Goal: Information Seeking & Learning: Learn about a topic

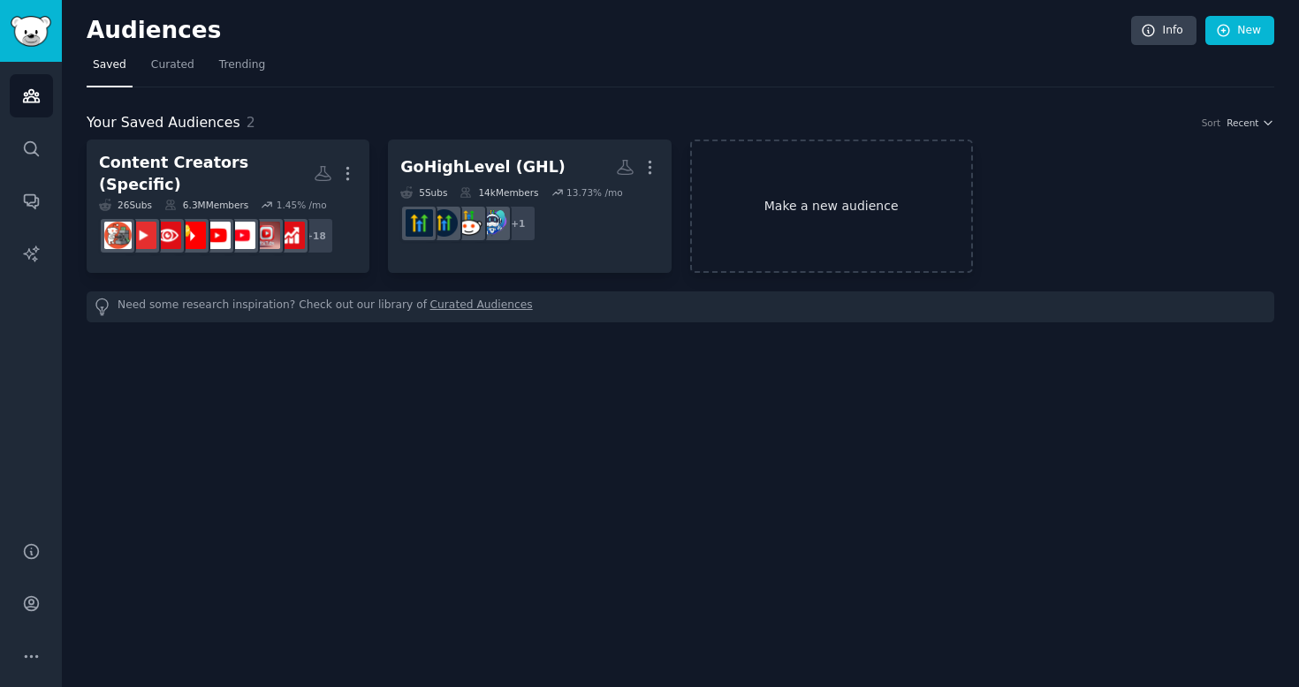
click at [903, 239] on link "Make a new audience" at bounding box center [831, 206] width 283 height 133
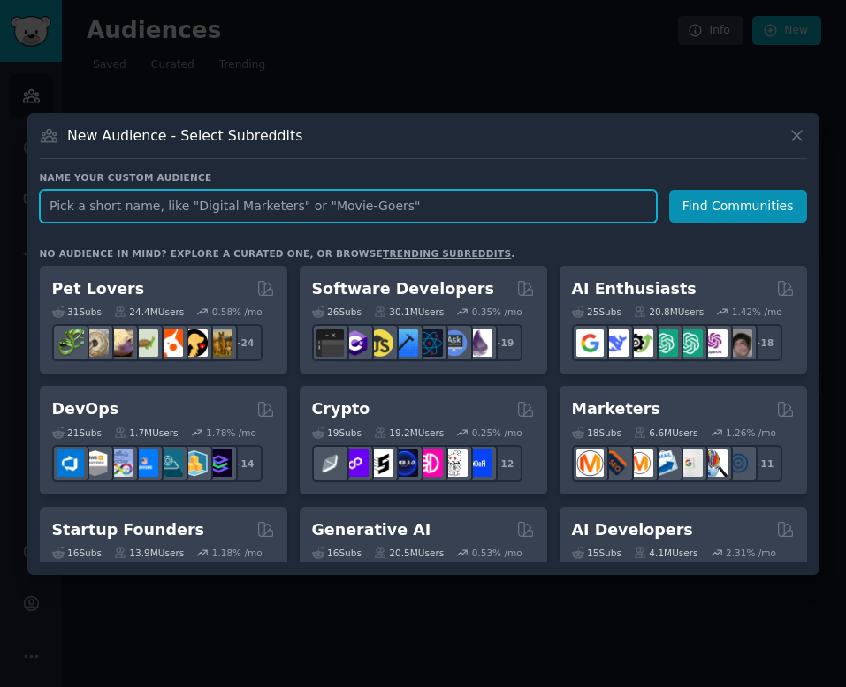
click at [80, 202] on input "text" at bounding box center [348, 206] width 617 height 33
type input "sales bottleneck"
click button "Find Communities" at bounding box center [738, 206] width 138 height 33
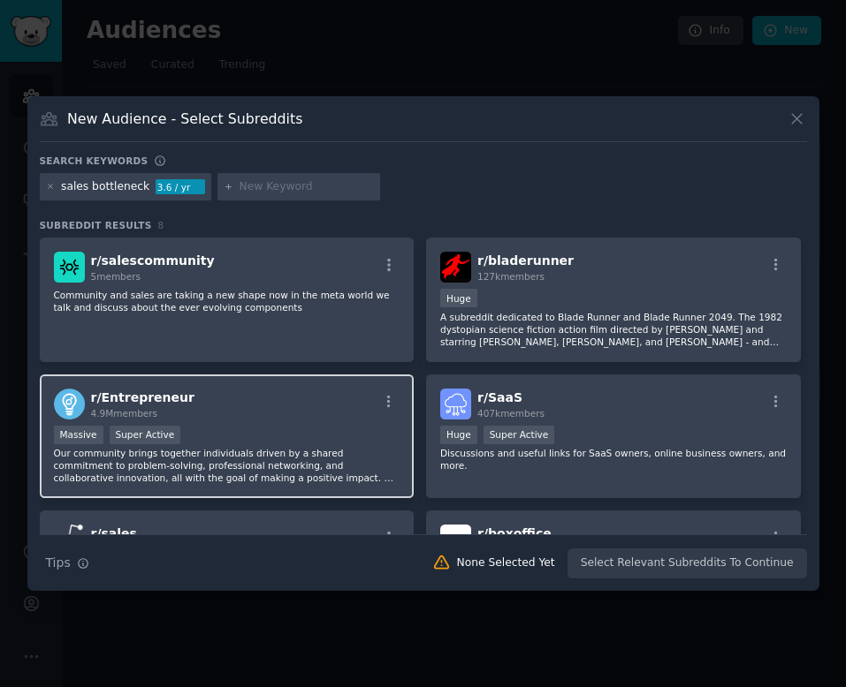
click at [315, 446] on div ">= 95th percentile for submissions / day Massive Super Active" at bounding box center [227, 437] width 346 height 22
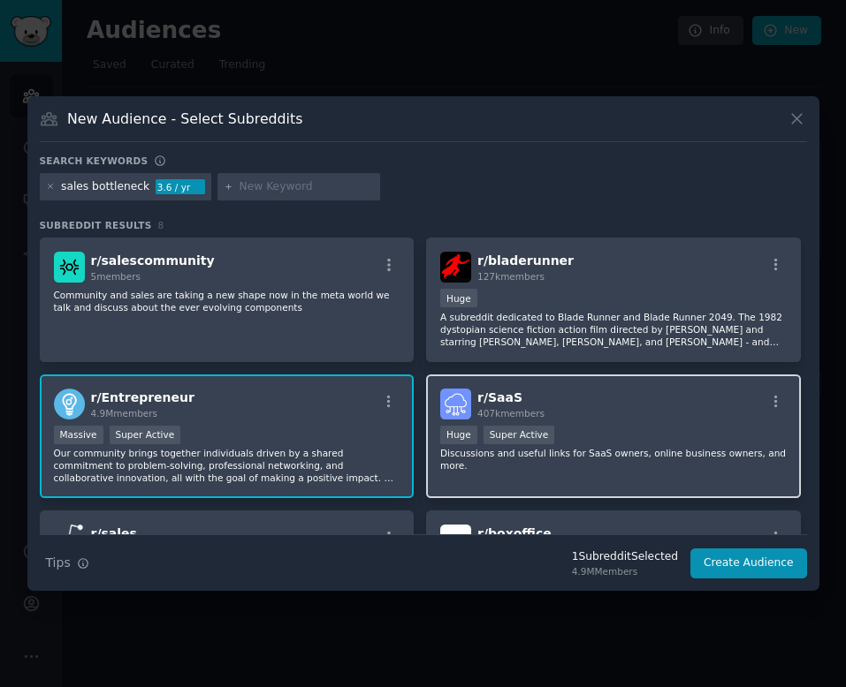
click at [664, 440] on div ">= 95th percentile for submissions / day Huge Super Active" at bounding box center [613, 437] width 346 height 22
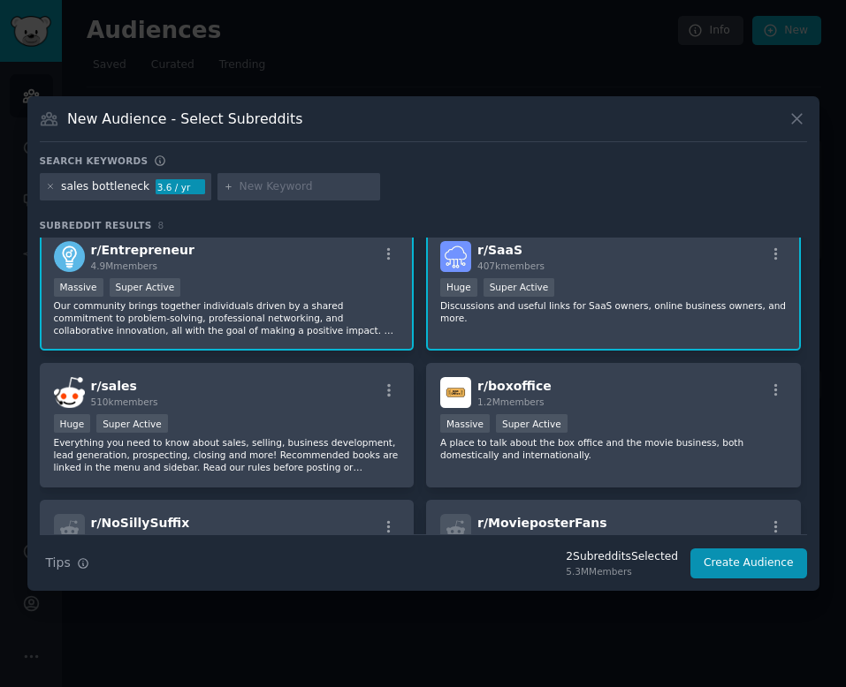
scroll to position [148, 0]
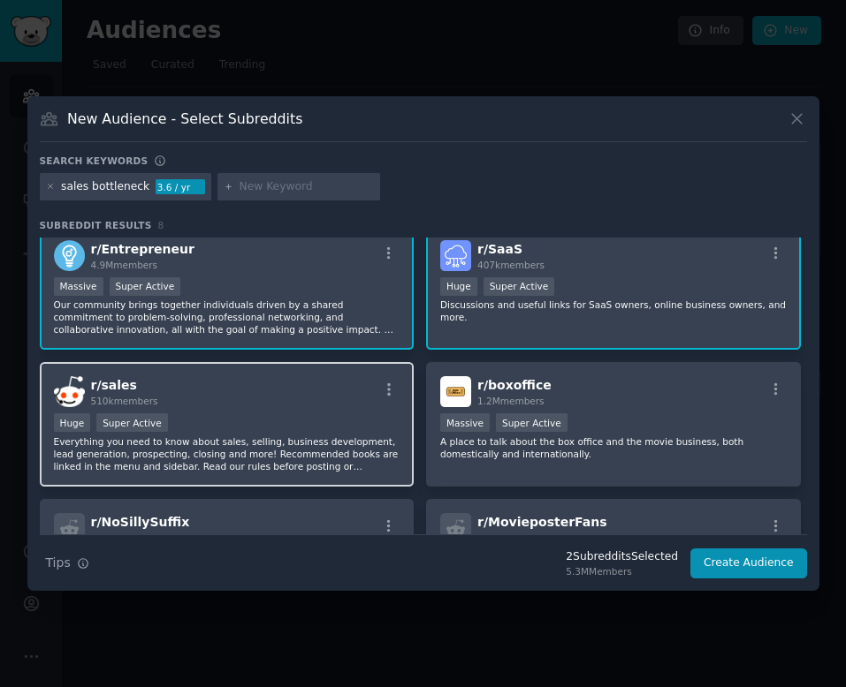
click at [340, 452] on p "Everything you need to know about sales, selling, business development, lead ge…" at bounding box center [227, 454] width 346 height 37
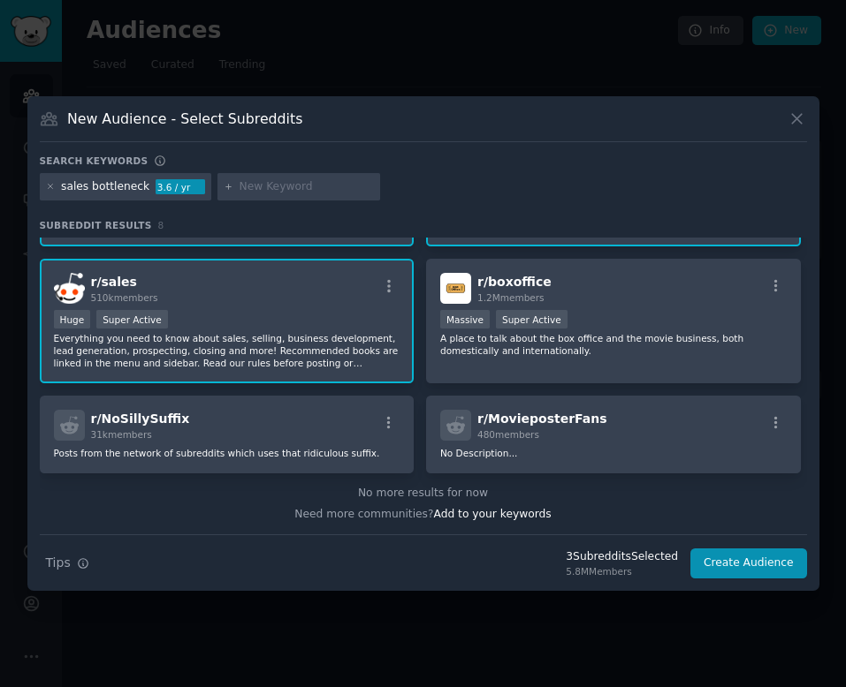
scroll to position [0, 0]
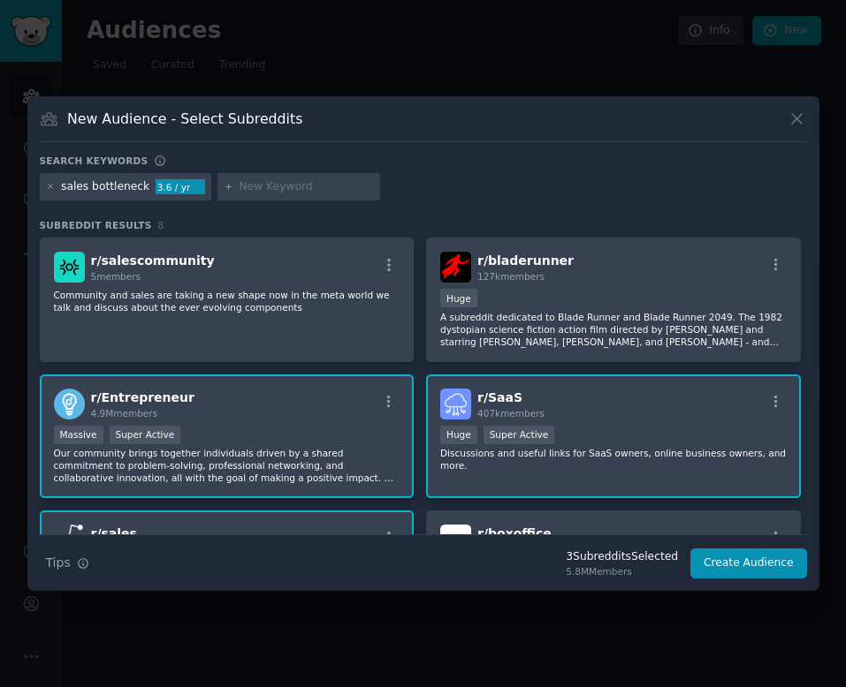
click at [248, 187] on input "text" at bounding box center [306, 187] width 134 height 16
click at [49, 186] on icon at bounding box center [51, 187] width 10 height 10
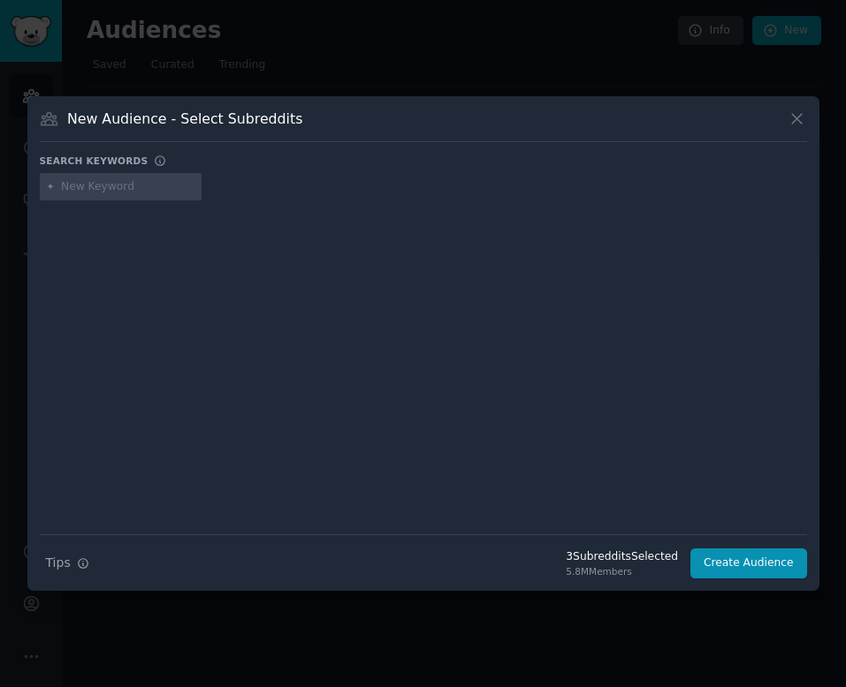
click at [101, 191] on input "text" at bounding box center [128, 187] width 134 height 16
type input "close deals"
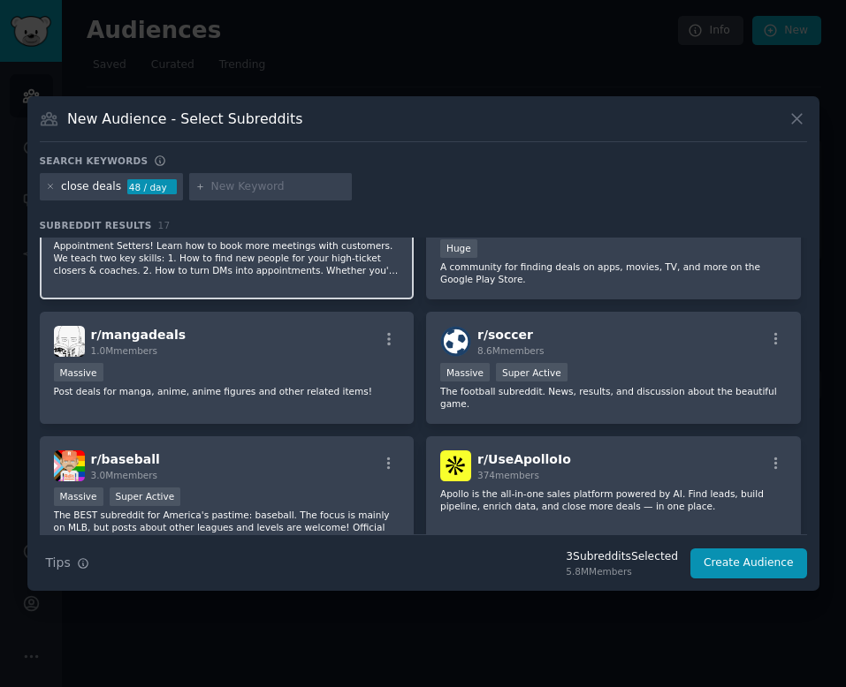
scroll to position [164, 0]
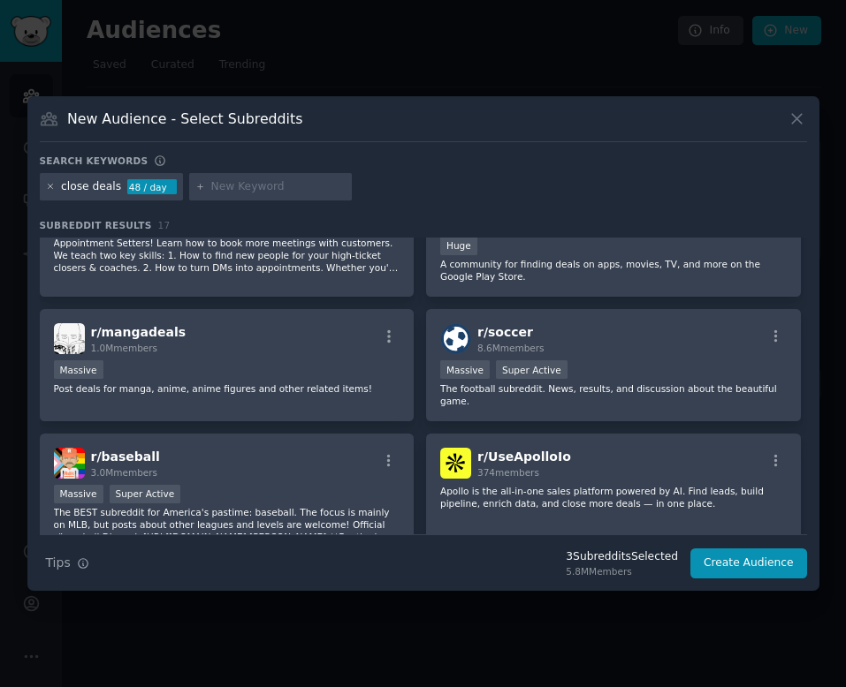
click at [48, 184] on icon at bounding box center [51, 187] width 10 height 10
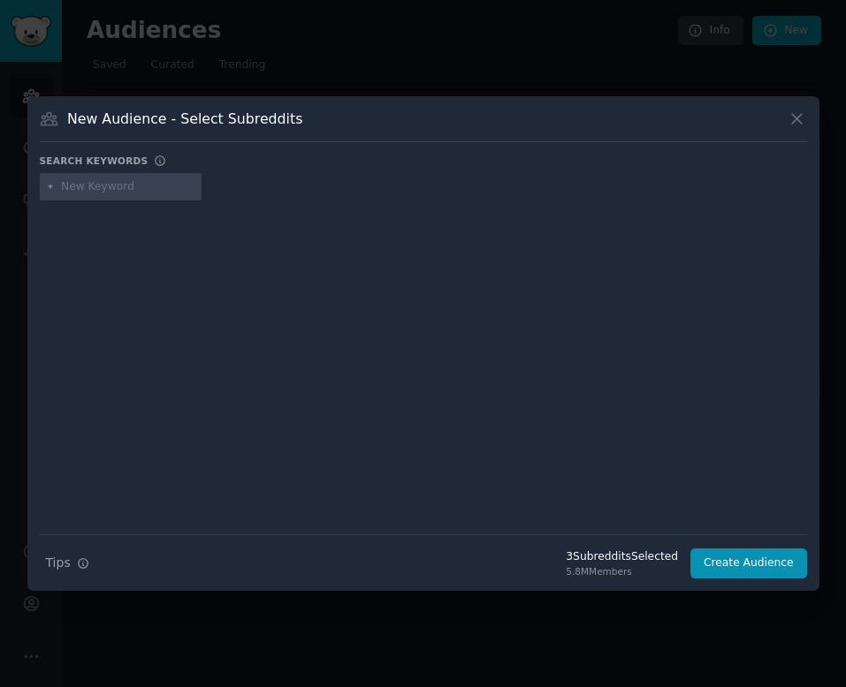
click at [96, 180] on input "text" at bounding box center [128, 187] width 134 height 16
type input "founder"
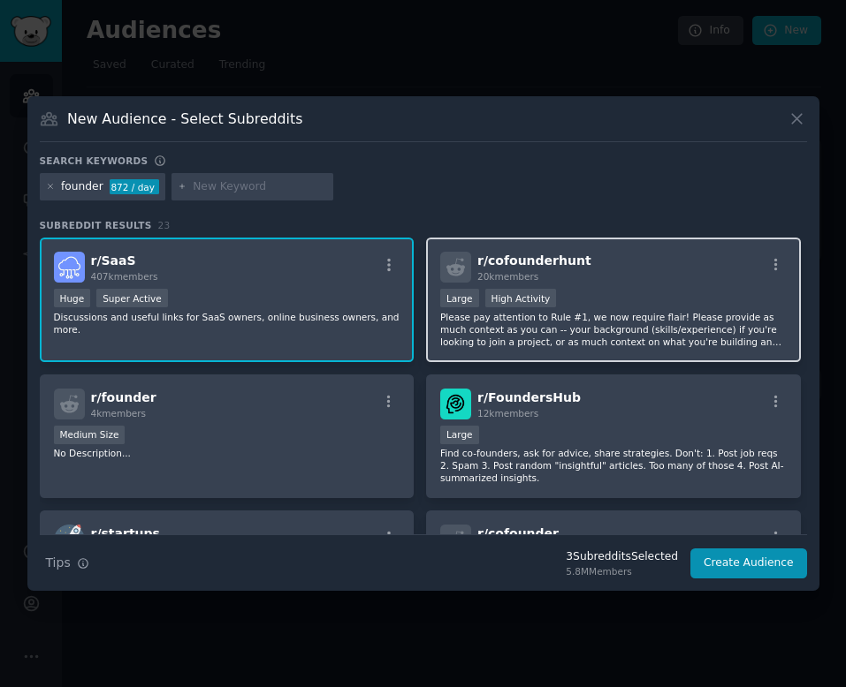
click at [709, 272] on div "r/ cofounderhunt 20k members" at bounding box center [613, 267] width 346 height 31
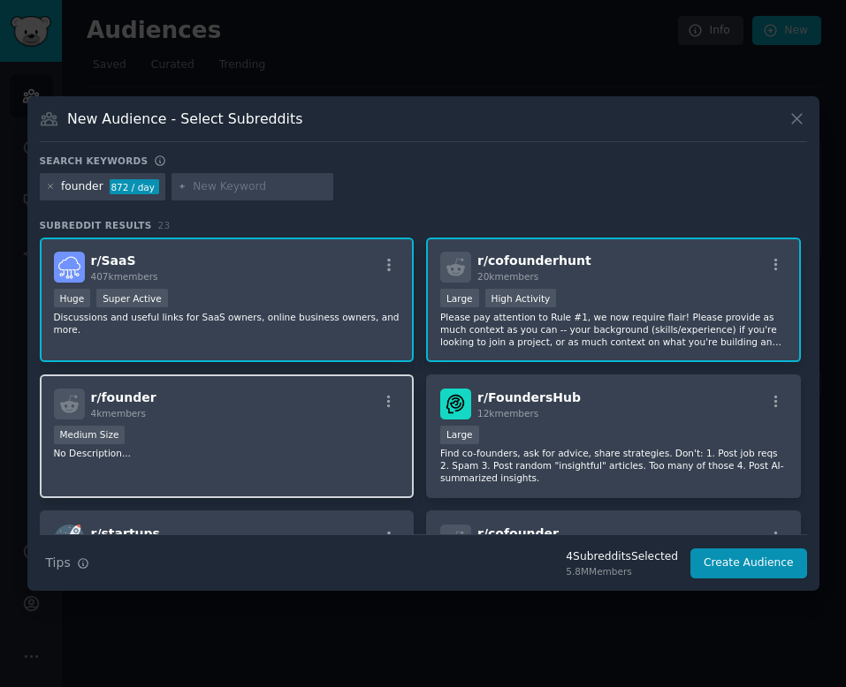
click at [314, 427] on div "Medium Size" at bounding box center [227, 437] width 346 height 22
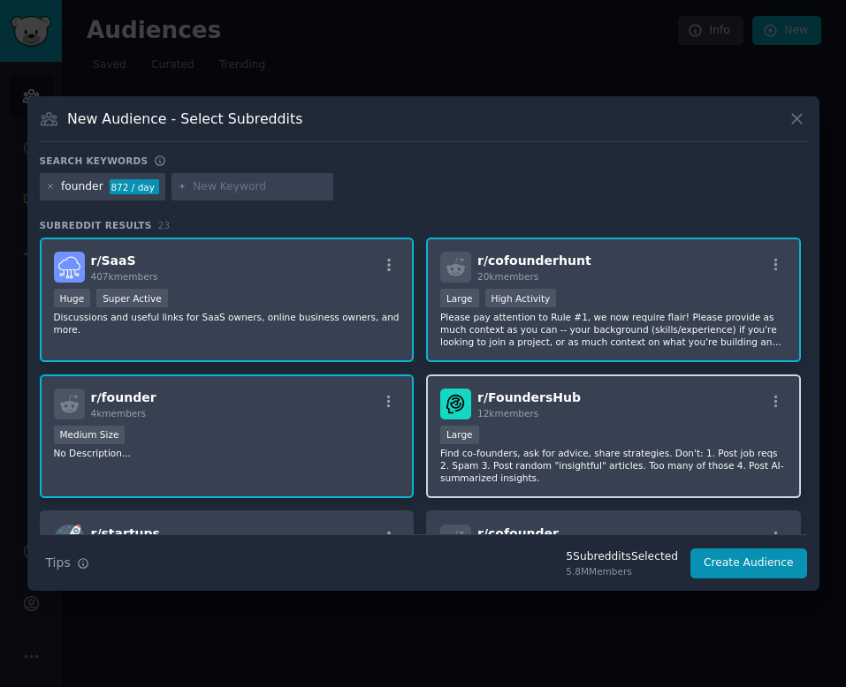
click at [672, 431] on div "Large" at bounding box center [613, 437] width 346 height 22
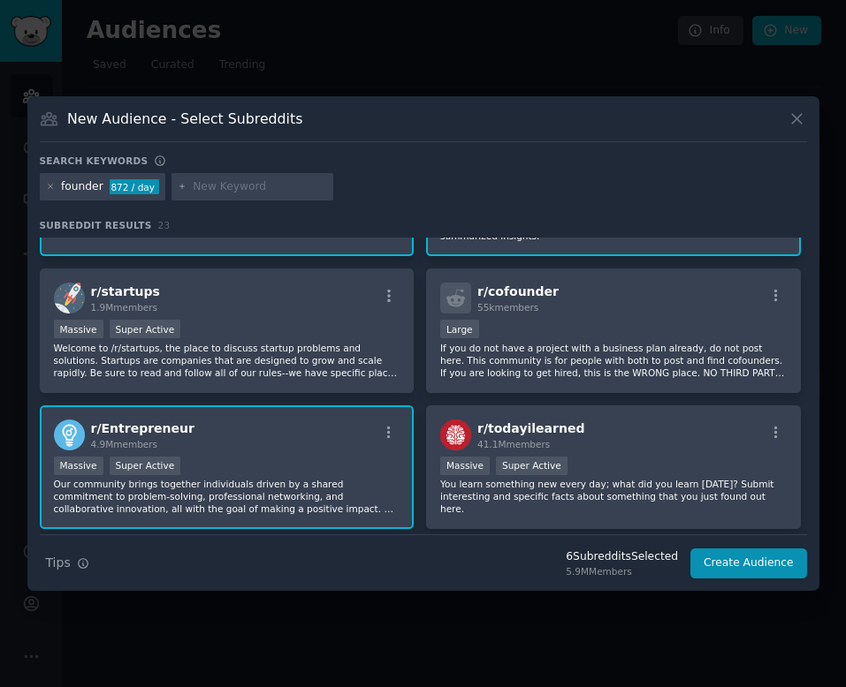
scroll to position [245, 0]
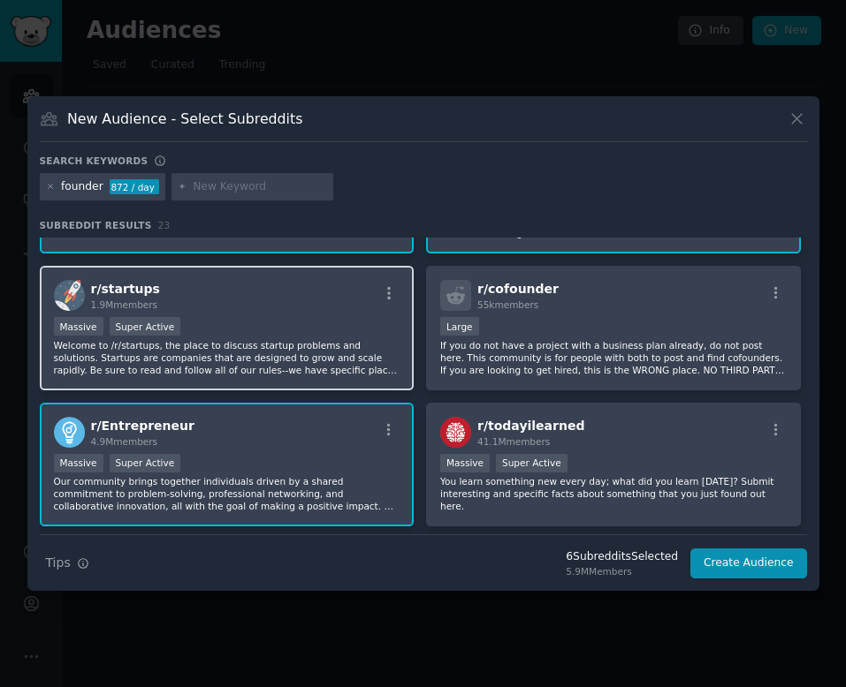
click at [311, 344] on p "Welcome to /r/startups, the place to discuss startup problems and solutions. St…" at bounding box center [227, 357] width 346 height 37
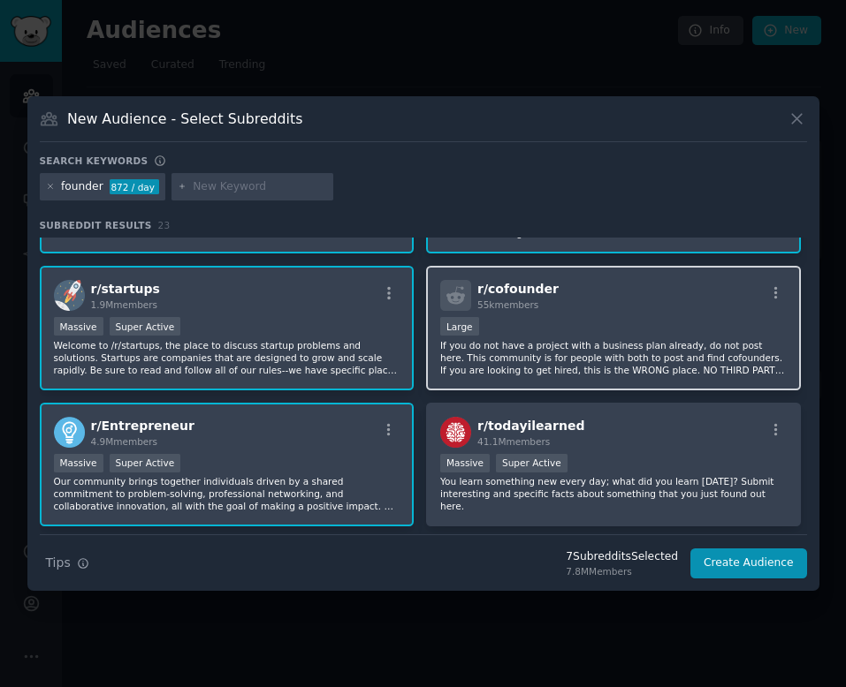
click at [585, 339] on p "If you do not have a project with a business plan already, do not post here. Th…" at bounding box center [613, 357] width 346 height 37
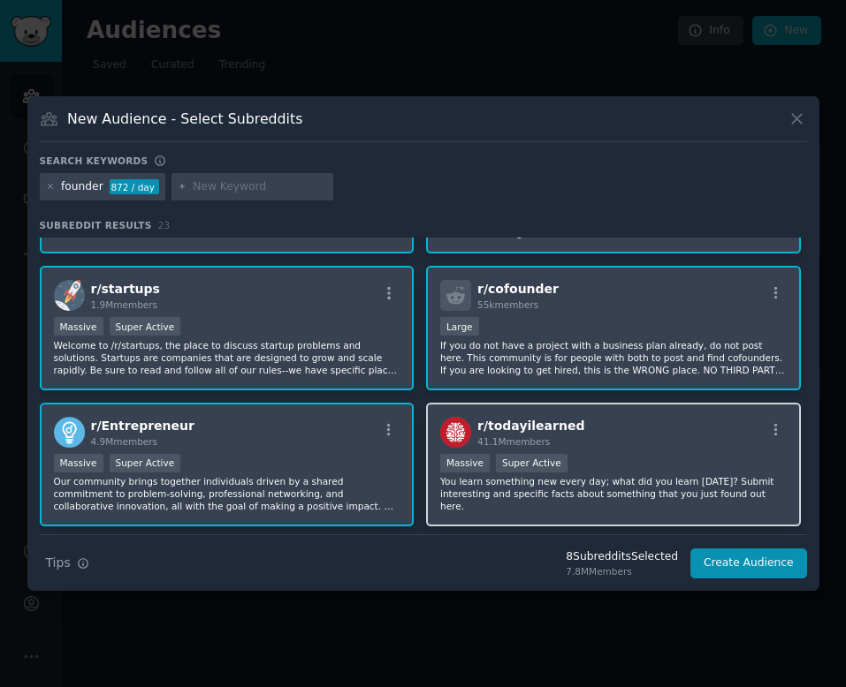
click at [667, 461] on div "Massive Super Active" at bounding box center [613, 465] width 346 height 22
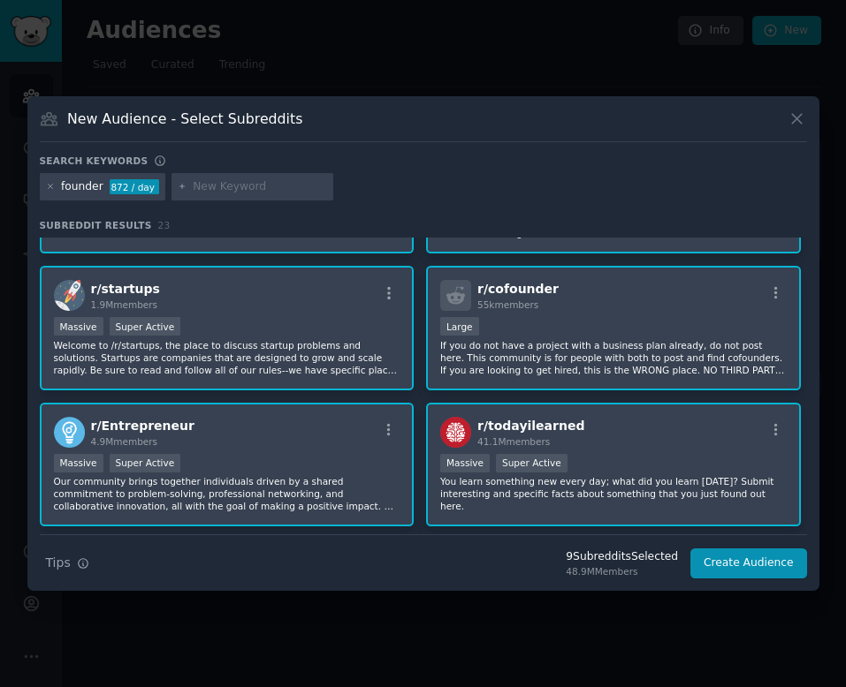
click at [667, 461] on div "Massive Super Active" at bounding box center [613, 465] width 346 height 22
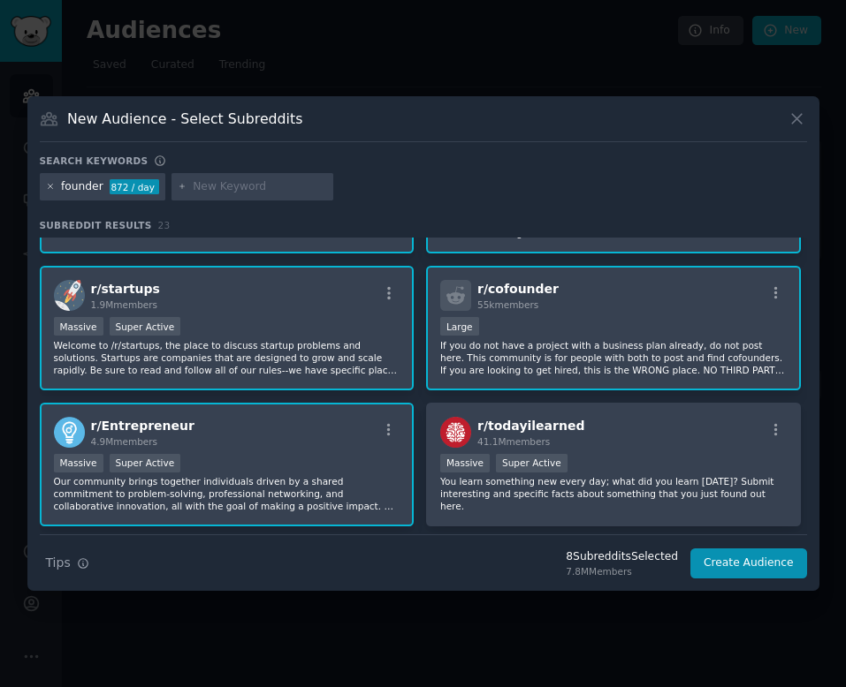
click at [50, 186] on icon at bounding box center [50, 187] width 4 height 4
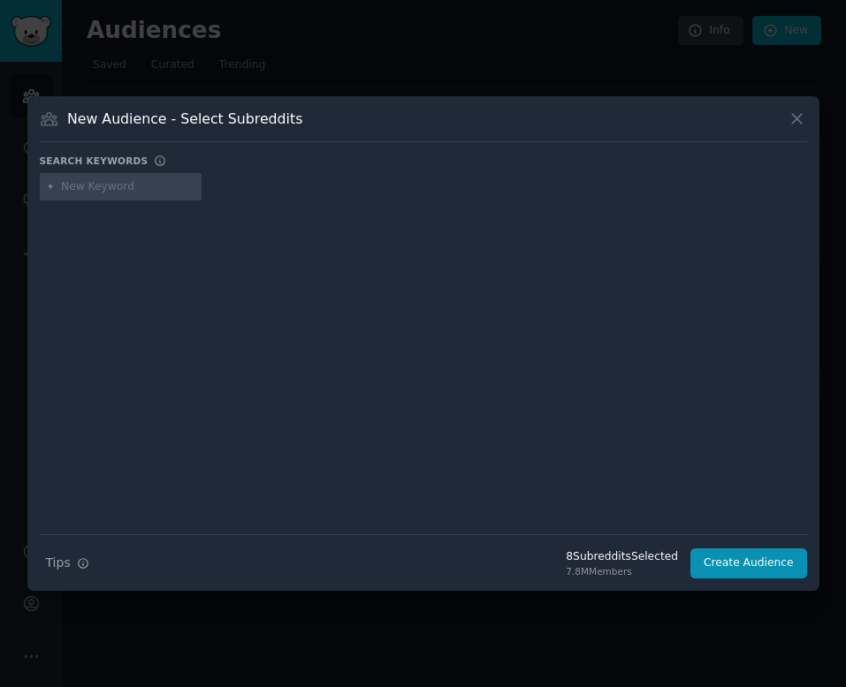
click at [97, 192] on input "text" at bounding box center [128, 187] width 134 height 16
type input "sales"
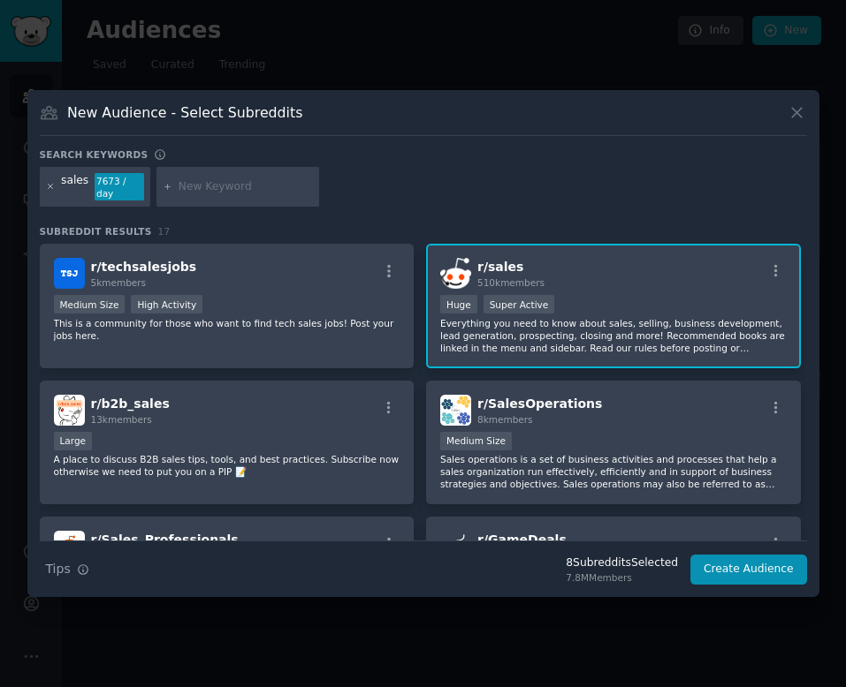
click at [55, 191] on div "sales 7673 / day" at bounding box center [95, 187] width 111 height 41
click at [52, 189] on icon at bounding box center [51, 187] width 10 height 10
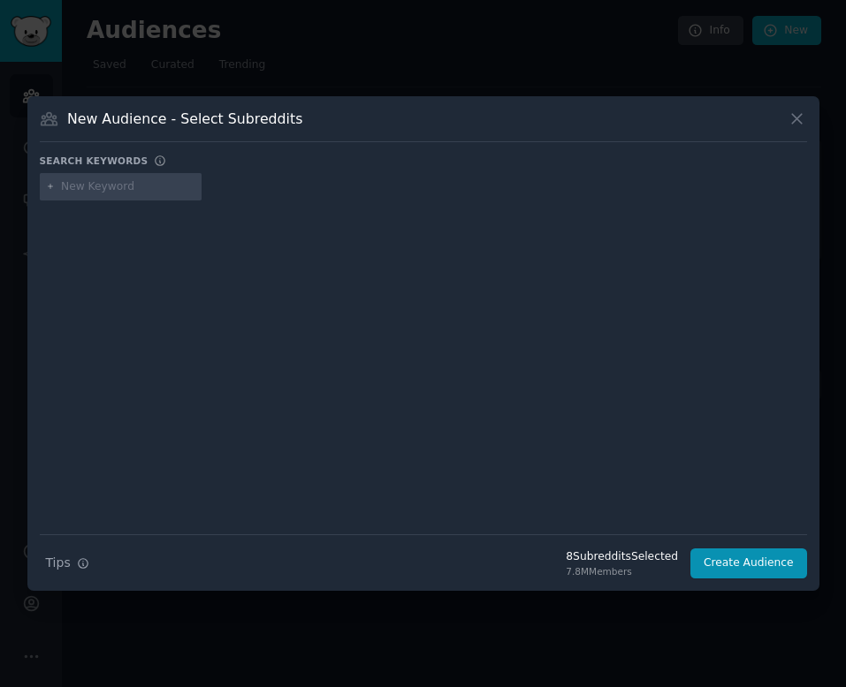
click at [87, 192] on input "text" at bounding box center [128, 187] width 134 height 16
type input "sales"
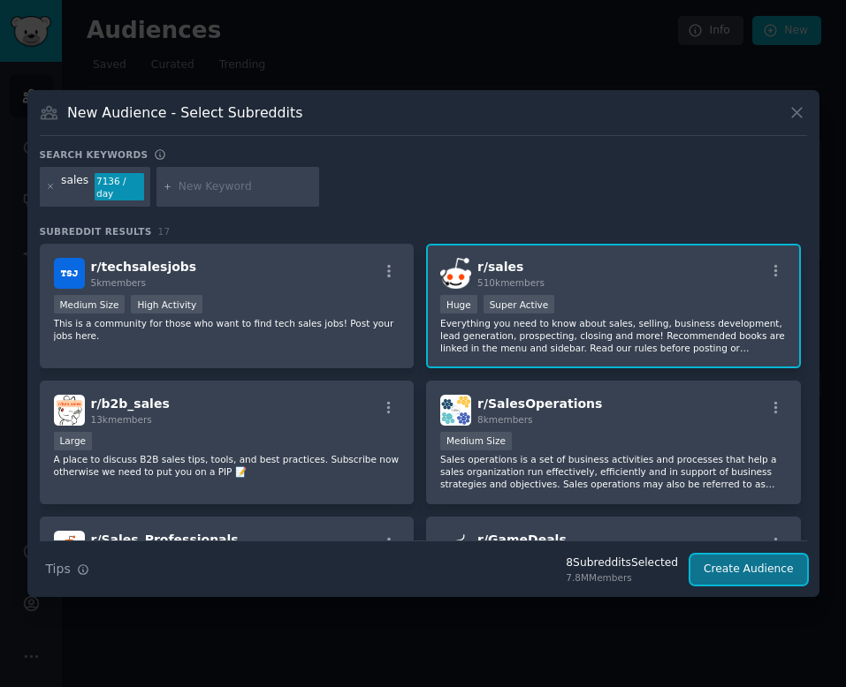
click at [764, 556] on button "Create Audience" at bounding box center [748, 570] width 117 height 30
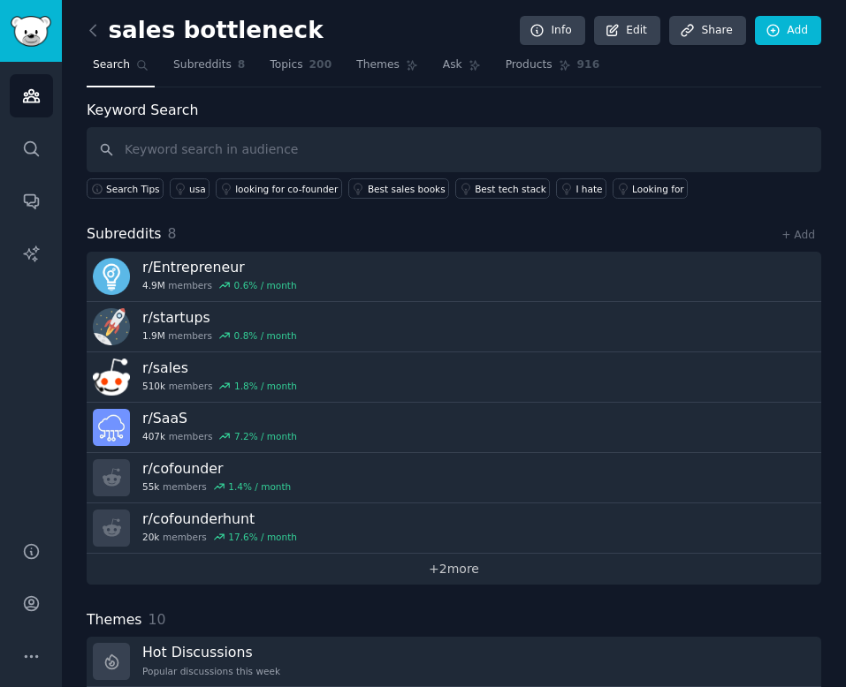
click at [459, 571] on link "+ 2 more" at bounding box center [454, 569] width 734 height 31
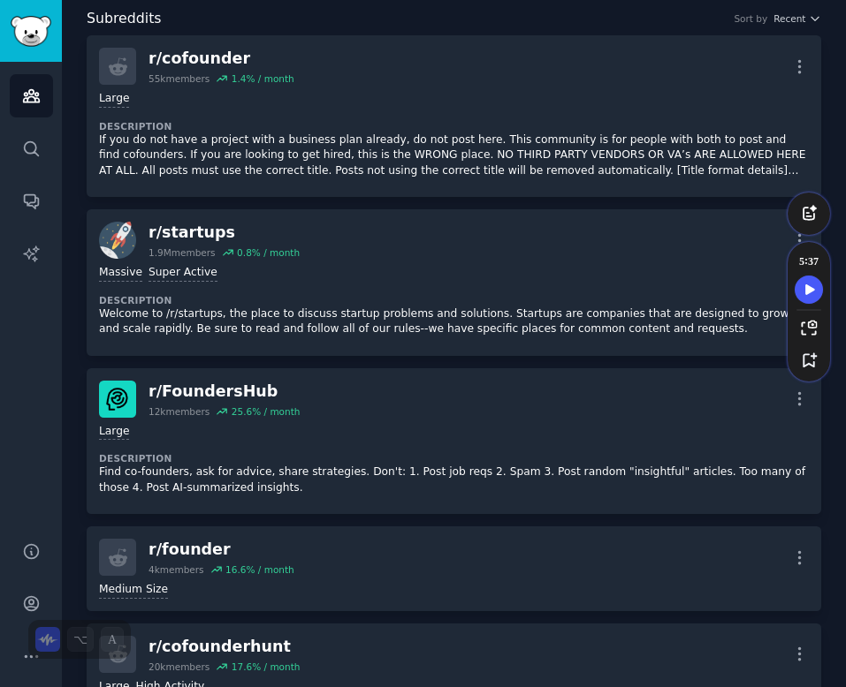
scroll to position [87, 0]
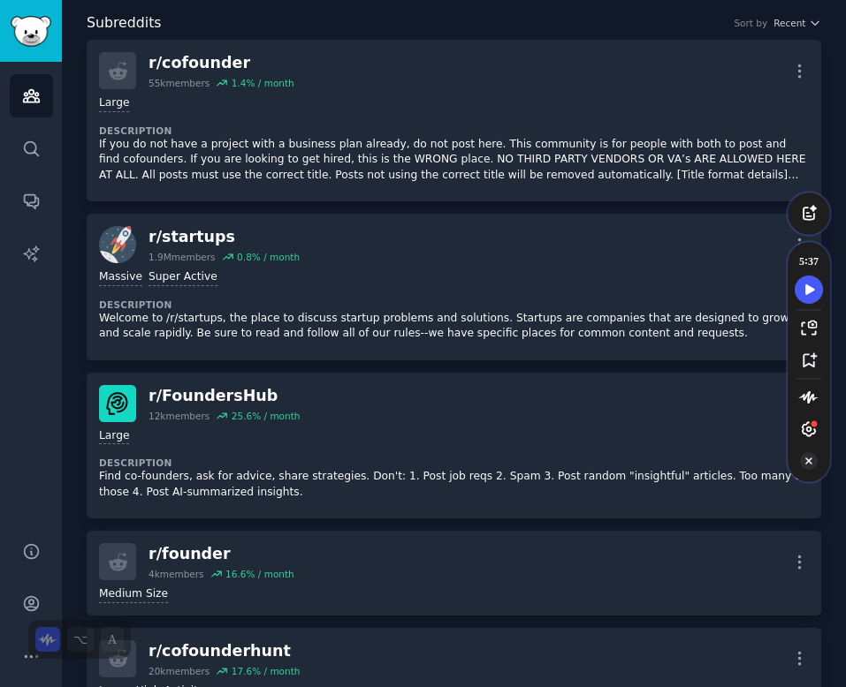
click at [806, 458] on icon "Turn Off Speechify button" at bounding box center [809, 461] width 18 height 18
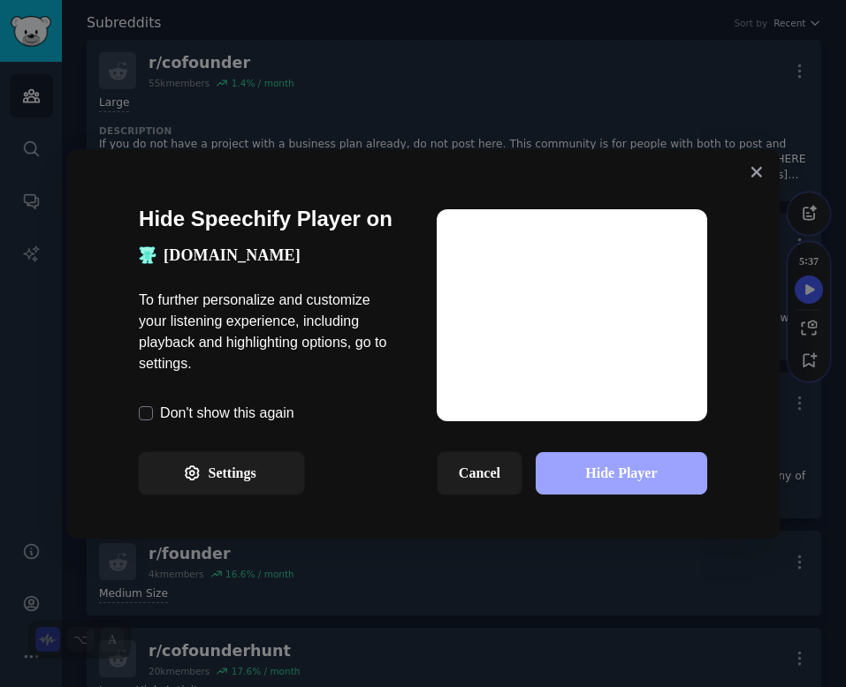
click at [608, 474] on button "Hide Player" at bounding box center [620, 473] width 171 height 42
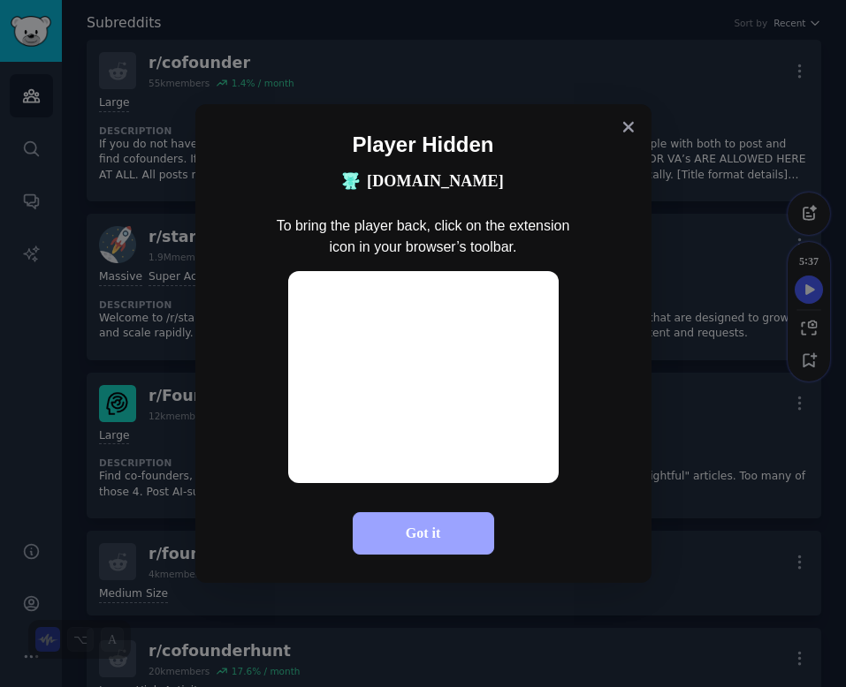
click at [393, 535] on button "Got it" at bounding box center [423, 533] width 141 height 42
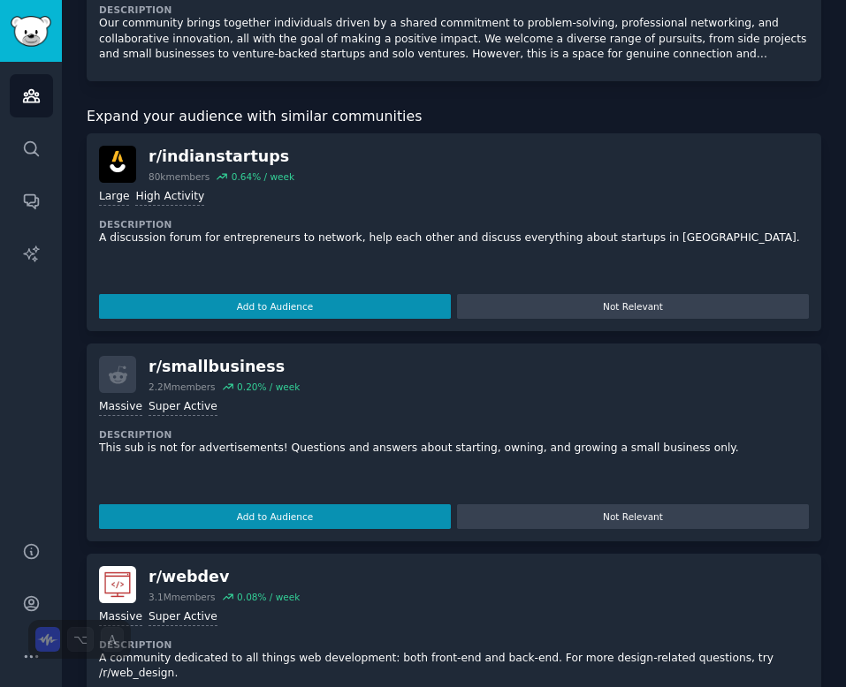
scroll to position [1294, 0]
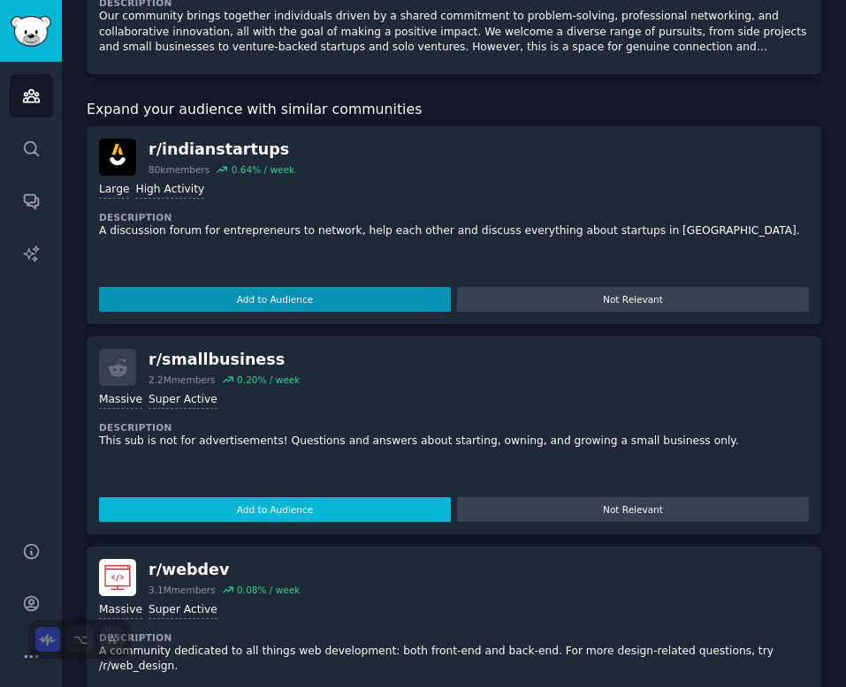
click at [349, 518] on button "Add to Audience" at bounding box center [275, 509] width 352 height 25
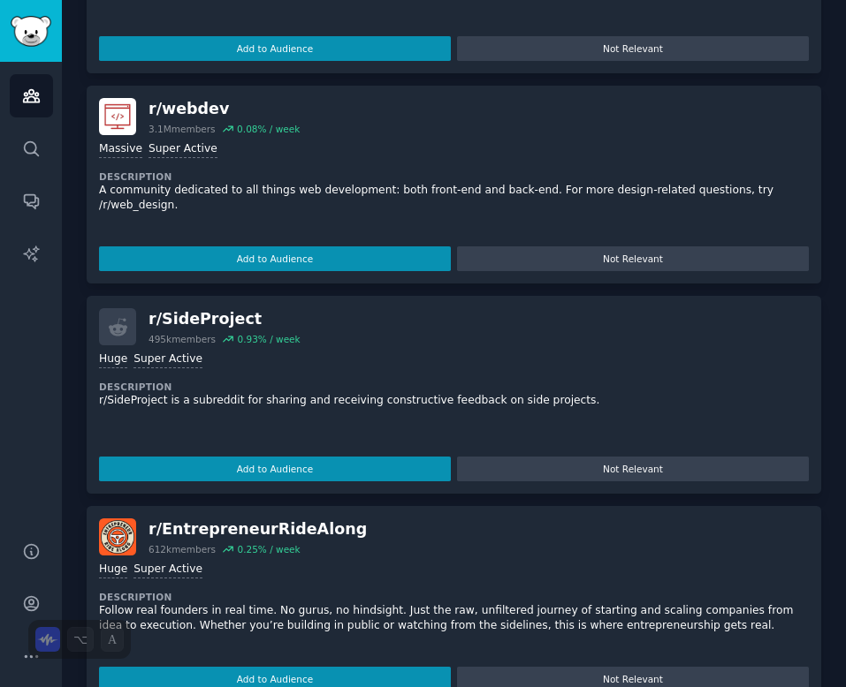
scroll to position [1735, 0]
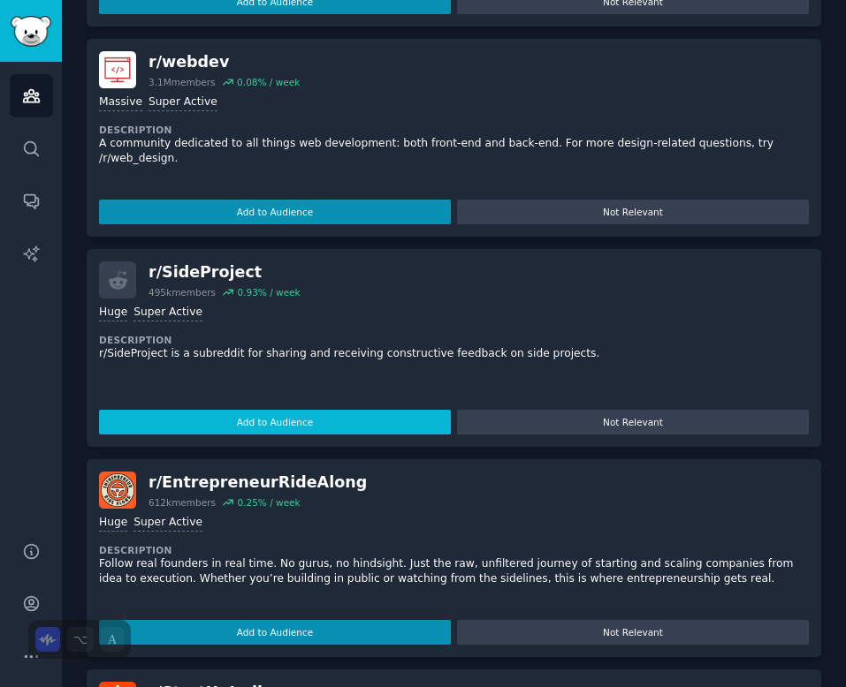
click at [307, 426] on button "Add to Audience" at bounding box center [275, 422] width 352 height 25
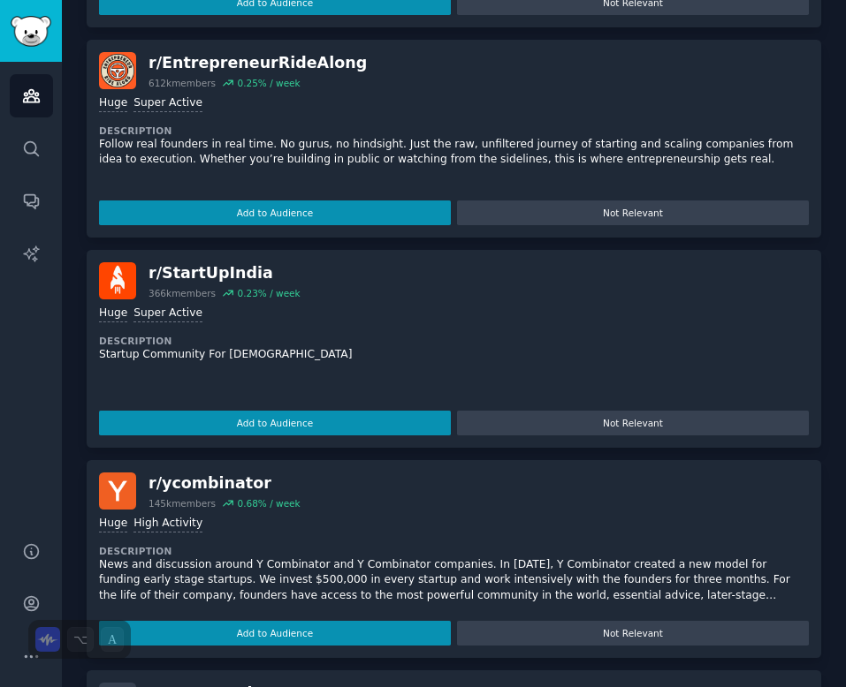
scroll to position [1823, 0]
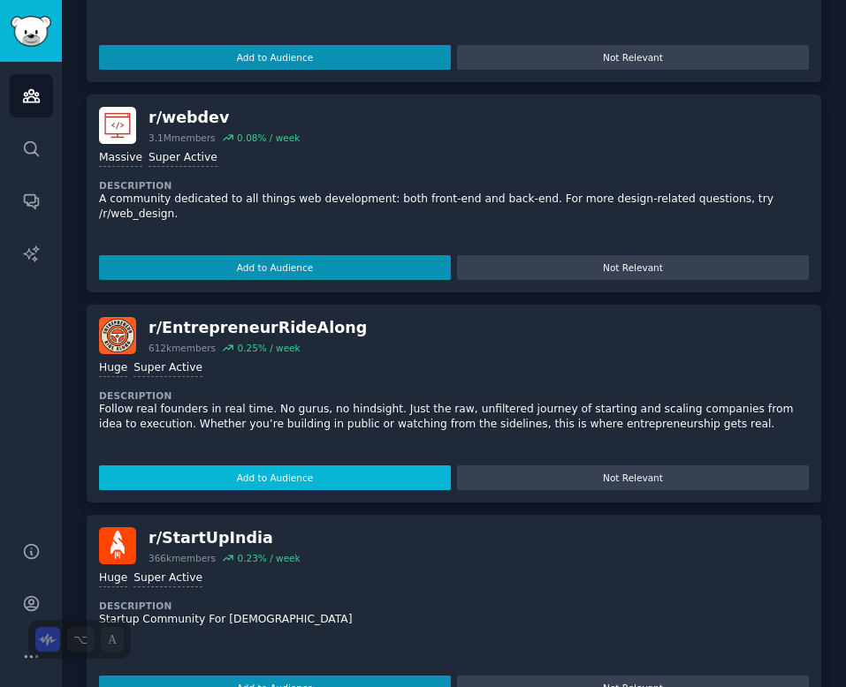
click at [261, 478] on button "Add to Audience" at bounding box center [275, 478] width 352 height 25
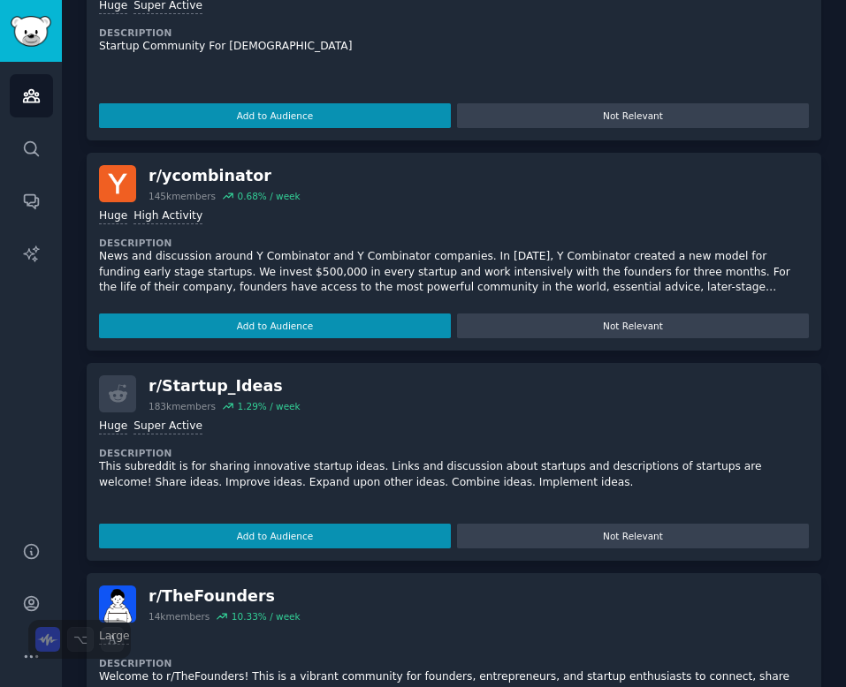
scroll to position [2355, 0]
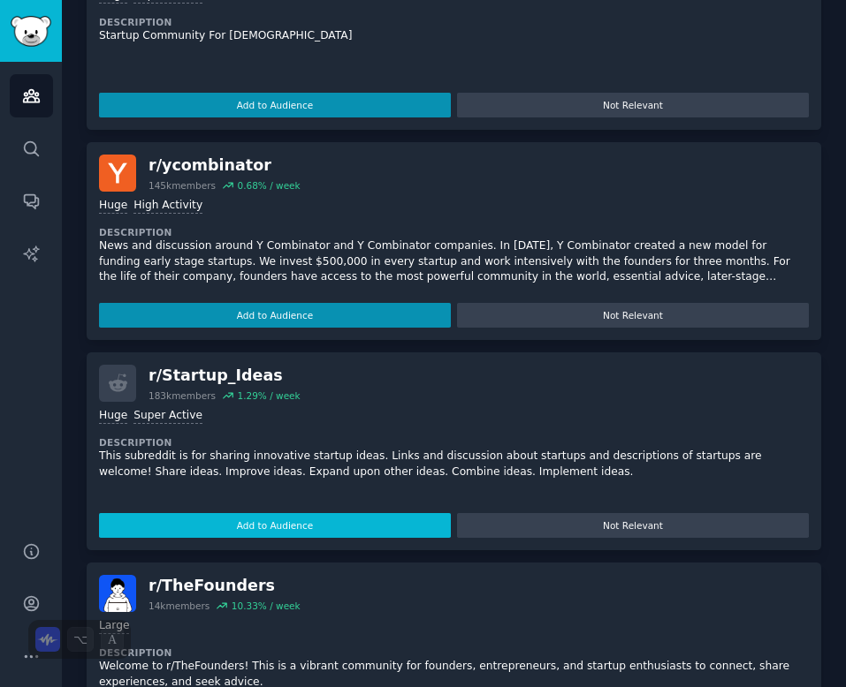
click at [342, 527] on button "Add to Audience" at bounding box center [275, 525] width 352 height 25
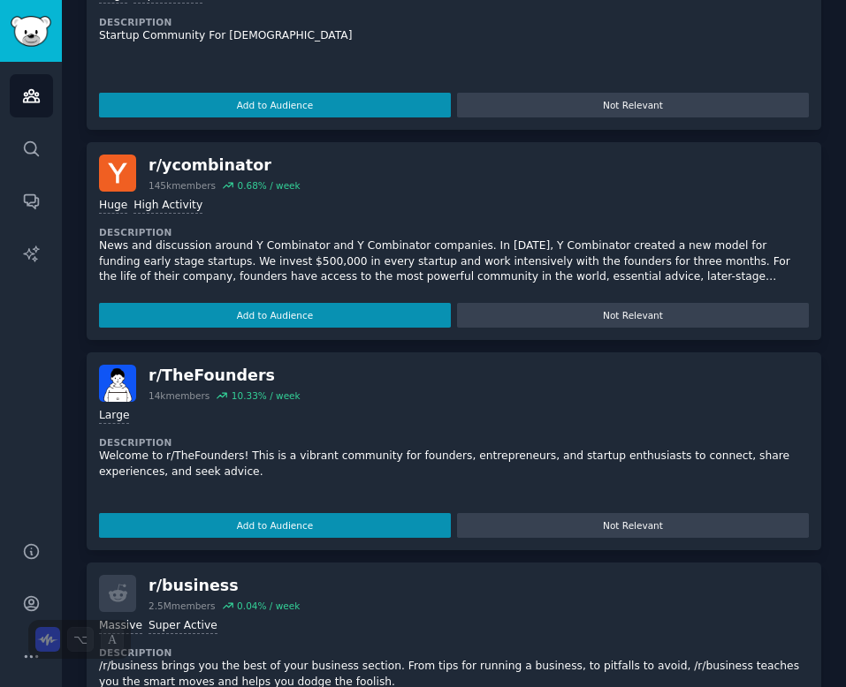
scroll to position [2514, 0]
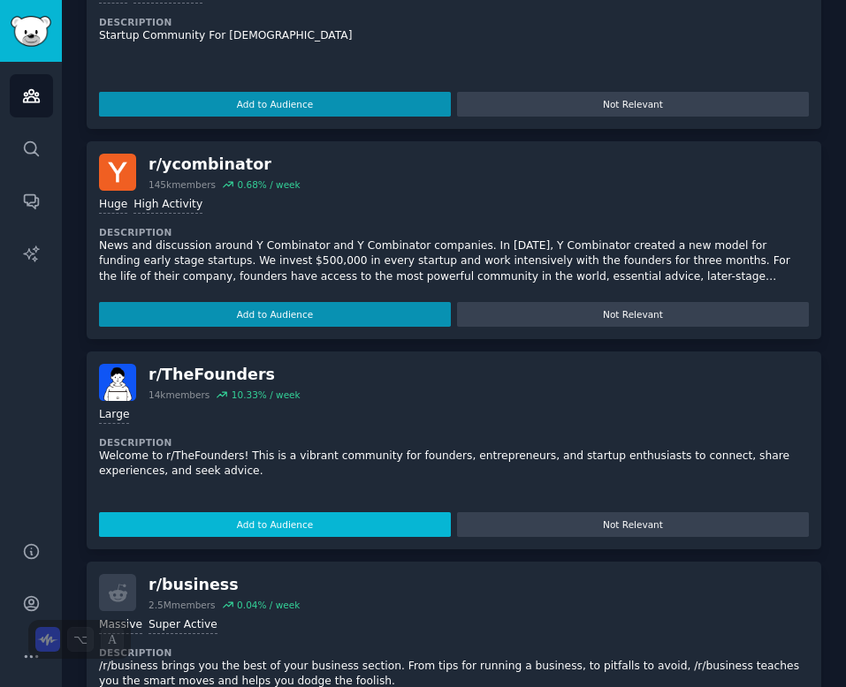
click at [292, 521] on button "Add to Audience" at bounding box center [275, 524] width 352 height 25
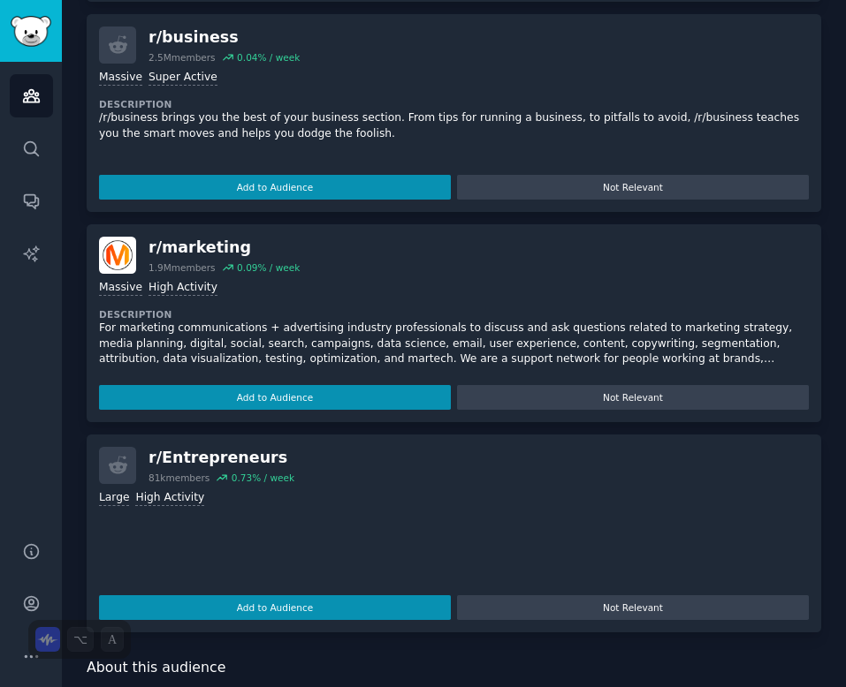
scroll to position [3022, 0]
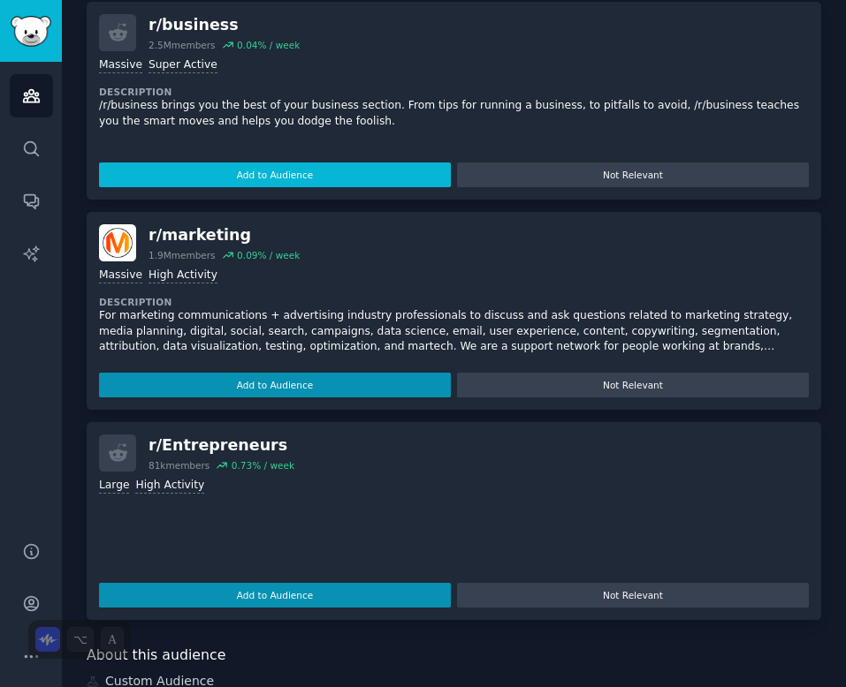
click at [246, 172] on button "Add to Audience" at bounding box center [275, 175] width 352 height 25
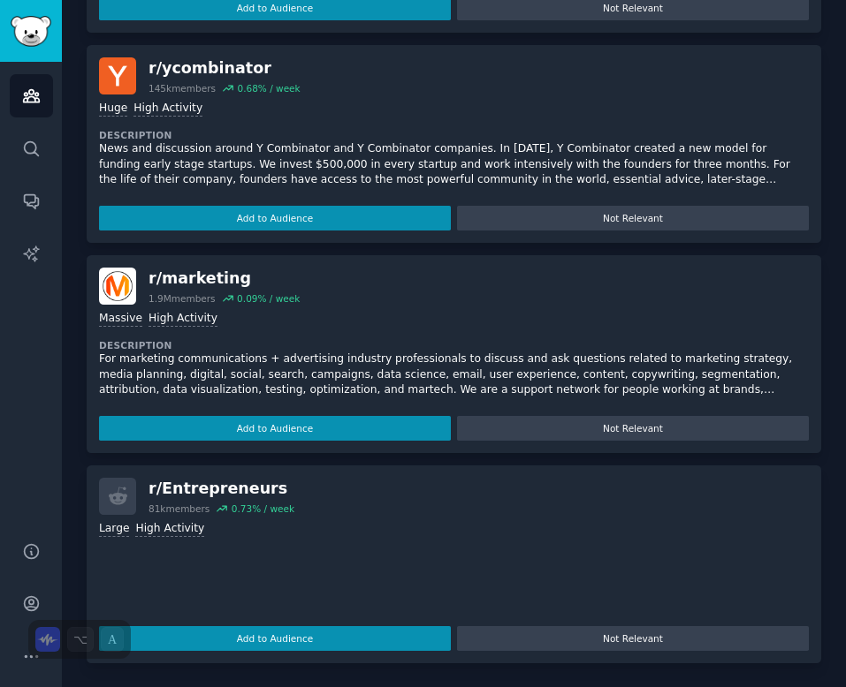
scroll to position [2971, 0]
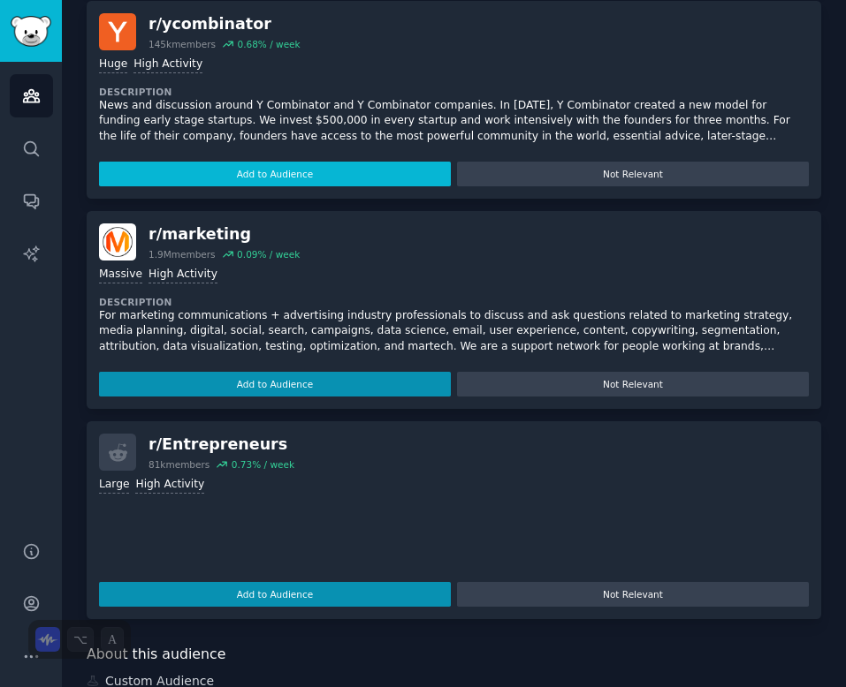
click at [262, 172] on button "Add to Audience" at bounding box center [275, 174] width 352 height 25
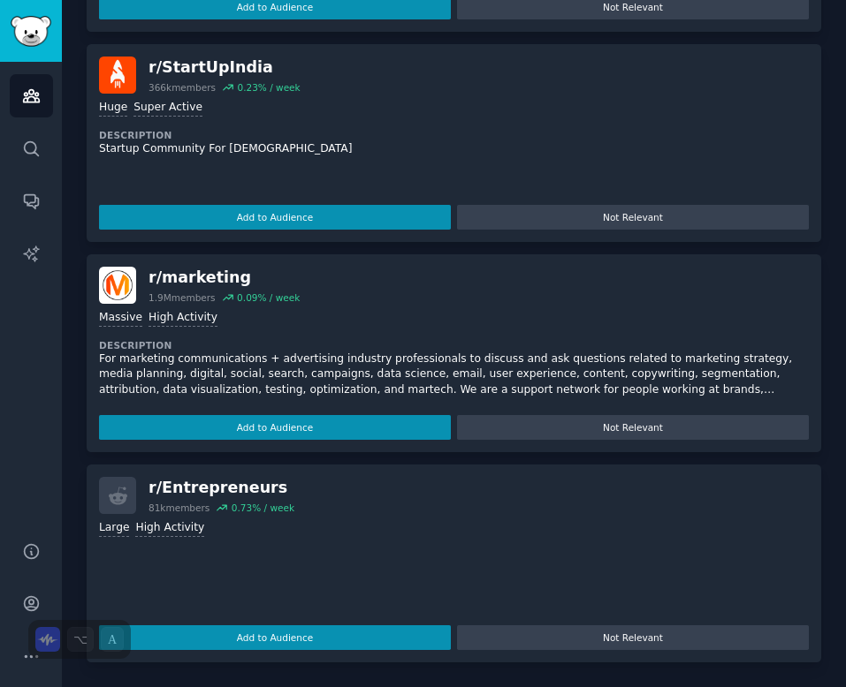
scroll to position [2935, 0]
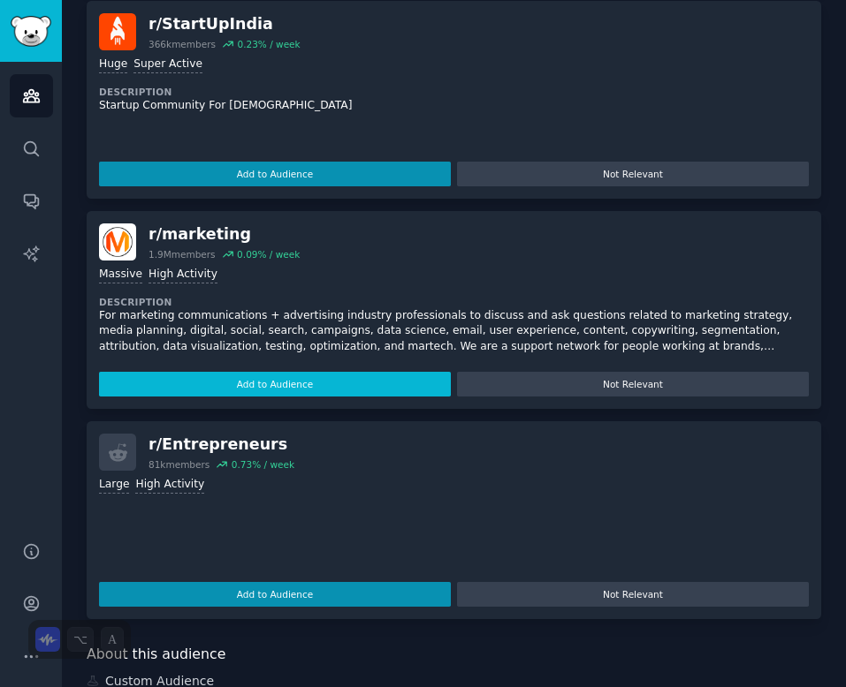
click at [222, 388] on button "Add to Audience" at bounding box center [275, 384] width 352 height 25
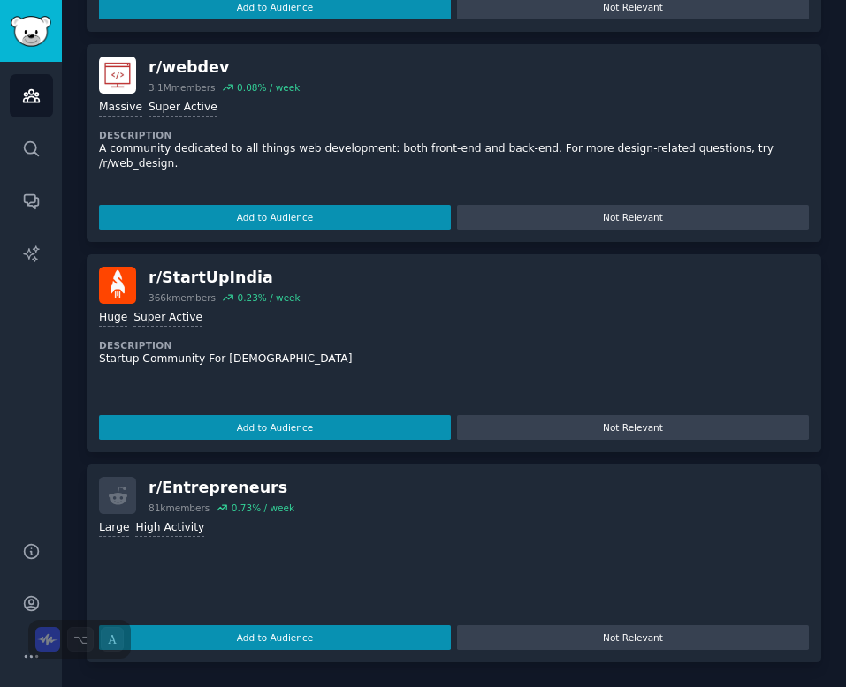
click at [222, 388] on div "r/ indianstartups 80k members 0.64 % / week Large High Activity Description A d…" at bounding box center [454, 248] width 734 height 829
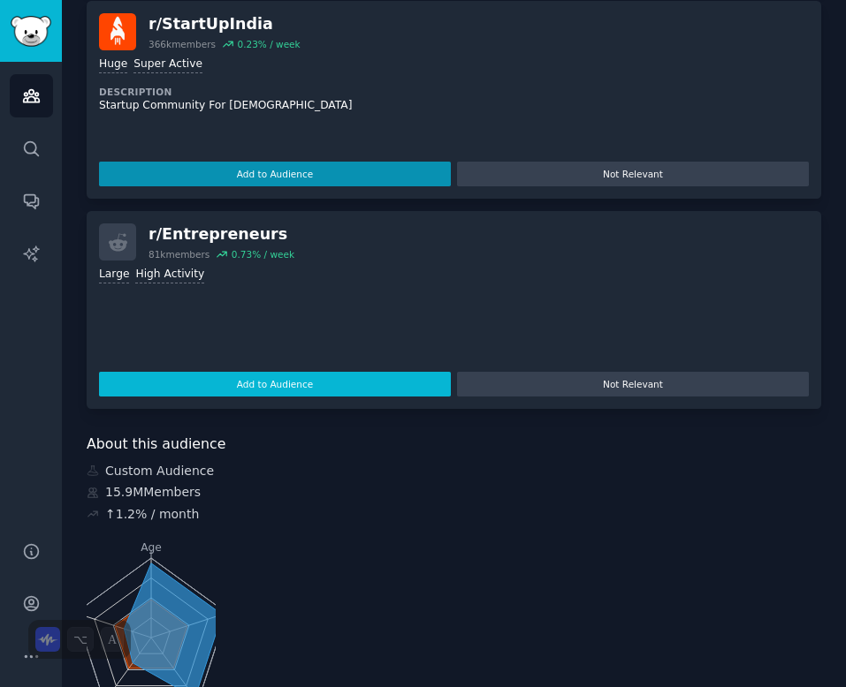
click at [279, 383] on button "Add to Audience" at bounding box center [275, 384] width 352 height 25
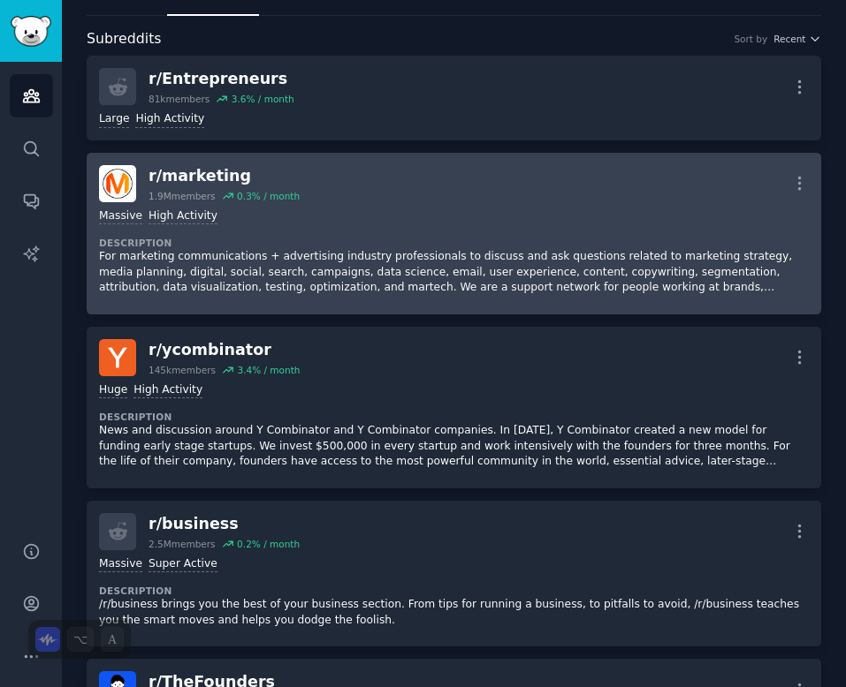
scroll to position [74, 0]
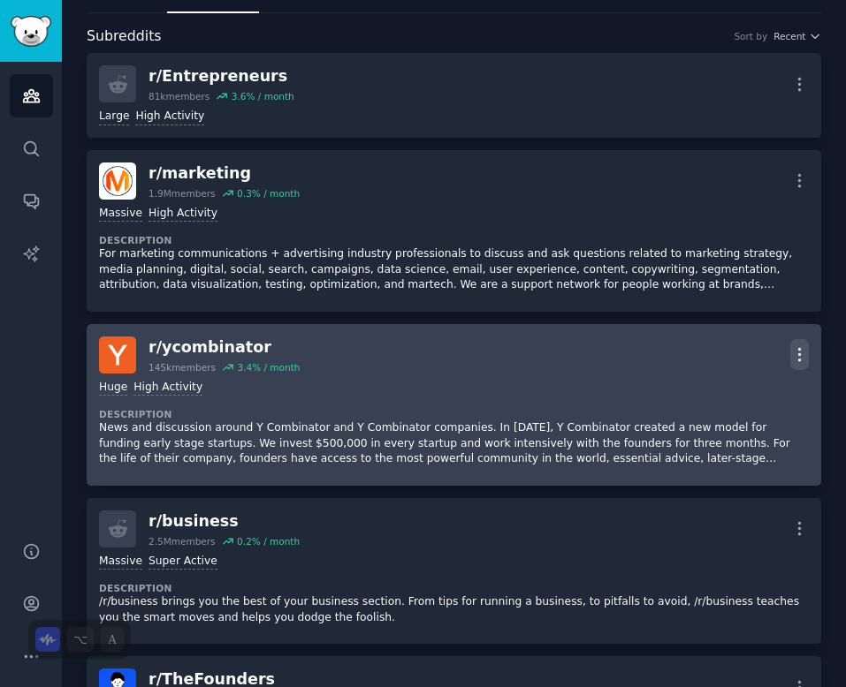
click at [797, 351] on icon "button" at bounding box center [799, 354] width 19 height 19
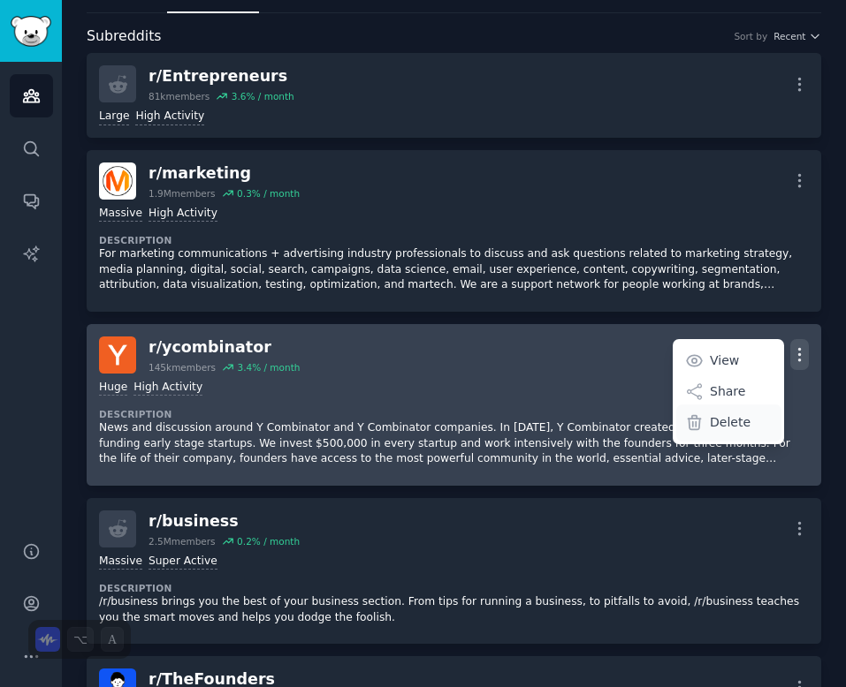
click at [730, 434] on div "Delete" at bounding box center [728, 423] width 105 height 37
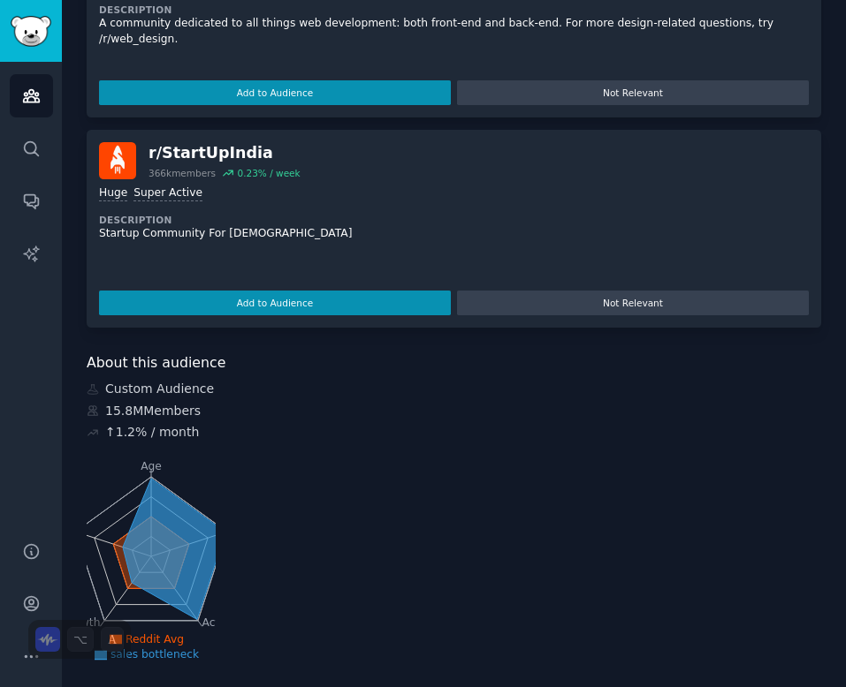
scroll to position [2908, 0]
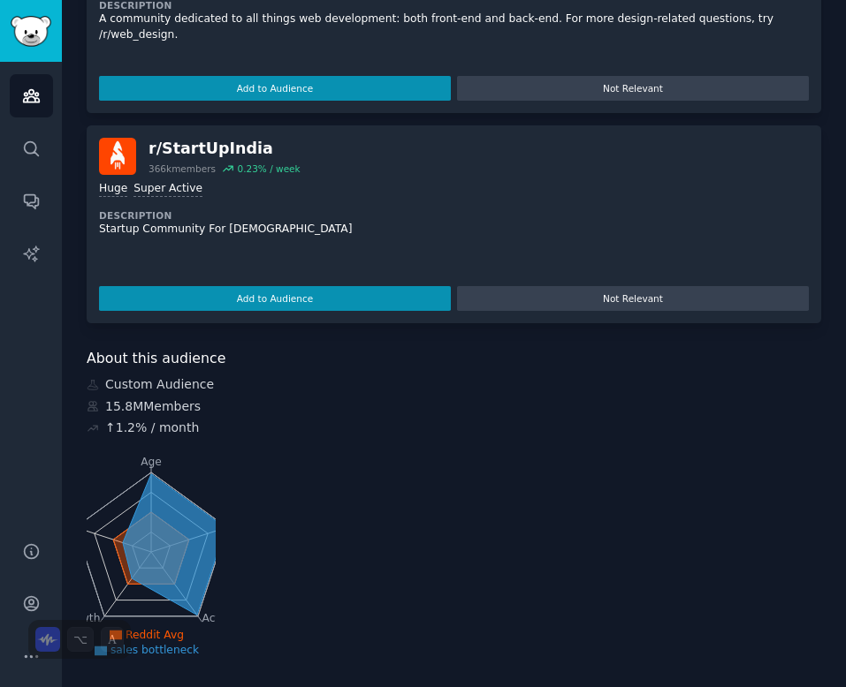
click at [141, 541] on icon at bounding box center [174, 544] width 102 height 141
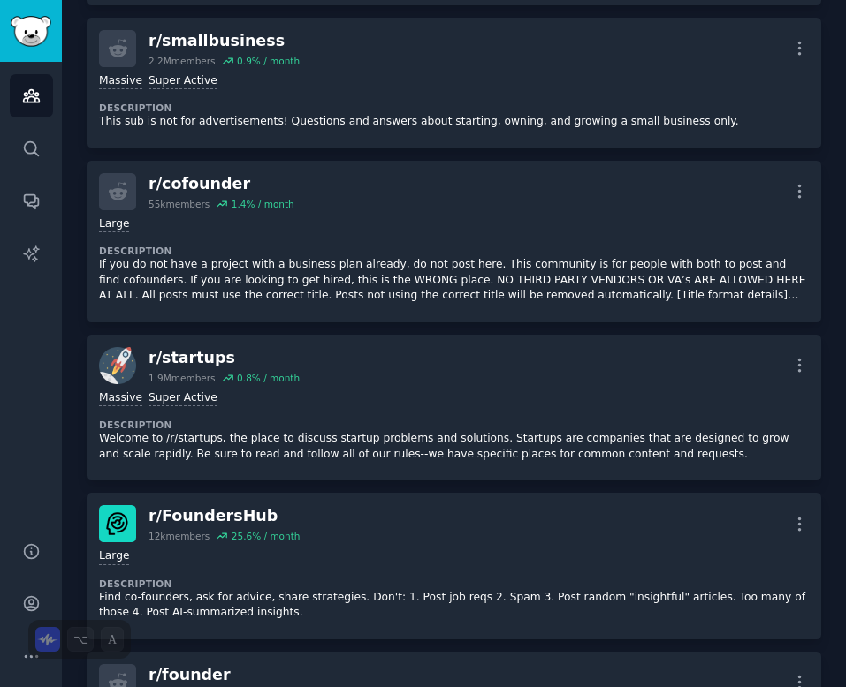
scroll to position [0, 0]
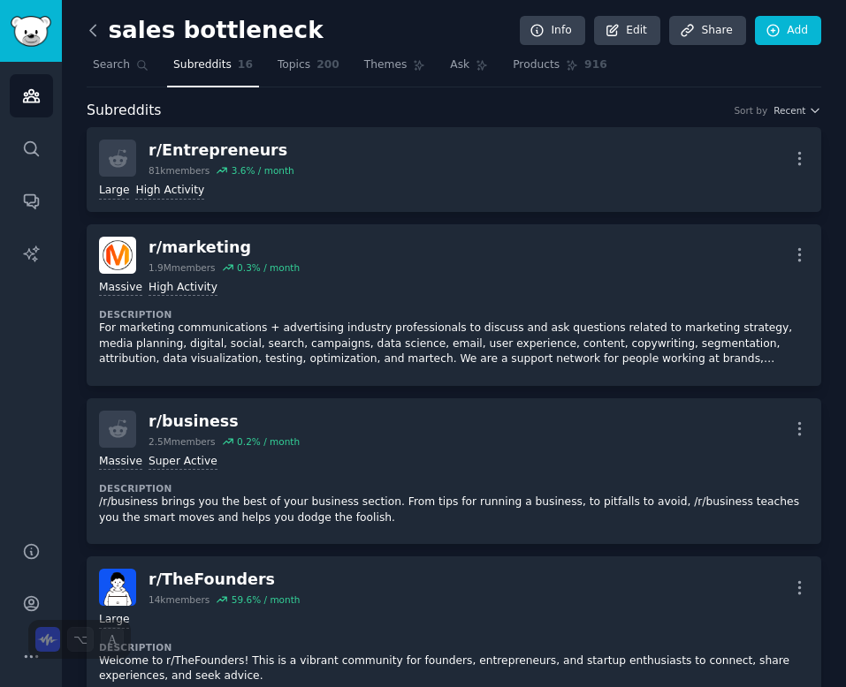
click at [91, 27] on icon at bounding box center [92, 30] width 5 height 11
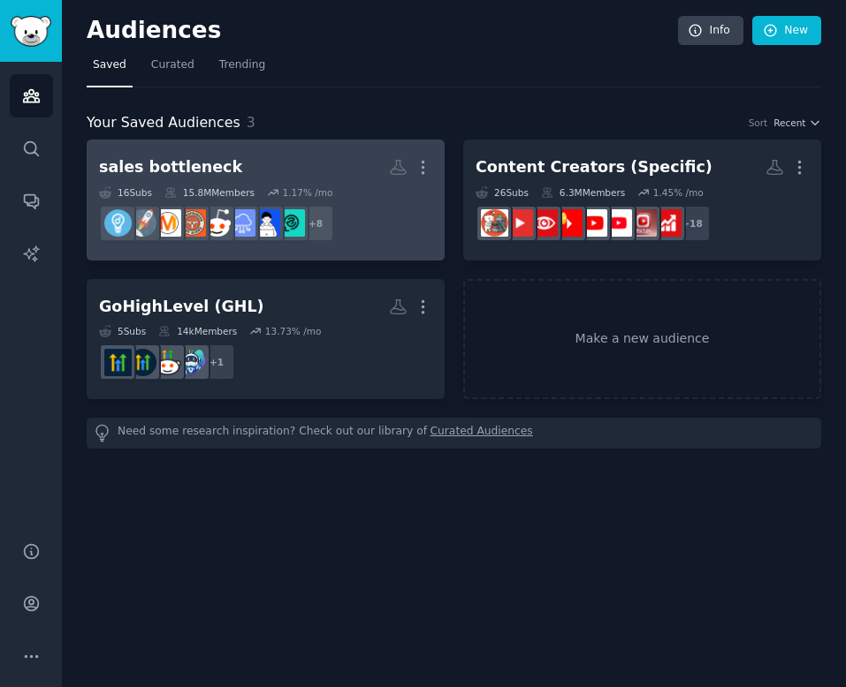
click at [313, 191] on div "1.17 % /mo" at bounding box center [307, 192] width 50 height 12
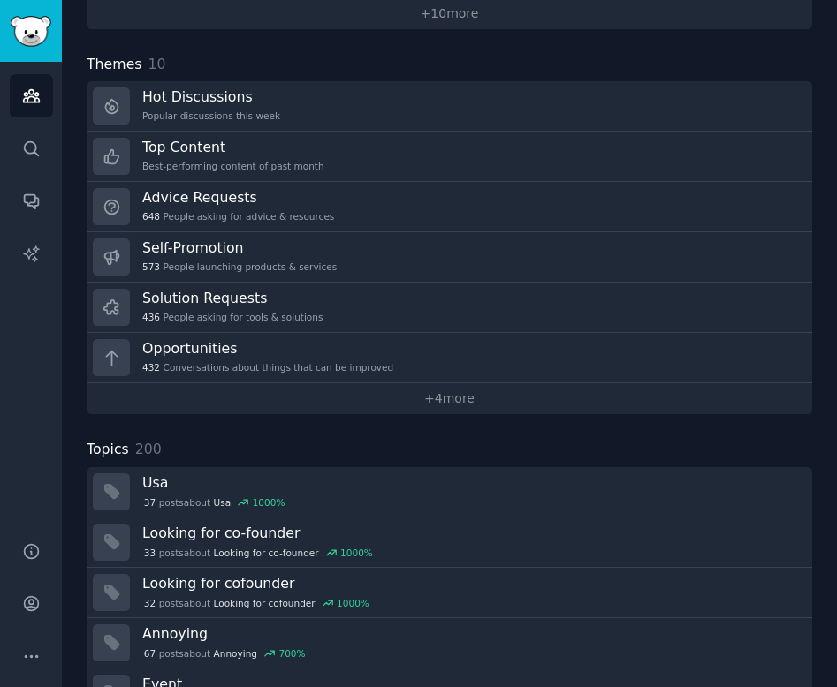
scroll to position [554, 0]
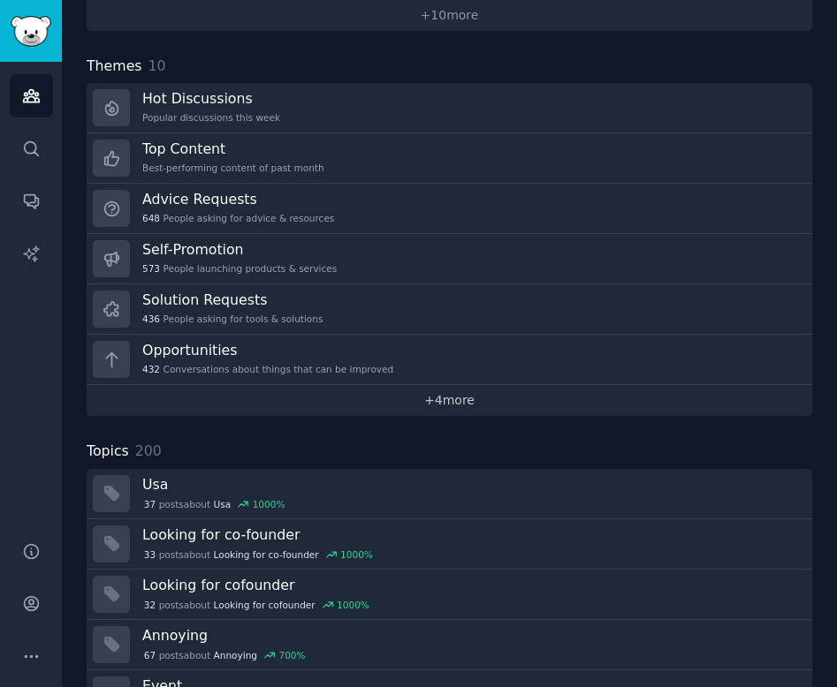
click at [434, 398] on link "+ 4 more" at bounding box center [449, 400] width 725 height 31
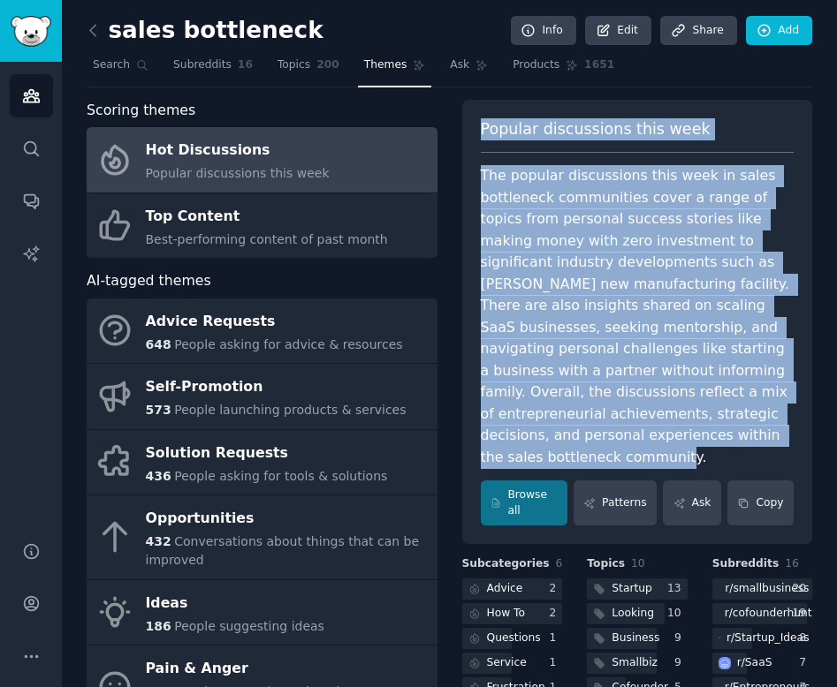
drag, startPoint x: 686, startPoint y: 442, endPoint x: 481, endPoint y: 120, distance: 381.4
click at [481, 120] on div "Popular discussions this week The popular discussions this week in sales bottle…" at bounding box center [637, 322] width 351 height 445
copy div "Popular discussions this week The popular discussions this week in sales bottle…"
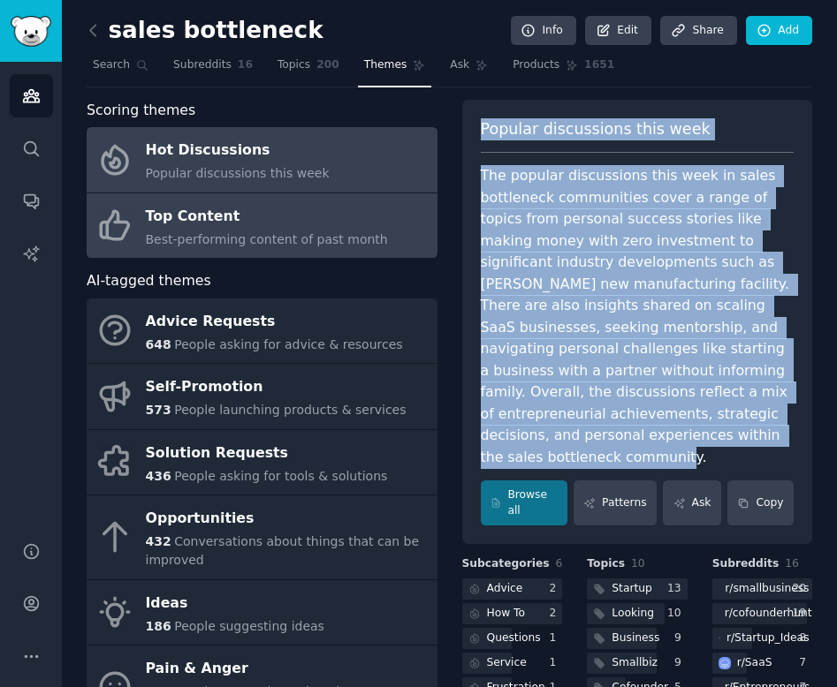
click at [326, 235] on span "Best-performing content of past month" at bounding box center [267, 239] width 242 height 14
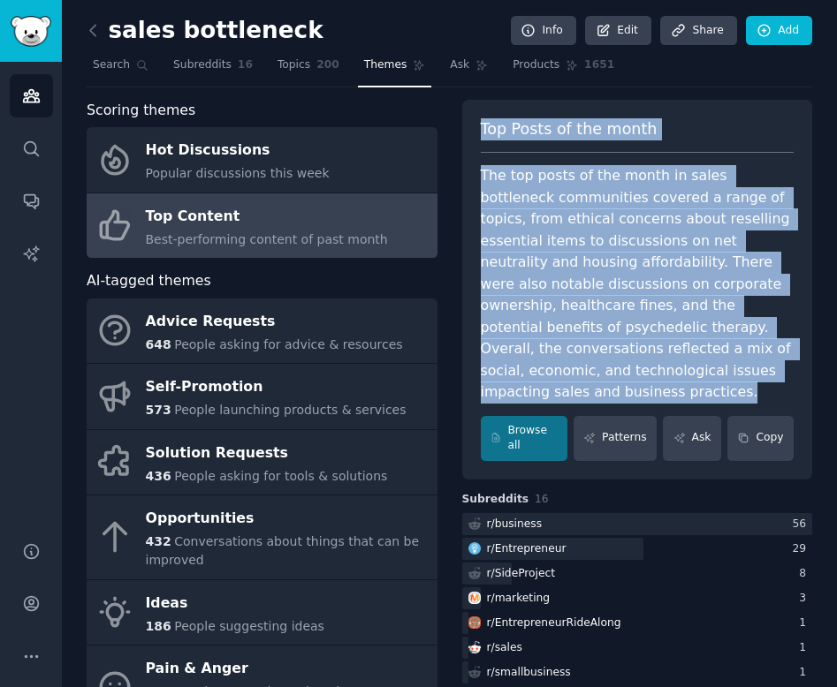
drag, startPoint x: 749, startPoint y: 369, endPoint x: 481, endPoint y: 118, distance: 367.6
click at [481, 118] on div "Top Posts of the month The top posts of the month in sales bottleneck communiti…" at bounding box center [637, 290] width 351 height 380
copy div "Top Posts of the month The top posts of the month in sales bottleneck communiti…"
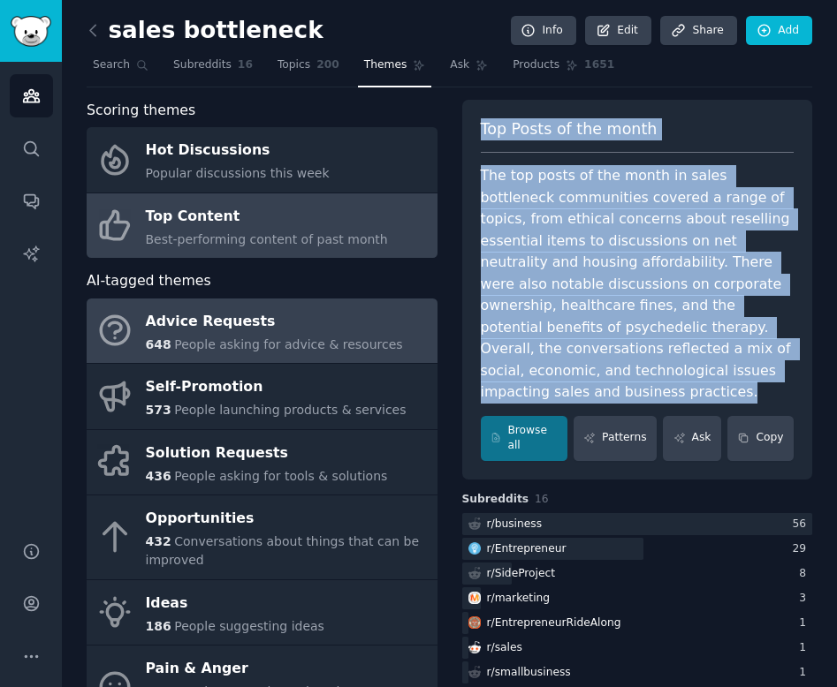
click at [231, 324] on div "Advice Requests" at bounding box center [274, 321] width 257 height 28
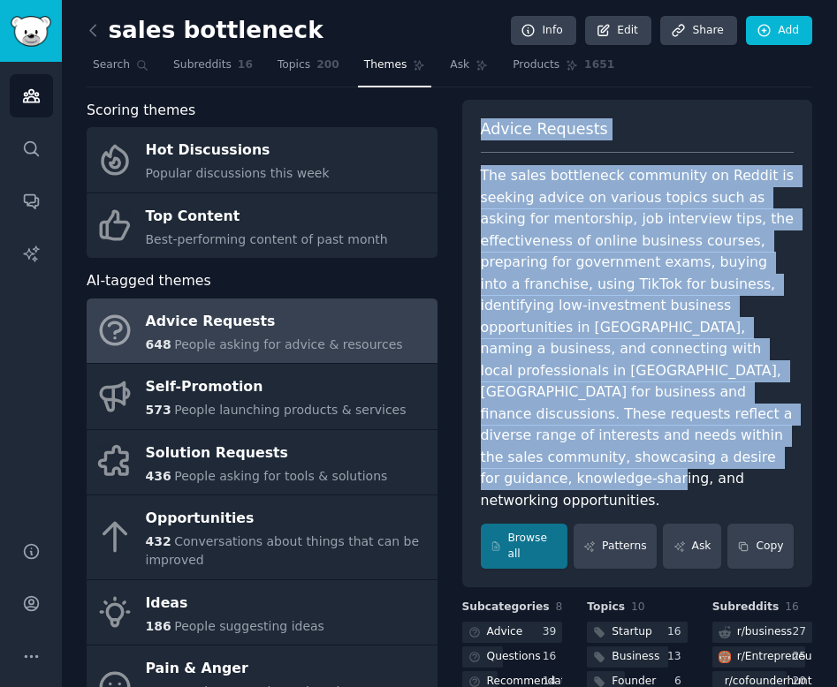
drag, startPoint x: 583, startPoint y: 463, endPoint x: 474, endPoint y: 121, distance: 359.0
click at [474, 121] on div "Advice Requests The sales bottleneck community on Reddit is seeking advice on v…" at bounding box center [637, 344] width 351 height 489
copy div "Advice Requests The sales bottleneck community on Reddit is seeking advice on v…"
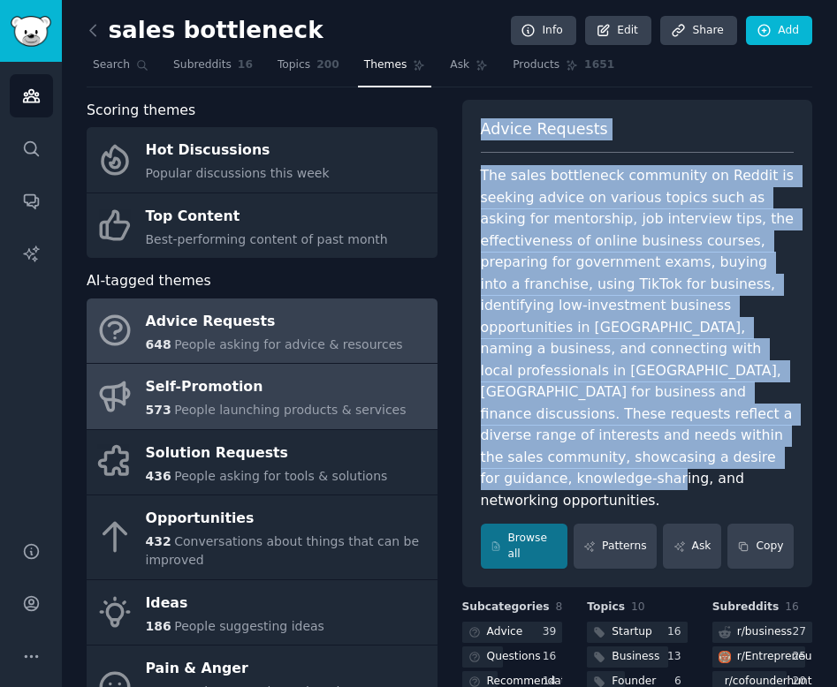
click at [289, 394] on div "Self-Promotion" at bounding box center [276, 388] width 261 height 28
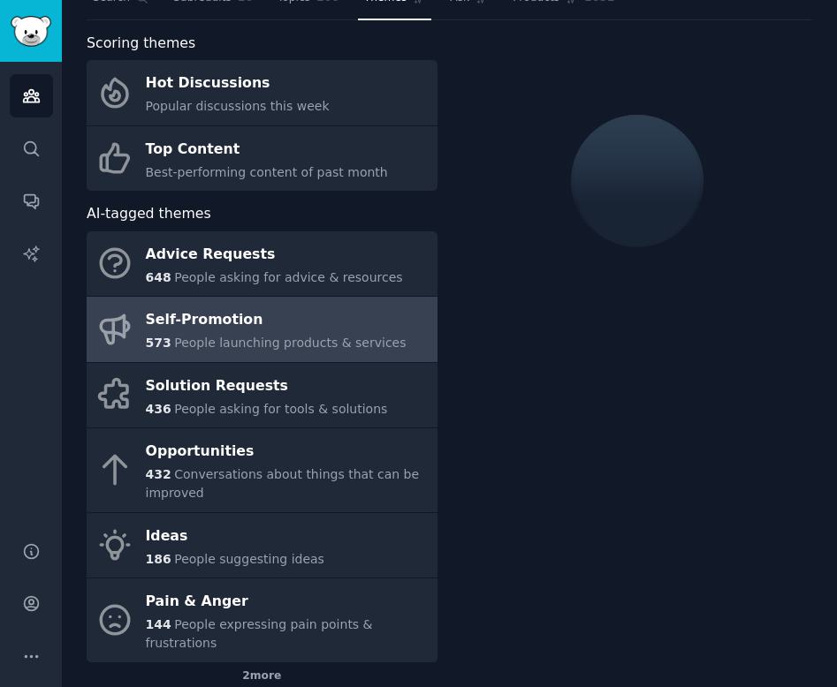
scroll to position [144, 0]
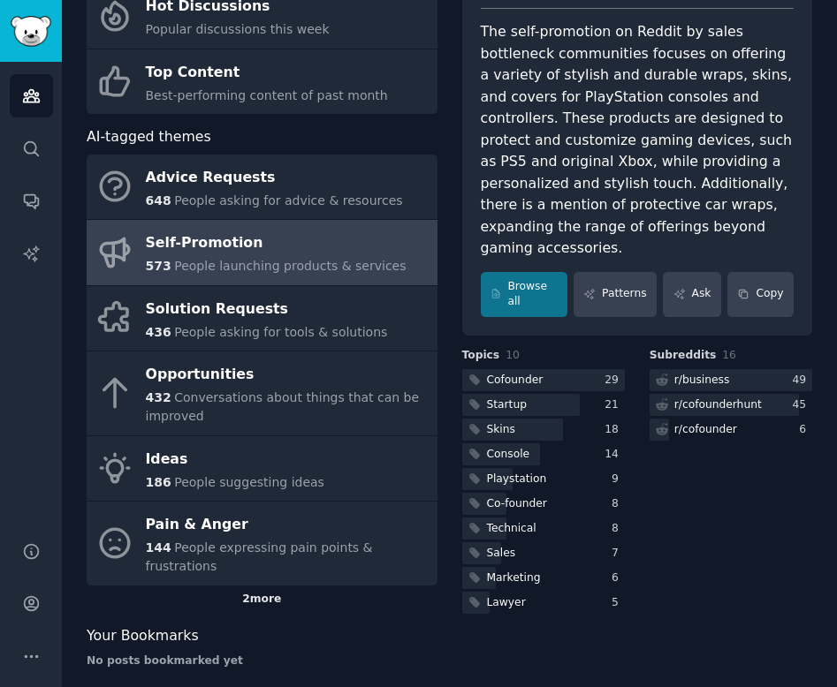
click at [263, 586] on div "2 more" at bounding box center [262, 600] width 351 height 28
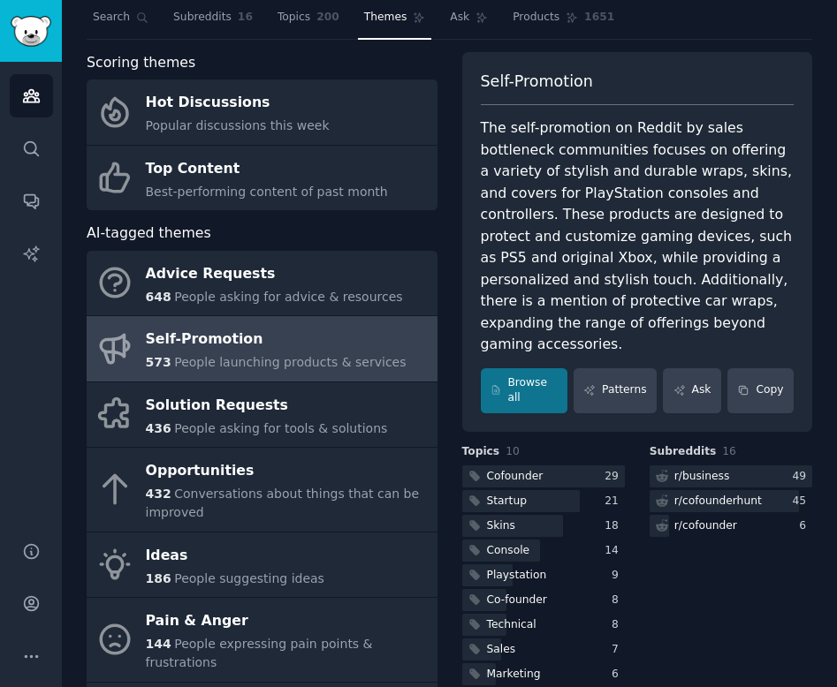
scroll to position [22, 0]
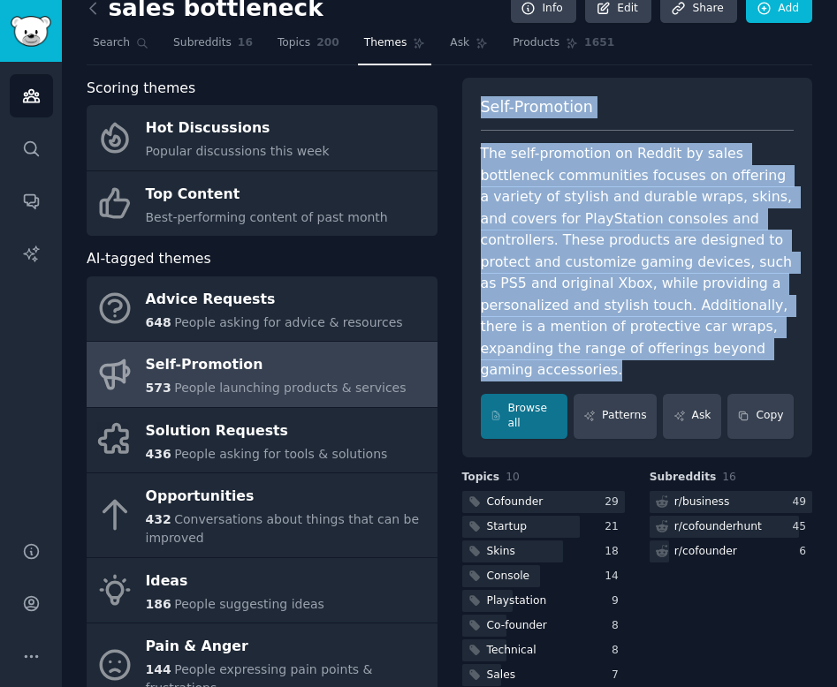
drag, startPoint x: 754, startPoint y: 348, endPoint x: 475, endPoint y: 101, distance: 372.4
click at [475, 101] on div "Self-Promotion The self-promotion on Reddit by sales bottleneck communities foc…" at bounding box center [637, 268] width 351 height 380
copy div "Self-Promotion The self-promotion on Reddit by sales bottleneck communities foc…"
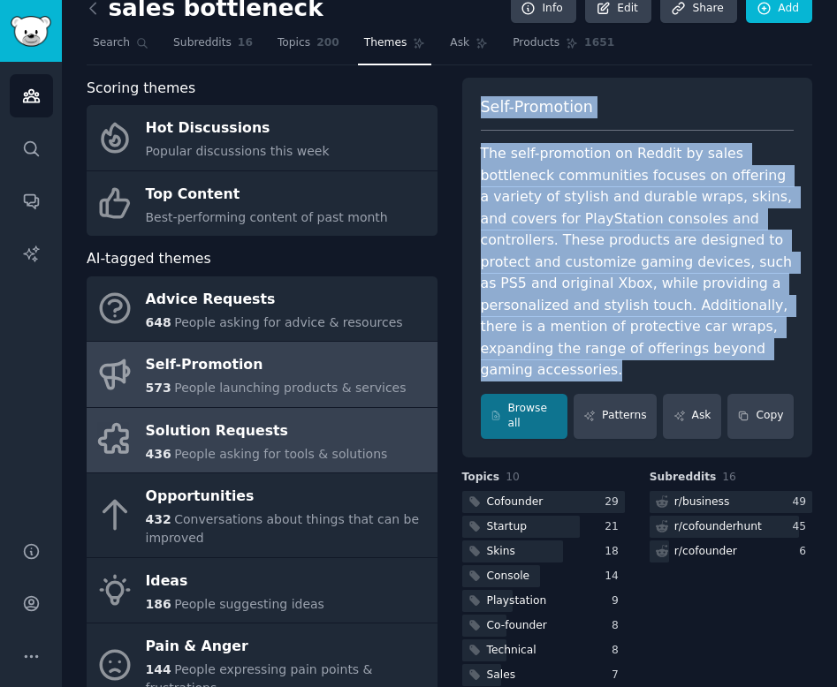
click at [330, 441] on div "Solution Requests" at bounding box center [267, 431] width 242 height 28
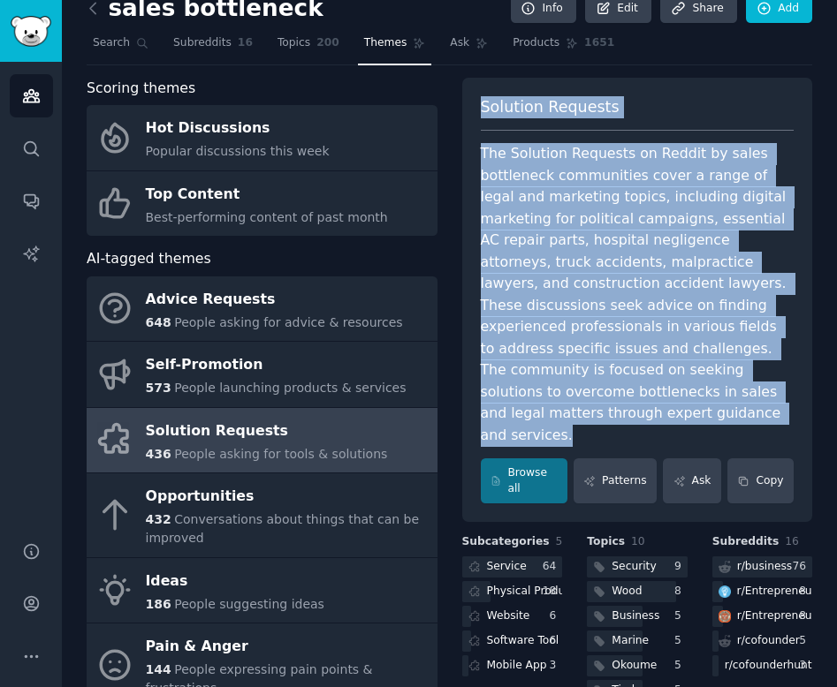
drag, startPoint x: 787, startPoint y: 394, endPoint x: 473, endPoint y: 97, distance: 432.5
click at [473, 97] on div "Solution Requests The Solution Requests on Reddit by sales bottleneck communiti…" at bounding box center [637, 300] width 351 height 445
copy div "Solution Requests The Solution Requests on Reddit by sales bottleneck communiti…"
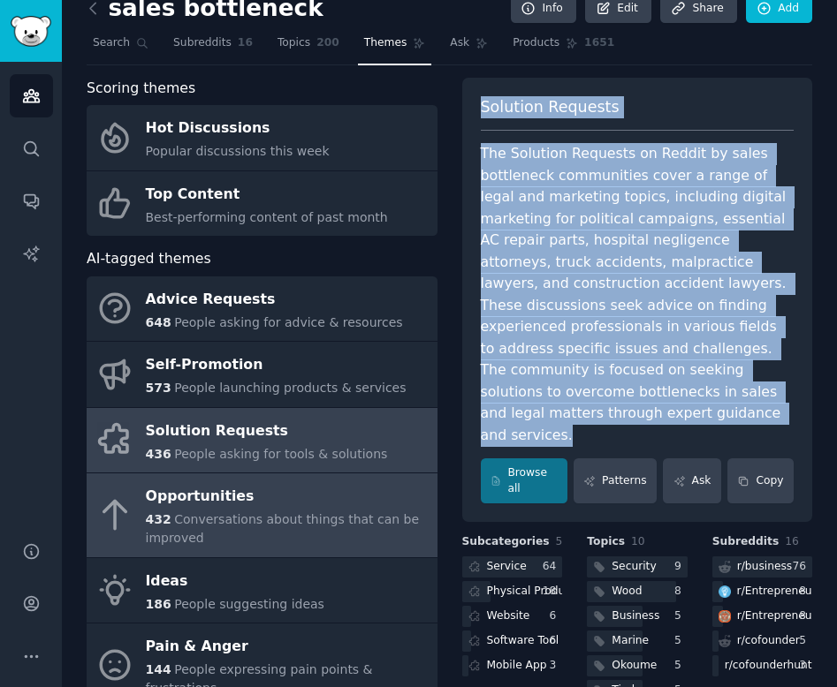
click at [200, 505] on div "Opportunities" at bounding box center [287, 497] width 283 height 28
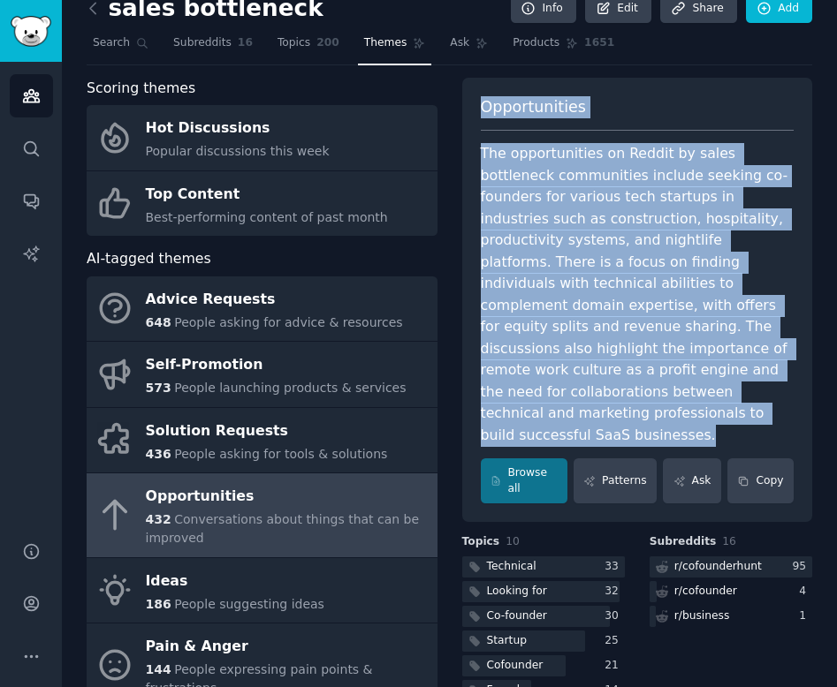
drag, startPoint x: 584, startPoint y: 414, endPoint x: 470, endPoint y: 93, distance: 341.2
click at [470, 93] on div "Opportunities The opportunities on Reddit by sales bottleneck communities inclu…" at bounding box center [637, 300] width 351 height 445
copy div "Opportunities The opportunities on Reddit by sales bottleneck communities inclu…"
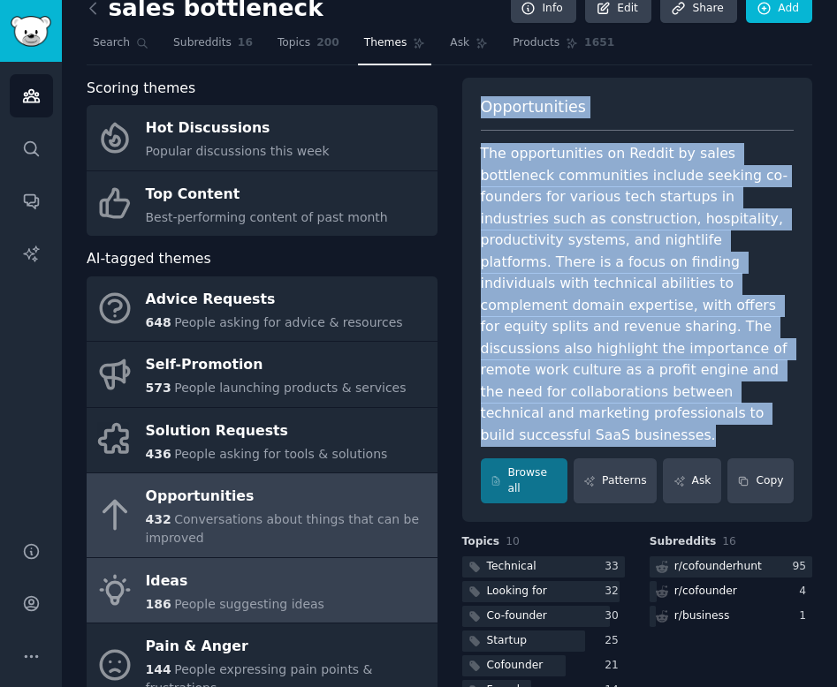
click at [218, 587] on div "Ideas" at bounding box center [235, 581] width 178 height 28
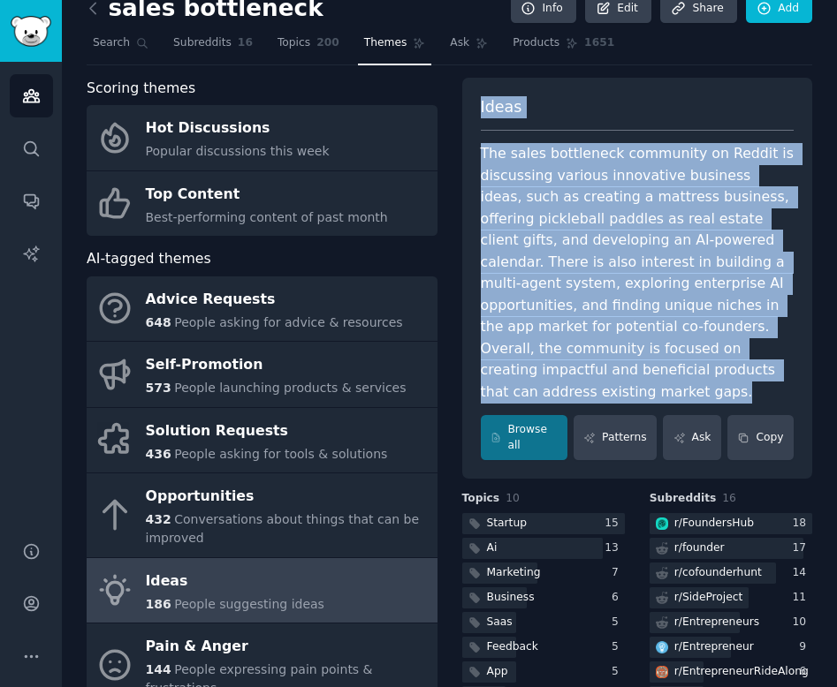
drag, startPoint x: 709, startPoint y: 375, endPoint x: 482, endPoint y: 95, distance: 361.1
click at [482, 95] on div "Ideas The sales bottleneck community on Reddit is discussing various innovative…" at bounding box center [637, 279] width 351 height 402
copy div "Ideas The sales bottleneck community on Reddit is discussing various innovative…"
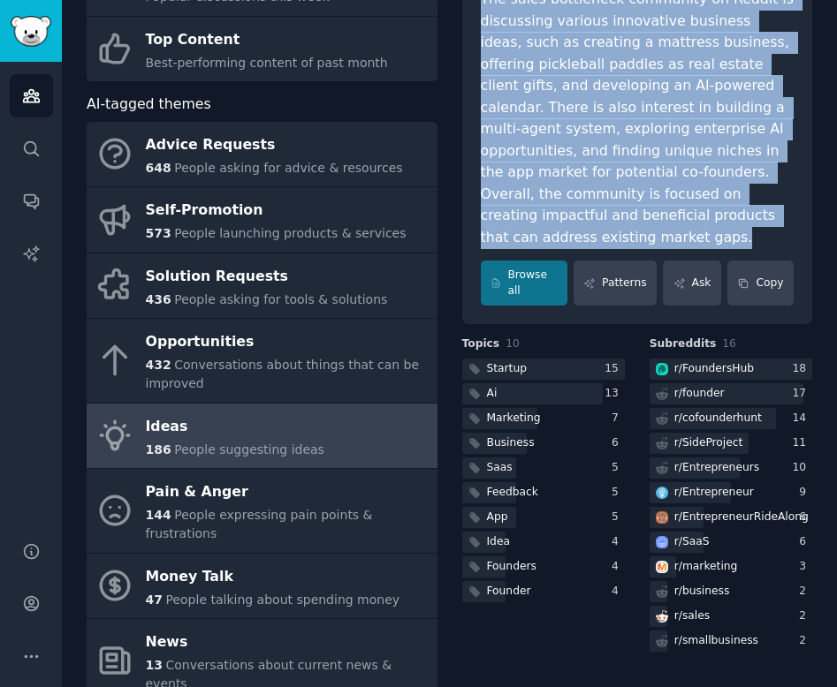
scroll to position [138, 0]
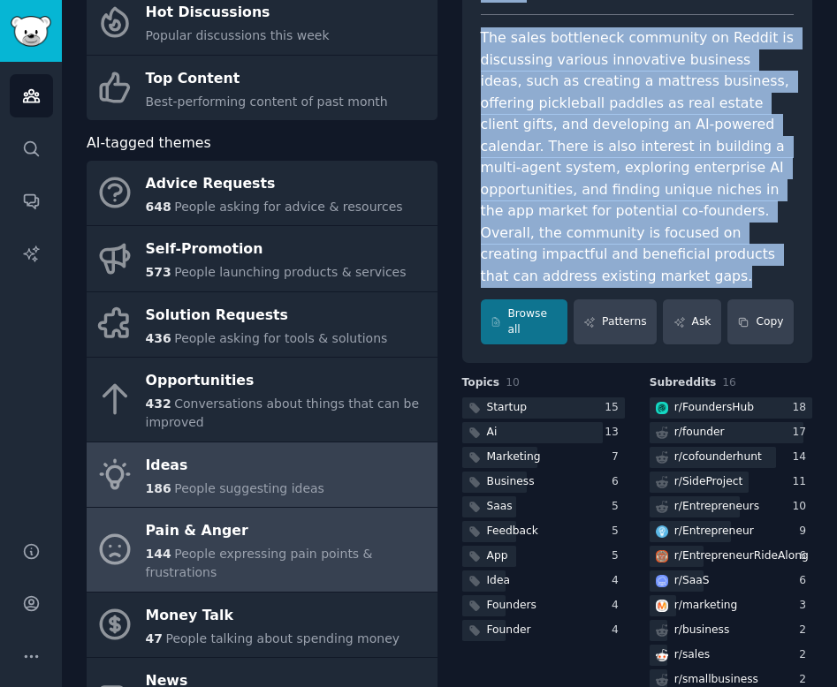
click at [207, 550] on span "People expressing pain points & frustrations" at bounding box center [259, 563] width 227 height 33
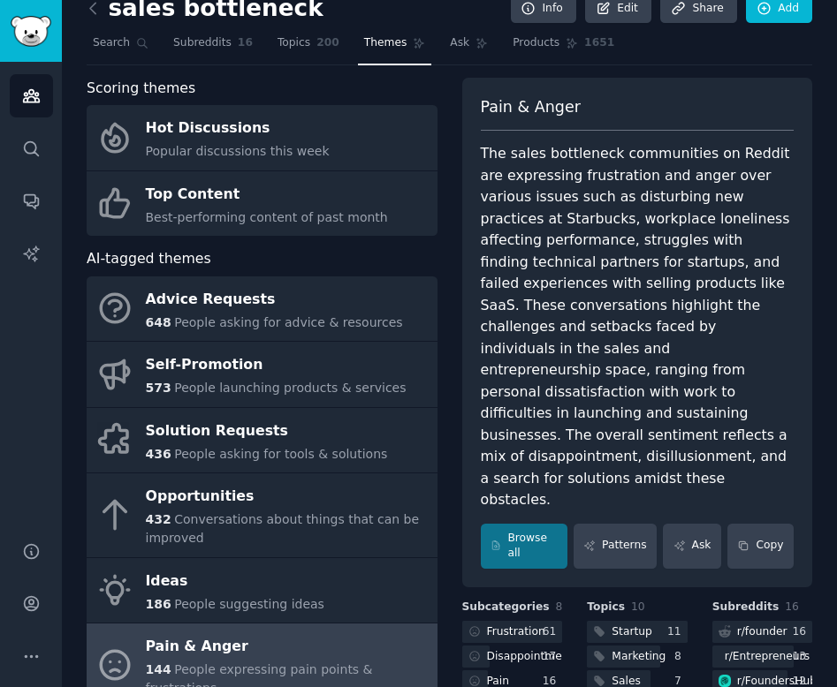
scroll to position [20, 0]
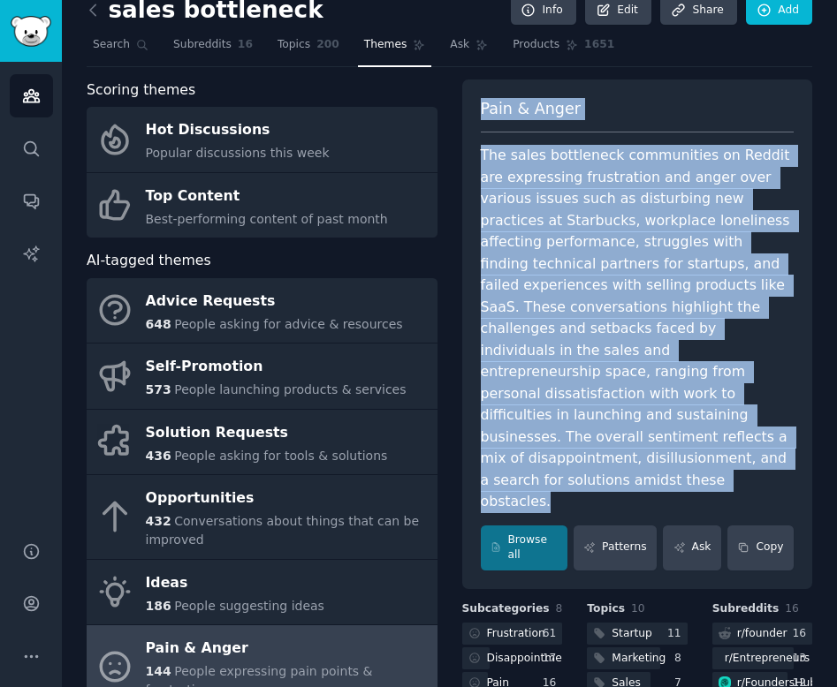
drag, startPoint x: 736, startPoint y: 442, endPoint x: 479, endPoint y: 110, distance: 420.1
click at [479, 110] on div "Pain & Anger The sales bottleneck communities on Reddit are expressing frustrat…" at bounding box center [637, 335] width 351 height 510
copy div "Pain & Anger The sales bottleneck communities on Reddit are expressing frustrat…"
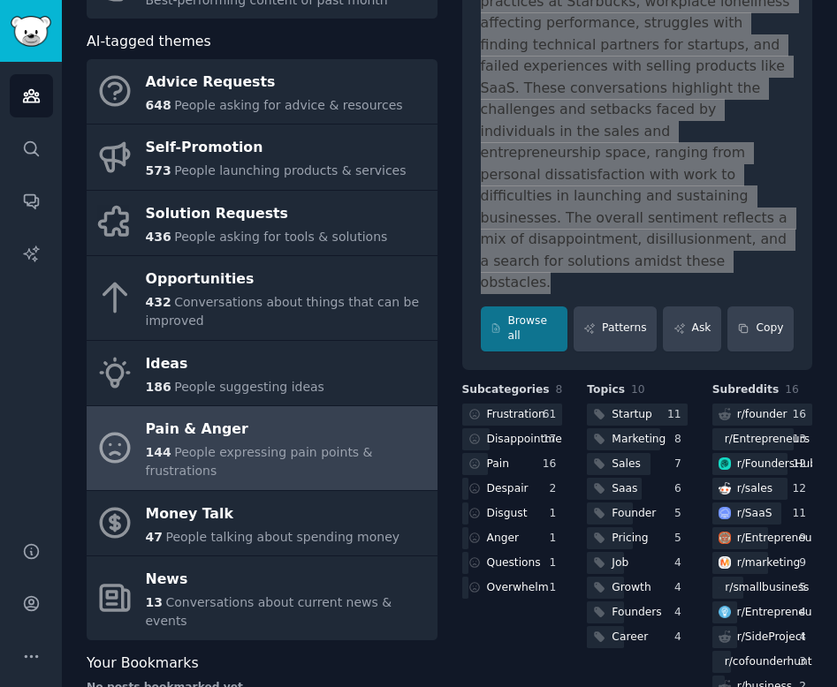
scroll to position [247, 0]
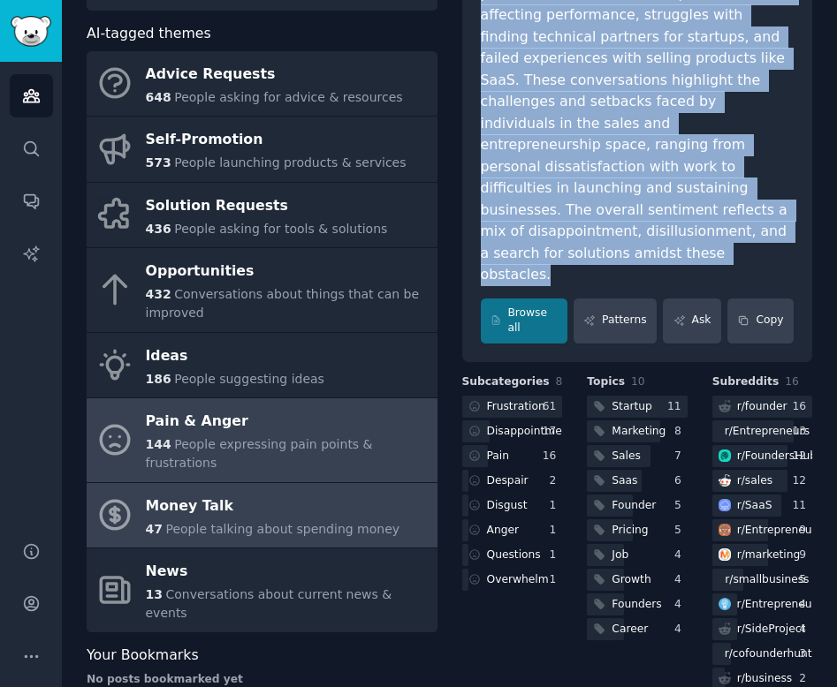
click at [177, 492] on div "Money Talk" at bounding box center [273, 506] width 254 height 28
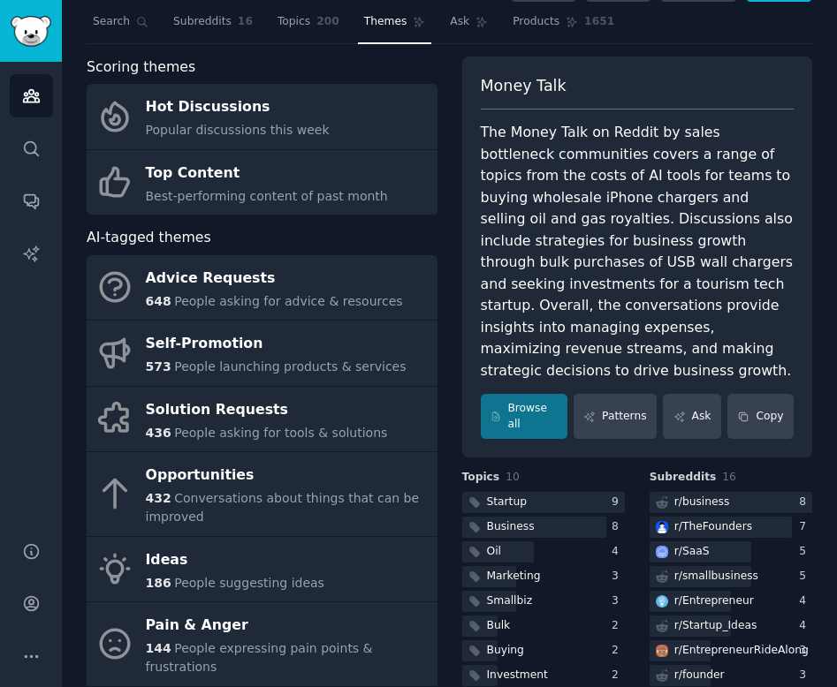
scroll to position [39, 0]
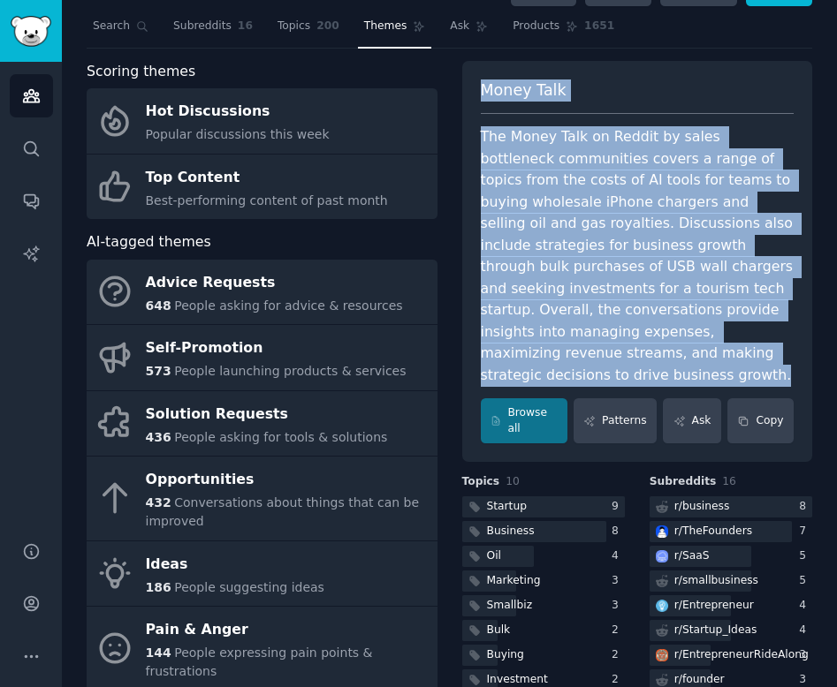
drag, startPoint x: 656, startPoint y: 356, endPoint x: 482, endPoint y: 80, distance: 327.2
click at [482, 80] on div "Money Talk The Money Talk on Reddit by sales bottleneck communities covers a ra…" at bounding box center [637, 262] width 351 height 402
copy div "Money Talk The Money Talk on Reddit by sales bottleneck communities covers a ra…"
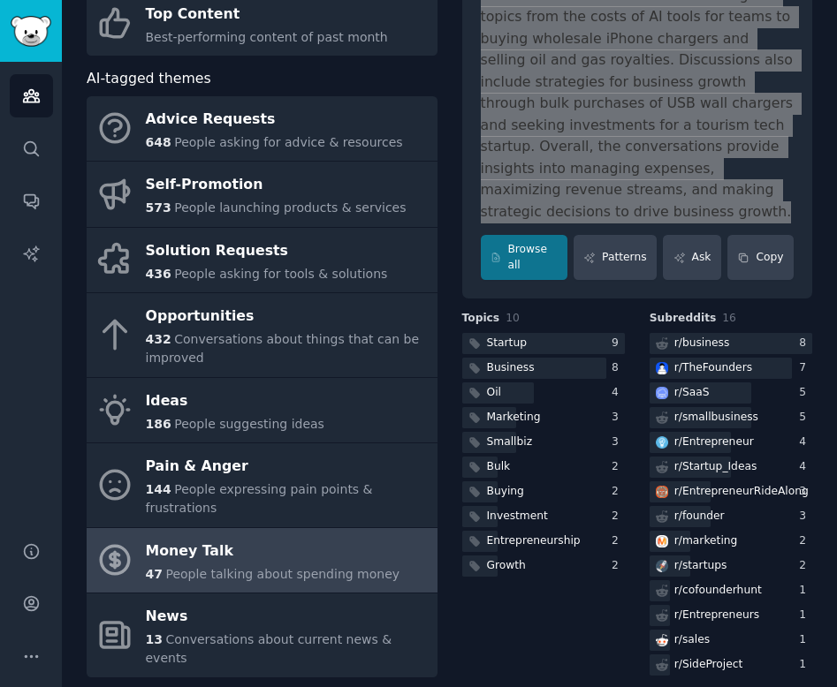
scroll to position [247, 0]
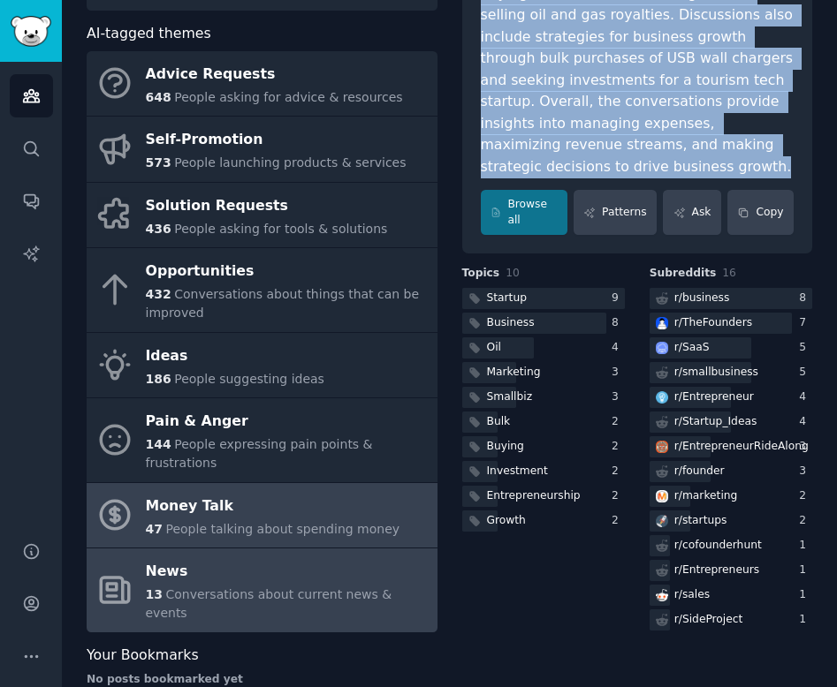
click at [184, 588] on span "Conversations about current news & events" at bounding box center [269, 604] width 246 height 33
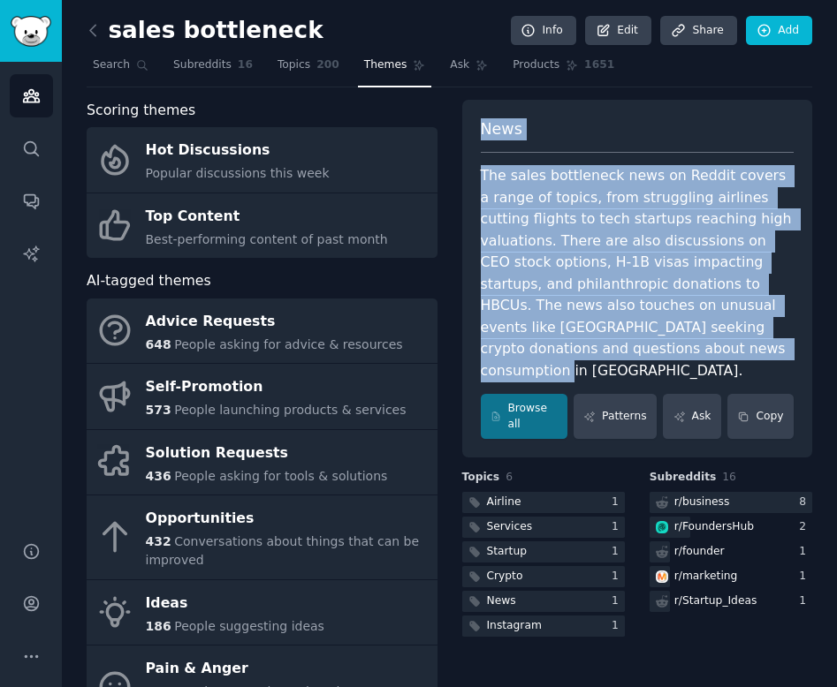
drag, startPoint x: 693, startPoint y: 345, endPoint x: 453, endPoint y: 120, distance: 328.8
click at [453, 120] on div "Scoring themes Hot Discussions Popular discussions this week Top Content Best-p…" at bounding box center [449, 524] width 725 height 848
copy div "News The sales bottleneck news on Reddit covers a range of topics, from struggl…"
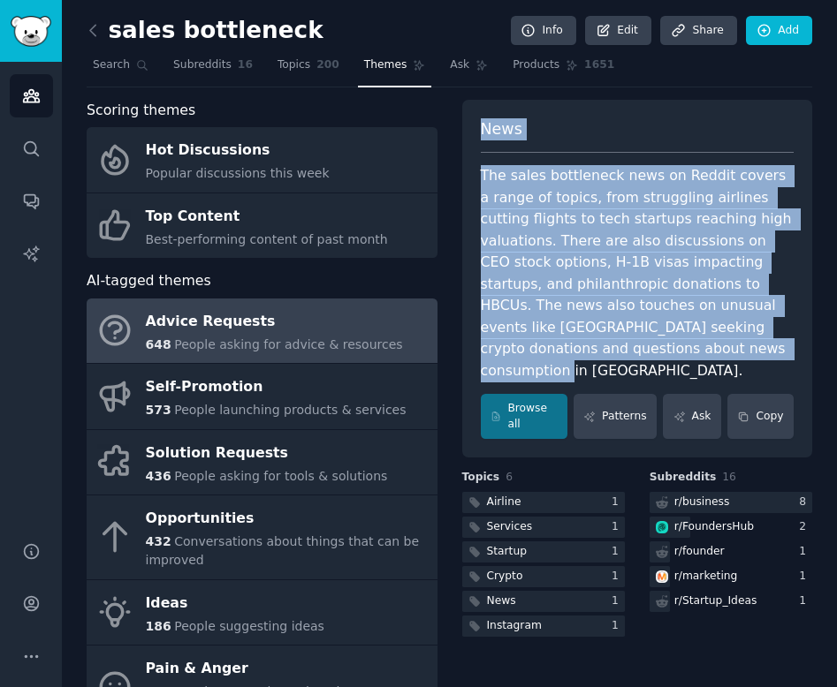
click at [244, 330] on div "Advice Requests" at bounding box center [274, 321] width 257 height 28
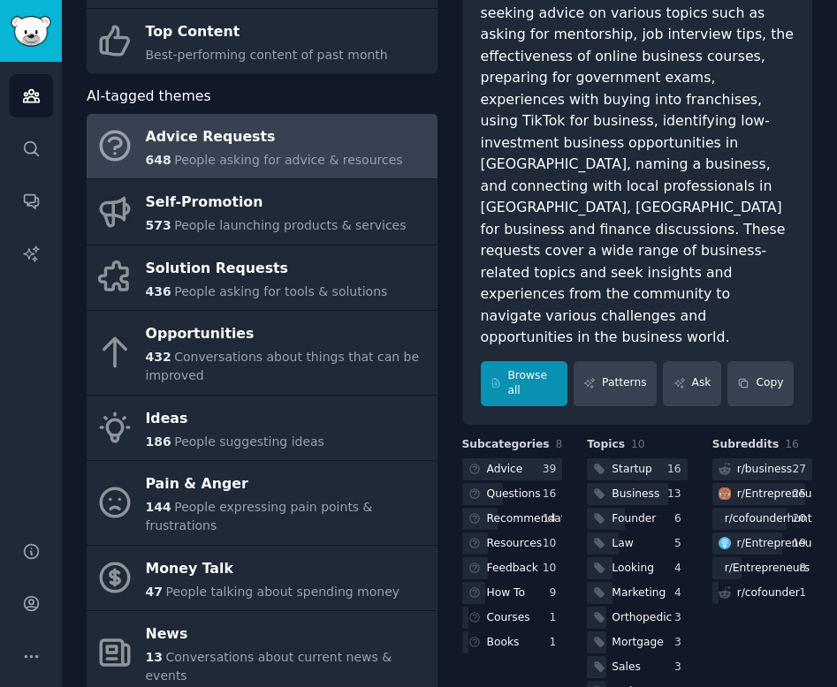
scroll to position [213, 0]
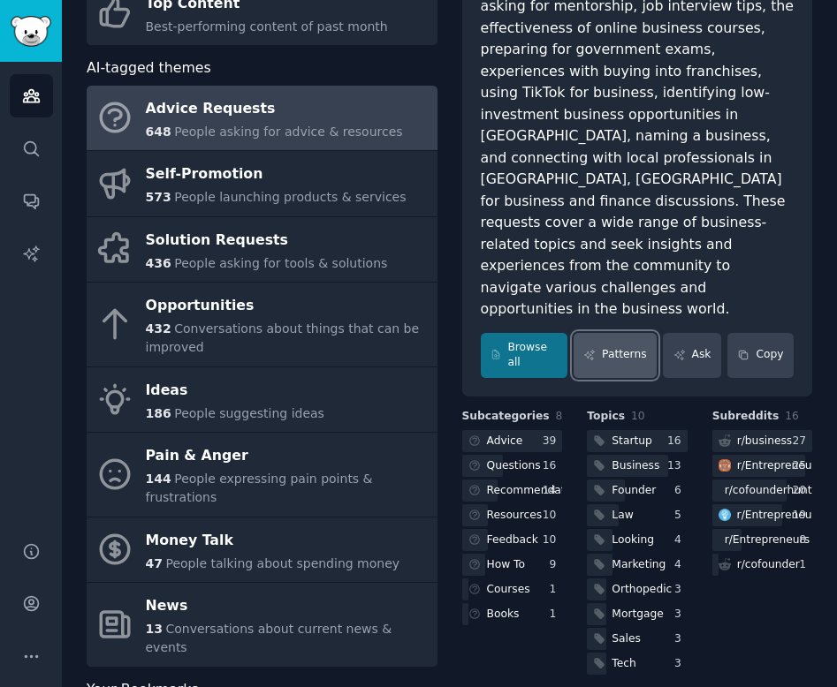
click at [597, 333] on link "Patterns" at bounding box center [614, 355] width 83 height 45
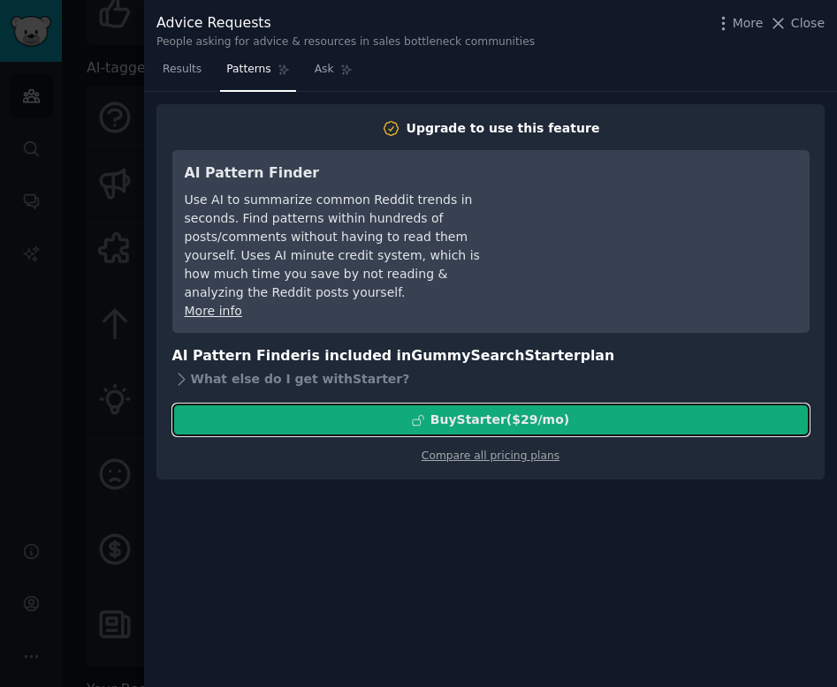
click at [501, 411] on div "Buy Starter ($ 29 /mo )" at bounding box center [499, 420] width 139 height 19
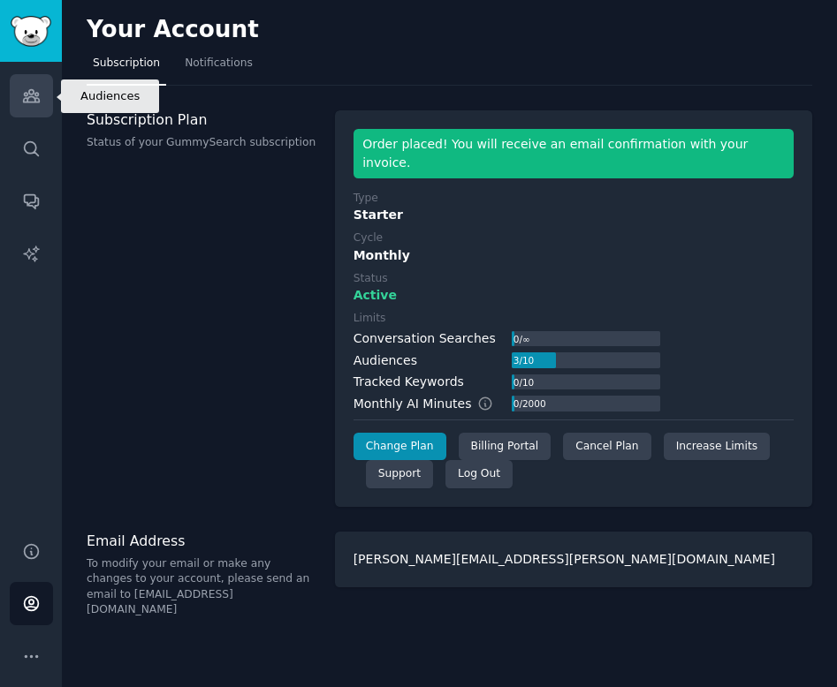
click at [34, 99] on icon "Sidebar" at bounding box center [31, 96] width 16 height 12
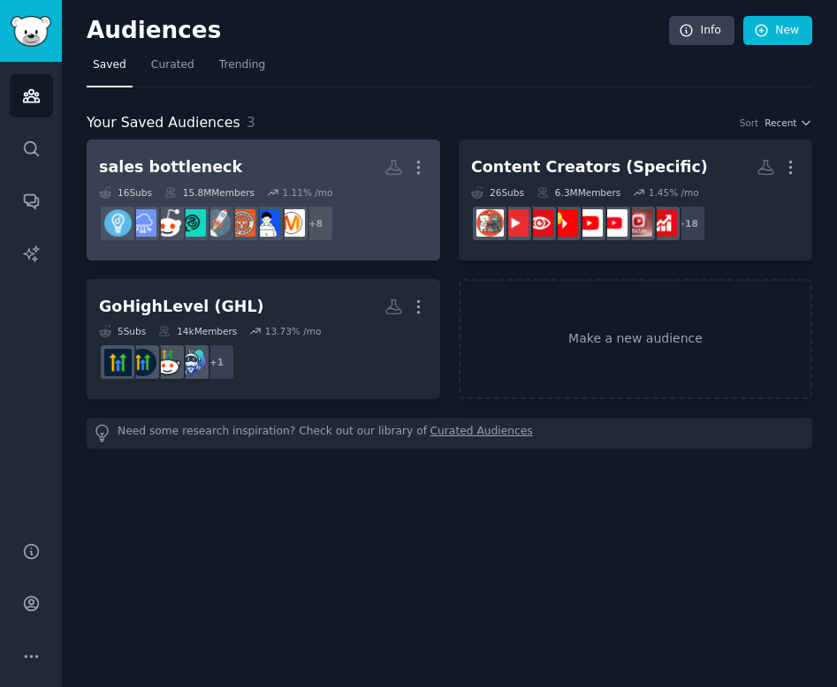
click at [253, 166] on h2 "sales bottleneck More" at bounding box center [263, 167] width 329 height 31
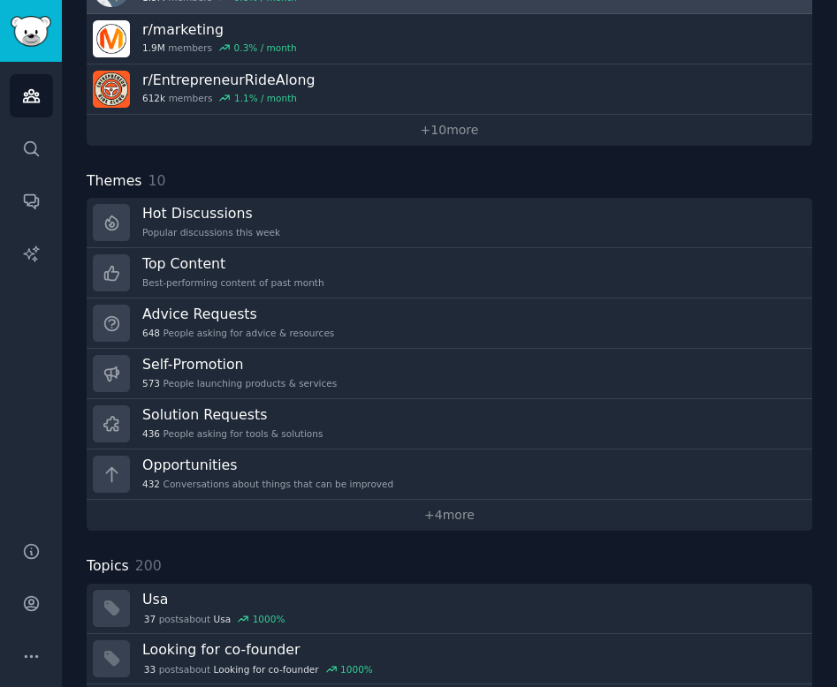
scroll to position [440, 0]
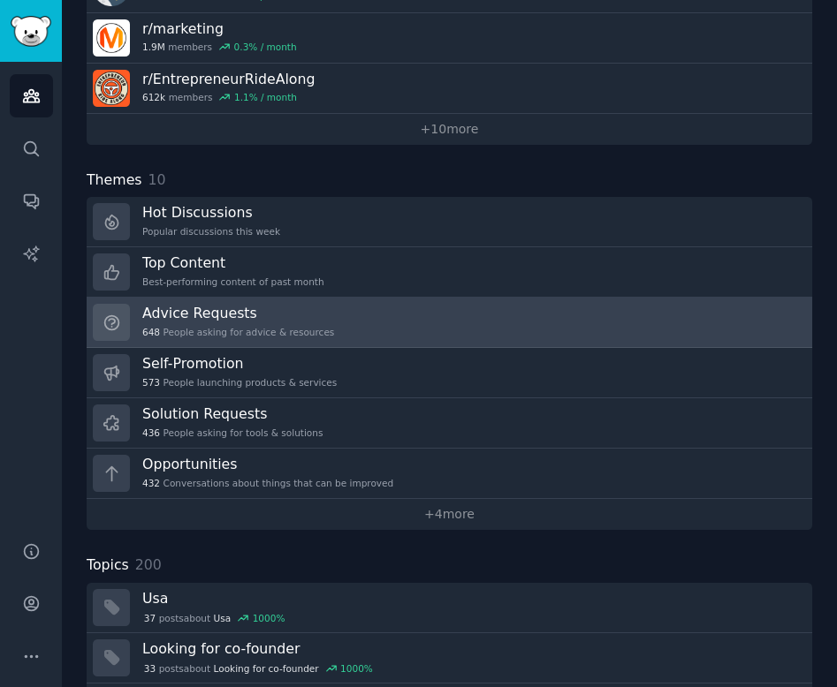
click at [227, 330] on div "648 People asking for advice & resources" at bounding box center [238, 332] width 192 height 12
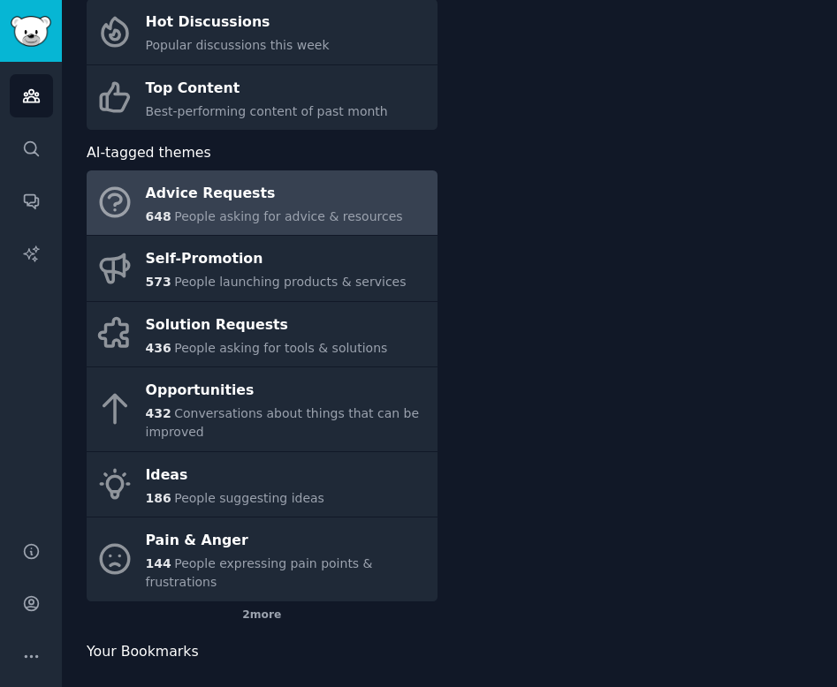
scroll to position [144, 0]
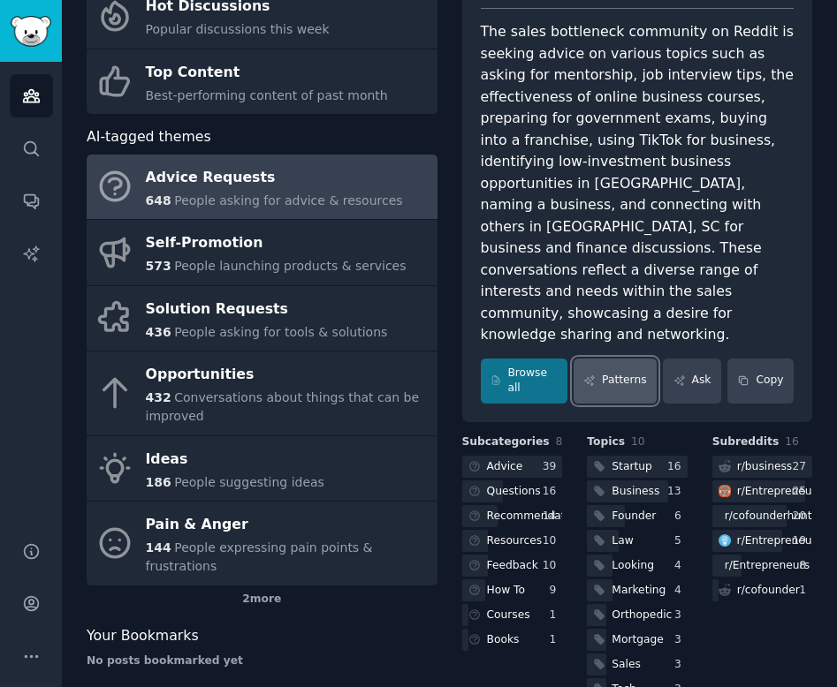
click at [601, 359] on link "Patterns" at bounding box center [614, 381] width 83 height 45
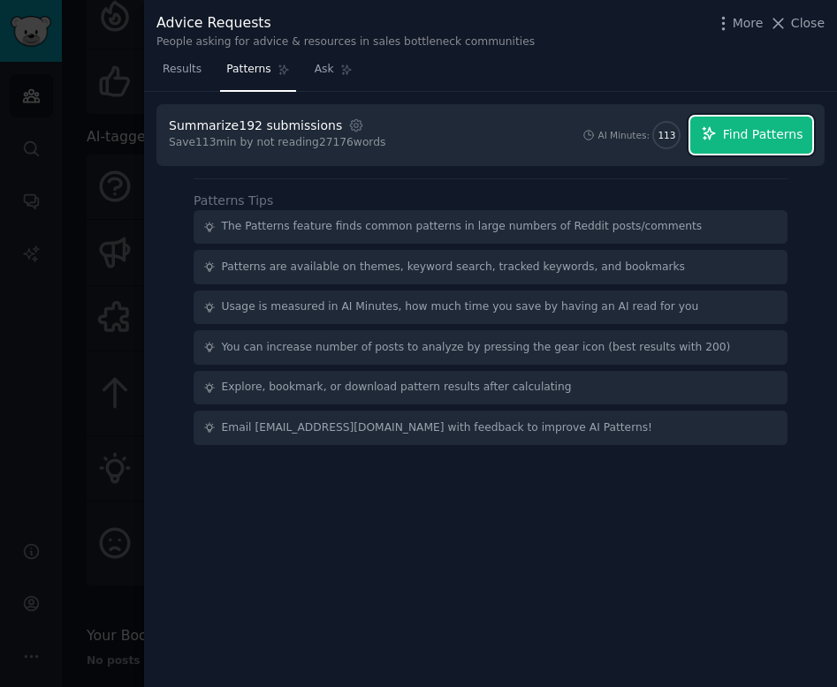
click at [750, 133] on span "Find Patterns" at bounding box center [763, 134] width 80 height 19
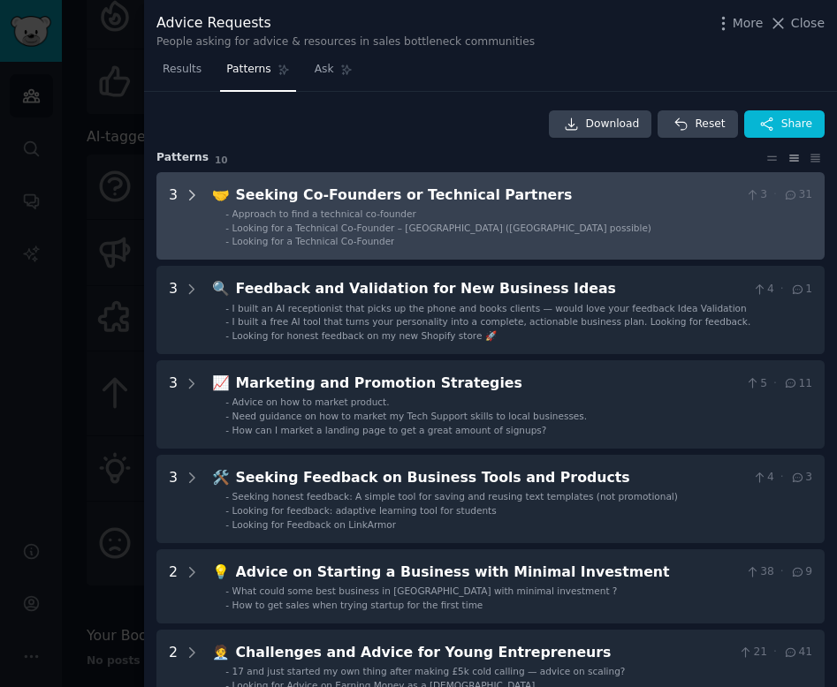
click at [185, 197] on icon at bounding box center [192, 195] width 16 height 16
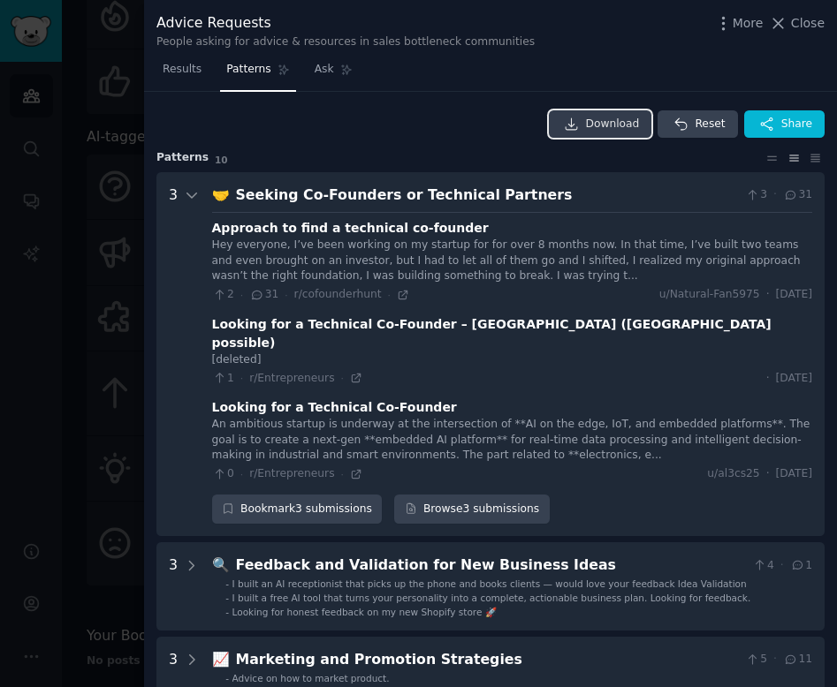
click at [605, 125] on span "Download" at bounding box center [613, 125] width 54 height 16
drag, startPoint x: 281, startPoint y: 24, endPoint x: 155, endPoint y: 21, distance: 125.5
click at [155, 21] on div "Advice Requests People asking for advice & resources in sales bottleneck commun…" at bounding box center [490, 28] width 693 height 56
copy div "Advice Requests"
click at [124, 45] on div at bounding box center [418, 343] width 837 height 687
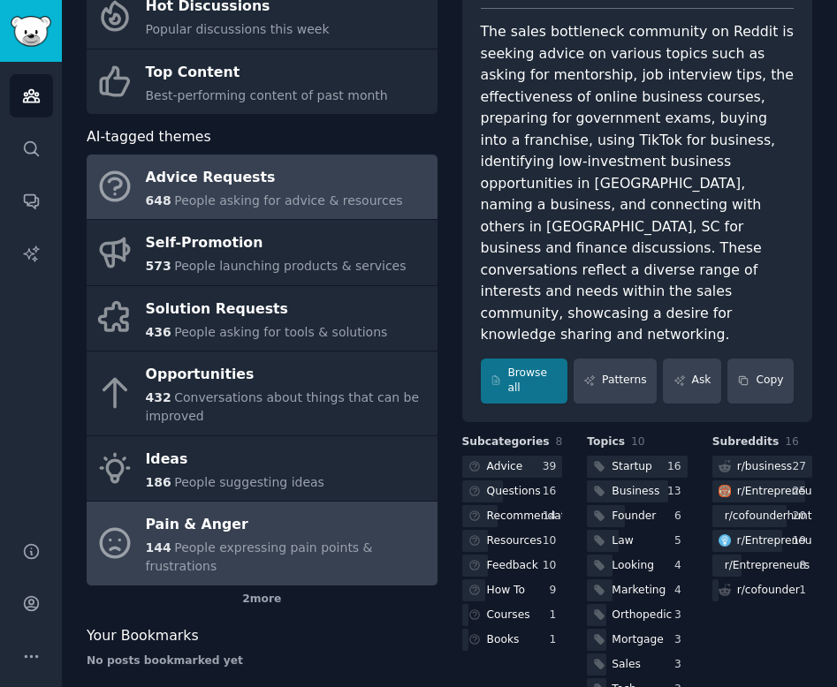
click at [207, 539] on div "144 People expressing pain points & frustrations" at bounding box center [287, 557] width 283 height 37
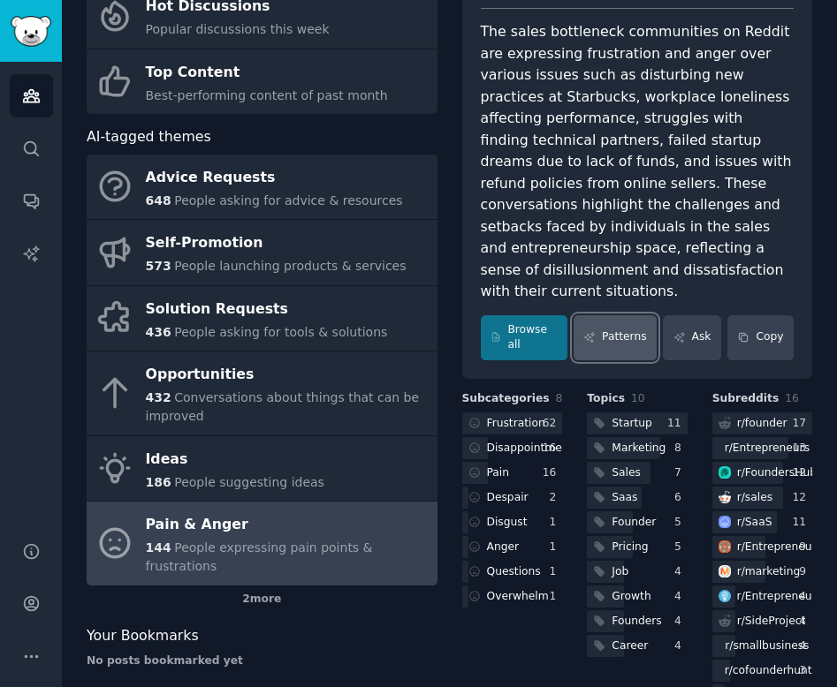
click at [631, 322] on link "Patterns" at bounding box center [614, 337] width 83 height 45
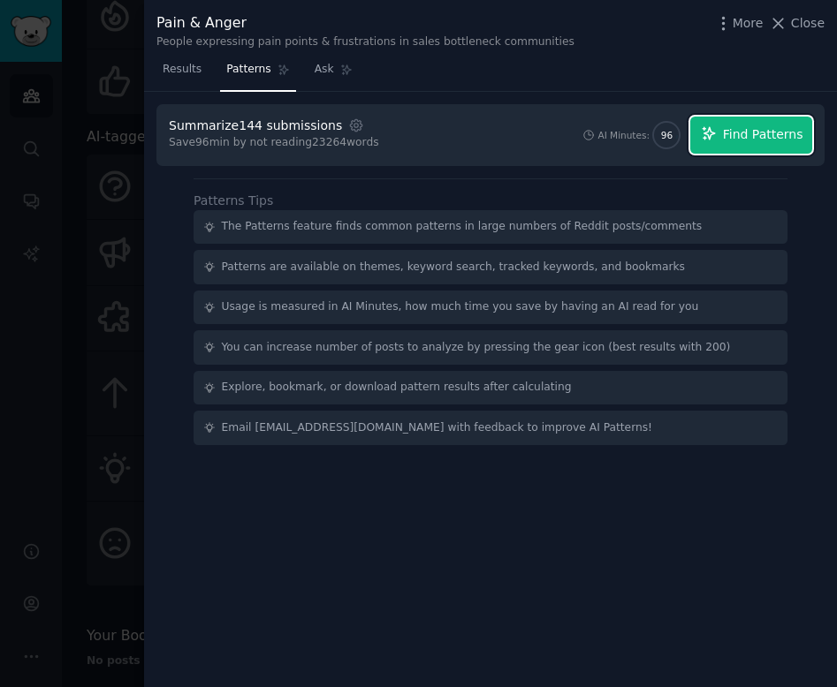
click at [779, 135] on span "Find Patterns" at bounding box center [763, 134] width 80 height 19
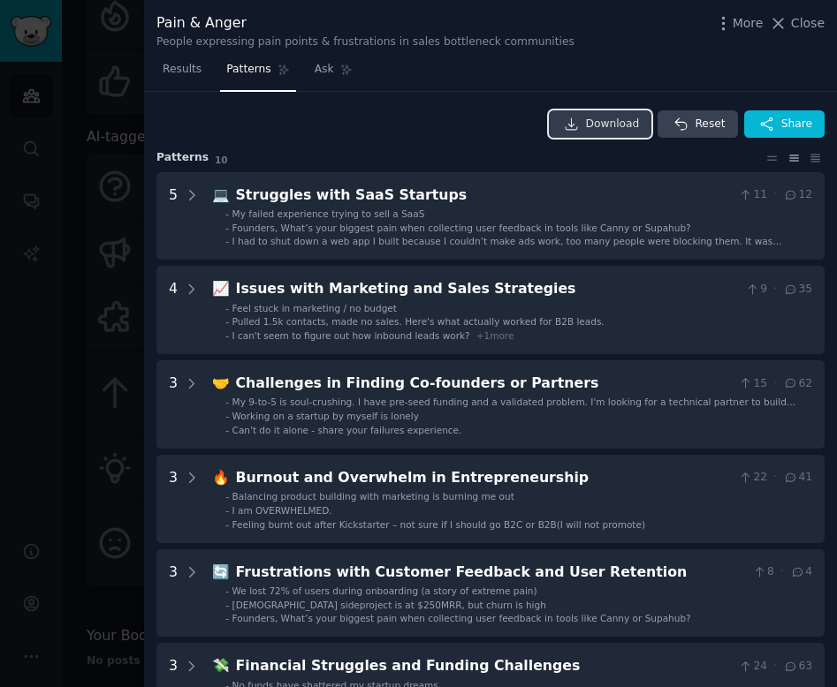
click at [610, 118] on span "Download" at bounding box center [613, 125] width 54 height 16
drag, startPoint x: 286, startPoint y: 27, endPoint x: 155, endPoint y: 26, distance: 131.7
click at [155, 26] on div "Pain & Anger People expressing pain points & frustrations in sales bottleneck c…" at bounding box center [490, 28] width 693 height 56
copy div "Pain & Anger"
click at [290, 117] on div "Download Reset Share" at bounding box center [490, 124] width 668 height 28
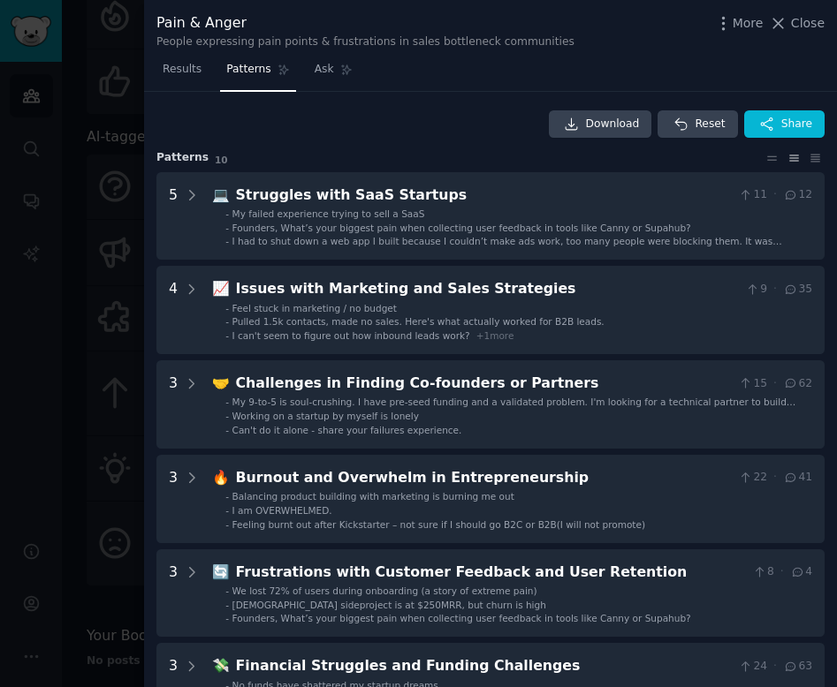
click at [67, 121] on div at bounding box center [418, 343] width 837 height 687
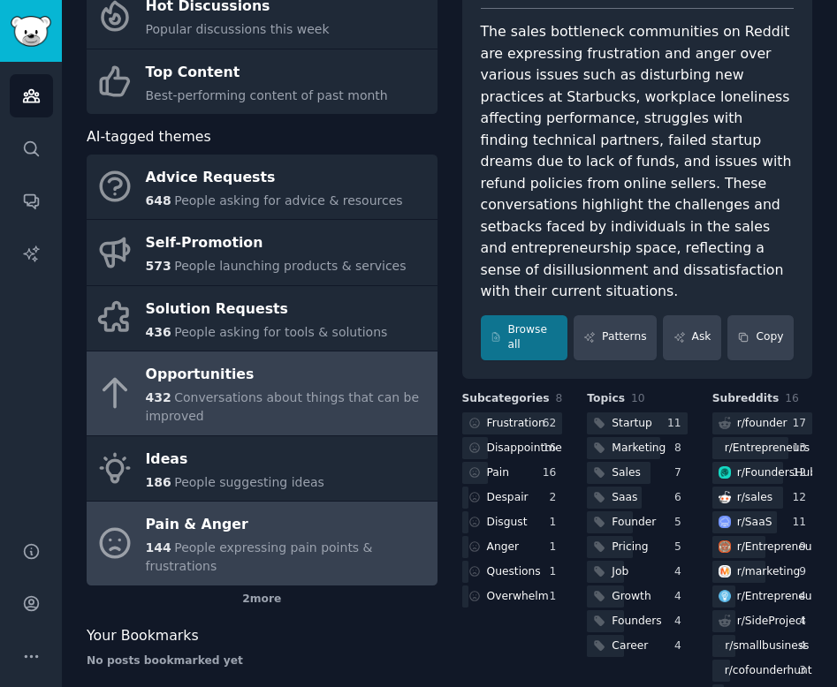
click at [216, 398] on span "Conversations about things that can be improved" at bounding box center [283, 407] width 274 height 33
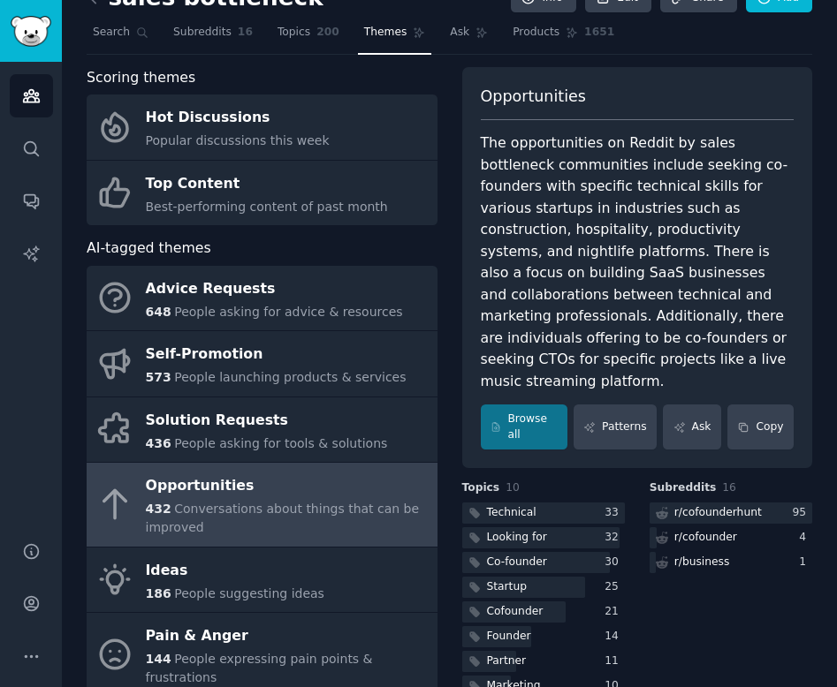
scroll to position [31, 0]
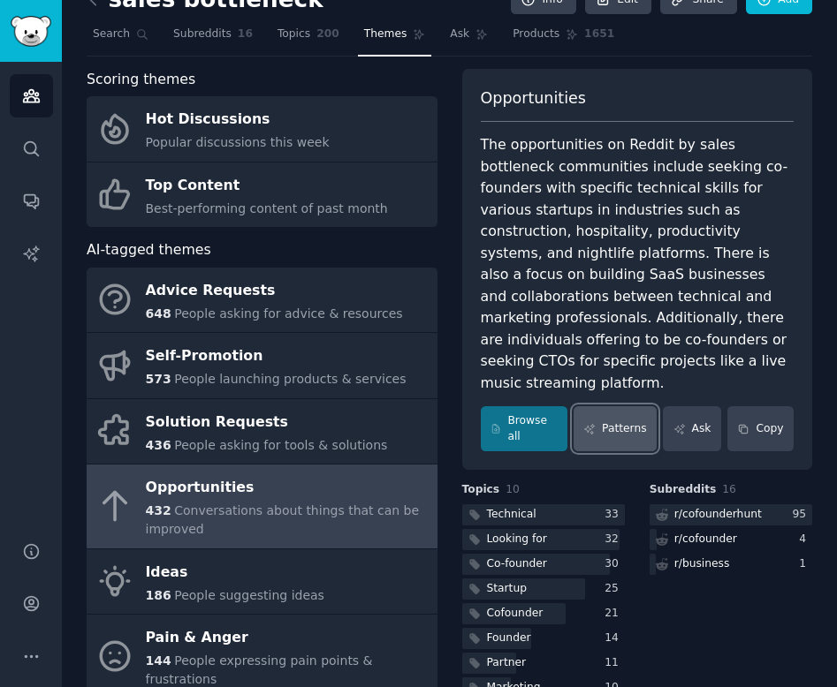
click at [611, 407] on link "Patterns" at bounding box center [614, 428] width 83 height 45
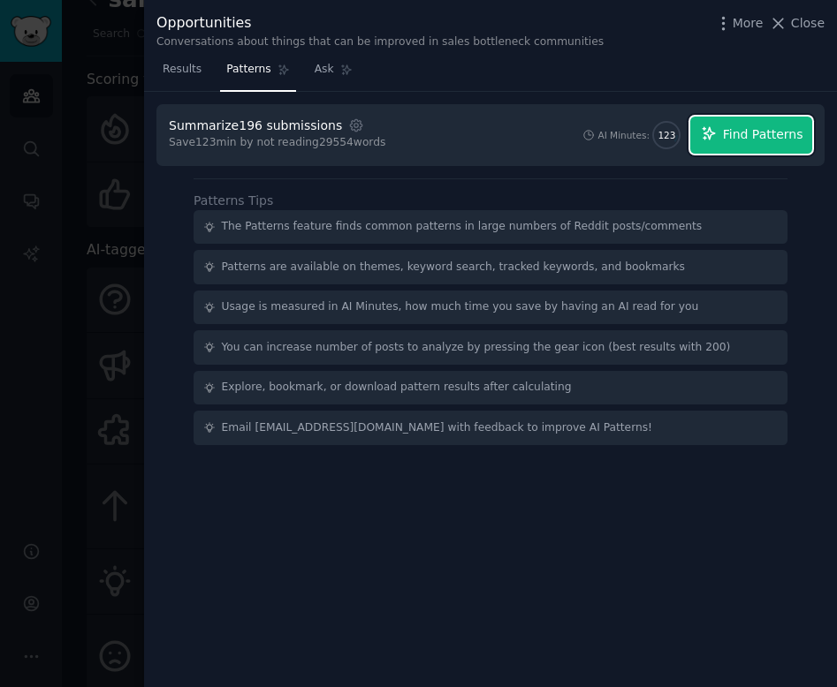
click at [764, 141] on span "Find Patterns" at bounding box center [763, 134] width 80 height 19
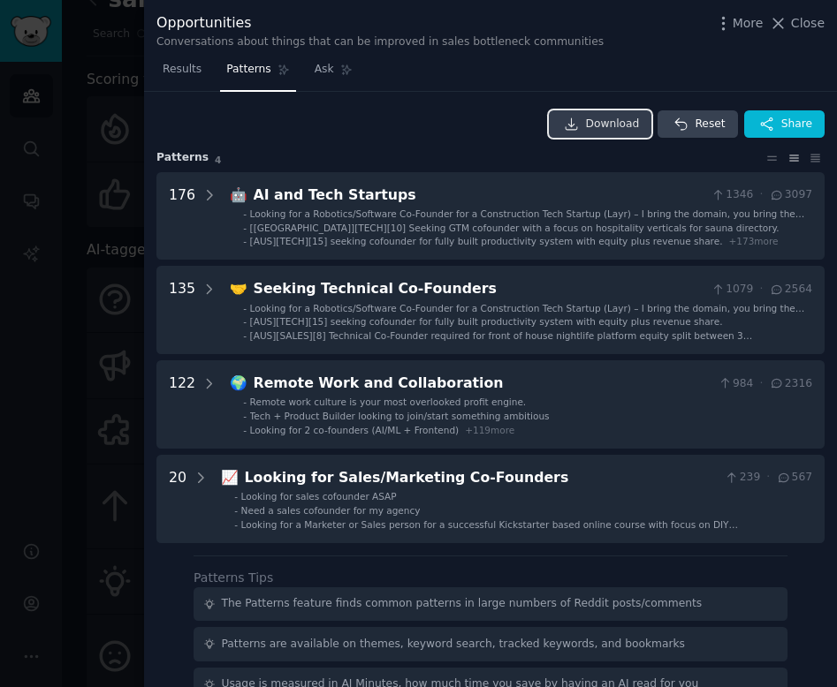
click at [581, 124] on link "Download" at bounding box center [600, 124] width 103 height 28
click at [224, 20] on div "Opportunities" at bounding box center [379, 23] width 447 height 22
copy div "Opportunities"
click at [133, 390] on div at bounding box center [418, 343] width 837 height 687
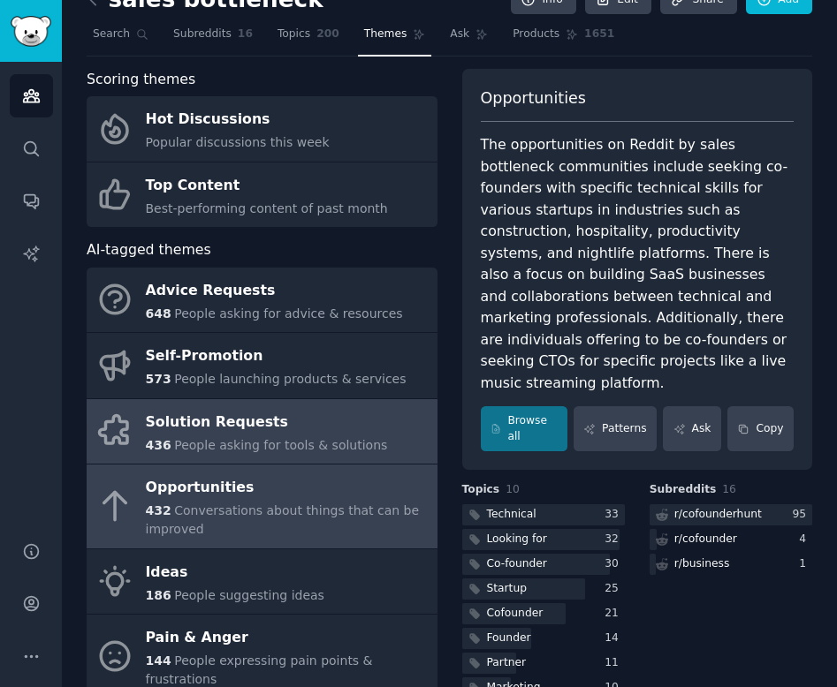
click at [201, 443] on span "People asking for tools & solutions" at bounding box center [280, 445] width 213 height 14
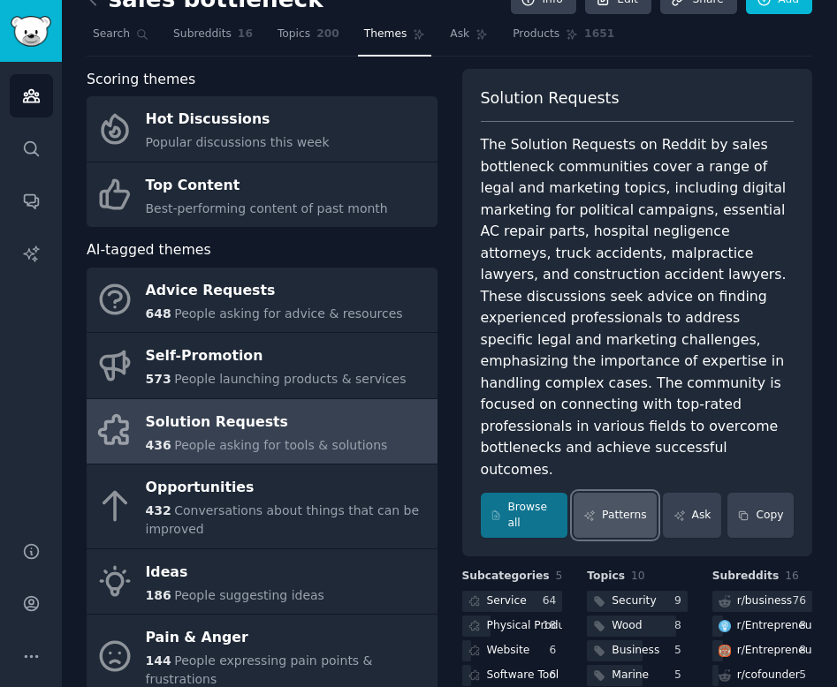
click at [630, 493] on link "Patterns" at bounding box center [614, 515] width 83 height 45
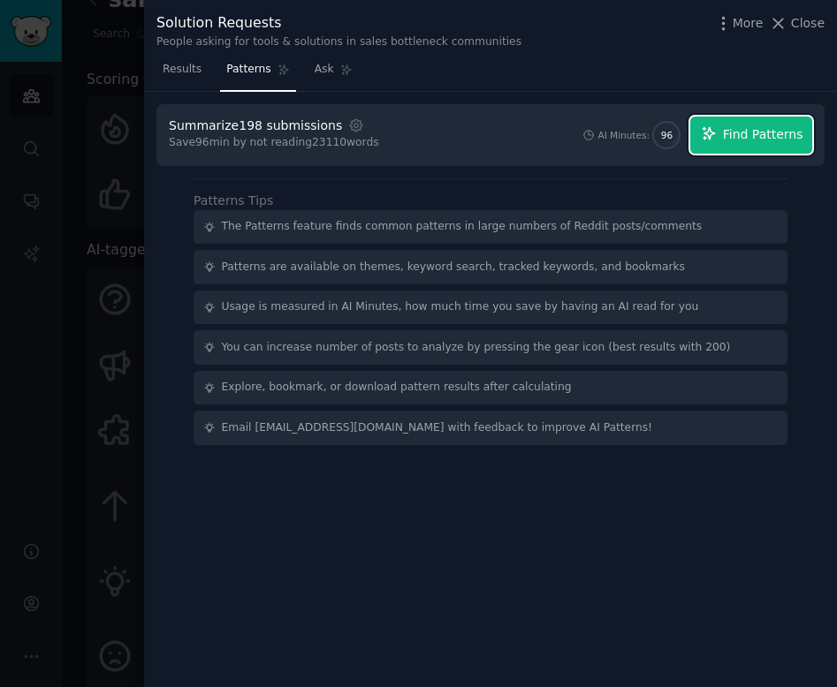
click at [758, 137] on span "Find Patterns" at bounding box center [763, 134] width 80 height 19
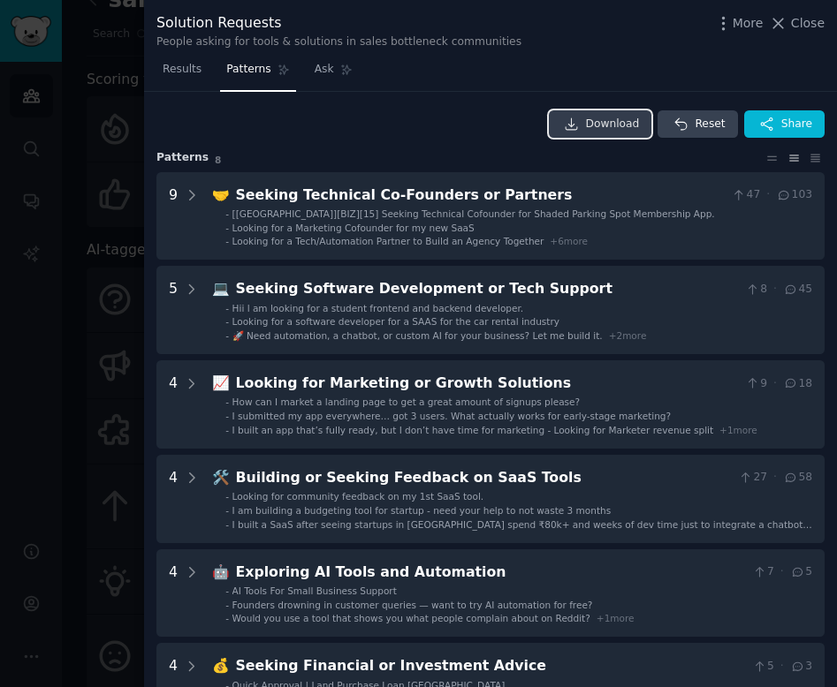
click at [606, 121] on span "Download" at bounding box center [613, 125] width 54 height 16
click at [241, 29] on div "Solution Requests" at bounding box center [338, 23] width 365 height 22
drag, startPoint x: 271, startPoint y: 26, endPoint x: 157, endPoint y: 26, distance: 114.0
click at [157, 24] on div "Solution Requests" at bounding box center [338, 23] width 365 height 22
copy div "Solution Requests"
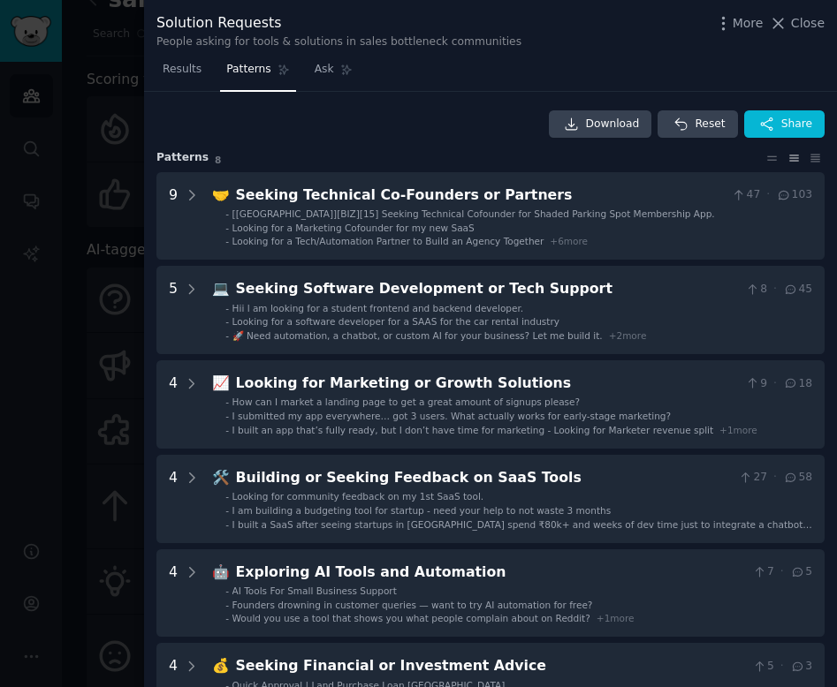
click at [98, 210] on div at bounding box center [418, 343] width 837 height 687
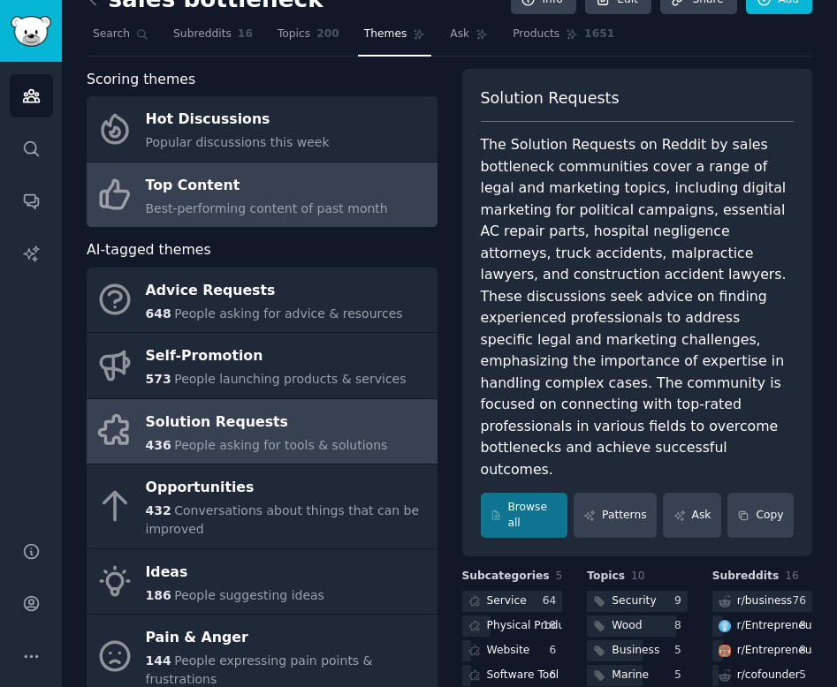
click at [130, 210] on icon at bounding box center [114, 194] width 37 height 37
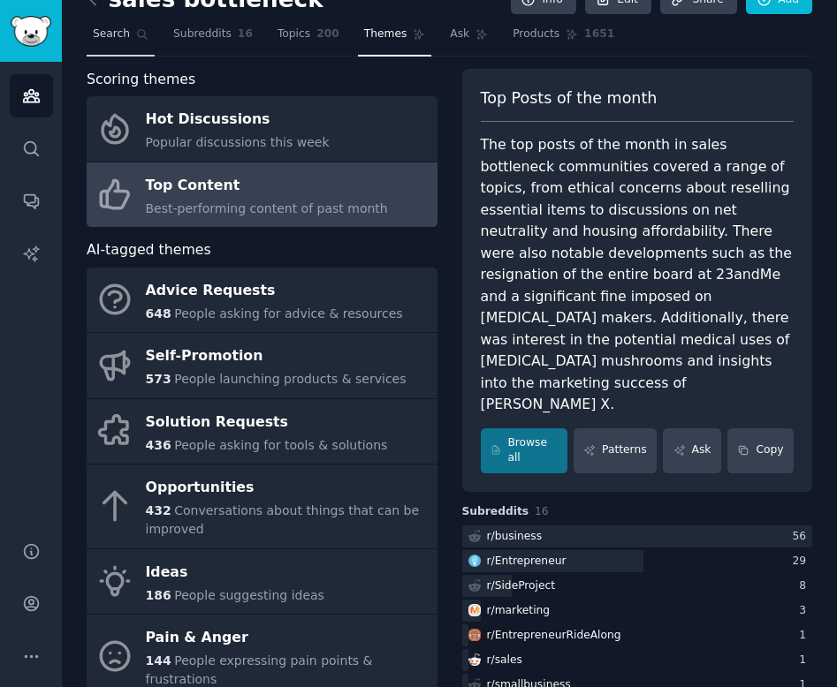
click at [140, 49] on link "Search" at bounding box center [121, 38] width 68 height 36
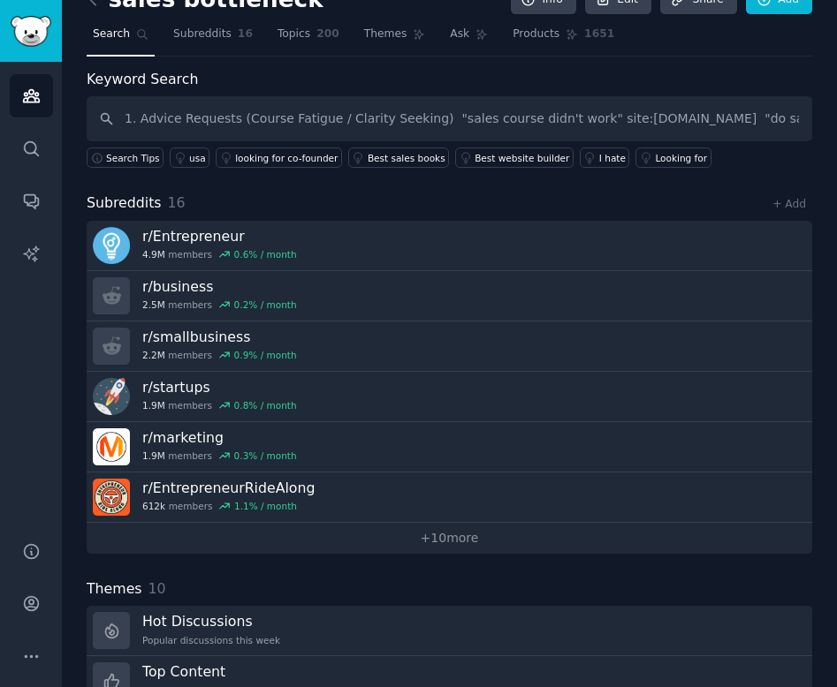
scroll to position [0, 972]
type input "1. Advice Requests (Course Fatigue / Clarity Seeking) "sales course didn't work…"
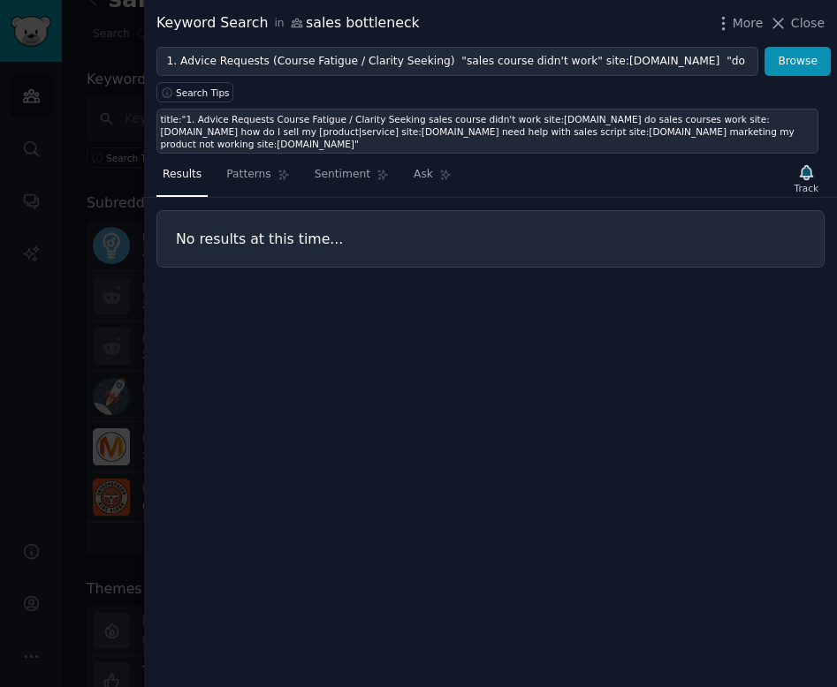
click at [773, 135] on div "title:"1. Advice Requests Course Fatigue / Clarity Seeking sales course didn't …" at bounding box center [488, 131] width 654 height 37
type input "title:"1. Advice Requests Course Fatigue / Clarity Seeking sales course didn't …"
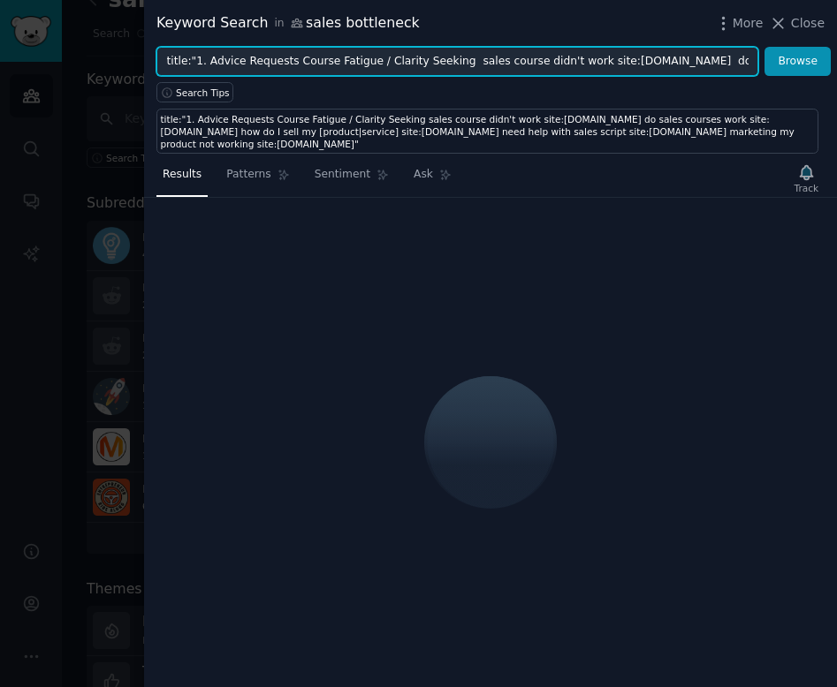
click at [707, 60] on input "title:"1. Advice Requests Course Fatigue / Clarity Seeking sales course didn't …" at bounding box center [457, 62] width 602 height 30
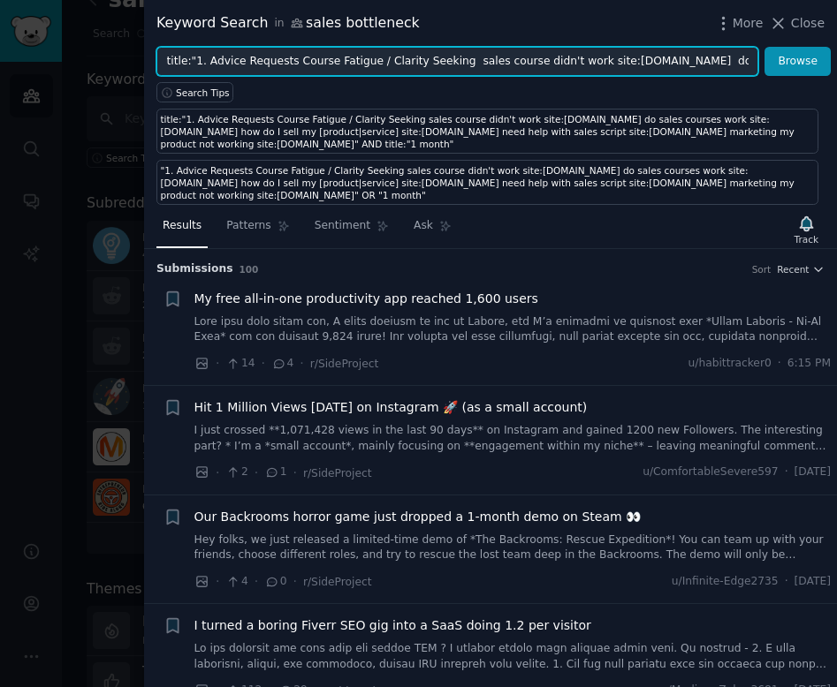
drag, startPoint x: 746, startPoint y: 63, endPoint x: 108, endPoint y: -11, distance: 642.2
click at [108, 0] on html "AI Reports Audiences Search Conversations AI Reports Help Account More sales bo…" at bounding box center [418, 343] width 837 height 687
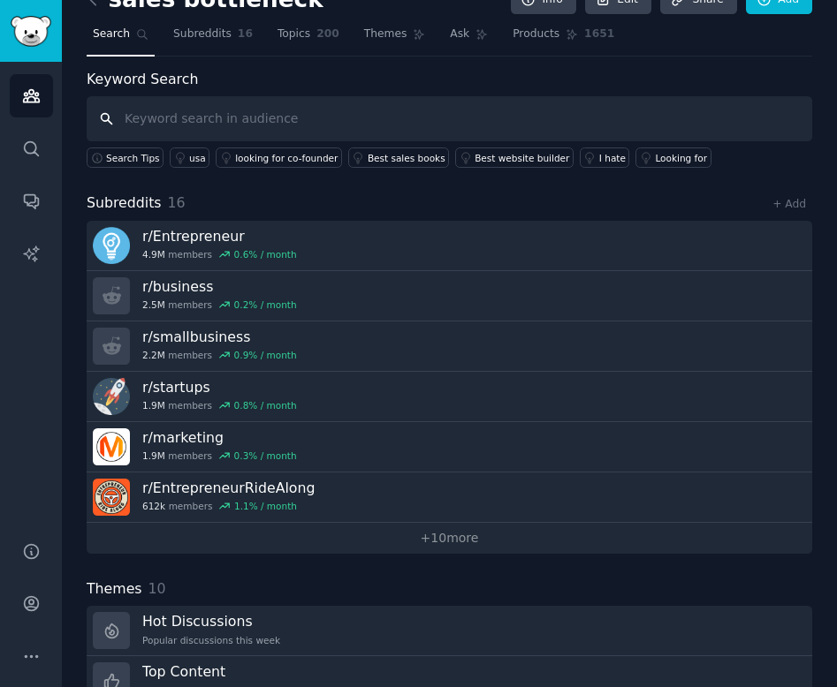
click at [138, 126] on input "text" at bounding box center [449, 118] width 725 height 45
paste input "sales course didn't work"
type input "sales course didn't work"
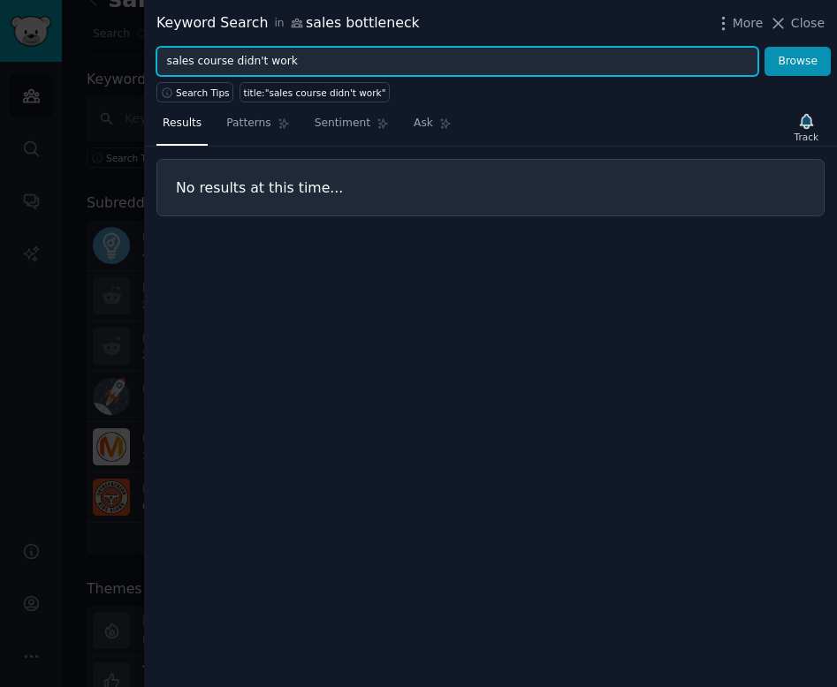
click at [279, 70] on input "sales course didn't work" at bounding box center [457, 62] width 602 height 30
drag, startPoint x: 328, startPoint y: 65, endPoint x: 26, endPoint y: 63, distance: 302.2
click at [26, 64] on div "Keyword Search in sales bottleneck More Close sales course didn't work Browse S…" at bounding box center [418, 343] width 837 height 687
click at [764, 47] on button "Browse" at bounding box center [797, 62] width 66 height 30
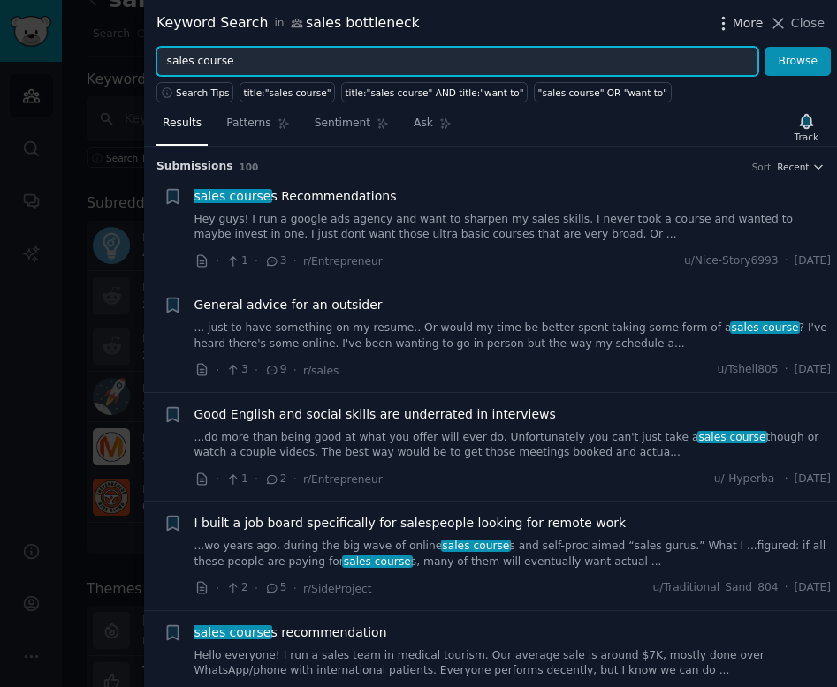
click at [730, 27] on icon "button" at bounding box center [723, 23] width 19 height 19
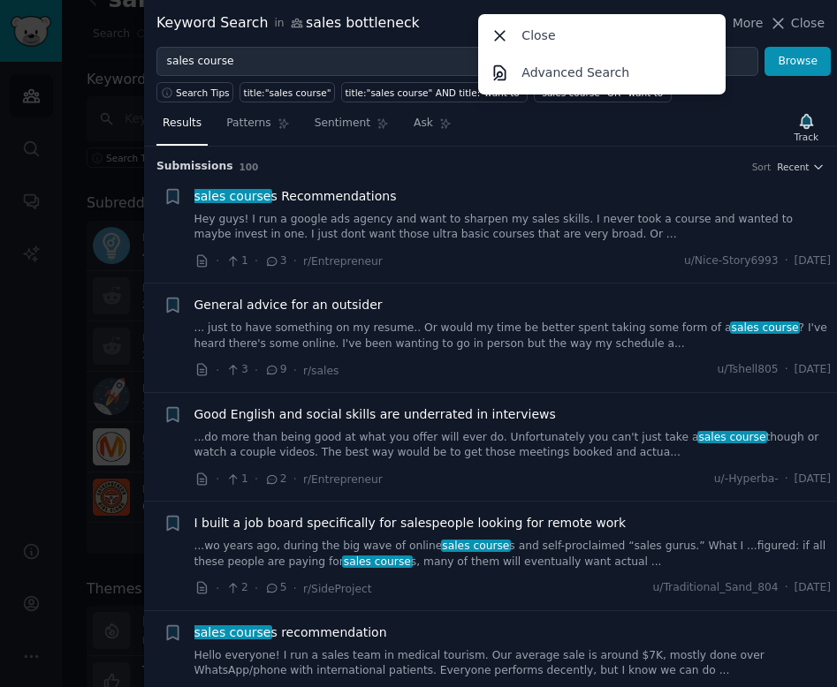
click at [642, 138] on div "Results Patterns Sentiment Ask Track" at bounding box center [490, 128] width 693 height 38
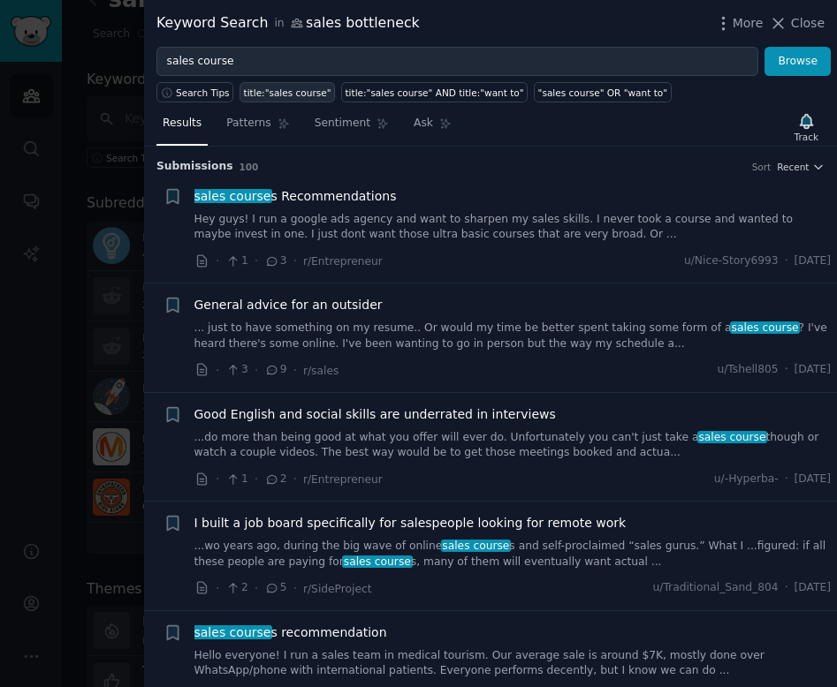
click at [295, 88] on div "title:"sales course"" at bounding box center [287, 93] width 87 height 12
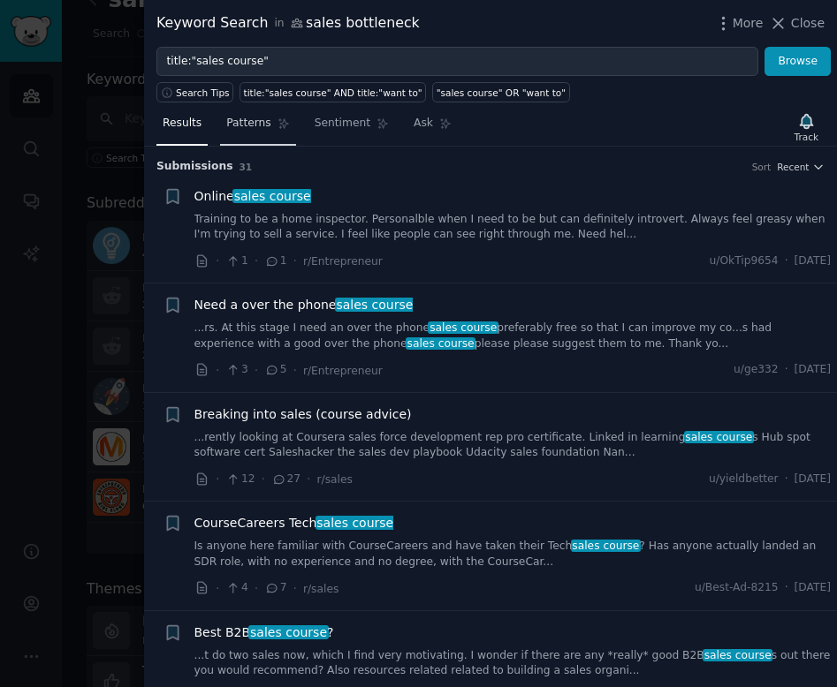
click at [259, 119] on span "Patterns" at bounding box center [248, 124] width 44 height 16
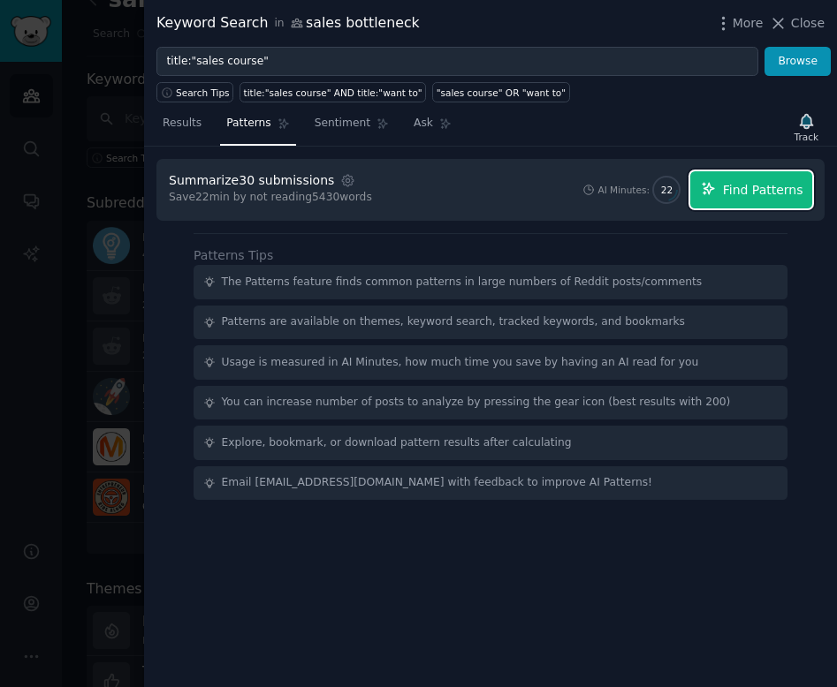
click at [738, 192] on span "Find Patterns" at bounding box center [763, 190] width 80 height 19
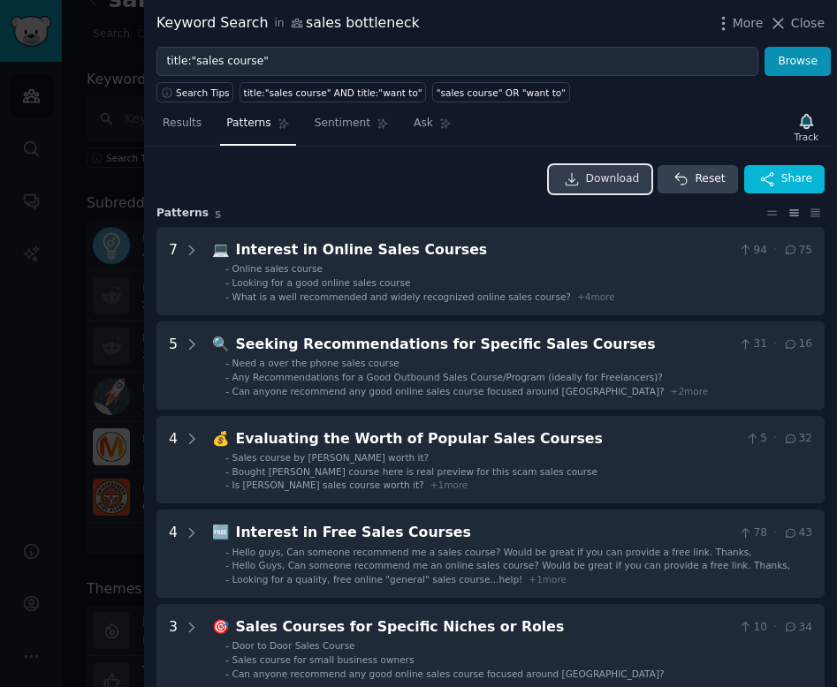
click at [618, 175] on span "Download" at bounding box center [613, 179] width 54 height 16
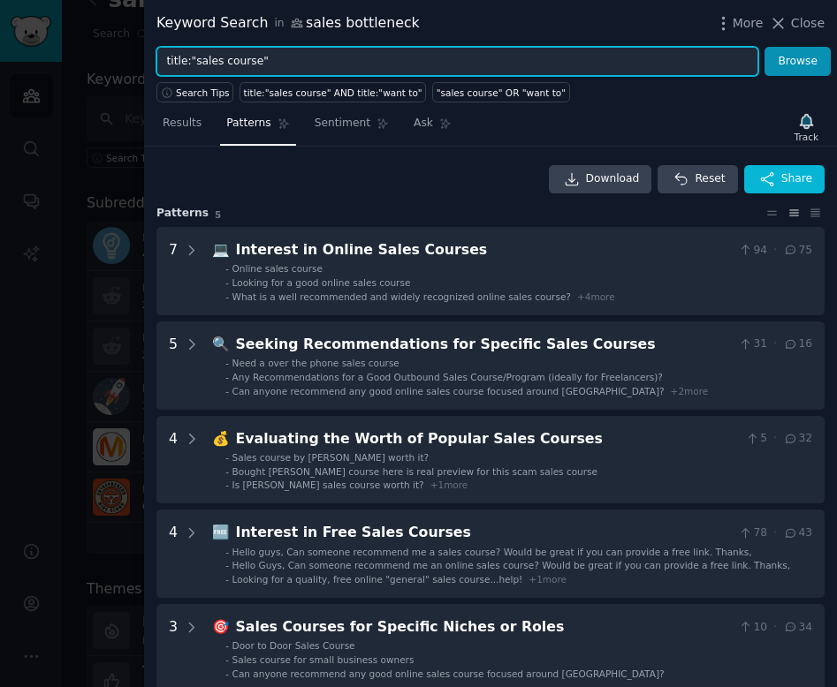
drag, startPoint x: 259, startPoint y: 62, endPoint x: 193, endPoint y: 64, distance: 65.4
click at [193, 64] on input "title:"sales course"" at bounding box center [457, 62] width 602 height 30
click at [263, 54] on input "title:"sales course"" at bounding box center [457, 62] width 602 height 30
drag, startPoint x: 297, startPoint y: 54, endPoint x: 139, endPoint y: 48, distance: 158.3
click at [135, 50] on div "Keyword Search in sales bottleneck More Close title:"sales course" Browse Searc…" at bounding box center [418, 343] width 837 height 687
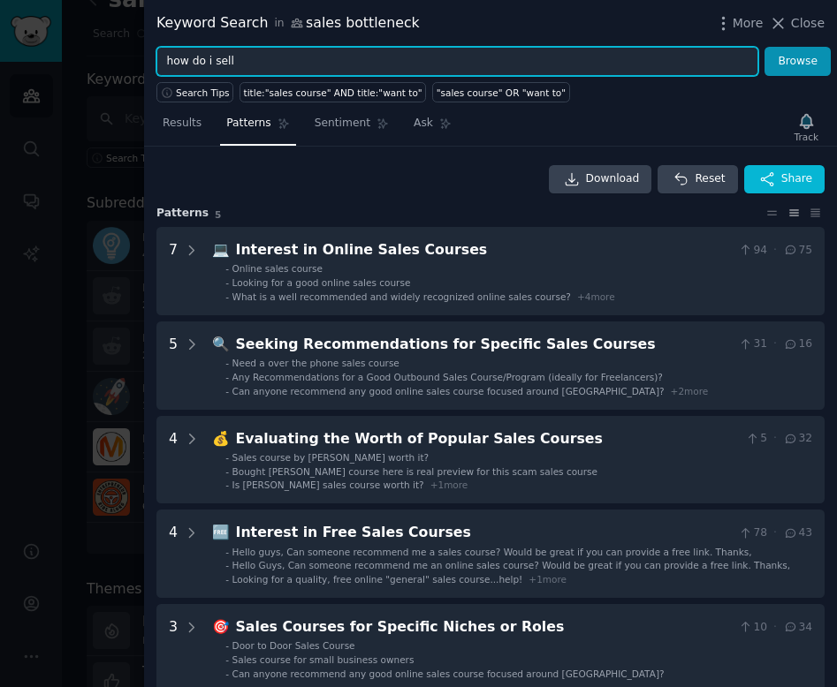
click at [764, 47] on button "Browse" at bounding box center [797, 62] width 66 height 30
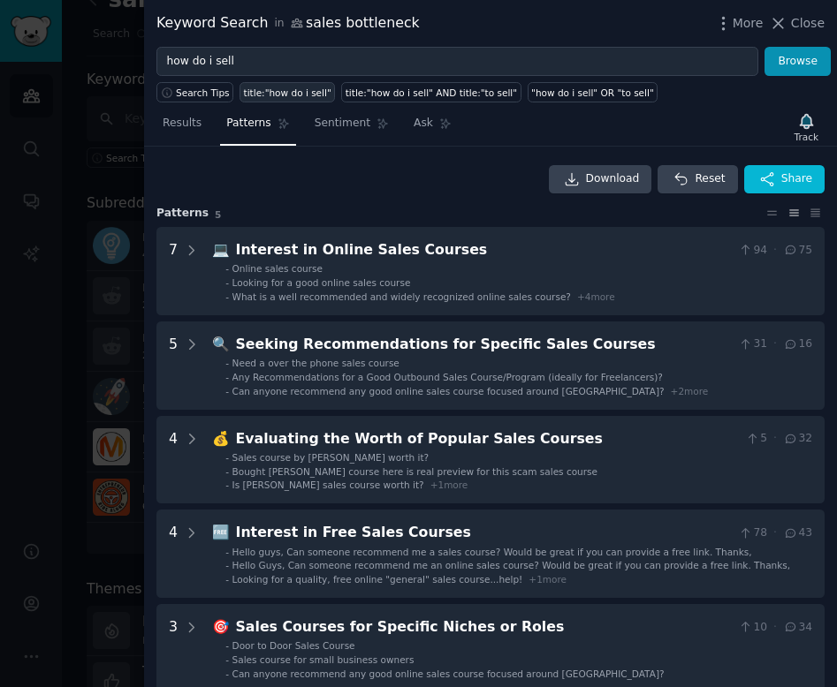
click at [265, 96] on div "title:"how do i sell"" at bounding box center [287, 93] width 87 height 12
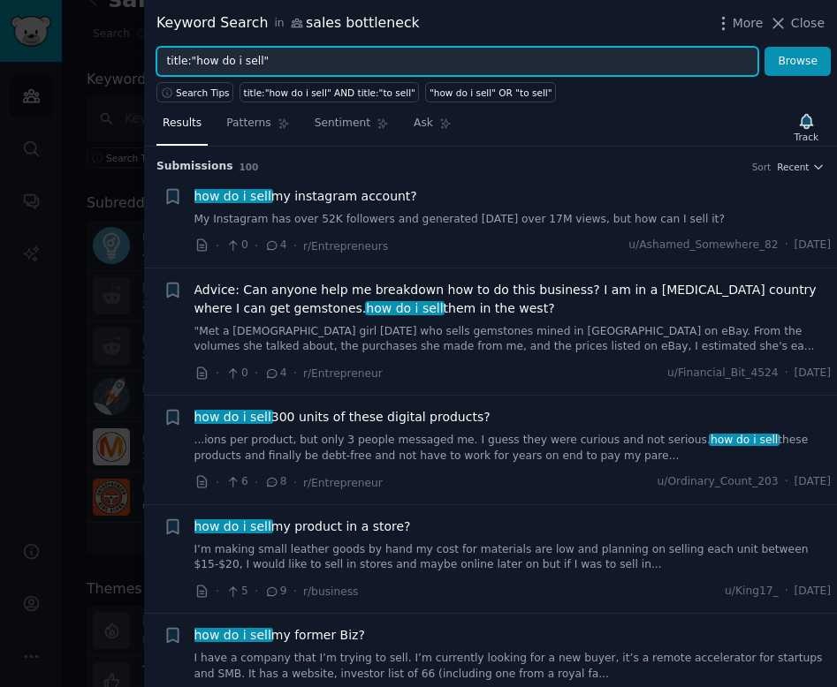
click at [289, 61] on input "title:"how do i sell"" at bounding box center [457, 62] width 602 height 30
drag, startPoint x: 285, startPoint y: 60, endPoint x: 115, endPoint y: 47, distance: 171.0
click at [115, 48] on div "Keyword Search in sales bottleneck More Close title:"how do i sell" Browse Sear…" at bounding box center [418, 343] width 837 height 687
click at [764, 47] on button "Browse" at bounding box center [797, 62] width 66 height 30
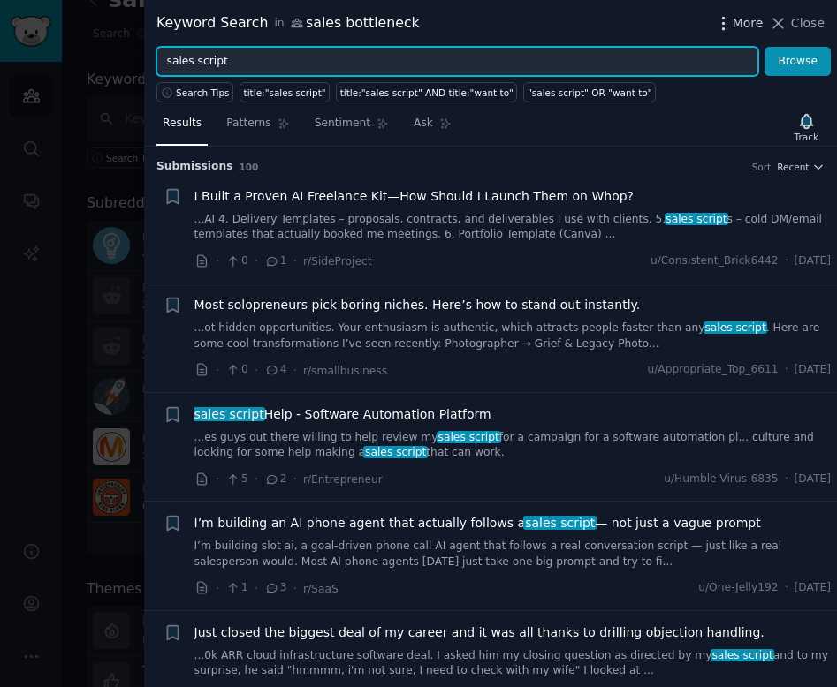
click at [730, 27] on icon "button" at bounding box center [723, 23] width 19 height 19
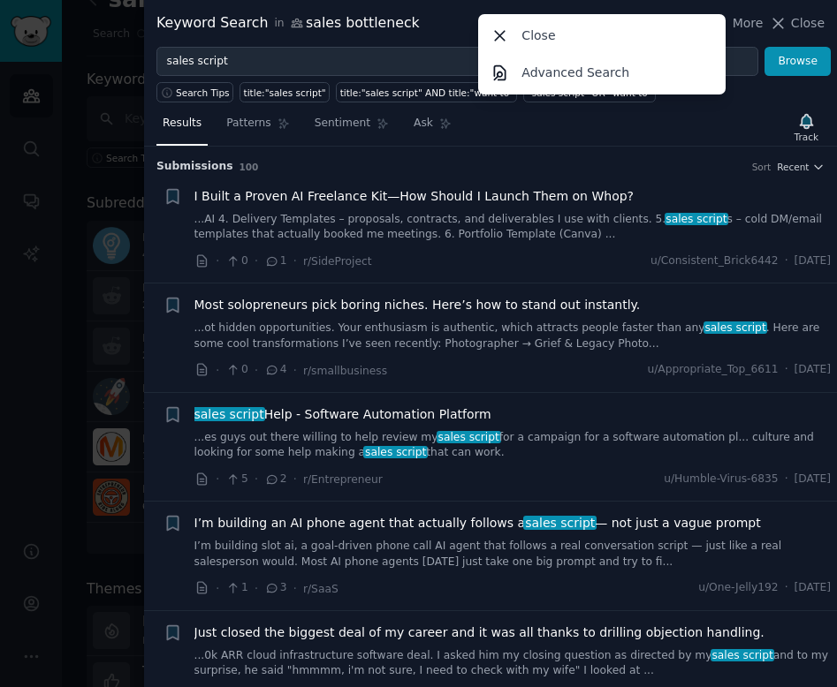
click at [613, 142] on div "Results Patterns Sentiment Ask Track" at bounding box center [490, 128] width 693 height 38
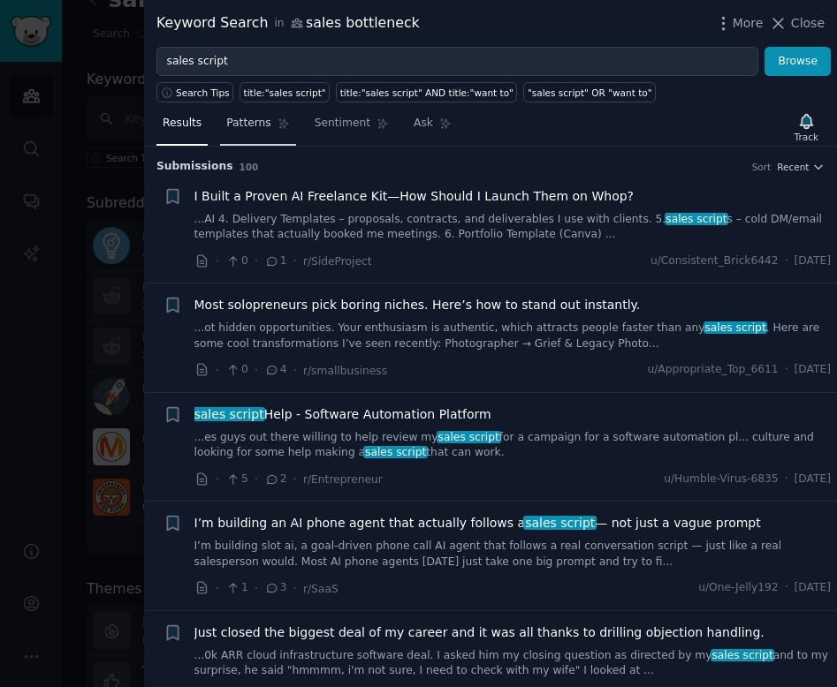
click at [254, 127] on span "Patterns" at bounding box center [248, 124] width 44 height 16
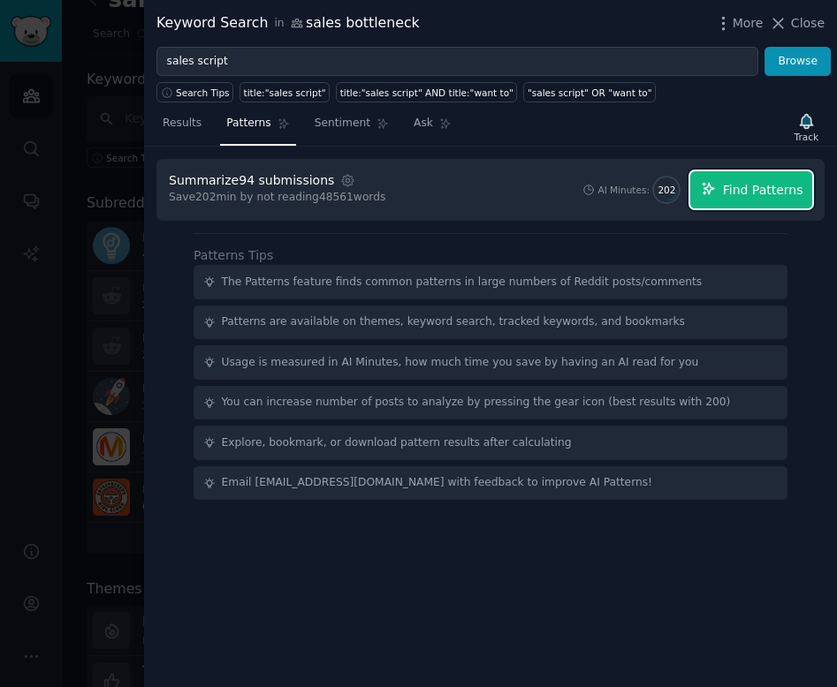
click at [746, 186] on span "Find Patterns" at bounding box center [763, 190] width 80 height 19
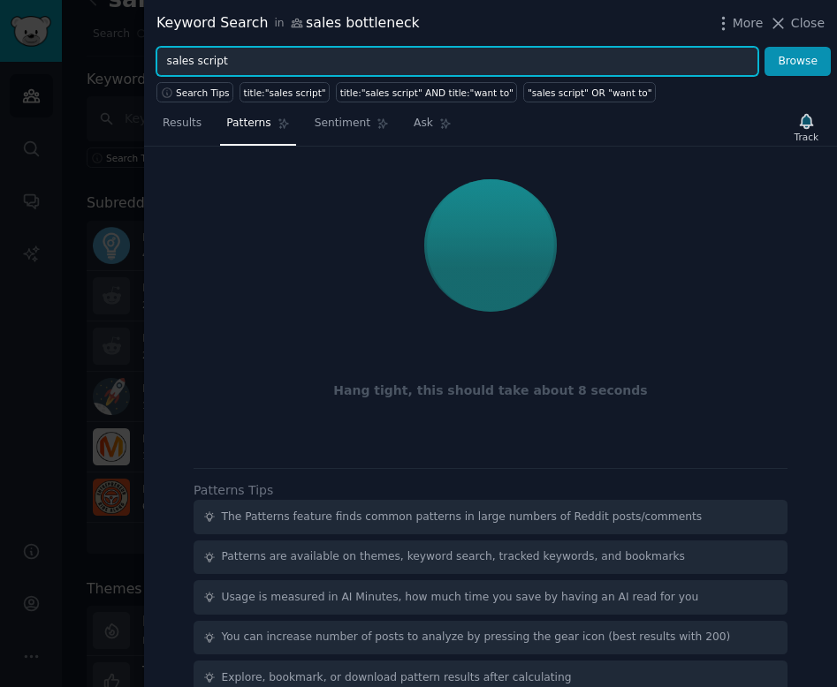
drag, startPoint x: 234, startPoint y: 64, endPoint x: 132, endPoint y: 57, distance: 102.8
click at [132, 57] on div "Keyword Search in sales bottleneck More Close sales script Browse Search Tips t…" at bounding box center [418, 343] width 837 height 687
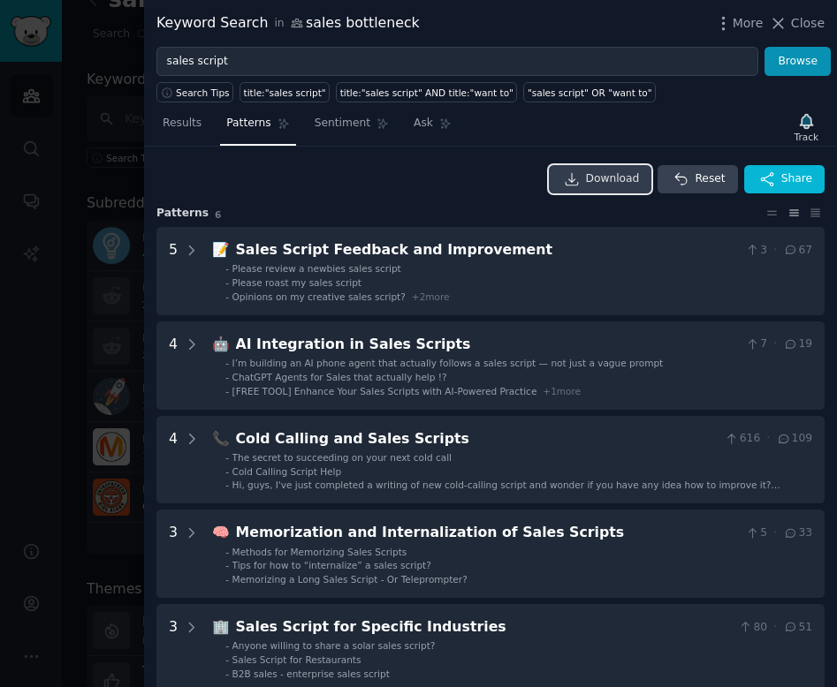
click at [616, 185] on span "Download" at bounding box center [613, 179] width 54 height 16
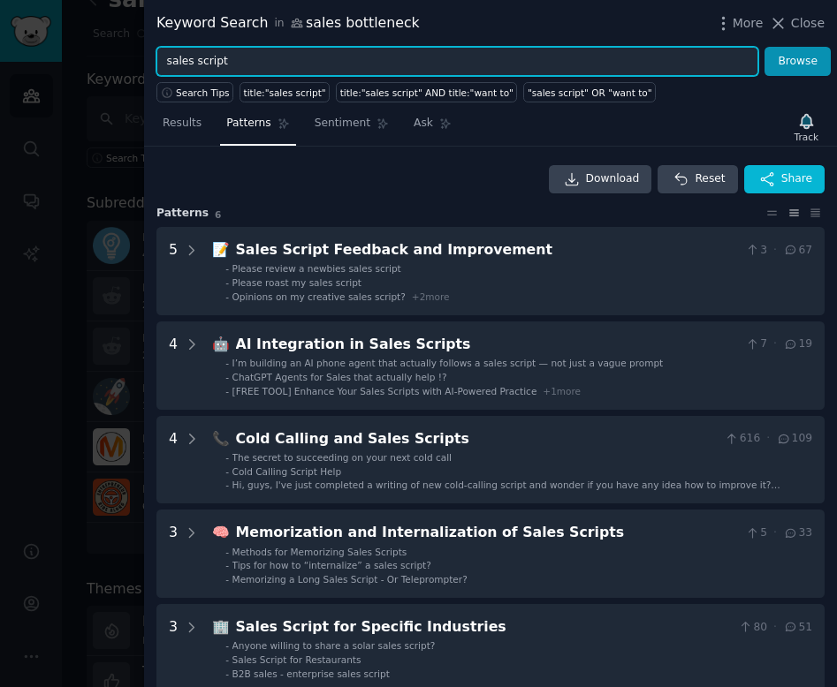
drag, startPoint x: 241, startPoint y: 64, endPoint x: 117, endPoint y: 64, distance: 124.6
click at [117, 64] on div "Keyword Search in sales bottleneck More Close sales script Browse Search Tips t…" at bounding box center [418, 343] width 837 height 687
click at [764, 47] on button "Browse" at bounding box center [797, 62] width 66 height 30
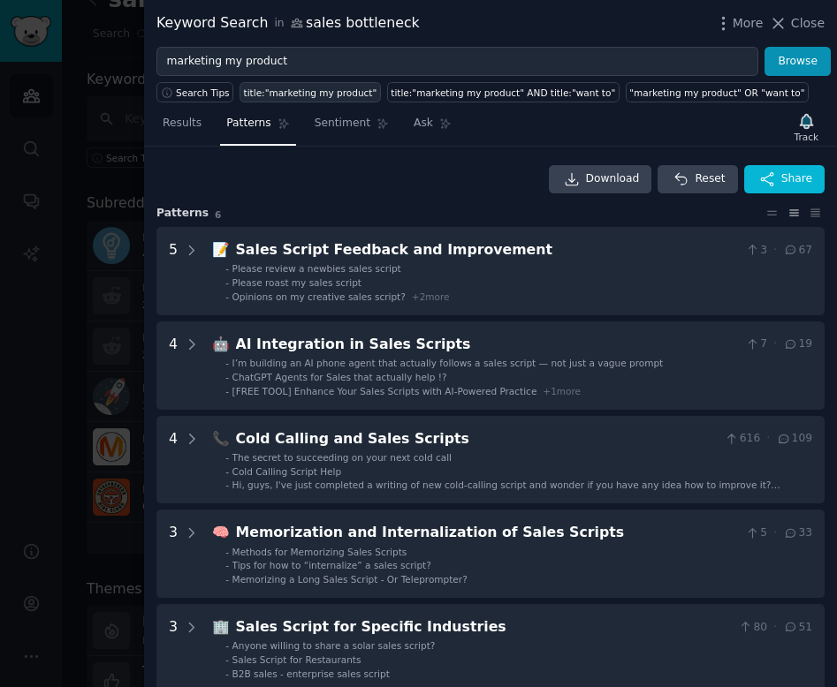
click at [343, 91] on div "title:"marketing my product"" at bounding box center [310, 93] width 133 height 12
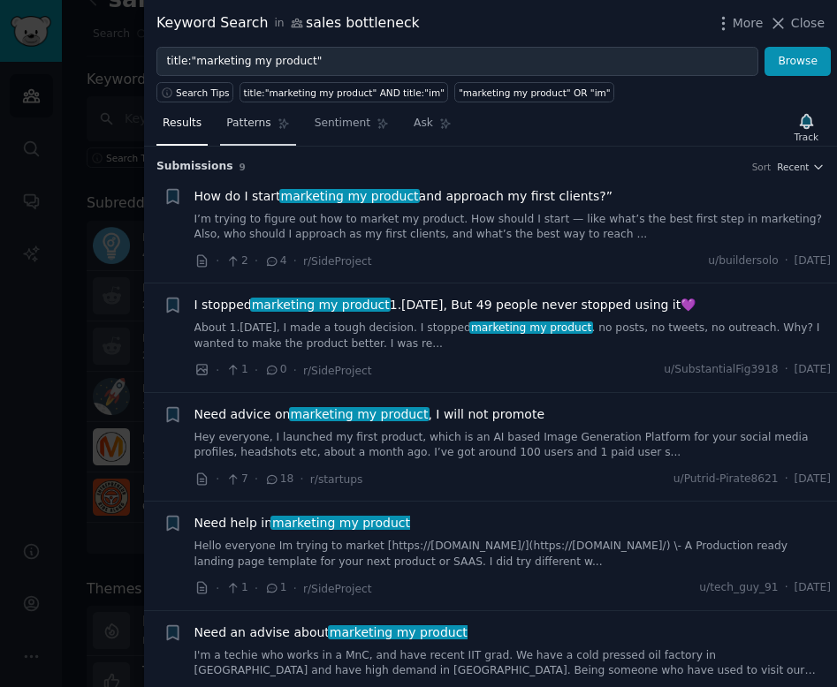
click at [269, 129] on span "Patterns" at bounding box center [248, 124] width 44 height 16
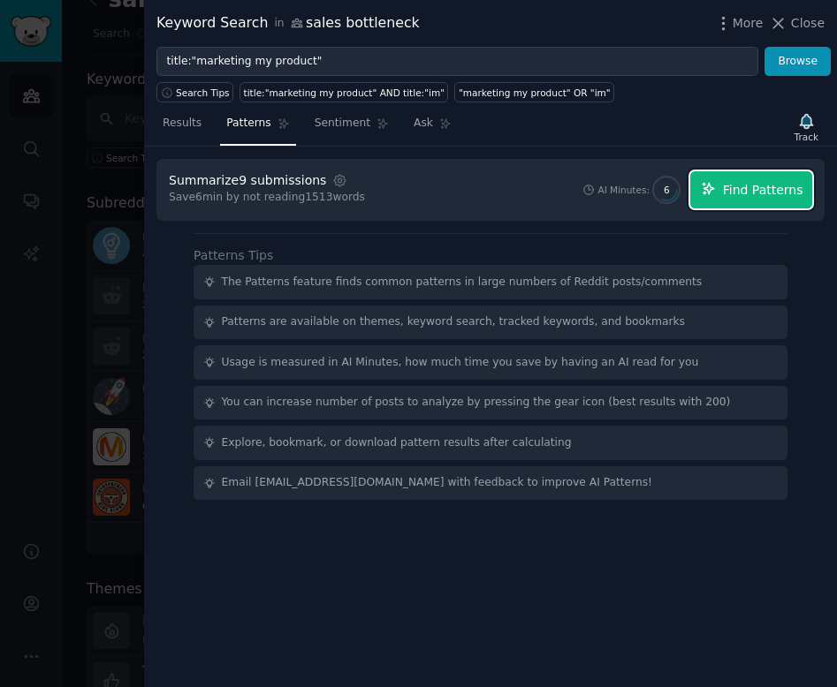
click at [752, 201] on button "Find Patterns" at bounding box center [751, 189] width 122 height 37
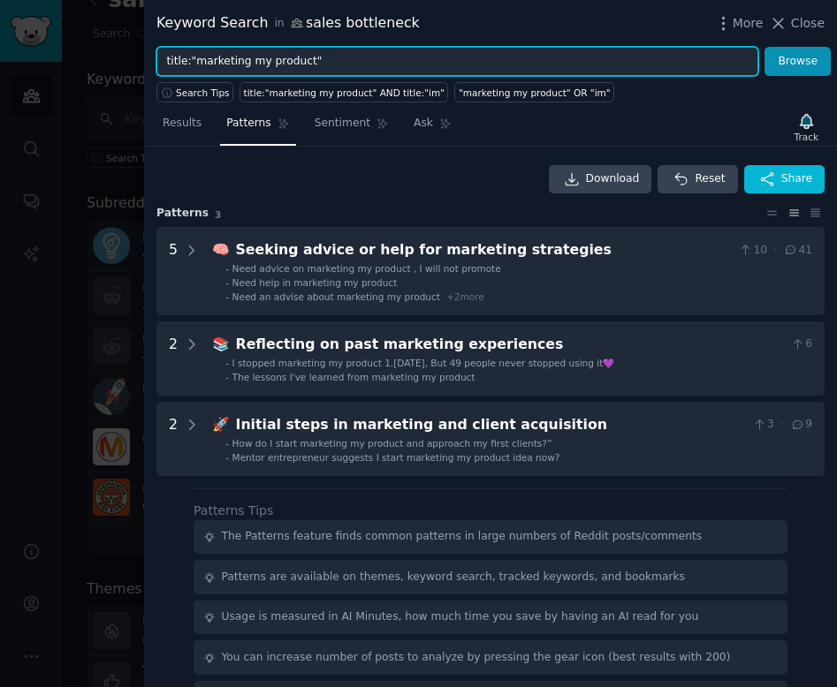
drag, startPoint x: 310, startPoint y: 62, endPoint x: 278, endPoint y: 62, distance: 31.8
click at [278, 62] on input "title:"marketing my product"" at bounding box center [457, 62] width 602 height 30
click at [278, 61] on input "title:"marketing my product"" at bounding box center [457, 62] width 602 height 30
drag, startPoint x: 306, startPoint y: 65, endPoint x: 193, endPoint y: 68, distance: 112.2
click at [193, 68] on input "title:"marketing my product"" at bounding box center [457, 62] width 602 height 30
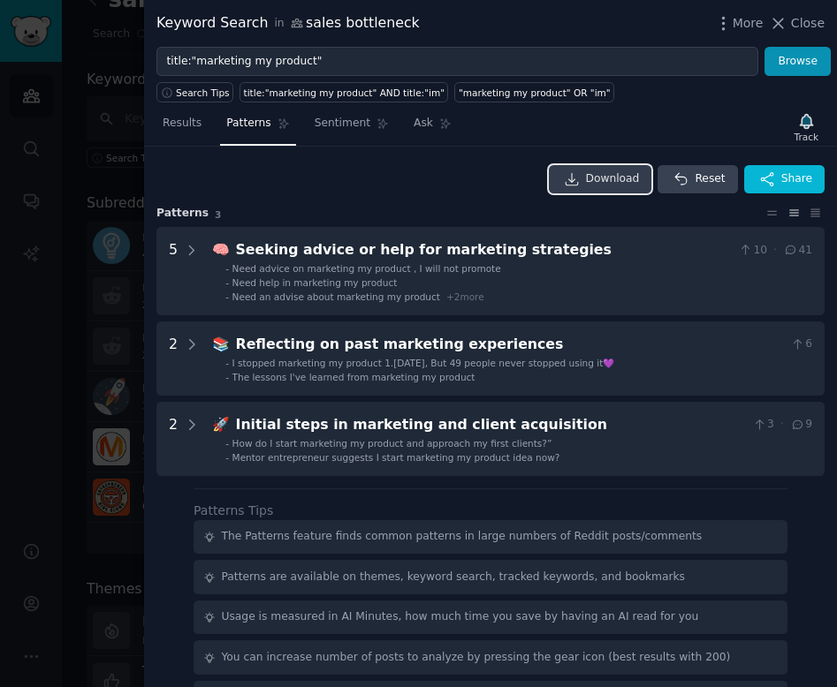
click at [577, 188] on link "Download" at bounding box center [600, 179] width 103 height 28
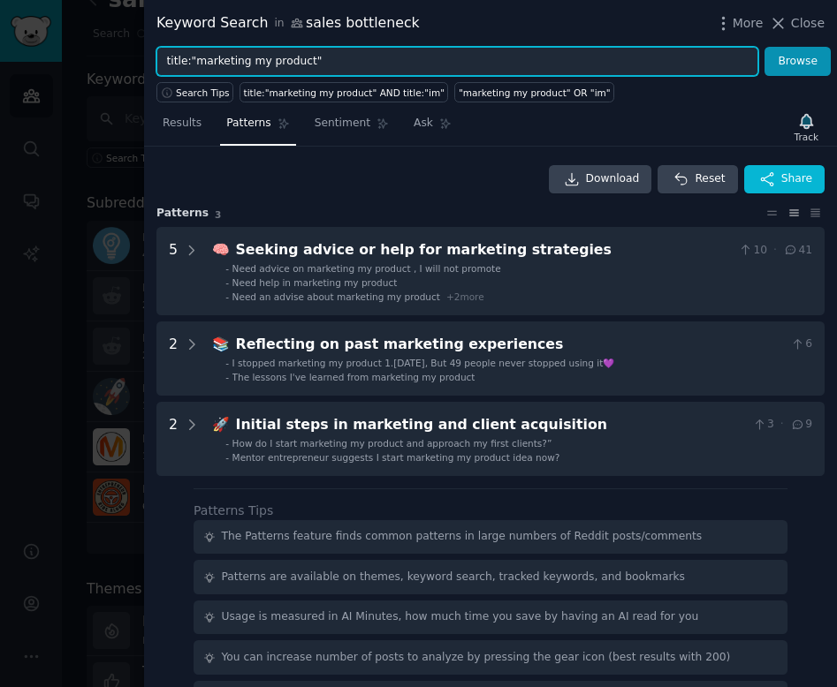
click at [202, 62] on input "title:"marketing my product"" at bounding box center [457, 62] width 602 height 30
drag, startPoint x: 345, startPoint y: 59, endPoint x: 149, endPoint y: 60, distance: 196.1
click at [149, 61] on div "title:"marketing my product" Browse" at bounding box center [490, 62] width 693 height 30
click at [764, 47] on button "Browse" at bounding box center [797, 62] width 66 height 30
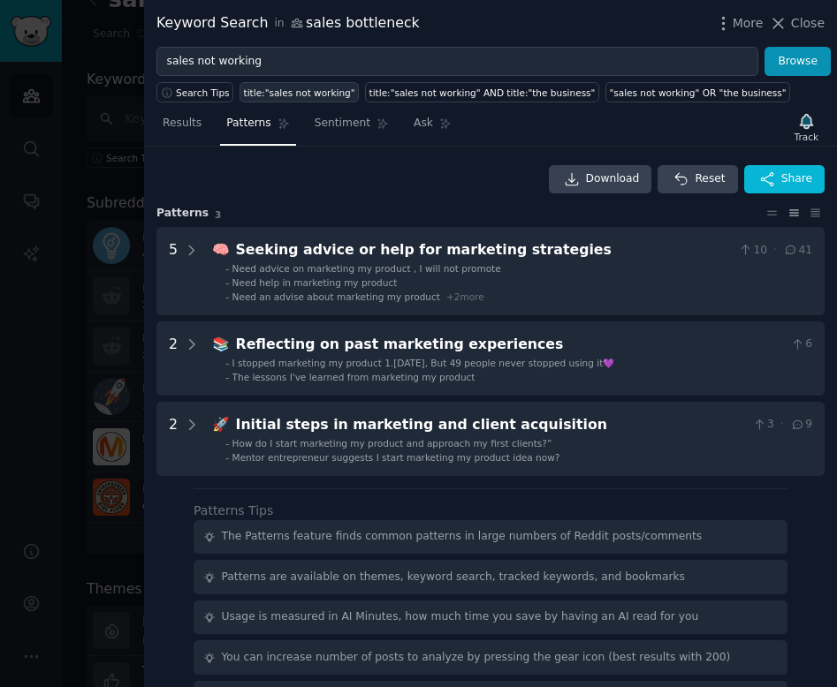
click at [292, 95] on div "title:"sales not working"" at bounding box center [299, 93] width 111 height 12
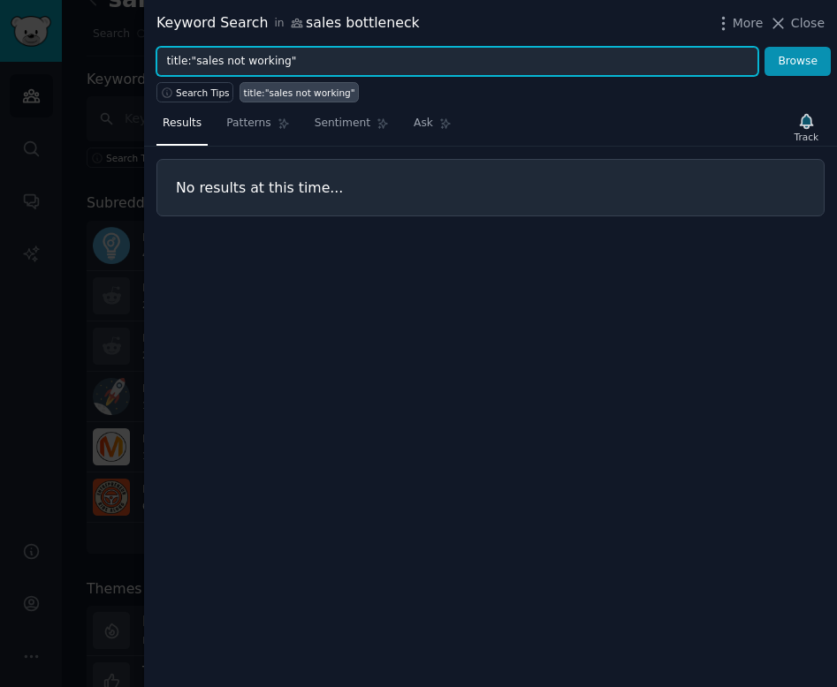
drag, startPoint x: 300, startPoint y: 67, endPoint x: 80, endPoint y: 67, distance: 220.9
click at [80, 67] on div "Keyword Search in sales bottleneck More Close title:"sales not working" Browse …" at bounding box center [418, 343] width 837 height 687
paste input "stuck in marketing"
click at [764, 47] on button "Browse" at bounding box center [797, 62] width 66 height 30
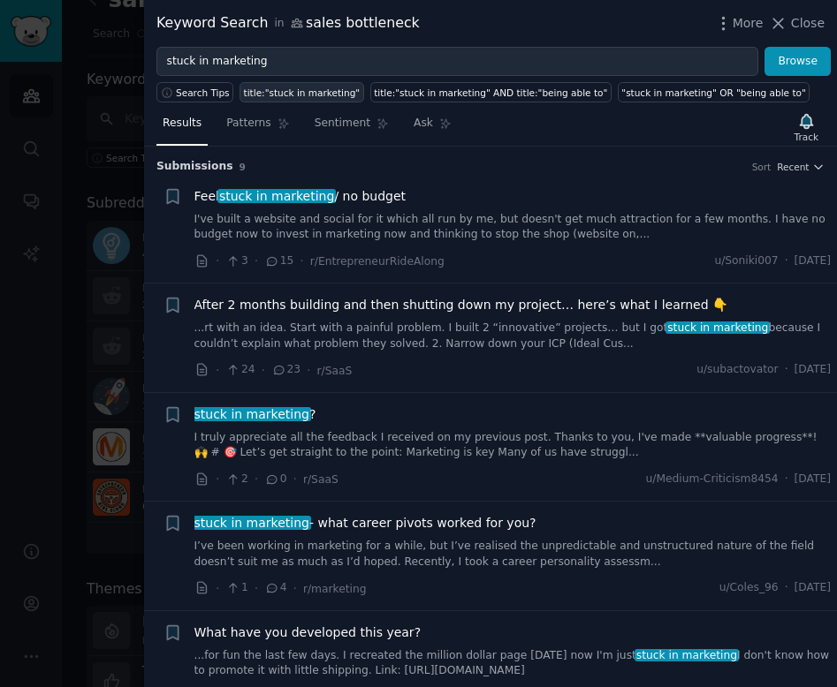
click at [278, 96] on div "title:"stuck in marketing"" at bounding box center [302, 93] width 117 height 12
type input "title:"stuck in marketing""
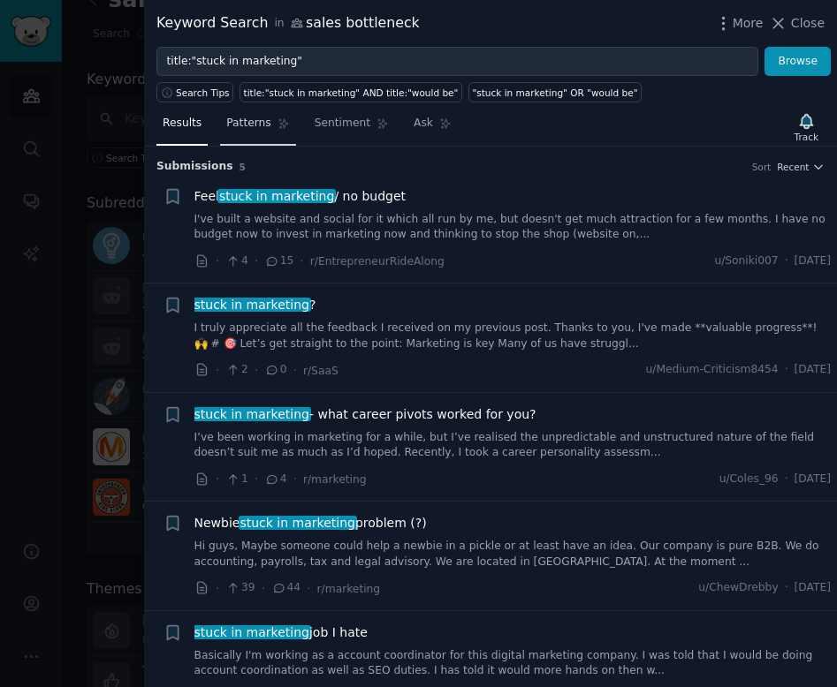
click at [254, 128] on span "Patterns" at bounding box center [248, 124] width 44 height 16
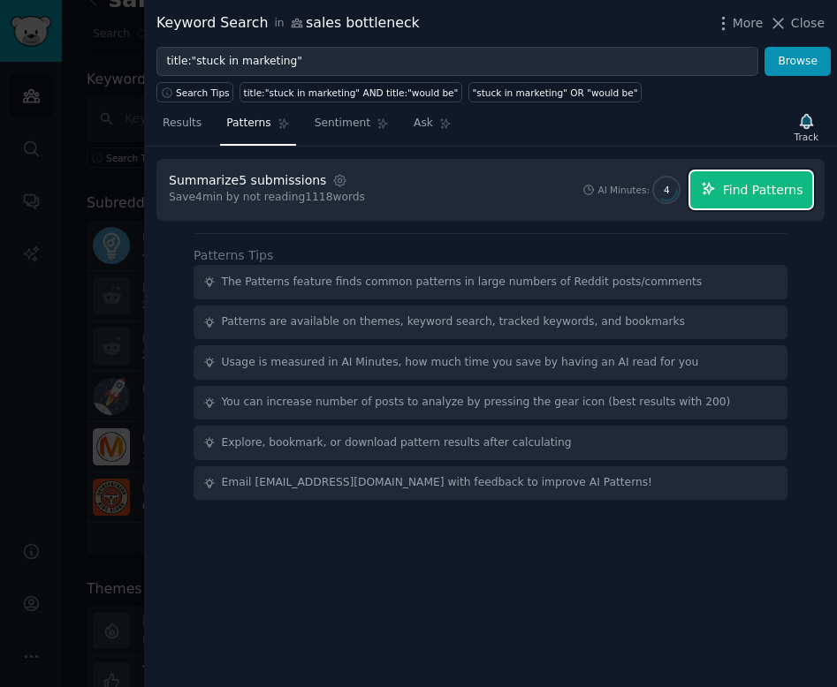
click at [748, 185] on span "Find Patterns" at bounding box center [763, 190] width 80 height 19
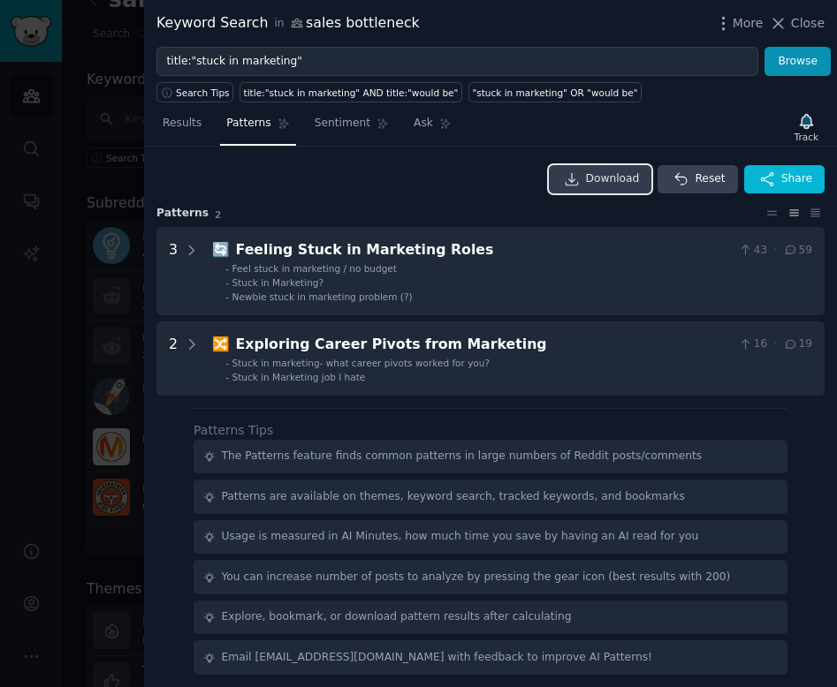
click at [577, 171] on icon at bounding box center [572, 179] width 16 height 16
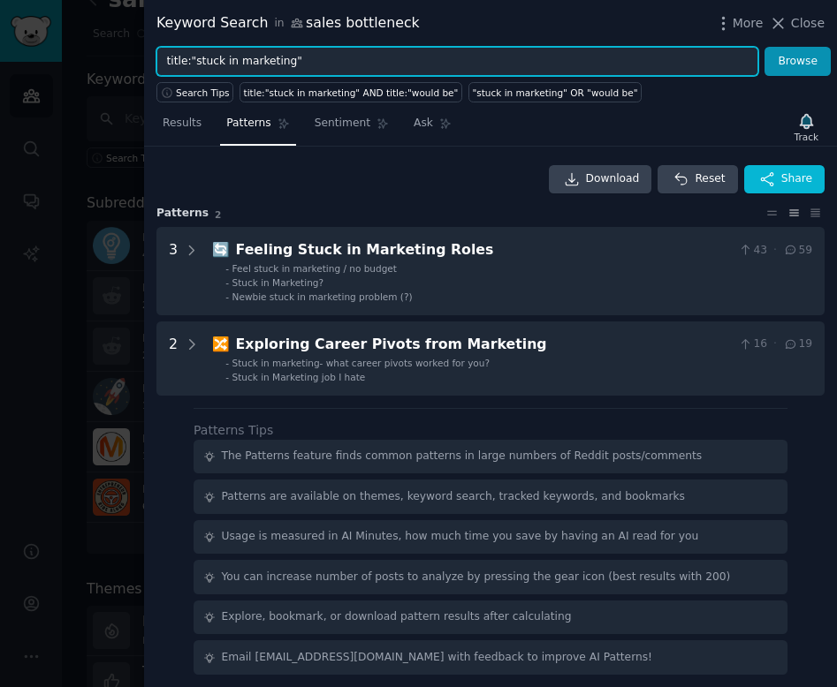
click at [262, 61] on input "title:"stuck in marketing"" at bounding box center [457, 62] width 602 height 30
drag, startPoint x: 195, startPoint y: 58, endPoint x: 287, endPoint y: 58, distance: 91.9
click at [288, 59] on input "title:"stuck in marketing"" at bounding box center [457, 62] width 602 height 30
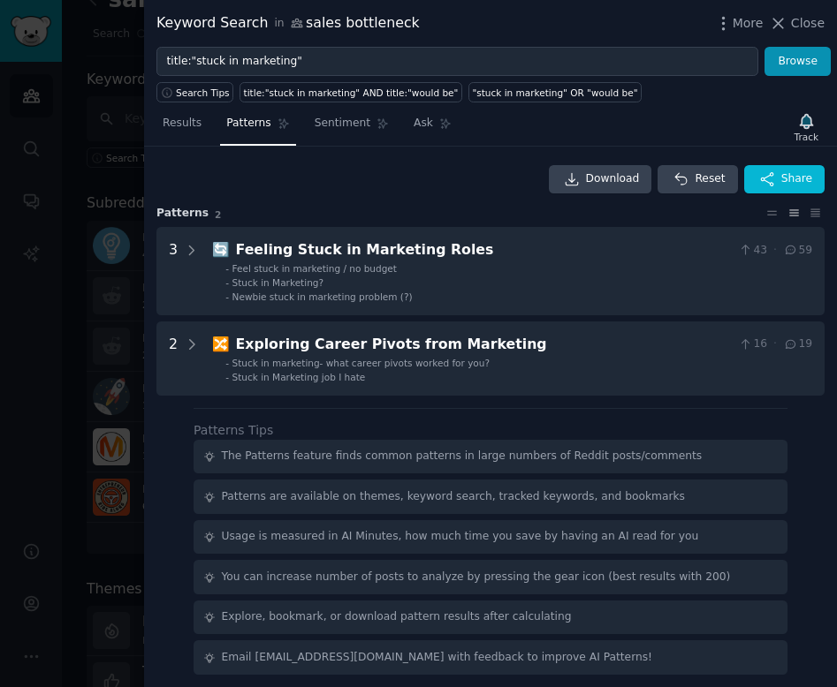
click at [354, 181] on div "Download Reset Share" at bounding box center [490, 179] width 668 height 28
click at [108, 178] on div at bounding box center [418, 343] width 837 height 687
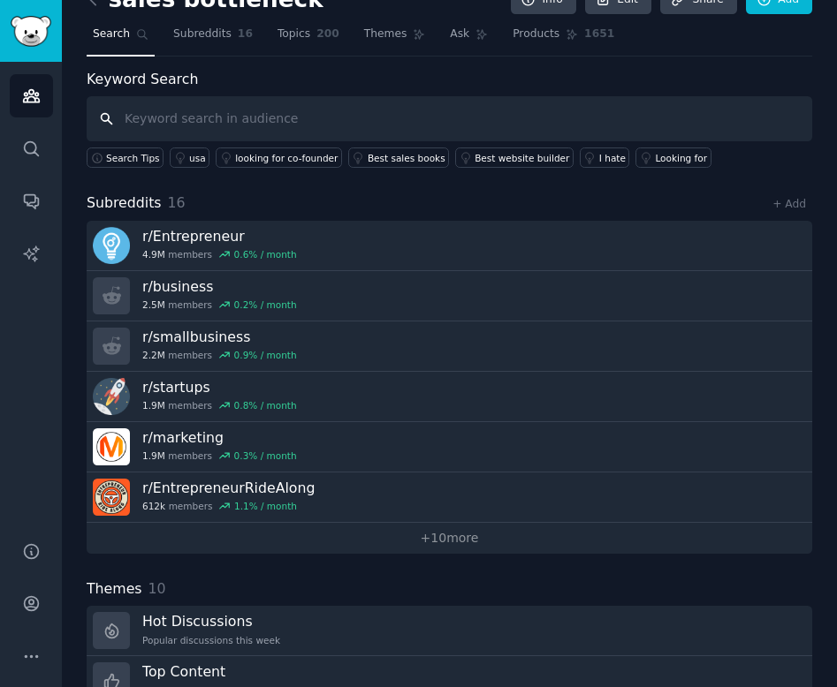
click at [209, 121] on input "text" at bounding box center [449, 118] width 725 height 45
type input "stuck in sales"
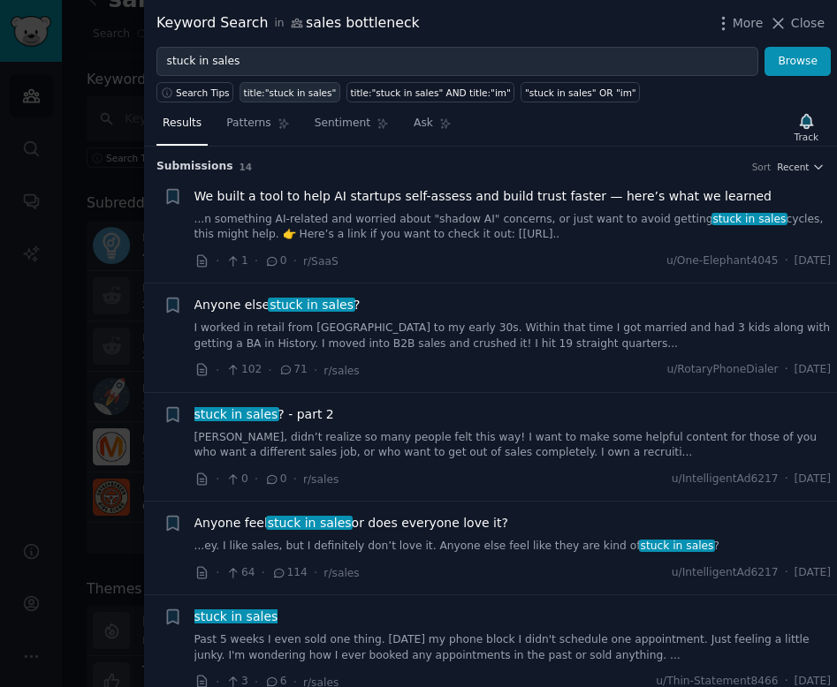
click at [285, 94] on div "title:"stuck in sales"" at bounding box center [290, 93] width 93 height 12
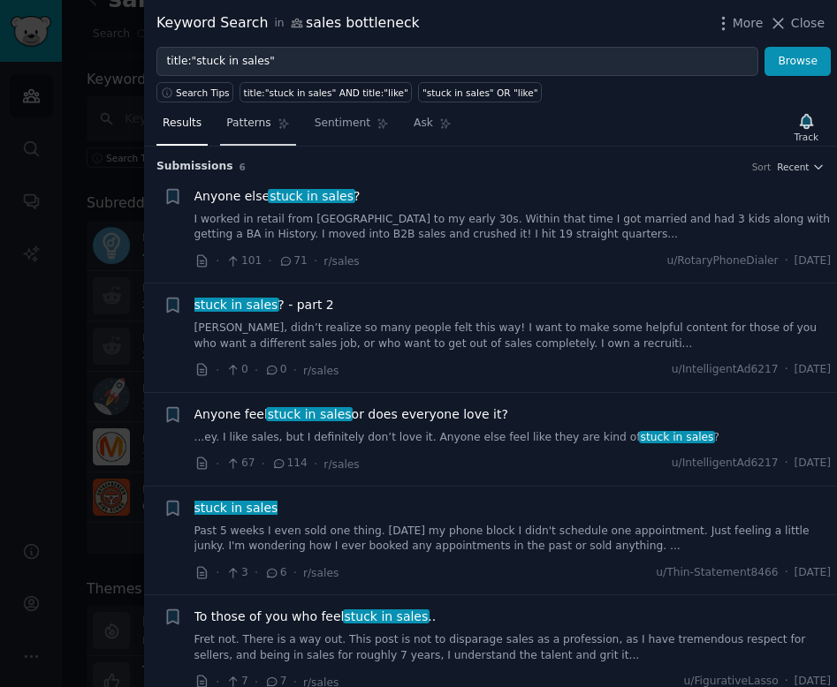
click at [236, 133] on link "Patterns" at bounding box center [257, 128] width 75 height 36
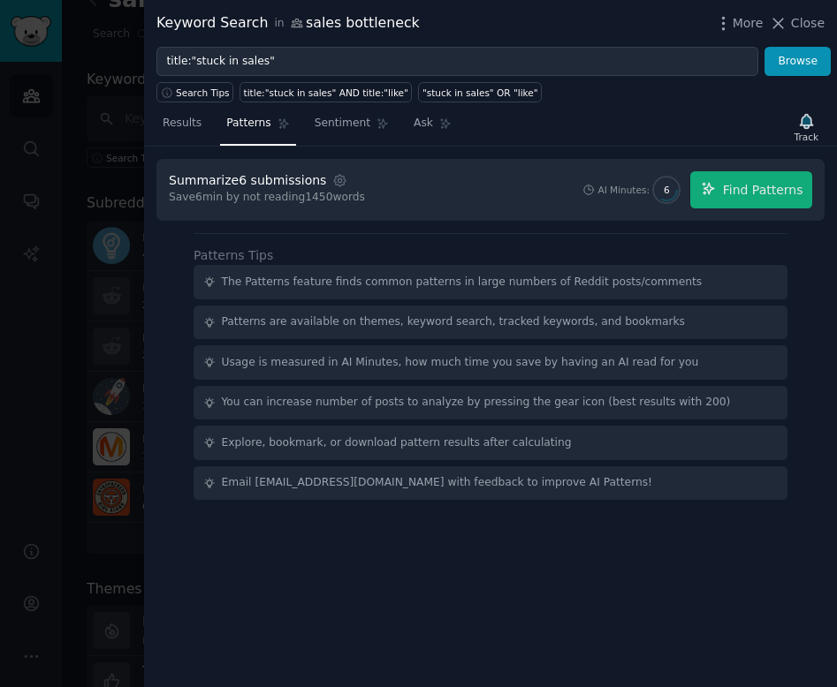
click at [813, 190] on div "Summarize 6 submissions Settings Save 6 min by not reading 1450 words AI Minute…" at bounding box center [490, 190] width 668 height 62
click at [803, 190] on button "Find Patterns" at bounding box center [751, 189] width 122 height 37
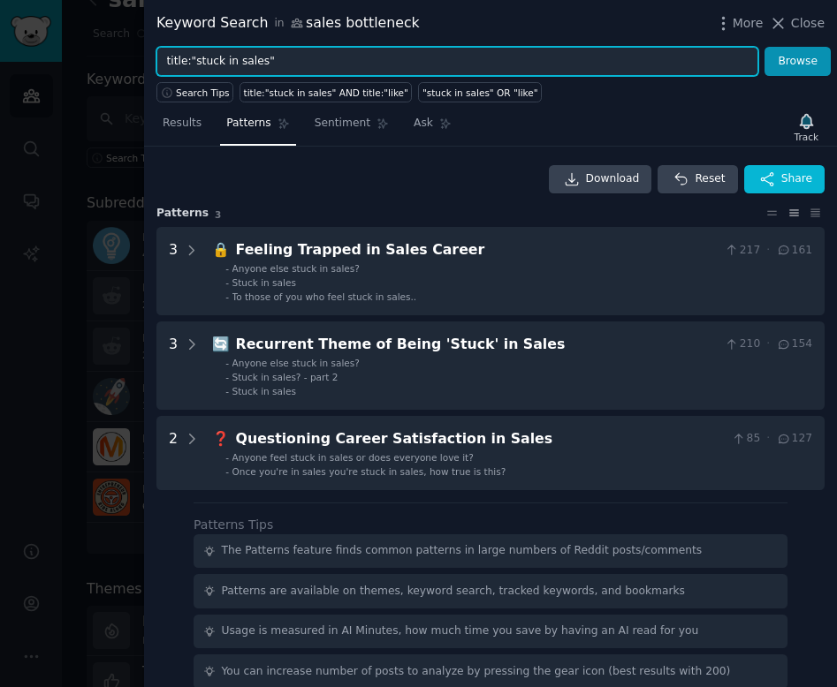
click at [268, 64] on input "title:"stuck in sales"" at bounding box center [457, 62] width 602 height 30
drag, startPoint x: 193, startPoint y: 61, endPoint x: 261, endPoint y: 63, distance: 67.2
click at [261, 63] on input "title:"stuck in sales"" at bounding box center [457, 62] width 602 height 30
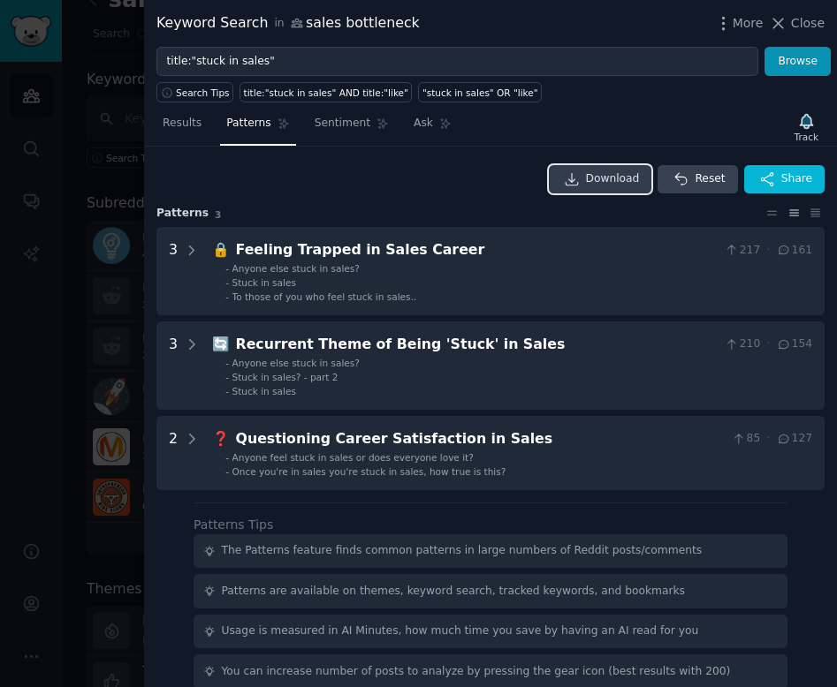
click at [580, 173] on link "Download" at bounding box center [600, 179] width 103 height 28
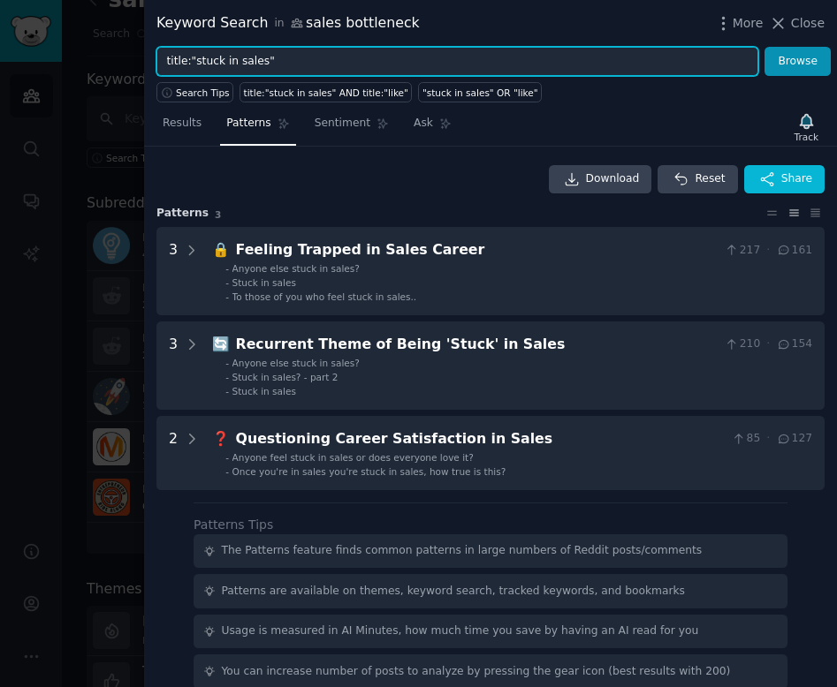
drag, startPoint x: 300, startPoint y: 66, endPoint x: 90, endPoint y: 54, distance: 209.8
click at [90, 58] on div "Keyword Search in sales bottleneck More Close title:"stuck in sales" Browse Sea…" at bounding box center [418, 343] width 837 height 687
paste input "ghosted by prospects"
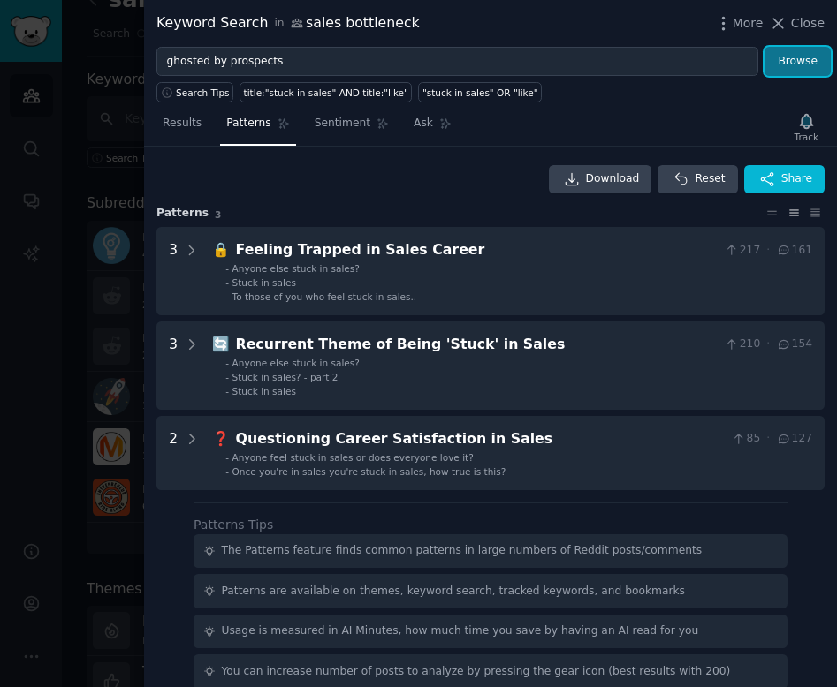
click at [807, 64] on button "Browse" at bounding box center [797, 62] width 66 height 30
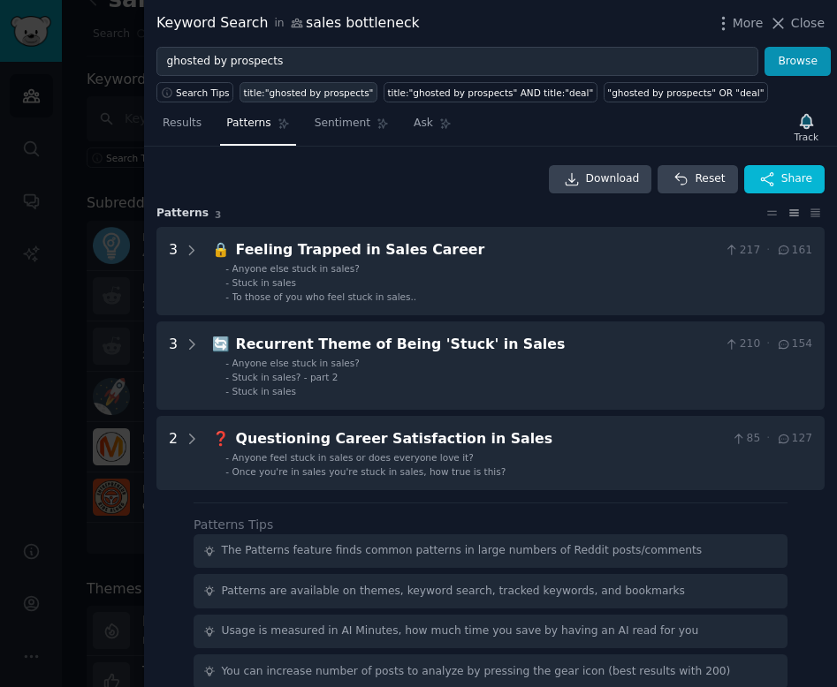
click at [315, 96] on div "title:"ghosted by prospects"" at bounding box center [309, 93] width 130 height 12
type input "title:"ghosted by prospects""
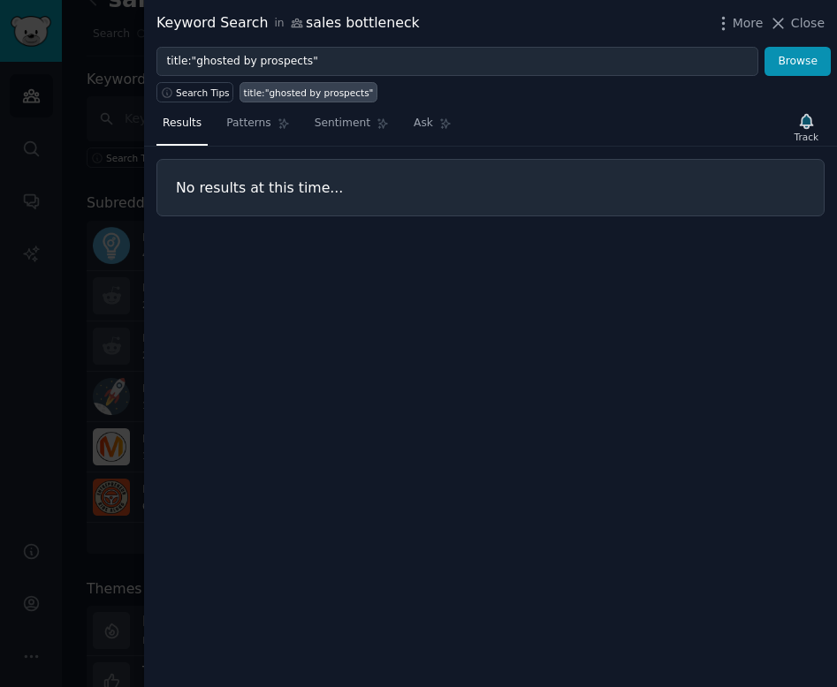
click at [106, 141] on div at bounding box center [418, 343] width 837 height 687
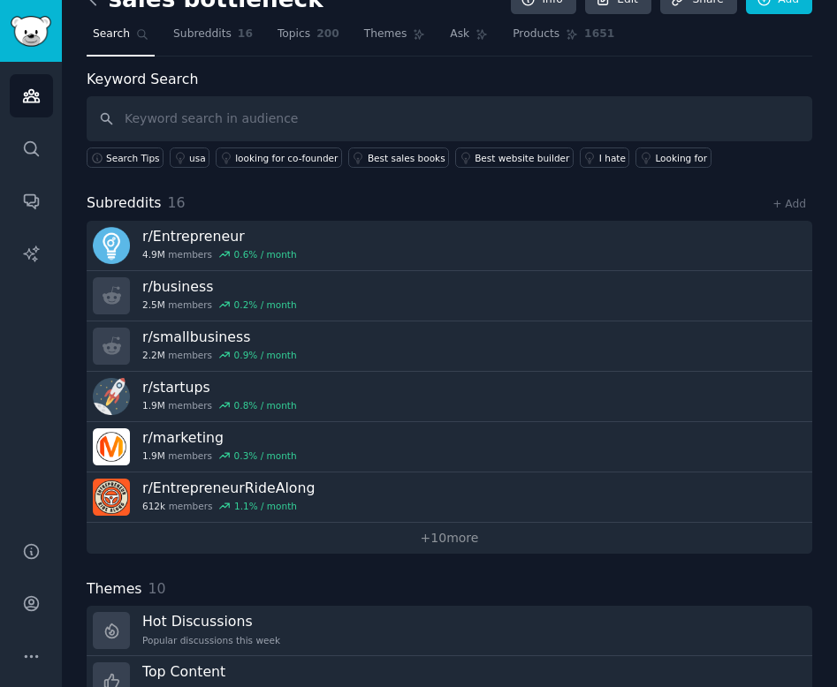
click at [93, 8] on icon at bounding box center [93, -1] width 19 height 19
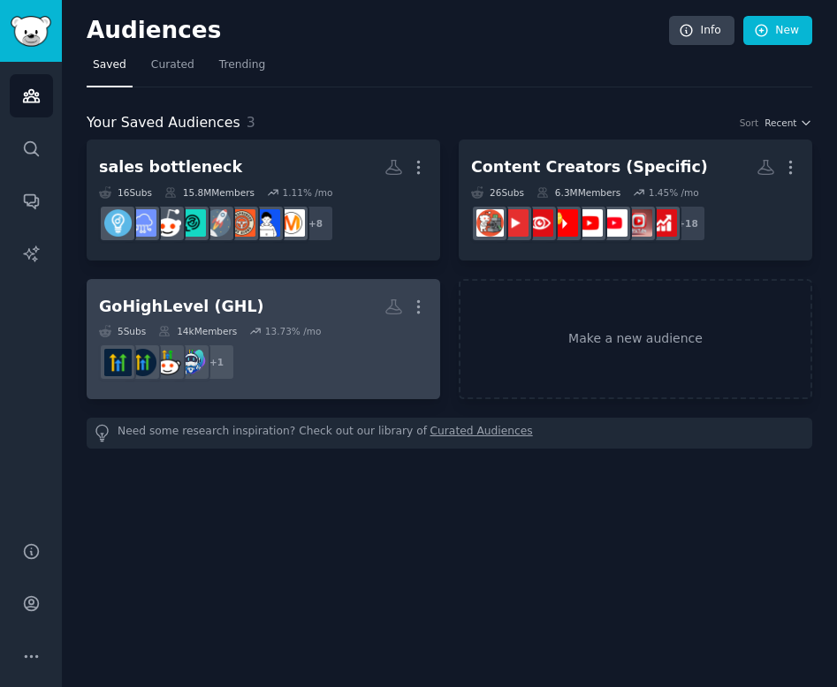
click at [224, 312] on div "GoHighLevel (GHL)" at bounding box center [181, 307] width 165 height 22
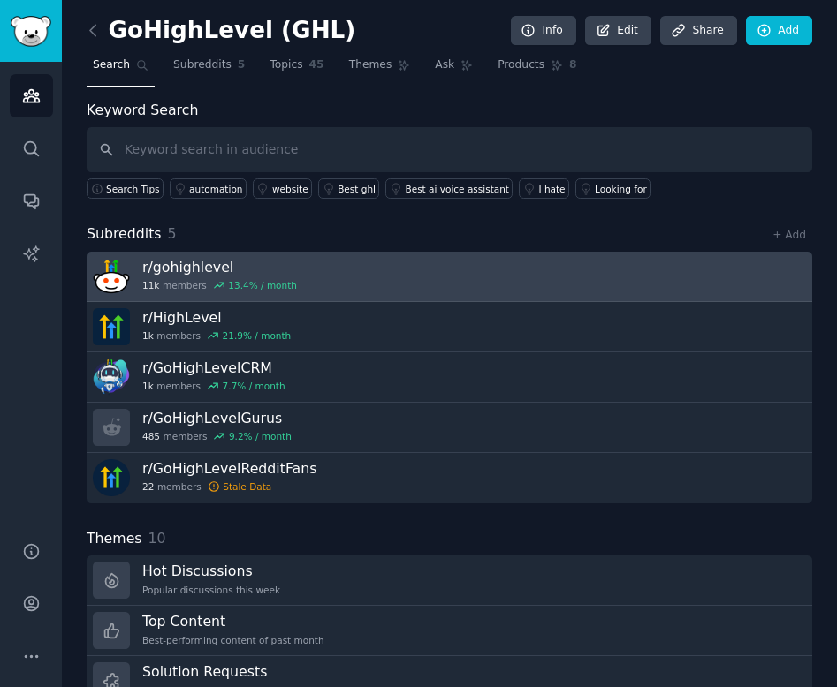
click at [265, 274] on h3 "r/ gohighlevel" at bounding box center [219, 267] width 155 height 19
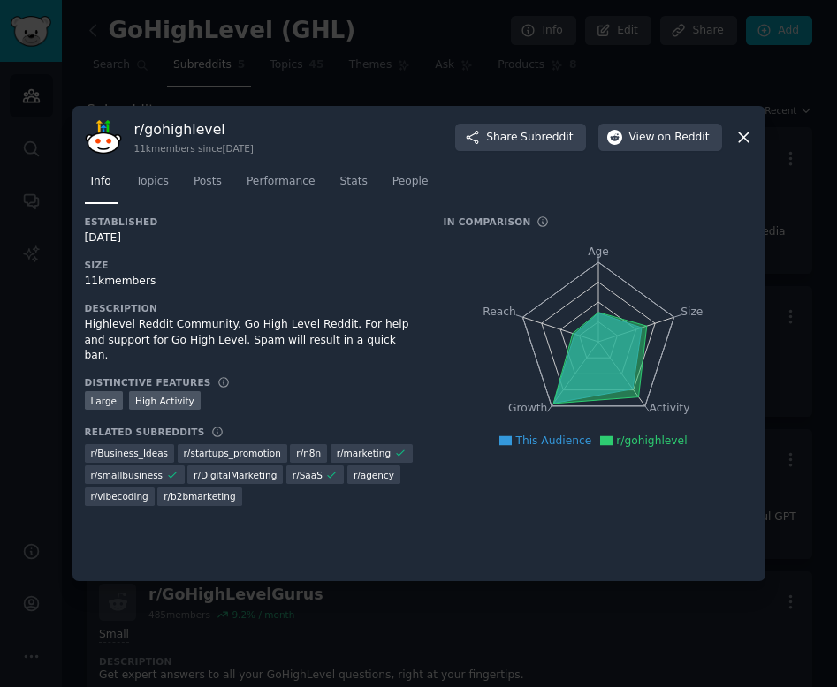
click at [743, 129] on icon at bounding box center [743, 137] width 19 height 19
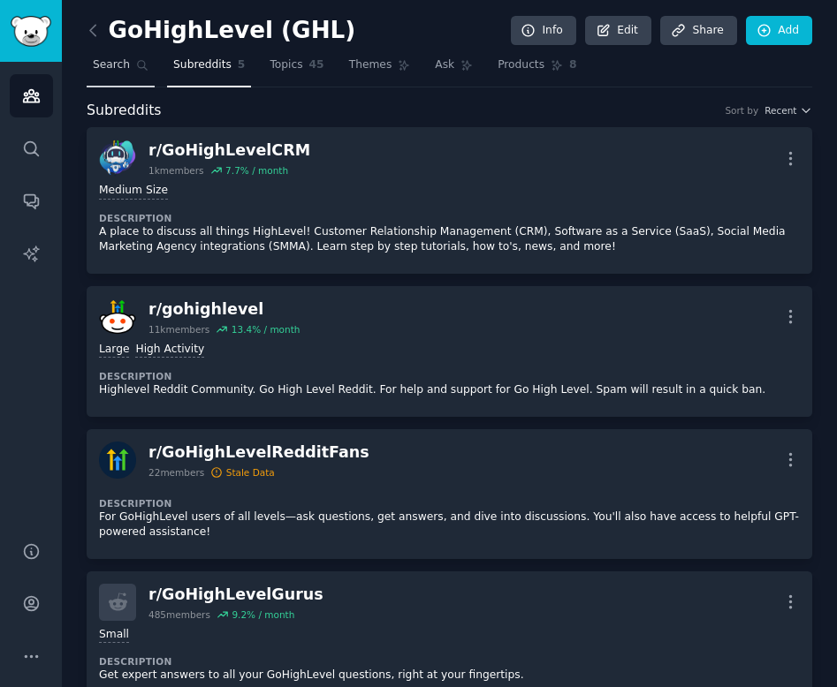
click at [117, 69] on span "Search" at bounding box center [111, 65] width 37 height 16
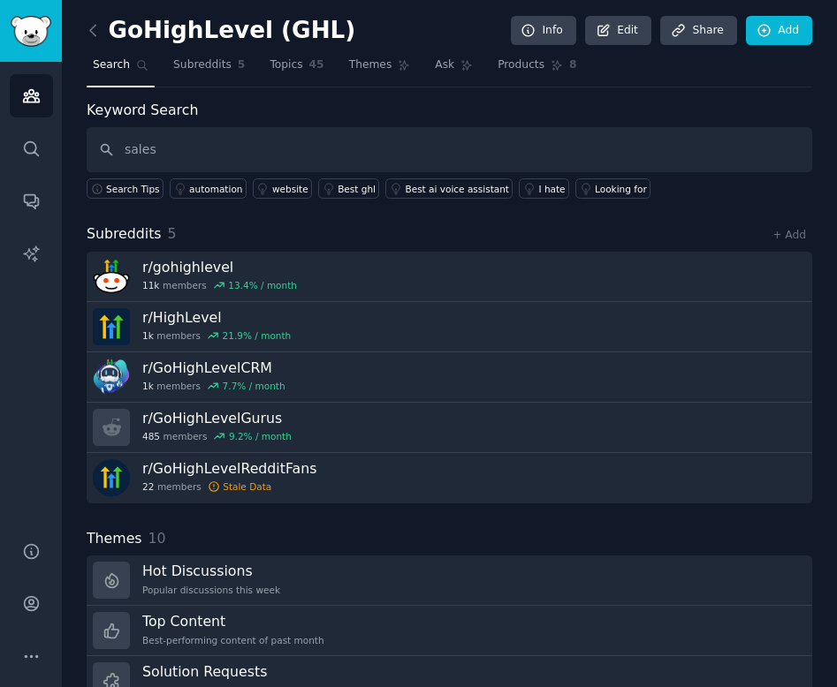
type input "sales"
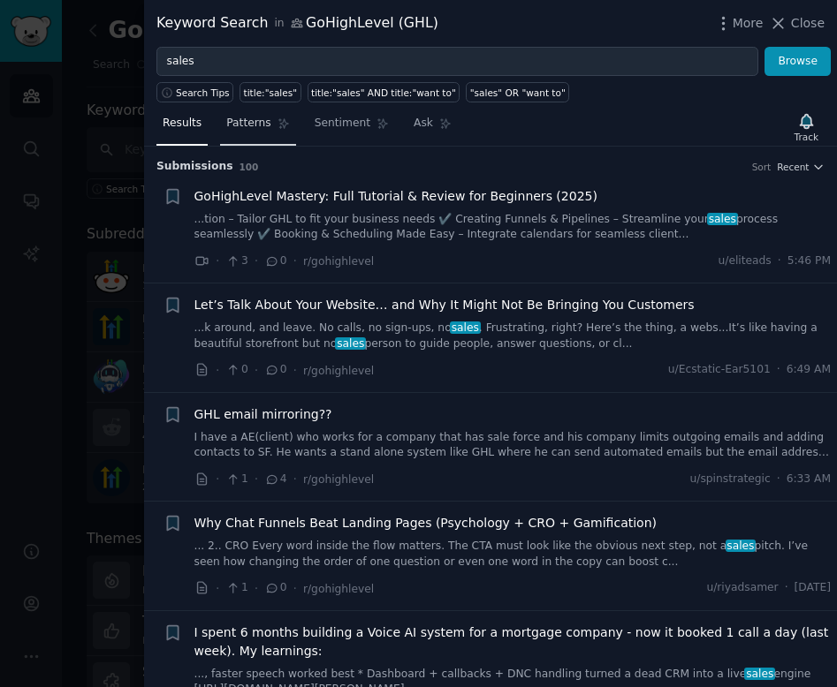
click at [266, 124] on span "Patterns" at bounding box center [248, 124] width 44 height 16
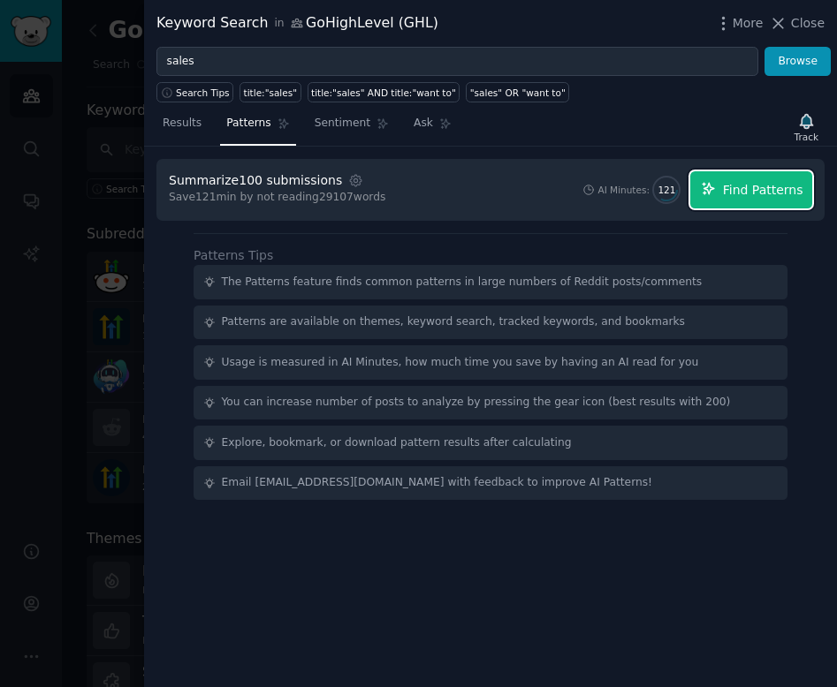
click at [730, 193] on span "Find Patterns" at bounding box center [763, 190] width 80 height 19
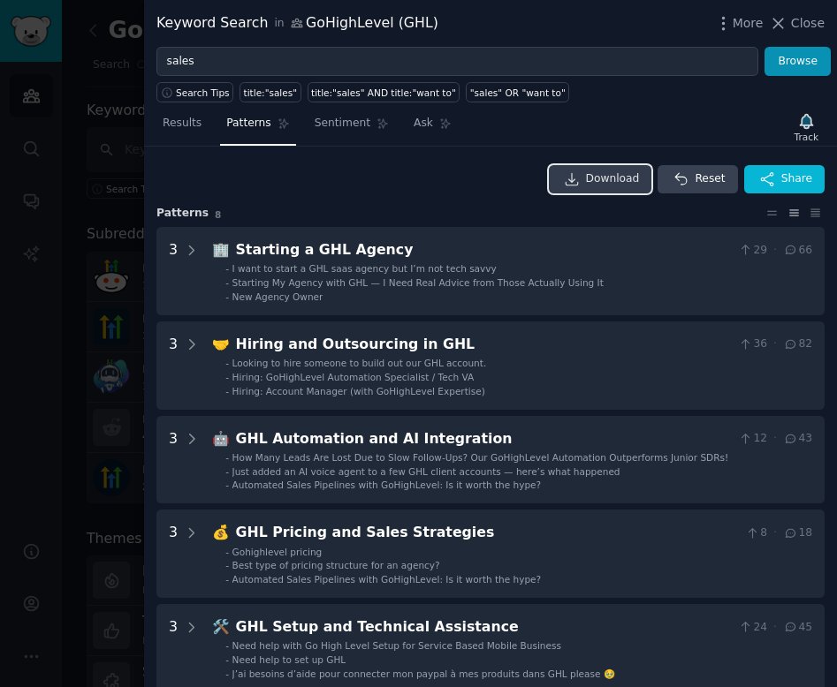
click at [601, 177] on span "Download" at bounding box center [613, 179] width 54 height 16
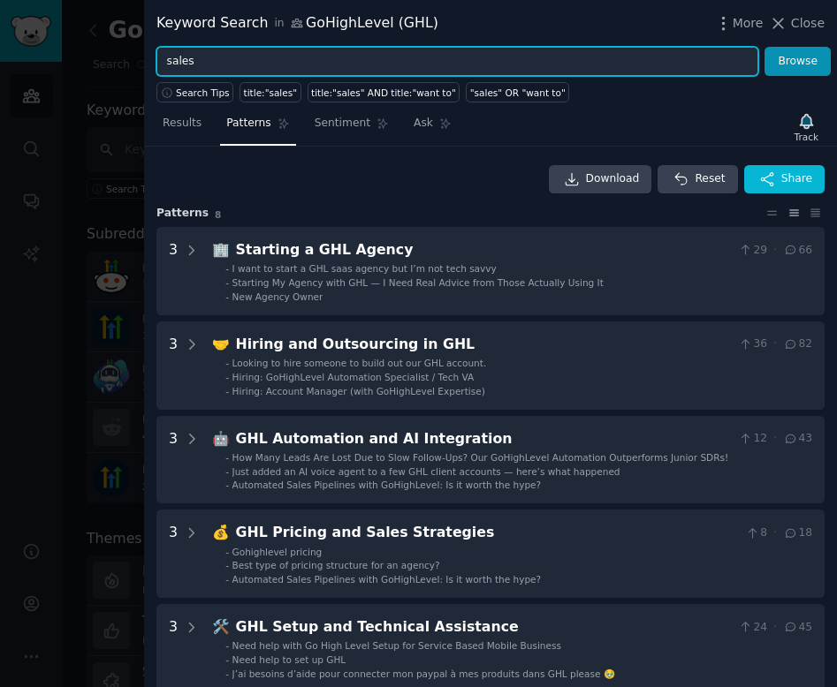
click at [232, 67] on input "sales" at bounding box center [457, 62] width 602 height 30
click at [764, 47] on button "Browse" at bounding box center [797, 62] width 66 height 30
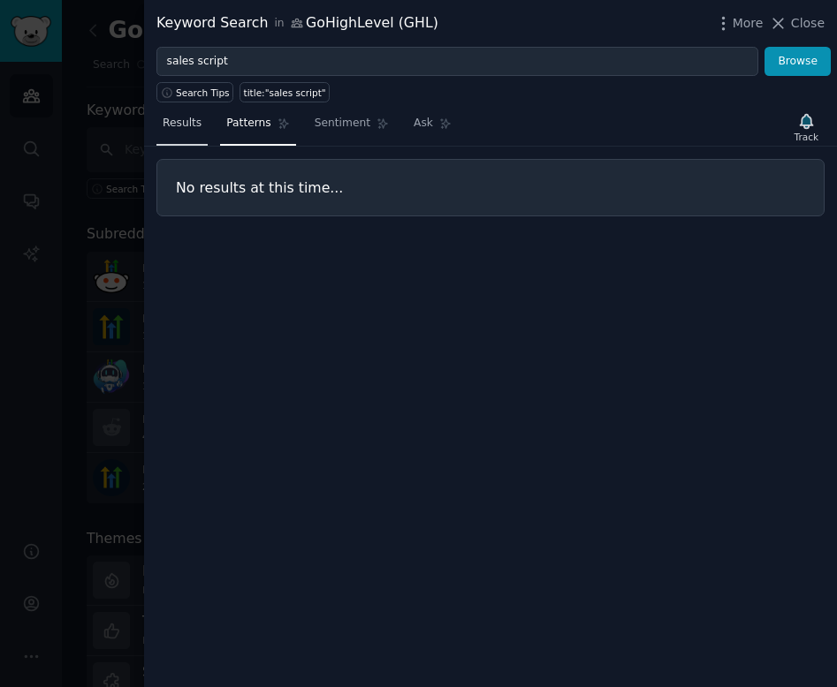
click at [178, 128] on span "Results" at bounding box center [182, 124] width 39 height 16
click at [289, 94] on div "title:"sales script"" at bounding box center [285, 93] width 82 height 12
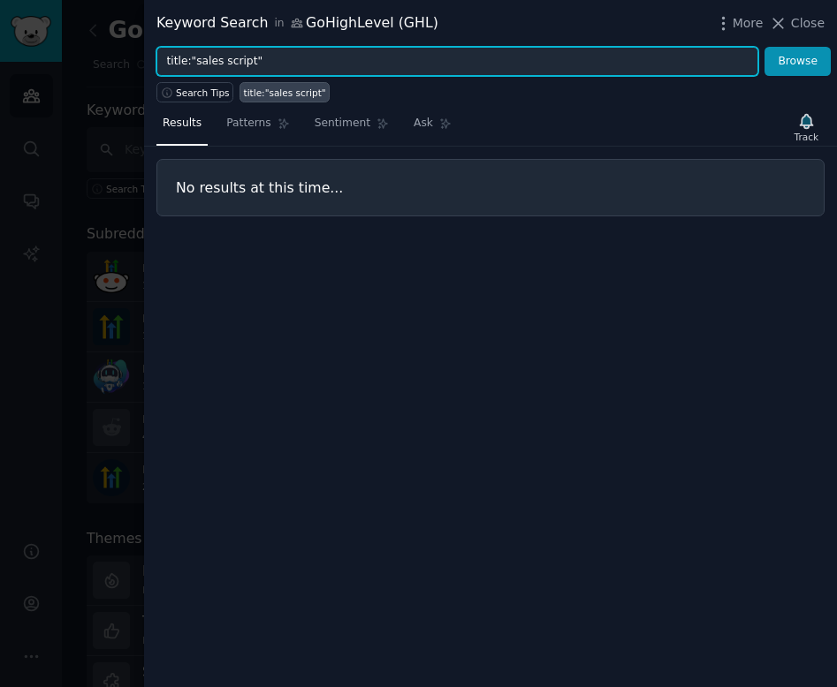
drag, startPoint x: 278, startPoint y: 59, endPoint x: 145, endPoint y: 49, distance: 133.8
click at [145, 49] on div "title:"sales script" Browse" at bounding box center [490, 62] width 693 height 30
click at [764, 47] on button "Browse" at bounding box center [797, 62] width 66 height 30
drag, startPoint x: 271, startPoint y: 62, endPoint x: 133, endPoint y: 47, distance: 138.6
click at [133, 47] on div "Keyword Search in GoHighLevel (GHL) More Close stuck in sales Browse Search Tip…" at bounding box center [418, 343] width 837 height 687
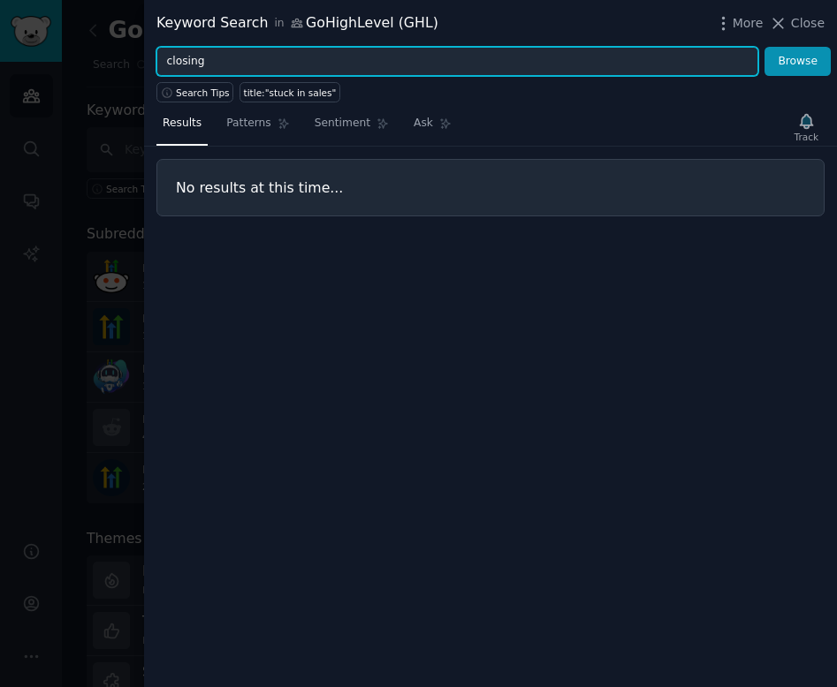
type input "closing"
click at [764, 47] on button "Browse" at bounding box center [797, 62] width 66 height 30
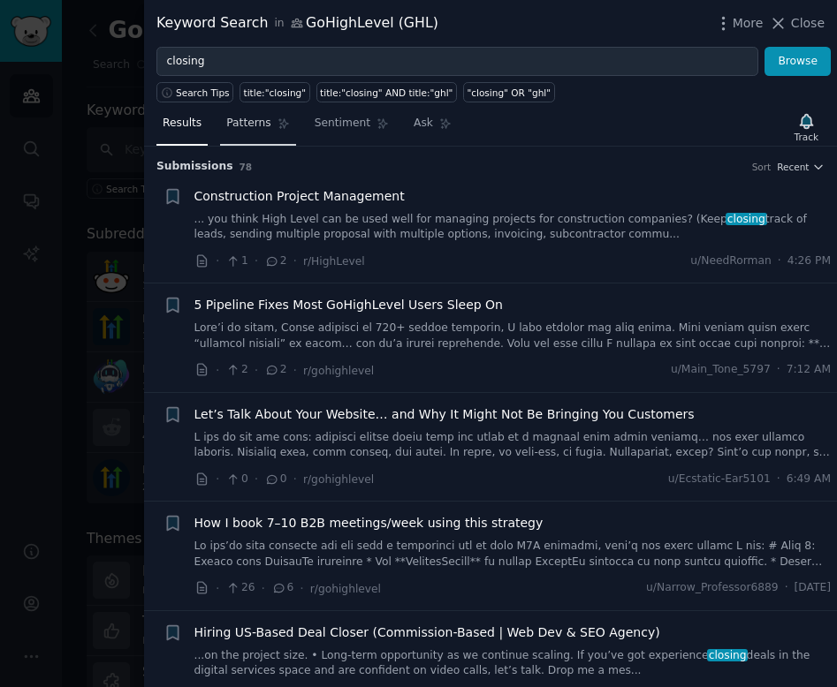
click at [258, 125] on span "Patterns" at bounding box center [248, 124] width 44 height 16
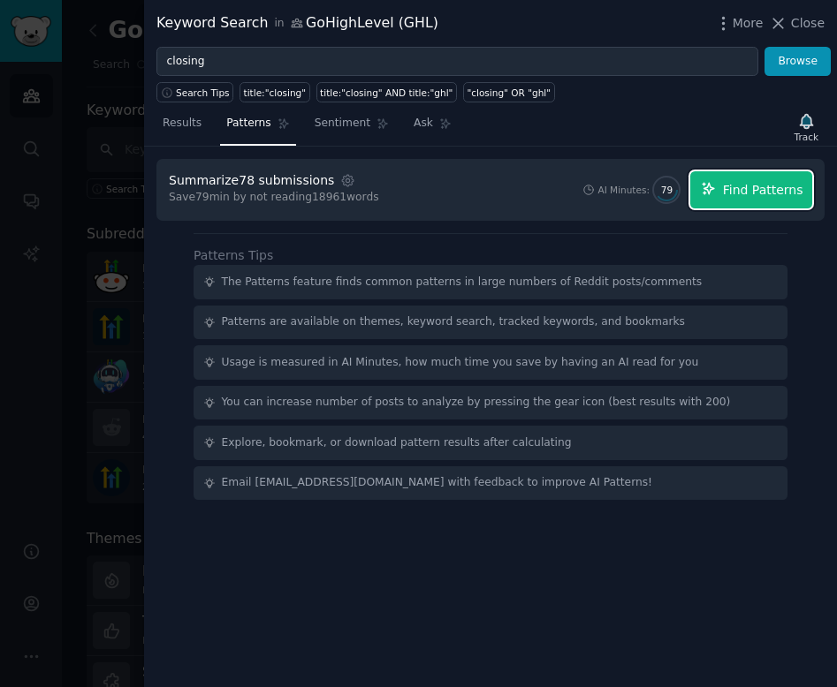
click at [753, 185] on span "Find Patterns" at bounding box center [763, 190] width 80 height 19
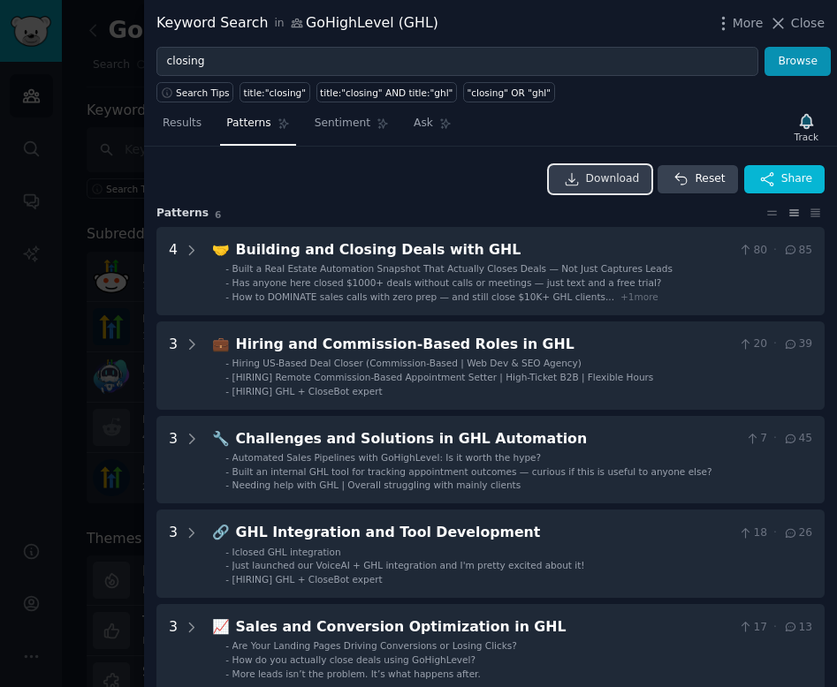
click at [607, 178] on span "Download" at bounding box center [613, 179] width 54 height 16
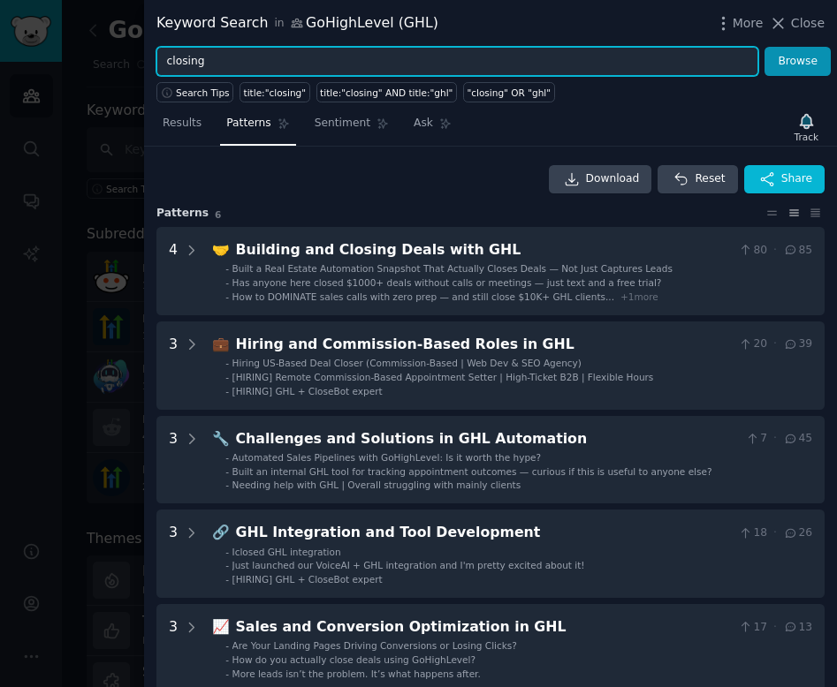
click at [183, 63] on input "closing" at bounding box center [457, 62] width 602 height 30
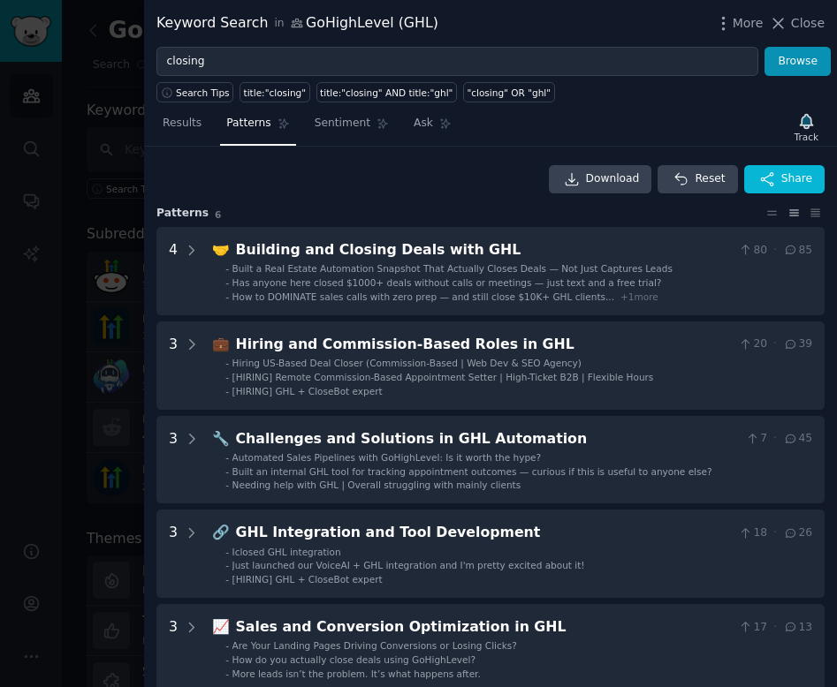
click at [118, 175] on div at bounding box center [418, 343] width 837 height 687
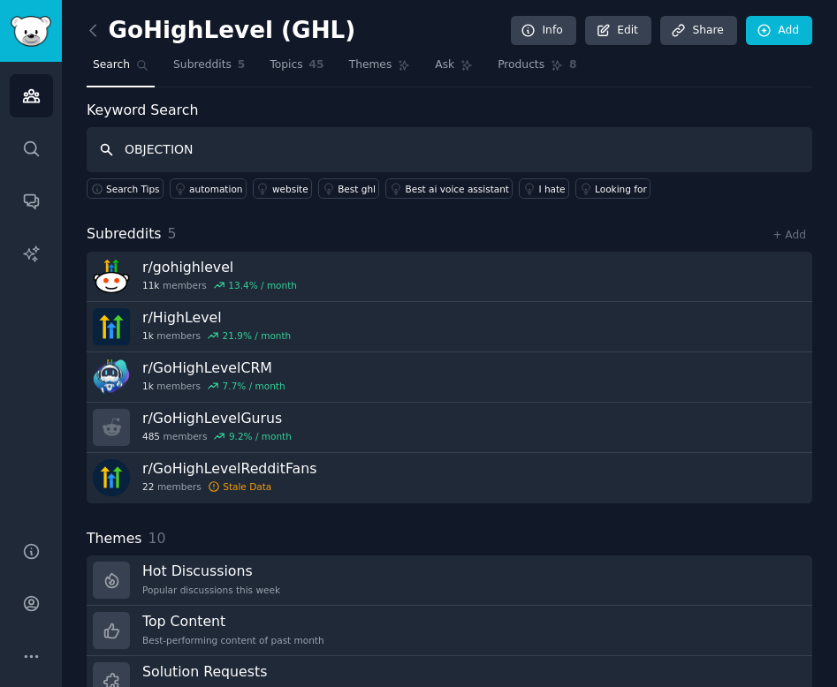
type input "OBJECTION"
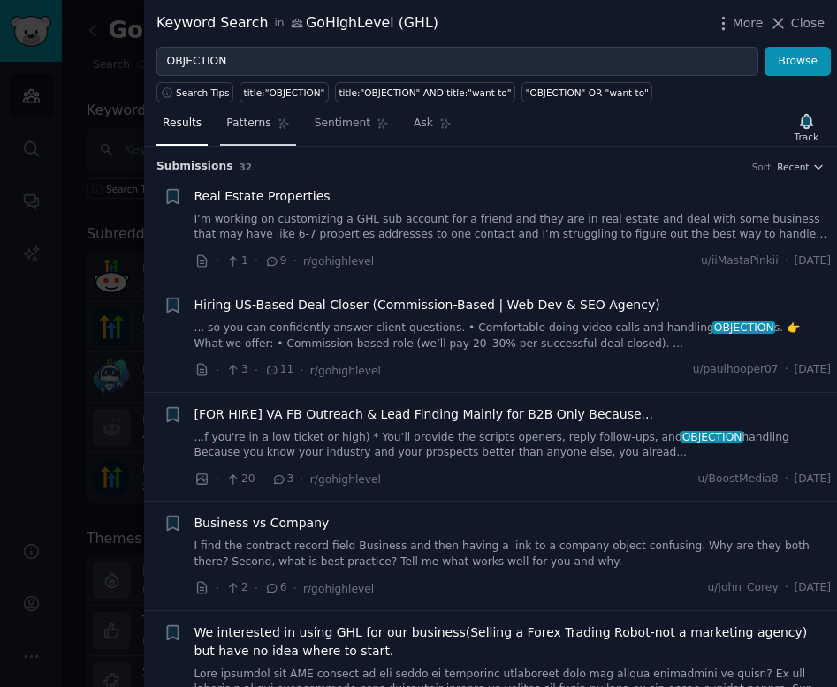
click at [252, 135] on link "Patterns" at bounding box center [257, 128] width 75 height 36
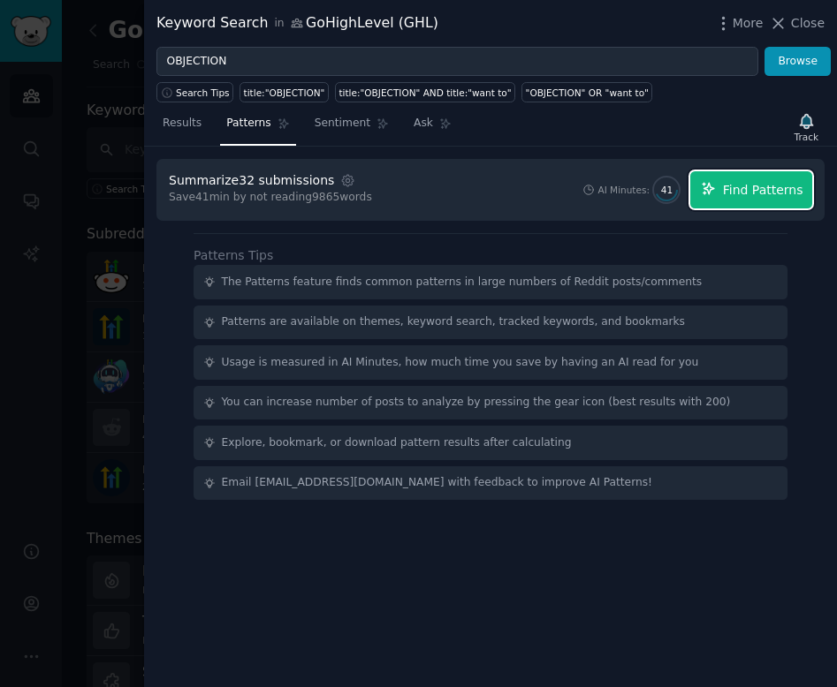
click at [728, 187] on span "Find Patterns" at bounding box center [763, 190] width 80 height 19
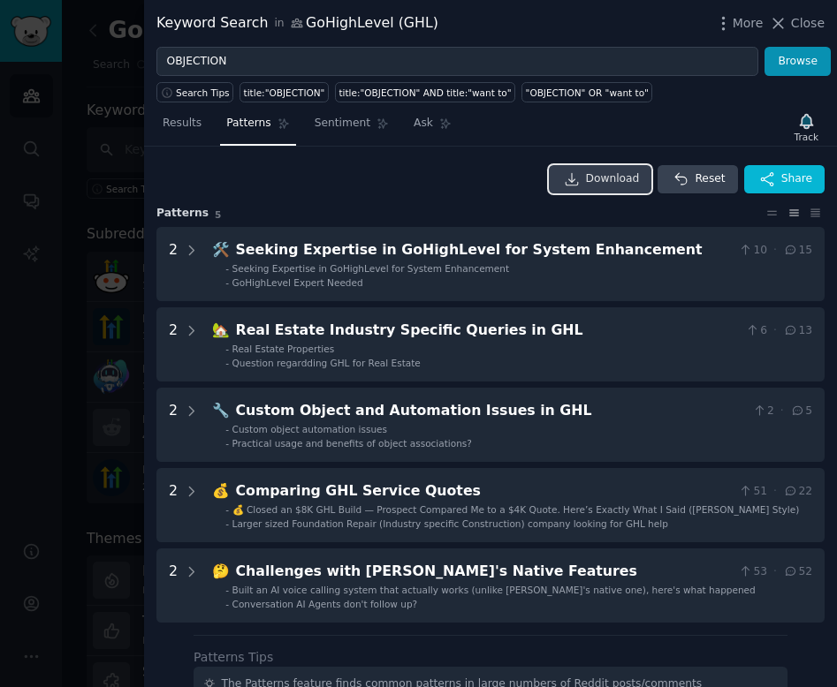
click at [595, 183] on span "Download" at bounding box center [613, 179] width 54 height 16
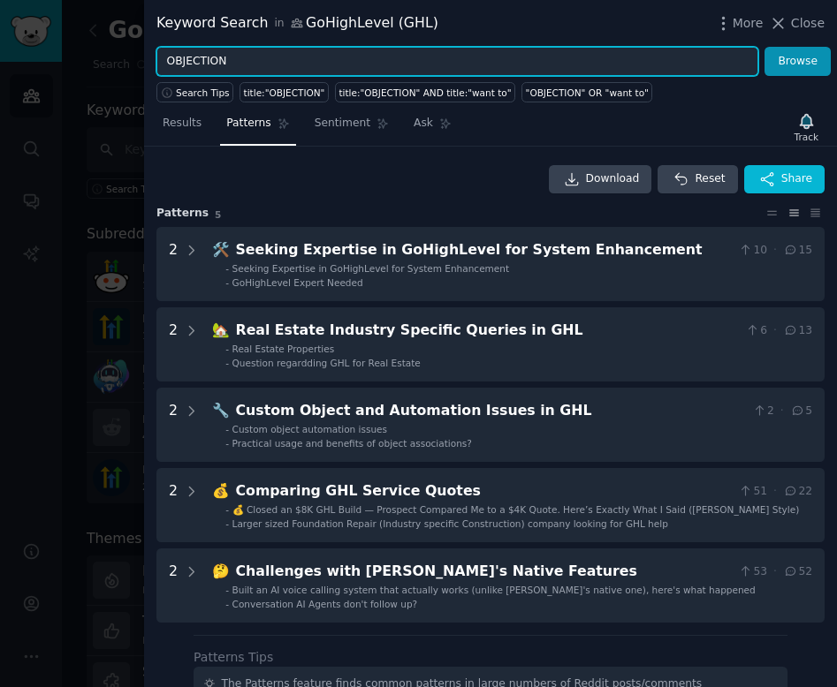
click at [194, 55] on input "OBJECTION" at bounding box center [457, 62] width 602 height 30
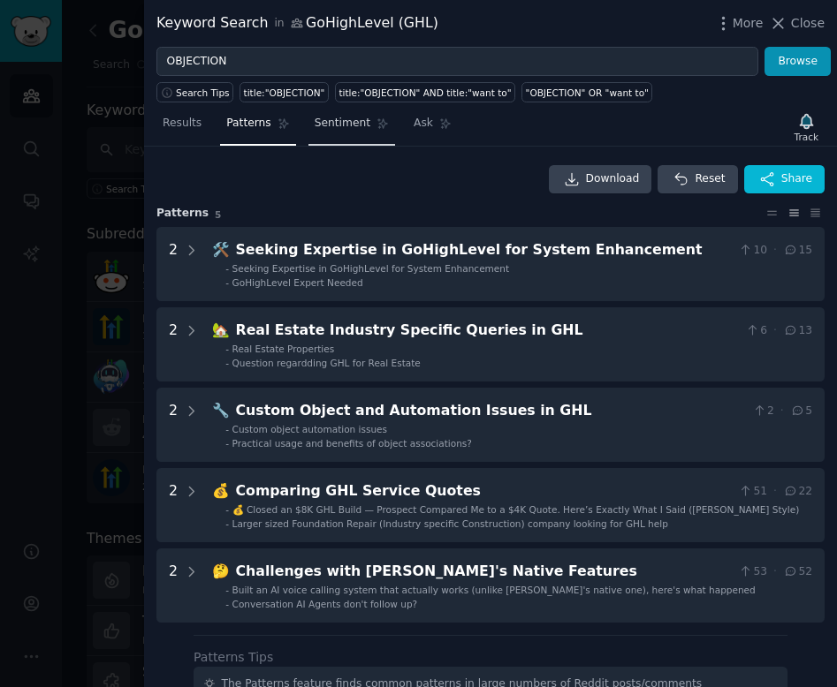
click at [333, 125] on span "Sentiment" at bounding box center [343, 124] width 56 height 16
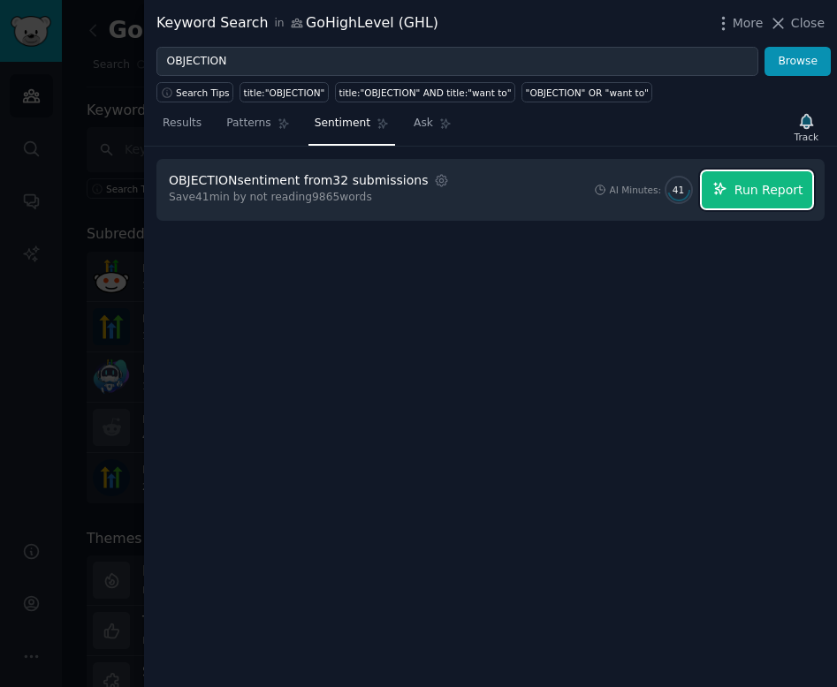
click at [775, 199] on button "Run Report" at bounding box center [757, 189] width 110 height 37
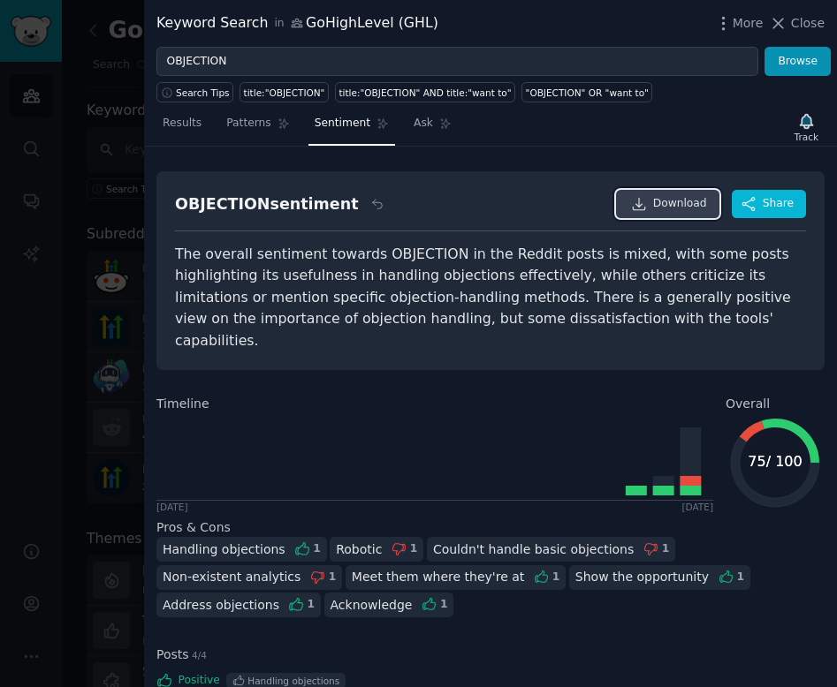
click at [664, 205] on span "Download" at bounding box center [680, 204] width 54 height 16
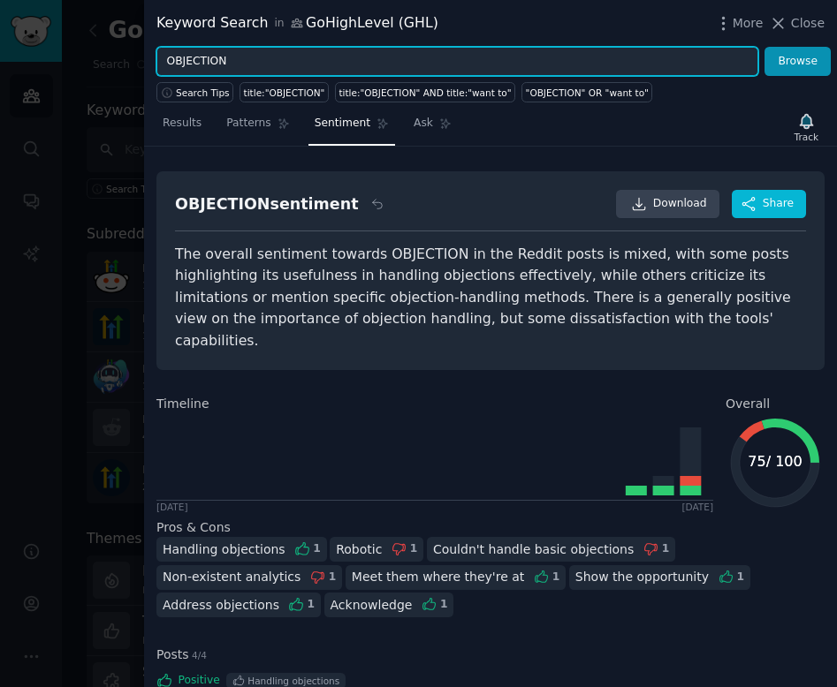
click at [233, 57] on input "OBJECTION" at bounding box center [457, 62] width 602 height 30
drag, startPoint x: 253, startPoint y: 65, endPoint x: 119, endPoint y: 61, distance: 133.5
click at [119, 61] on div "Keyword Search in GoHighLevel (GHL) More Close OBJECTION Browse Search Tips tit…" at bounding box center [418, 343] width 837 height 687
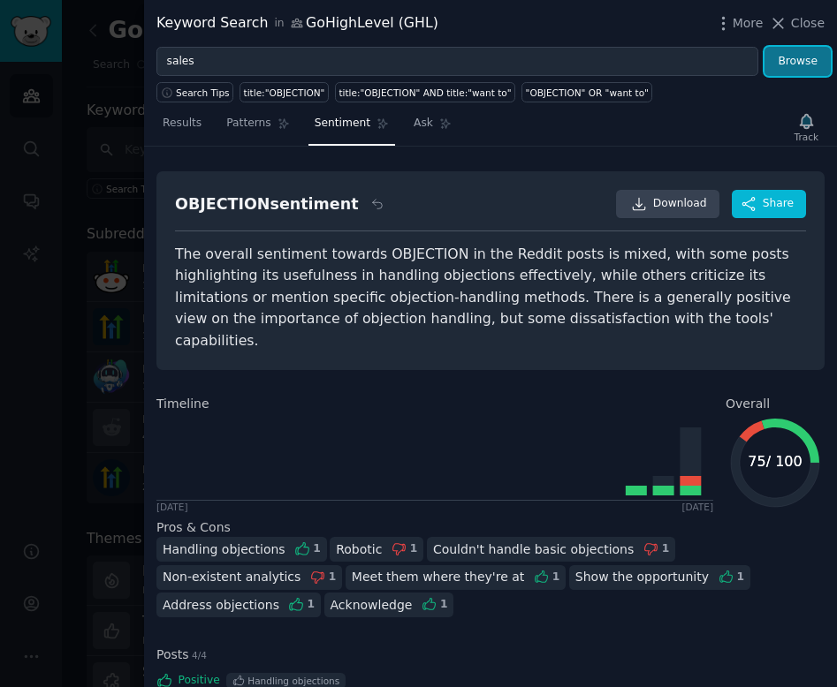
click at [806, 62] on button "Browse" at bounding box center [797, 62] width 66 height 30
click at [259, 88] on div "title:"sales"" at bounding box center [270, 93] width 53 height 12
type input "title:"sales""
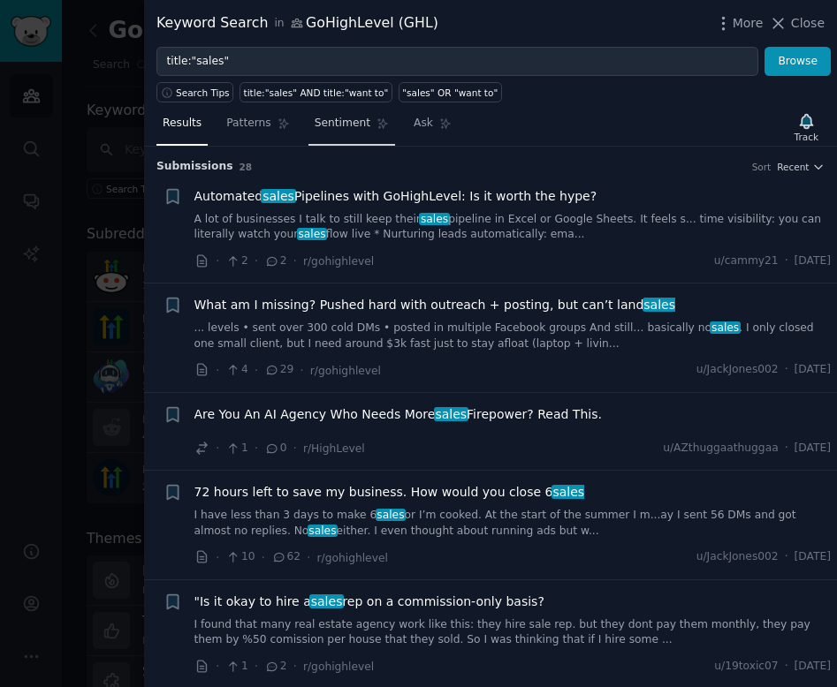
click at [345, 123] on span "Sentiment" at bounding box center [343, 124] width 56 height 16
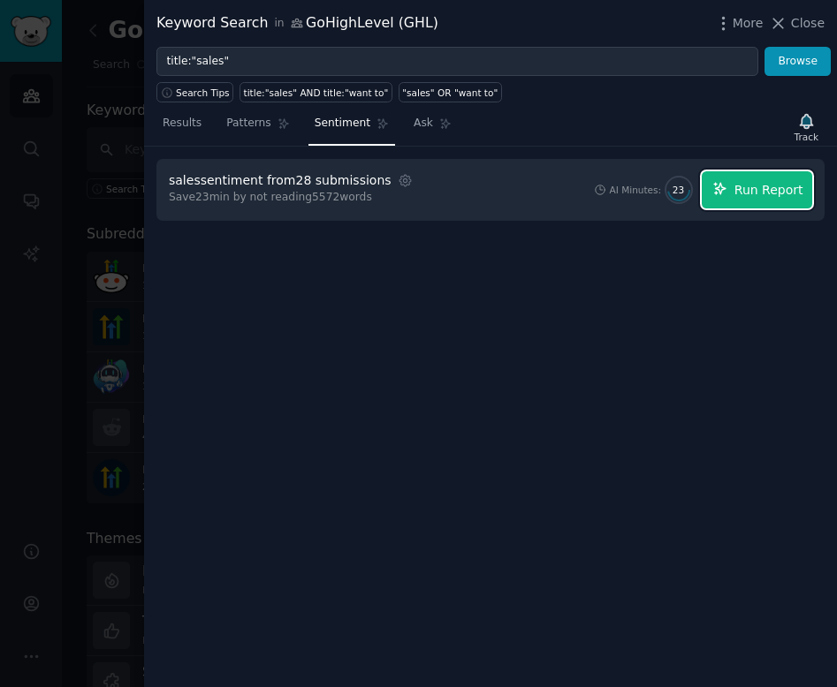
click at [762, 197] on span "Run Report" at bounding box center [768, 190] width 69 height 19
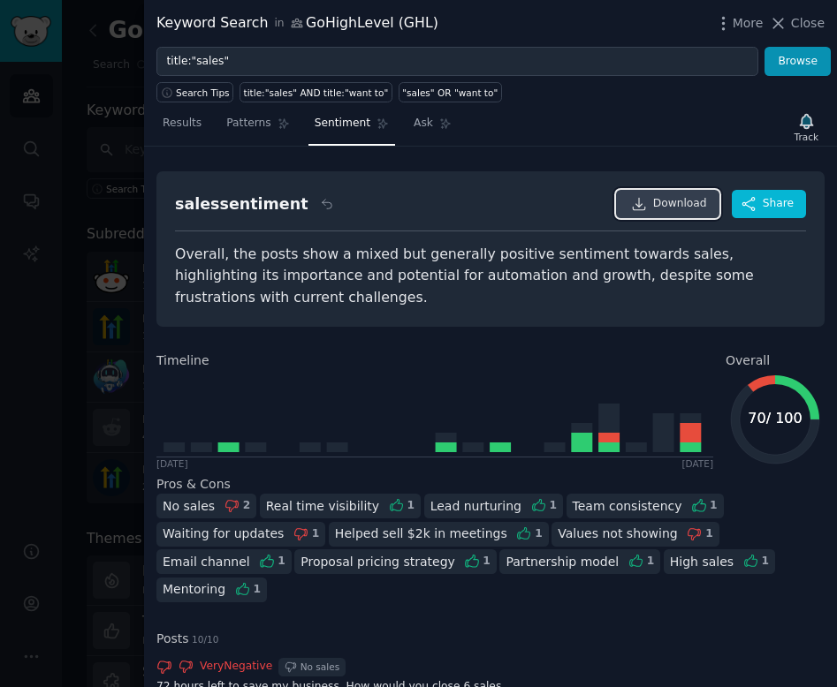
click at [661, 199] on span "Download" at bounding box center [680, 204] width 54 height 16
click at [80, 202] on div at bounding box center [418, 343] width 837 height 687
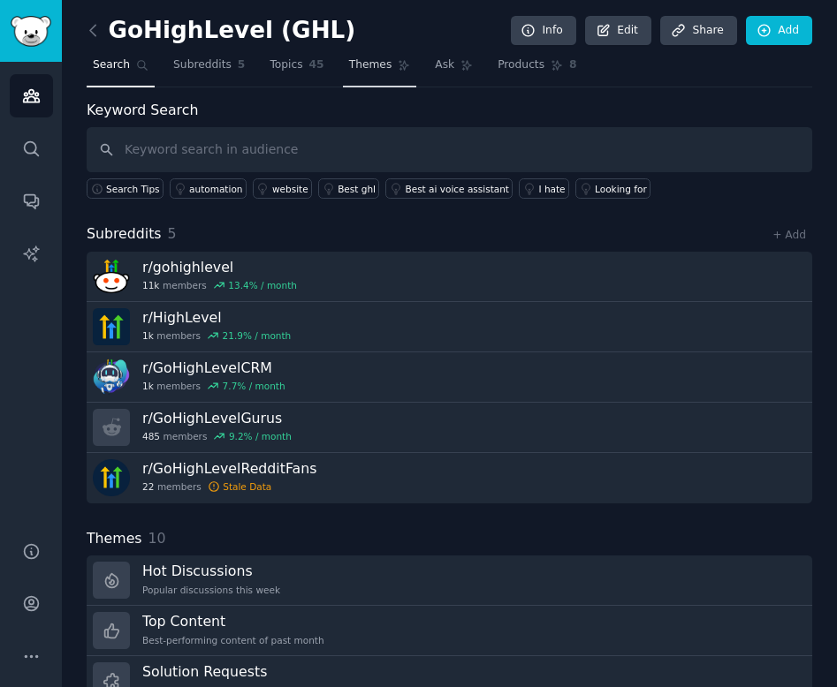
click at [371, 62] on span "Themes" at bounding box center [370, 65] width 43 height 16
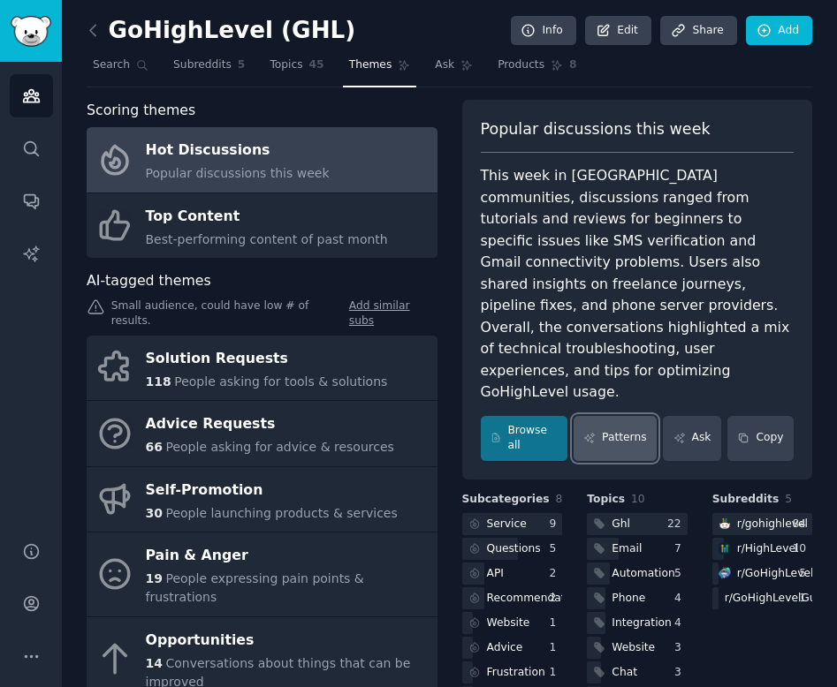
click at [617, 416] on link "Patterns" at bounding box center [614, 438] width 83 height 45
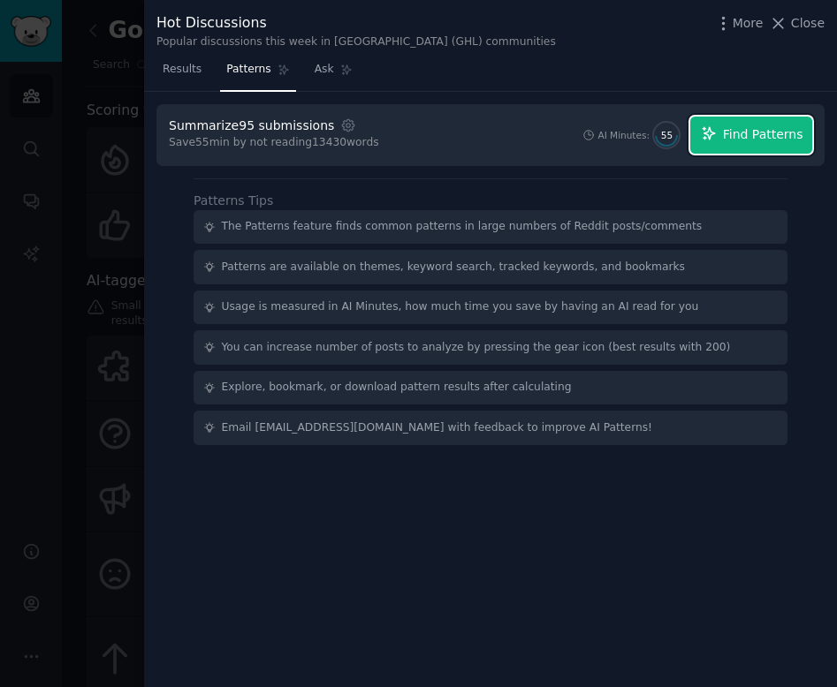
click at [769, 135] on span "Find Patterns" at bounding box center [763, 134] width 80 height 19
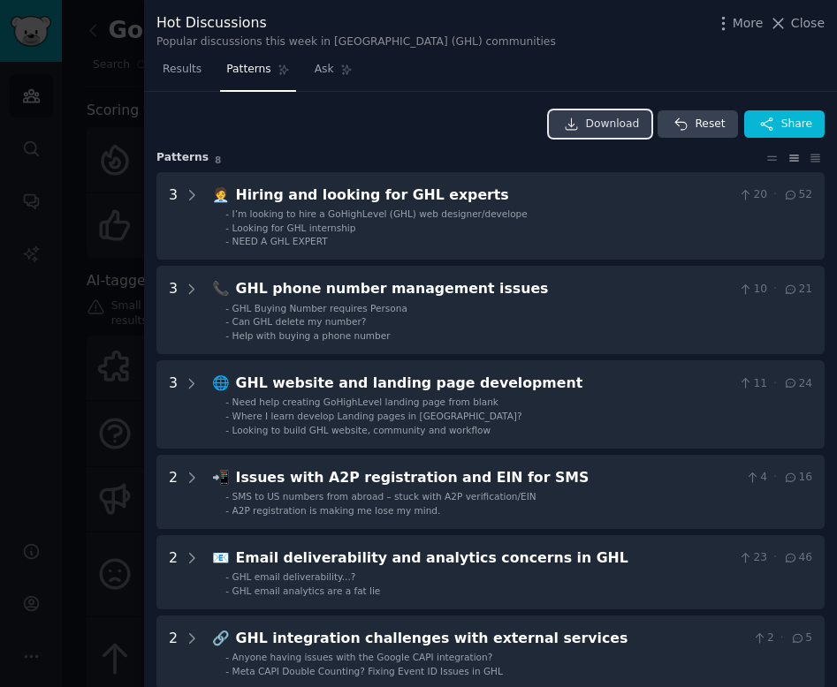
click at [582, 123] on link "Download" at bounding box center [600, 124] width 103 height 28
click at [258, 68] on span "Patterns" at bounding box center [248, 70] width 44 height 16
click at [260, 17] on div "Hot Discussions" at bounding box center [355, 23] width 399 height 22
drag, startPoint x: 274, startPoint y: 17, endPoint x: 148, endPoint y: 15, distance: 126.4
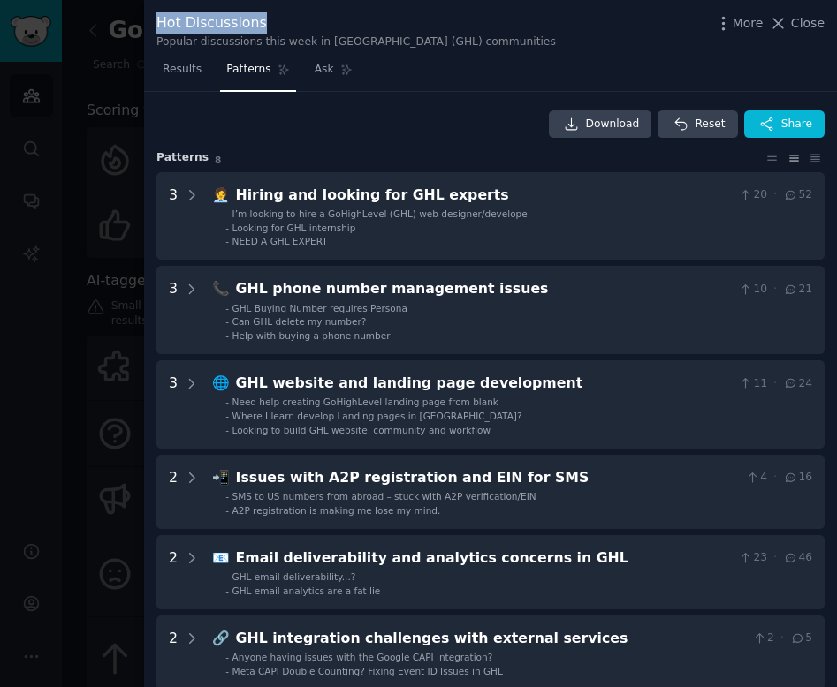
click at [148, 15] on div "Hot Discussions Popular discussions this week in [GEOGRAPHIC_DATA] (GHL) commun…" at bounding box center [490, 28] width 693 height 56
copy div "Hot Discussions"
click at [790, 23] on button "Close" at bounding box center [797, 23] width 56 height 19
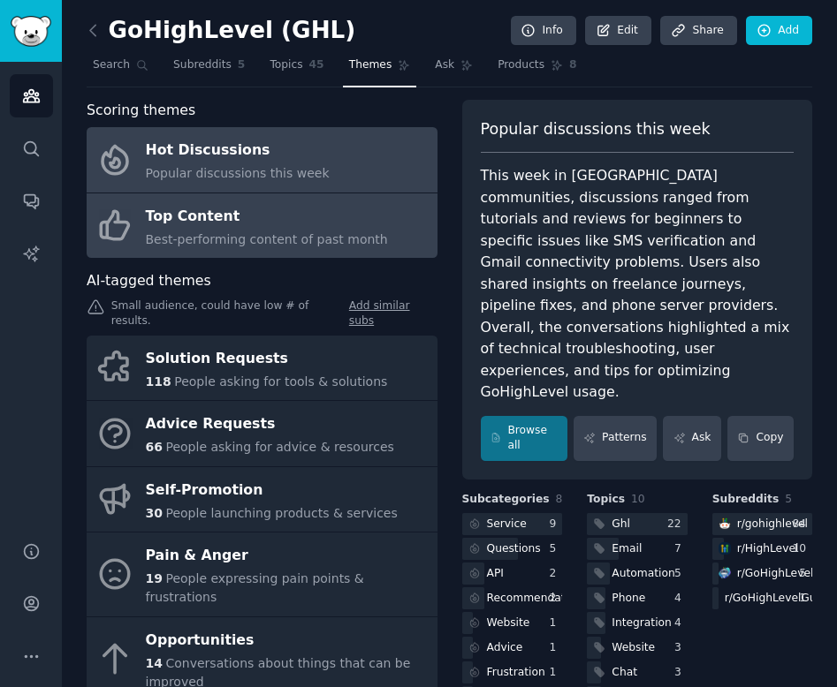
click at [288, 215] on div "Top Content" at bounding box center [267, 216] width 242 height 28
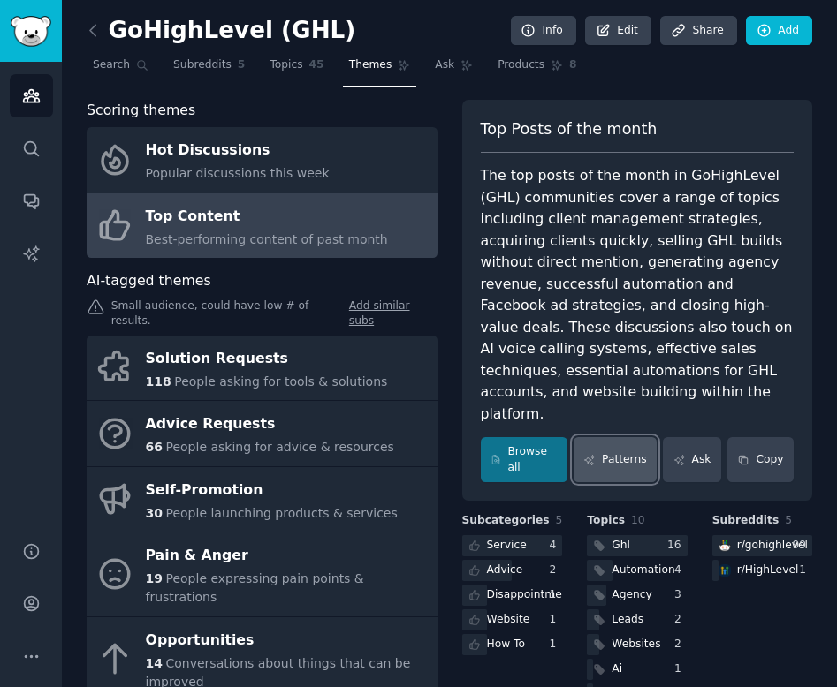
click at [609, 448] on link "Patterns" at bounding box center [614, 459] width 83 height 45
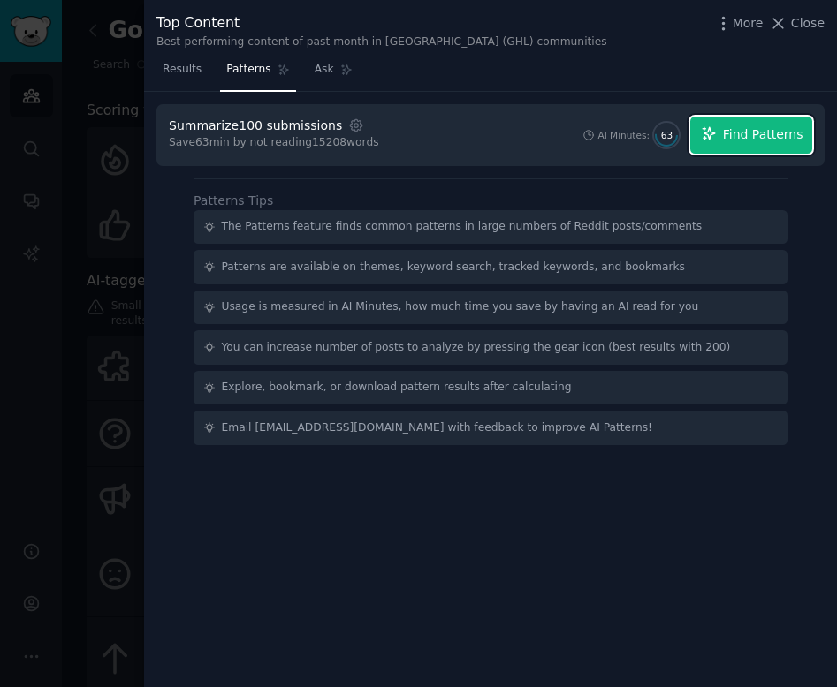
click at [757, 131] on span "Find Patterns" at bounding box center [763, 134] width 80 height 19
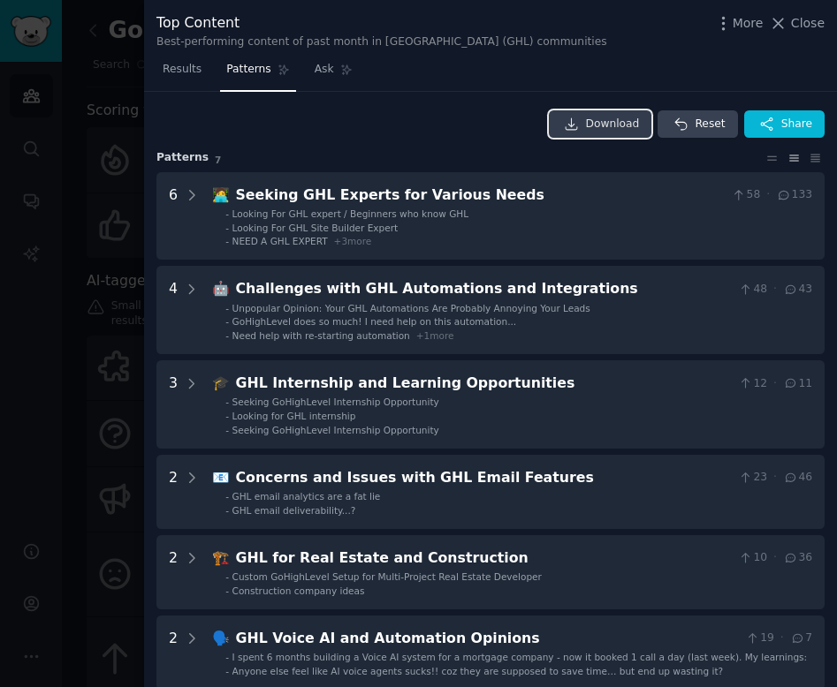
click at [588, 123] on span "Download" at bounding box center [613, 125] width 54 height 16
click at [121, 197] on div at bounding box center [418, 343] width 837 height 687
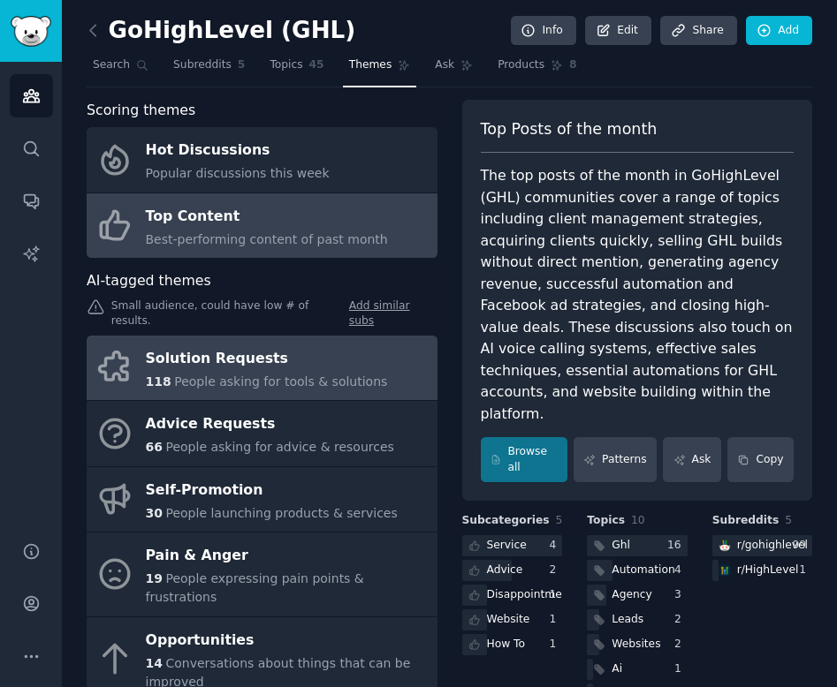
click at [186, 375] on span "People asking for tools & solutions" at bounding box center [280, 382] width 213 height 14
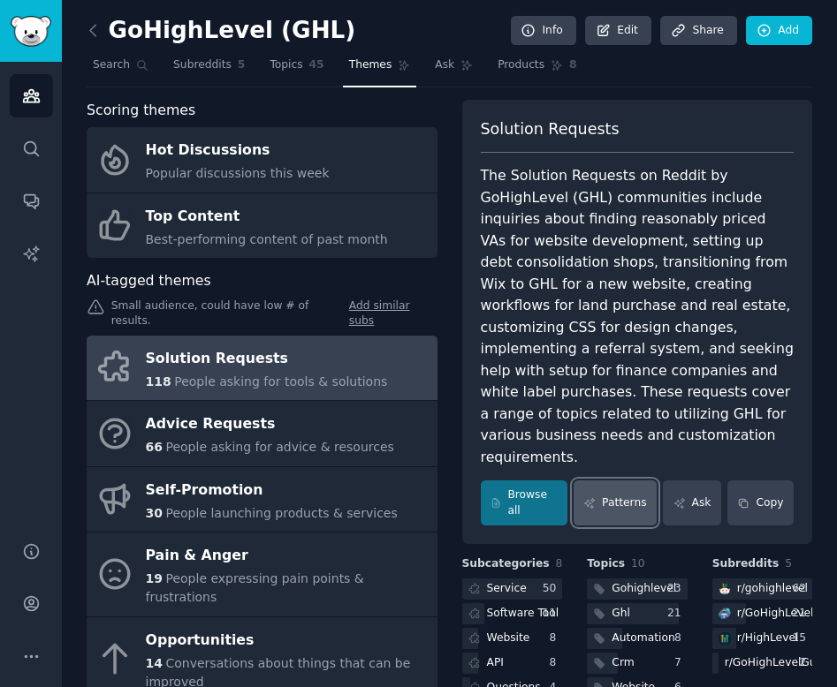
click at [599, 487] on link "Patterns" at bounding box center [614, 503] width 83 height 45
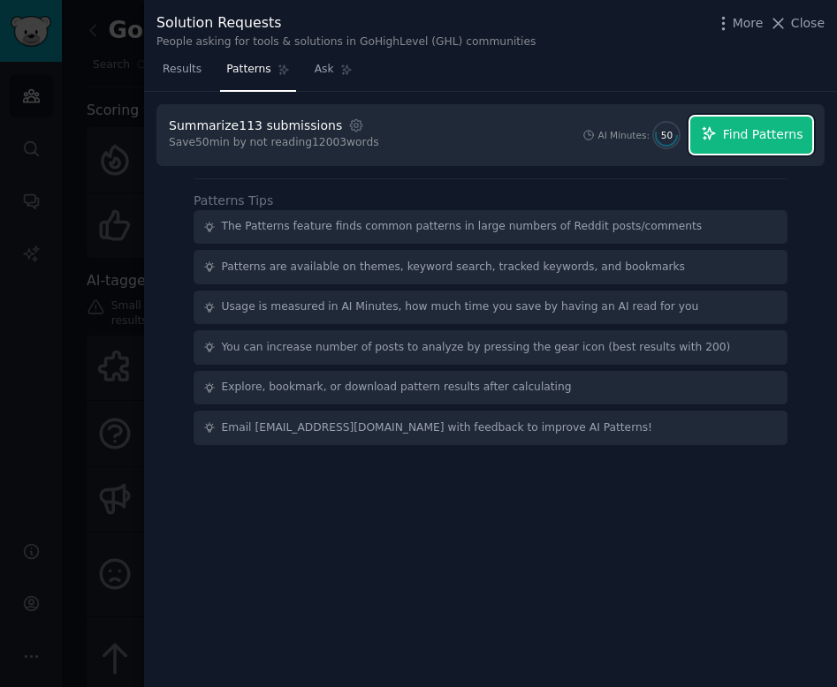
click at [778, 125] on button "Find Patterns" at bounding box center [751, 135] width 122 height 37
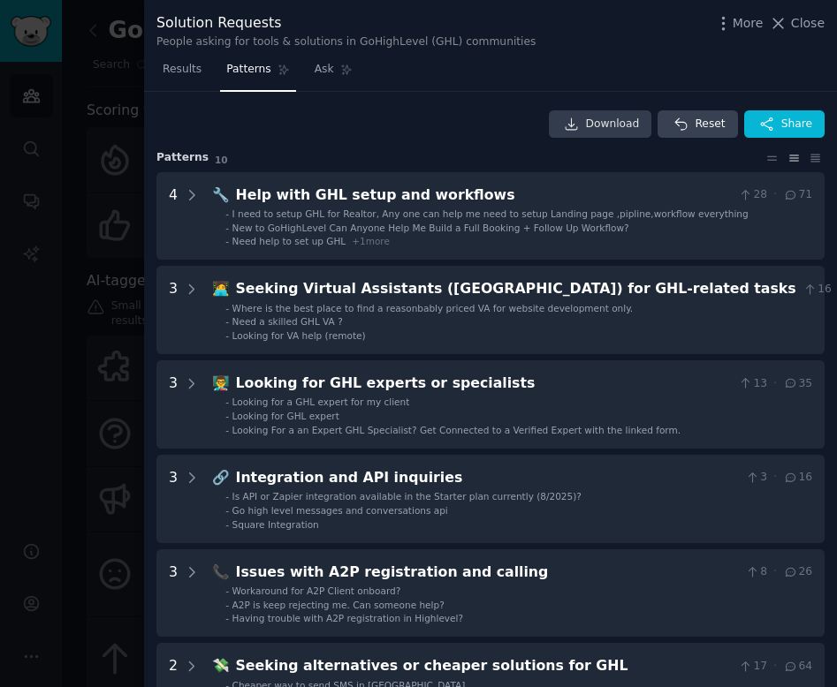
click at [591, 114] on link "Download" at bounding box center [600, 124] width 103 height 28
click at [116, 87] on div at bounding box center [418, 343] width 837 height 687
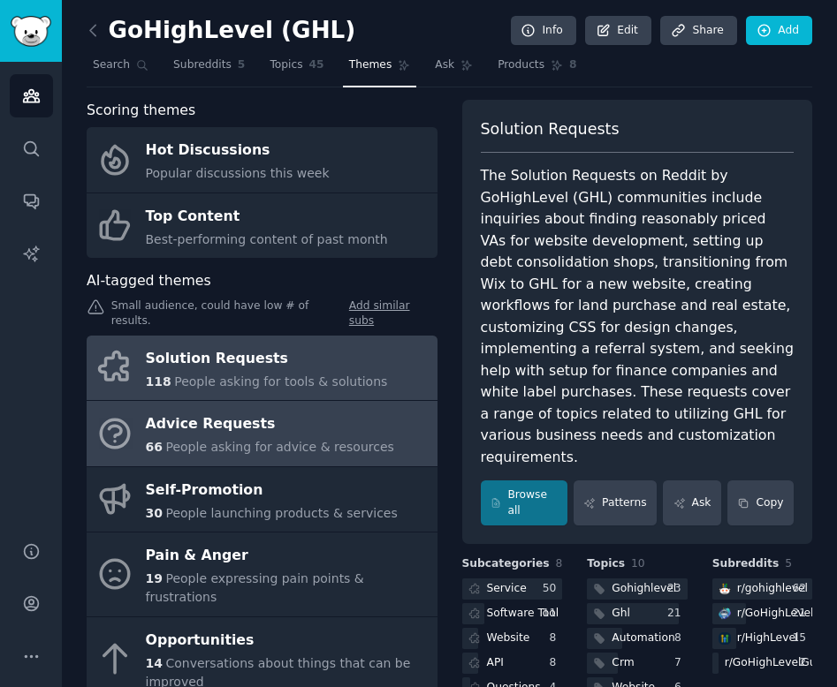
click at [173, 413] on div "Advice Requests" at bounding box center [270, 425] width 248 height 28
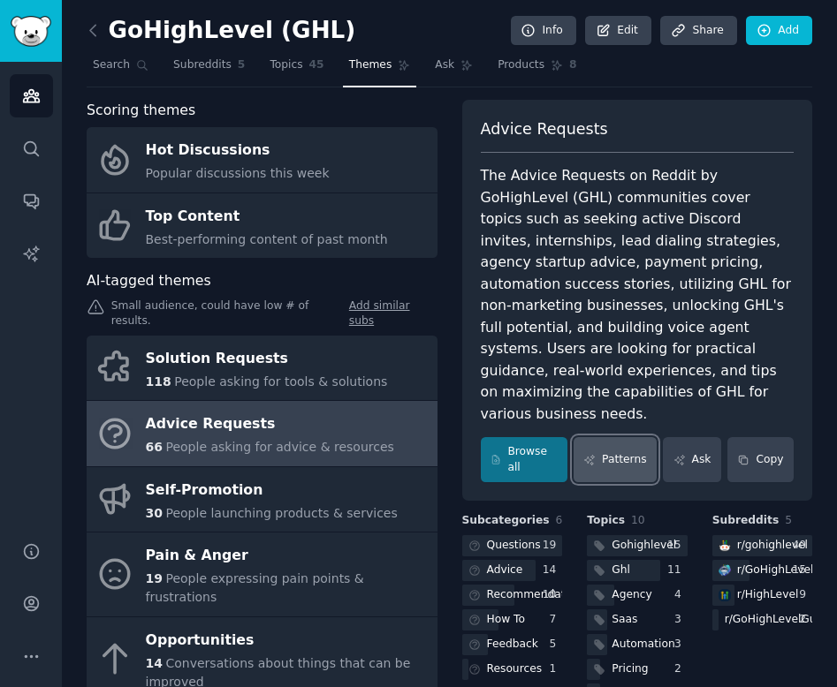
click at [603, 438] on link "Patterns" at bounding box center [614, 459] width 83 height 45
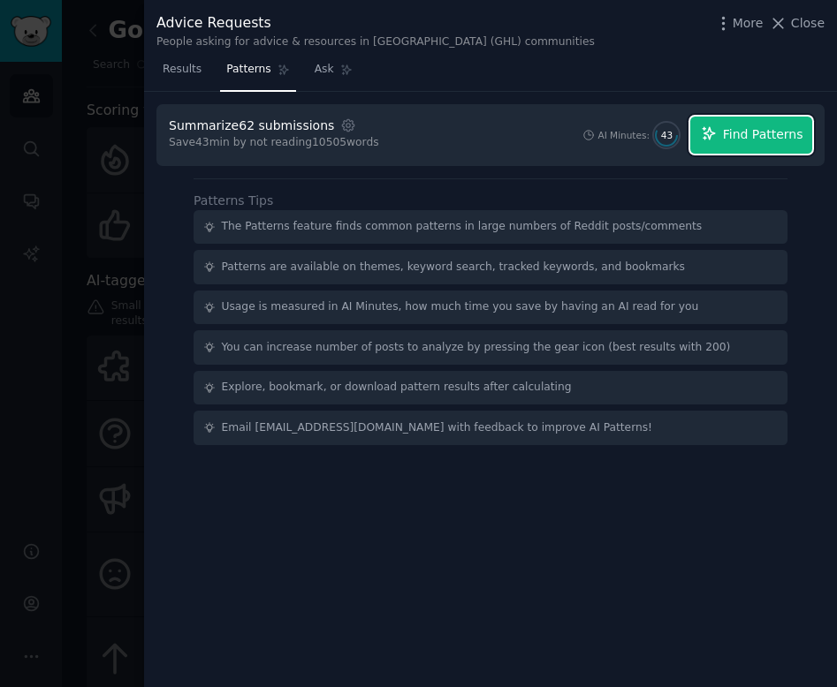
click at [735, 140] on span "Find Patterns" at bounding box center [763, 134] width 80 height 19
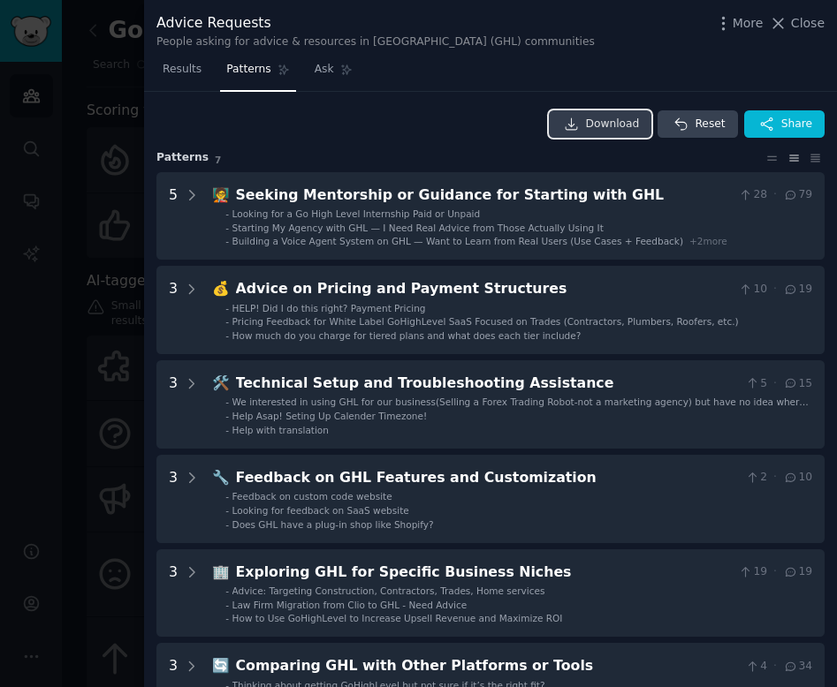
click at [620, 130] on span "Download" at bounding box center [613, 125] width 54 height 16
click at [54, 406] on div at bounding box center [418, 343] width 837 height 687
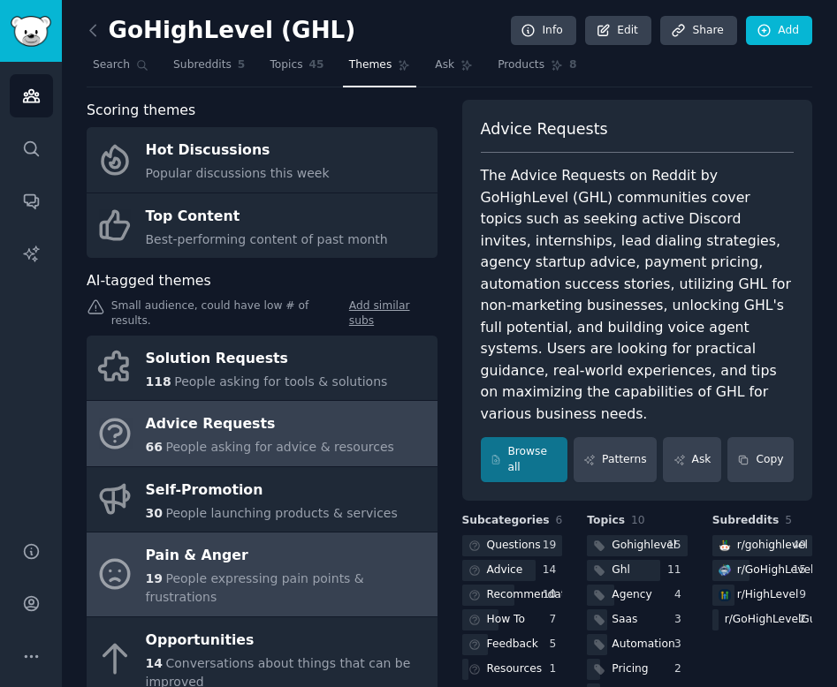
click at [207, 556] on div "Pain & Anger" at bounding box center [287, 556] width 283 height 28
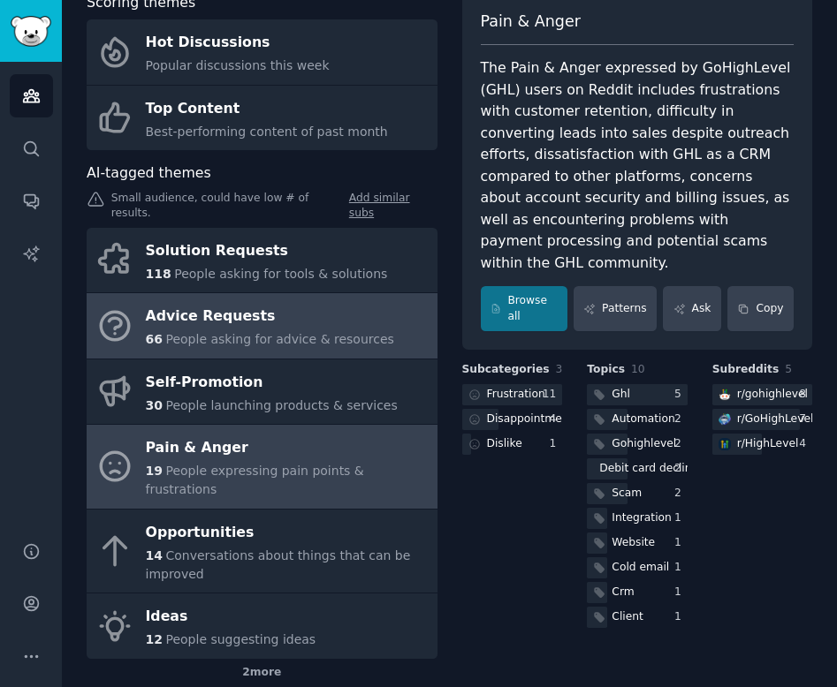
scroll to position [169, 0]
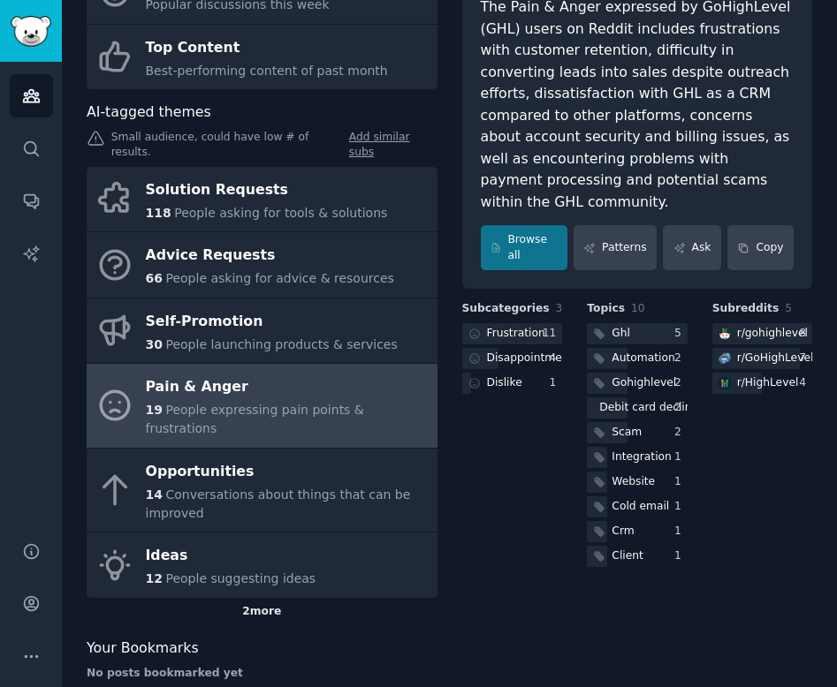
click at [256, 598] on div "2 more" at bounding box center [262, 612] width 351 height 28
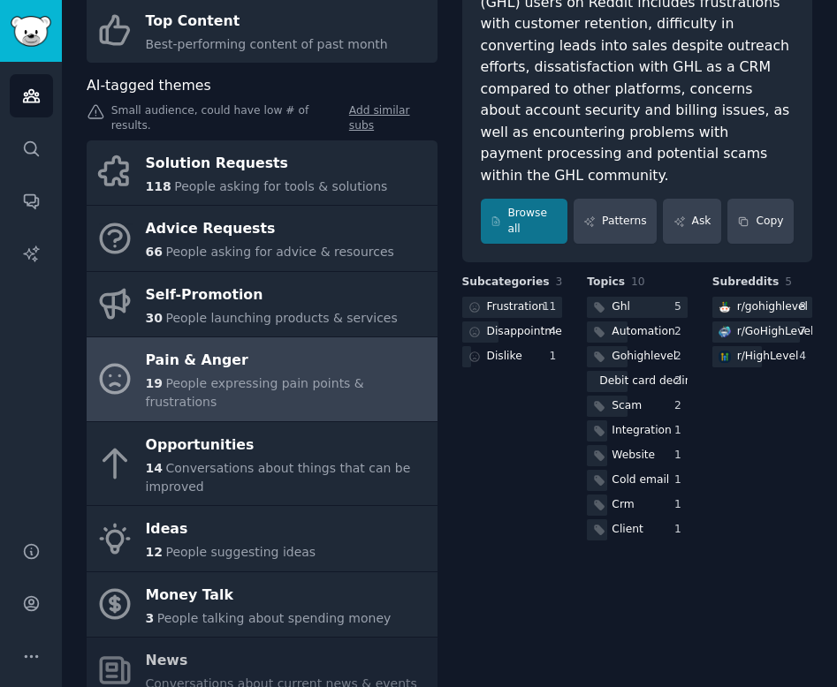
scroll to position [180, 0]
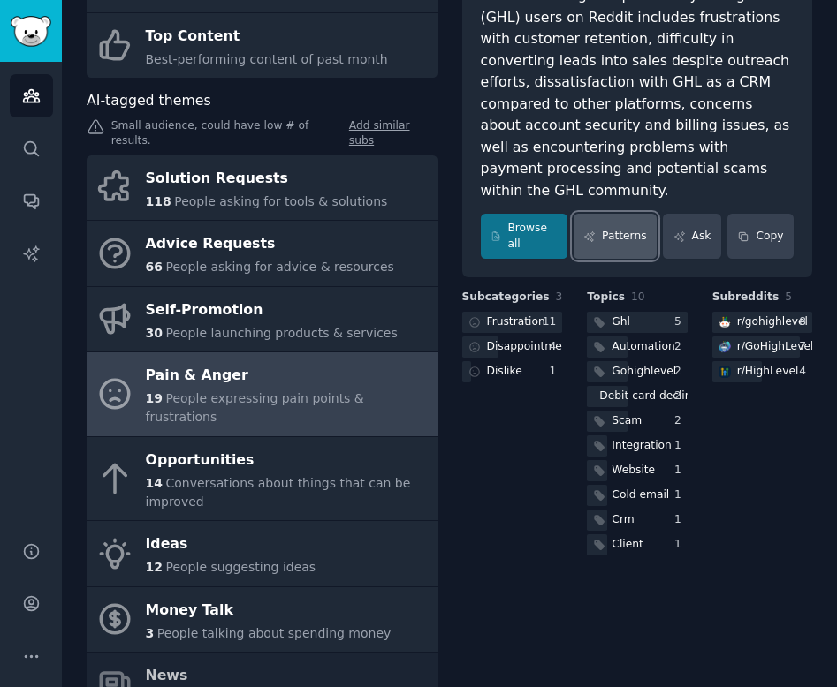
click at [623, 217] on link "Patterns" at bounding box center [614, 236] width 83 height 45
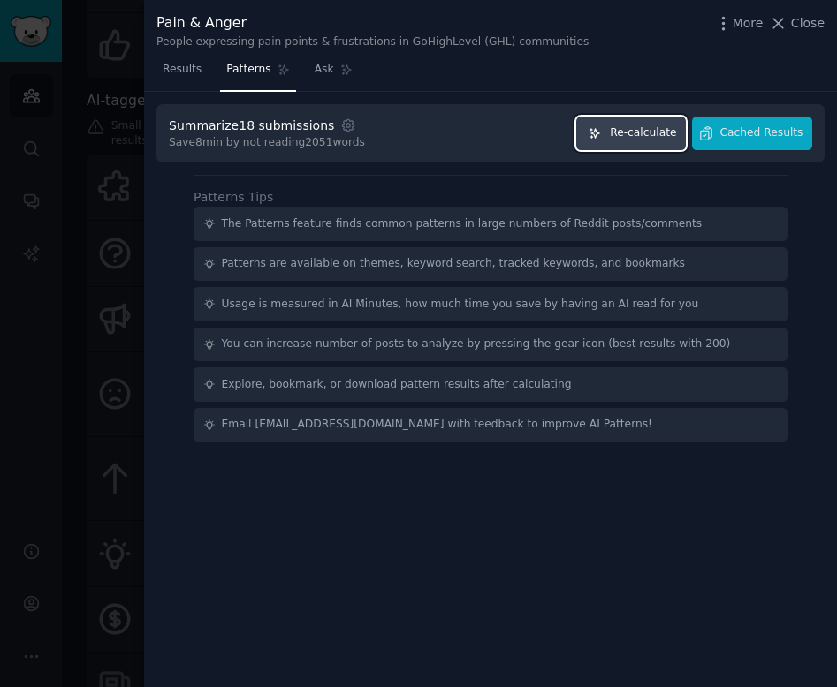
click at [608, 127] on button "Re-calculate" at bounding box center [631, 134] width 110 height 34
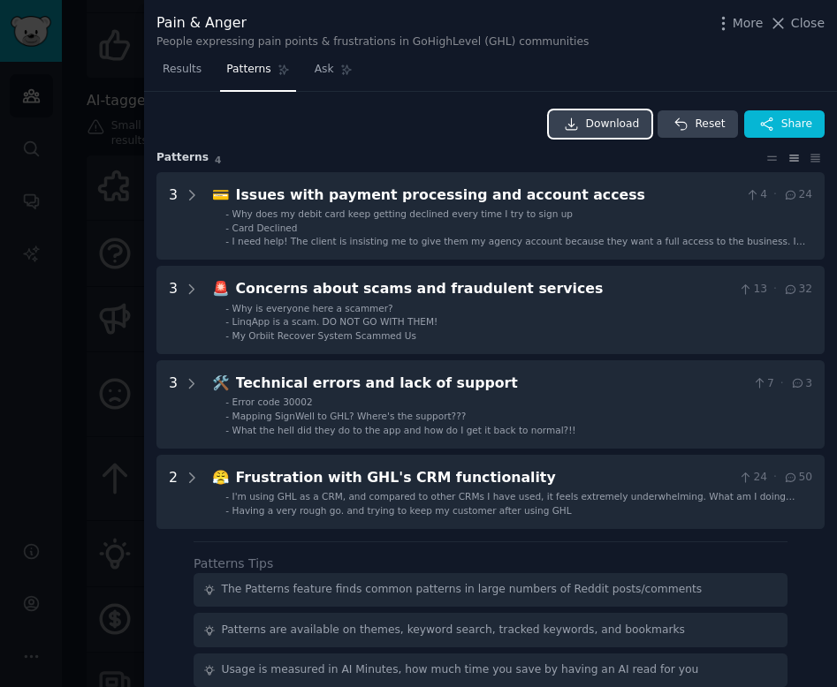
click at [610, 129] on span "Download" at bounding box center [613, 125] width 54 height 16
click at [43, 240] on div at bounding box center [418, 343] width 837 height 687
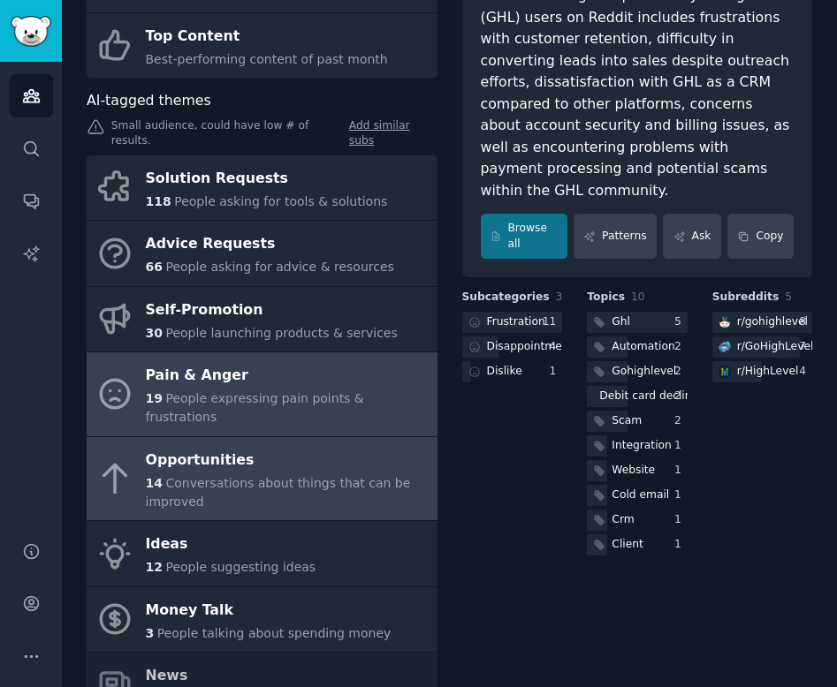
click at [242, 474] on div "14 Conversations about things that can be improved" at bounding box center [287, 492] width 283 height 37
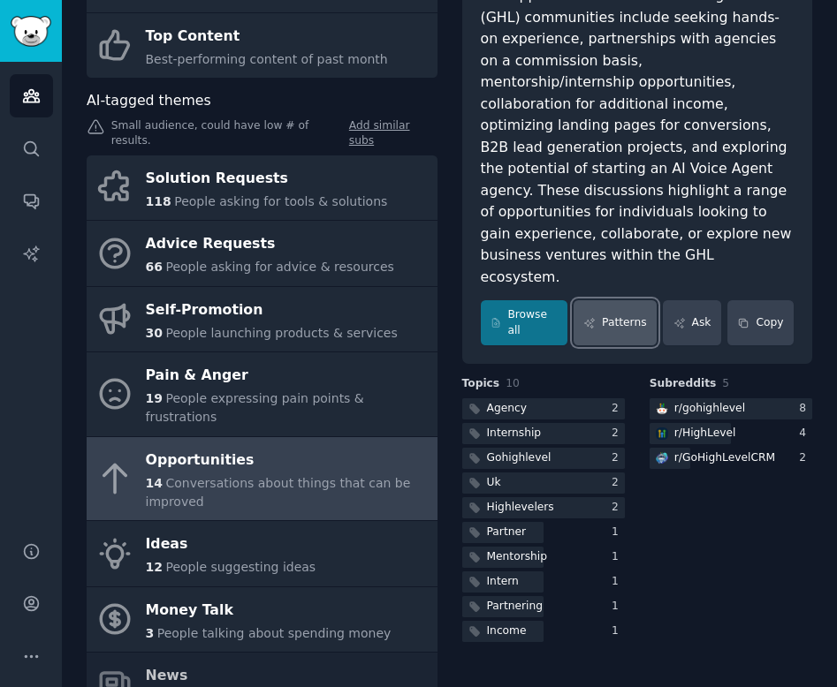
click at [604, 300] on link "Patterns" at bounding box center [614, 322] width 83 height 45
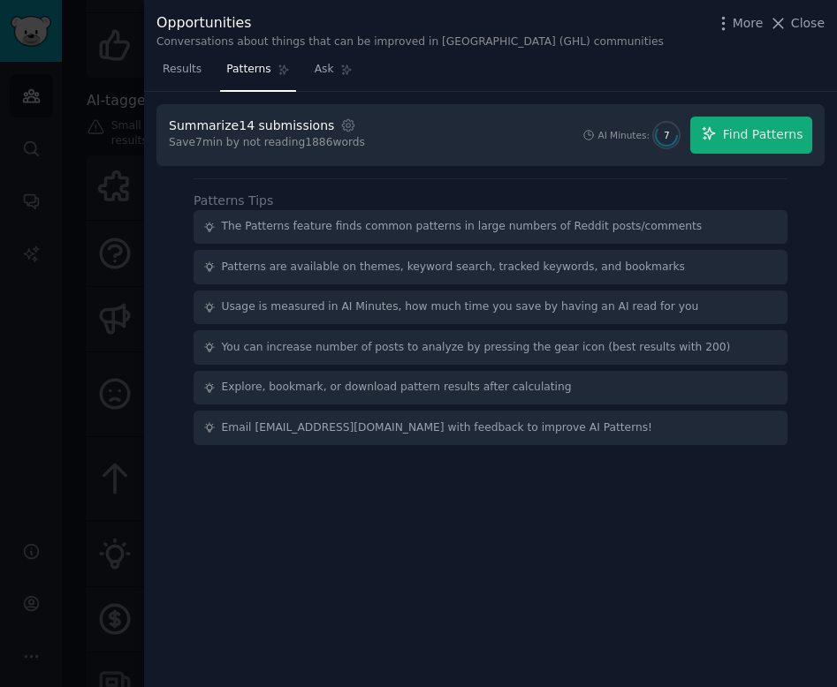
click at [758, 115] on div "Summarize 14 submissions Settings Save 7 min by not reading 1886 words AI Minut…" at bounding box center [490, 135] width 668 height 62
click at [749, 134] on span "Find Patterns" at bounding box center [763, 134] width 80 height 19
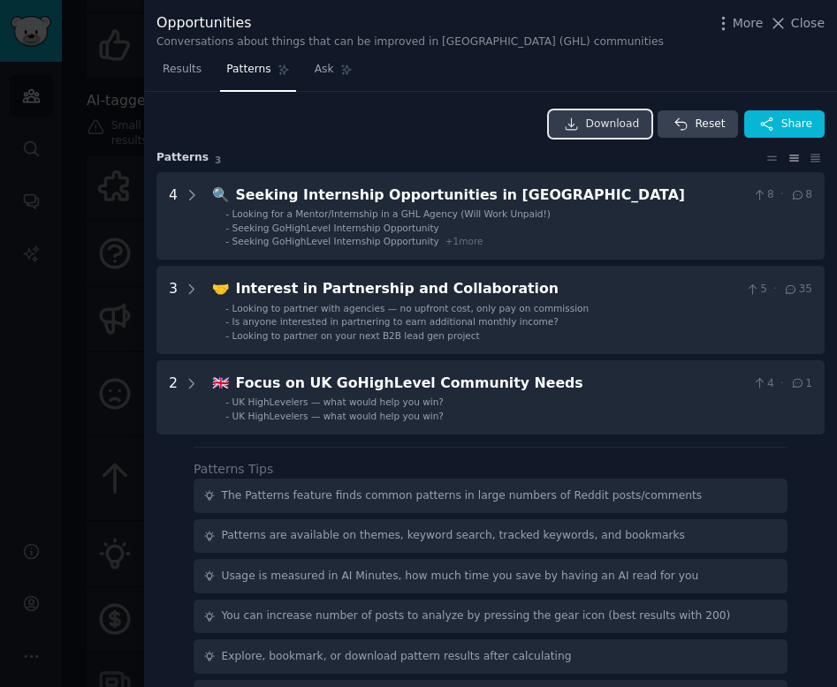
click at [611, 119] on span "Download" at bounding box center [613, 125] width 54 height 16
click at [219, 23] on div "Opportunities" at bounding box center [409, 23] width 507 height 22
click at [321, 68] on span "Ask" at bounding box center [324, 70] width 19 height 16
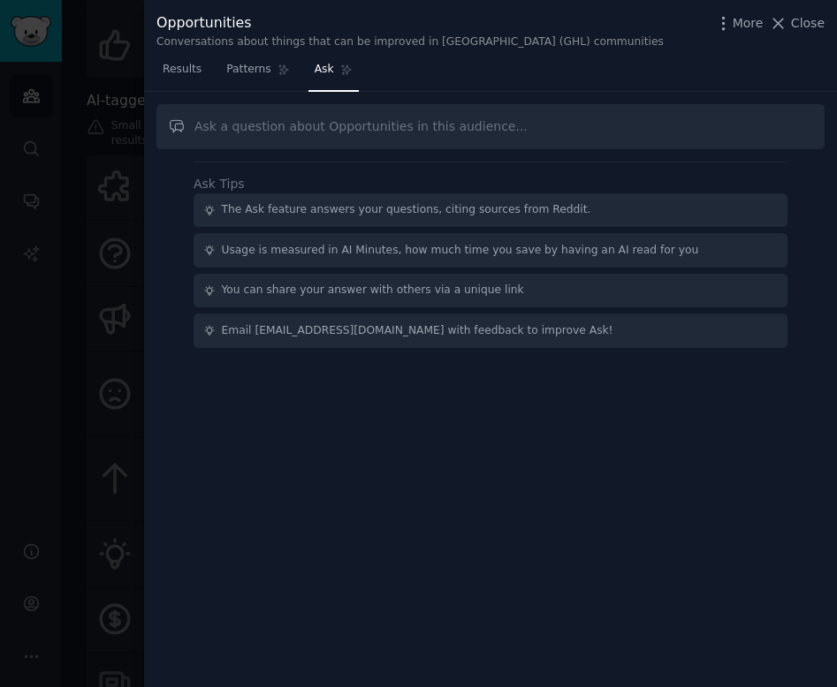
click at [207, 128] on input "text" at bounding box center [490, 126] width 668 height 45
type input "Opportunities (Medium-High ROI) • "looking for a co-founder" site:[DOMAIN_NAME]…"
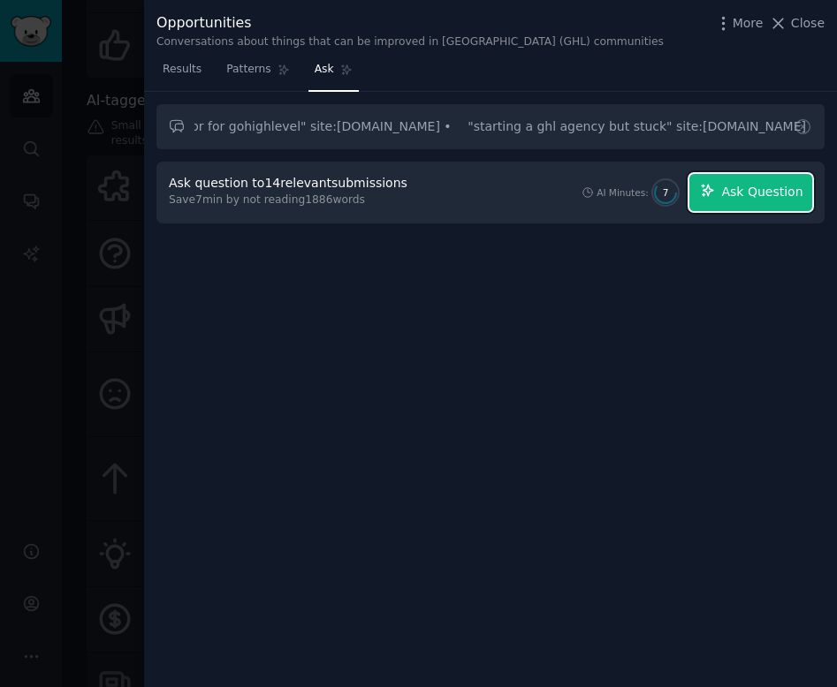
scroll to position [0, 0]
click at [754, 185] on span "Ask Question" at bounding box center [761, 192] width 81 height 19
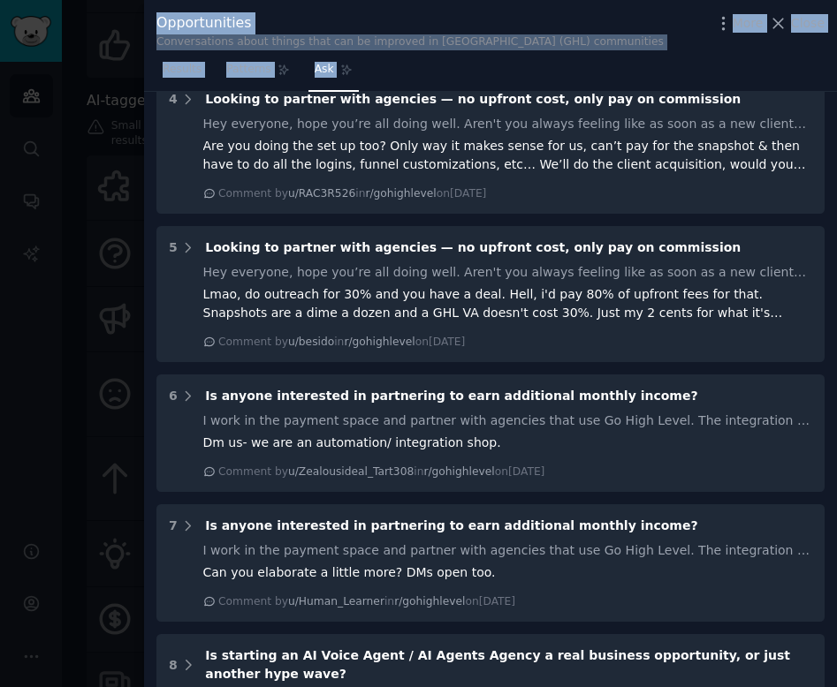
scroll to position [1556, 0]
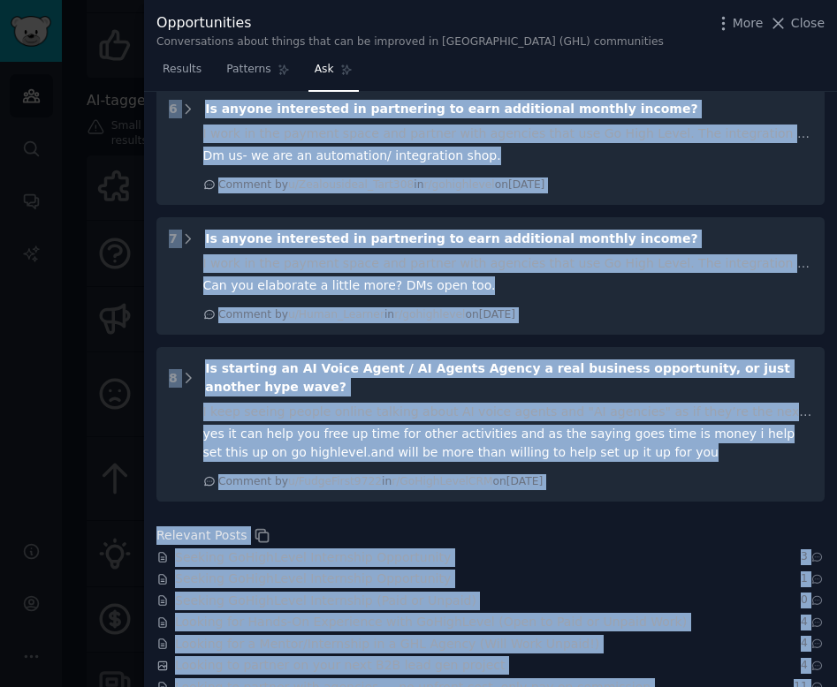
drag, startPoint x: 168, startPoint y: 186, endPoint x: 675, endPoint y: 684, distance: 710.4
click at [675, 684] on div "Opportunities (Medium-High ROI) • "looking for a co-founder" site:[DOMAIN_NAME]…" at bounding box center [490, 390] width 693 height 596
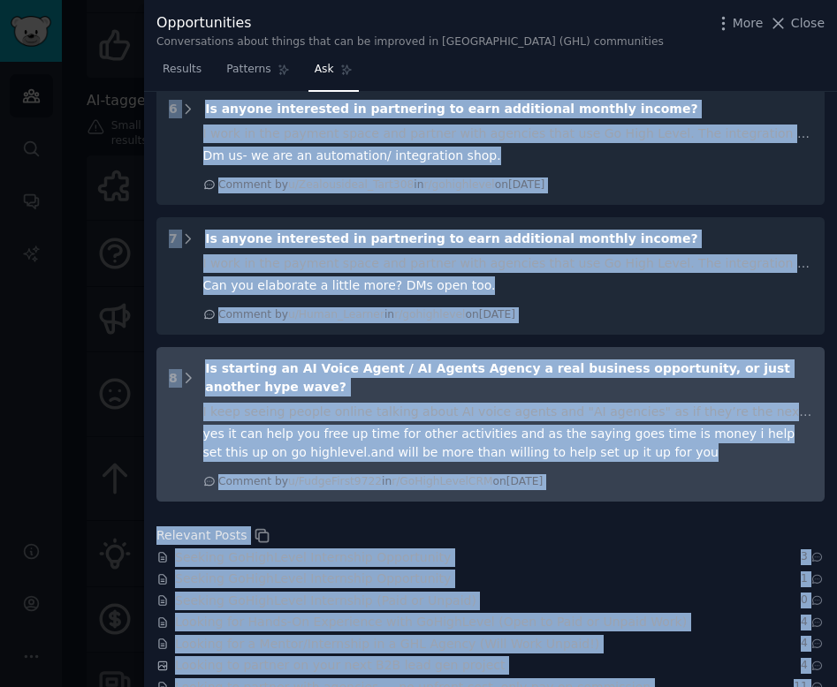
copy div "Loremipsumdol (Sitame-Cons ADI) •"elitsed doe t in-utlabor" etdo:magnaa.eni •"a…"
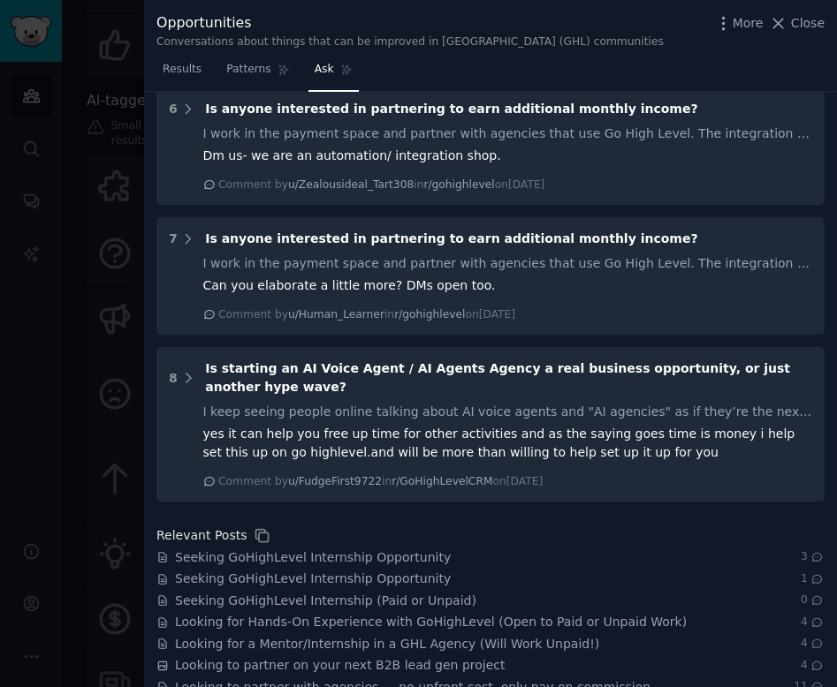
click at [35, 95] on div at bounding box center [418, 343] width 837 height 687
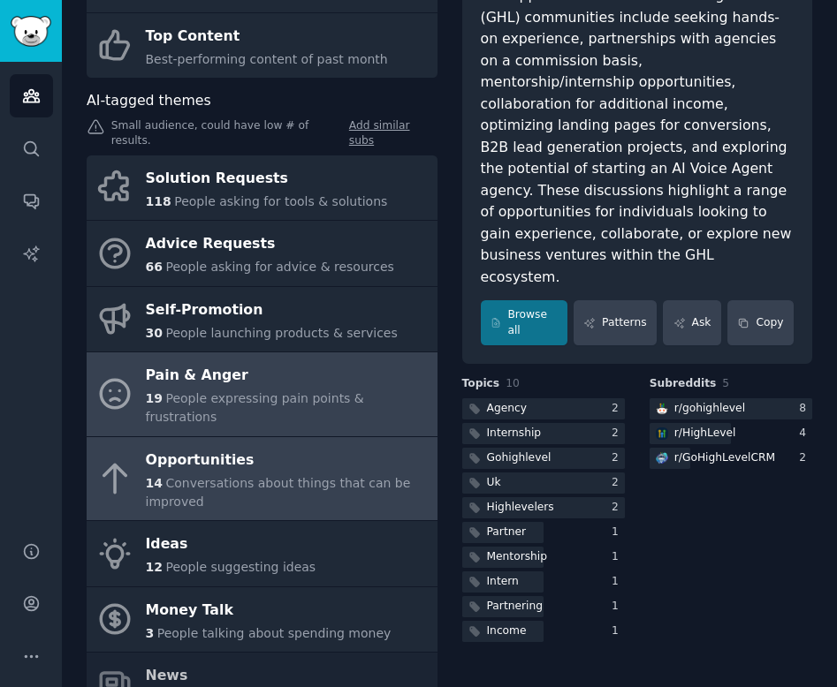
click at [178, 391] on span "People expressing pain points & frustrations" at bounding box center [255, 407] width 218 height 33
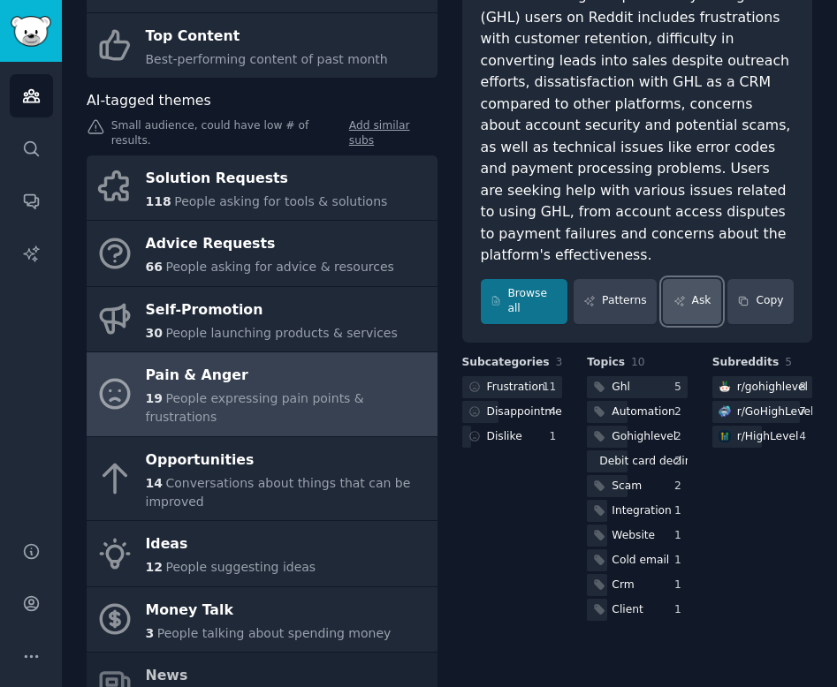
click at [687, 280] on link "Ask" at bounding box center [692, 301] width 58 height 45
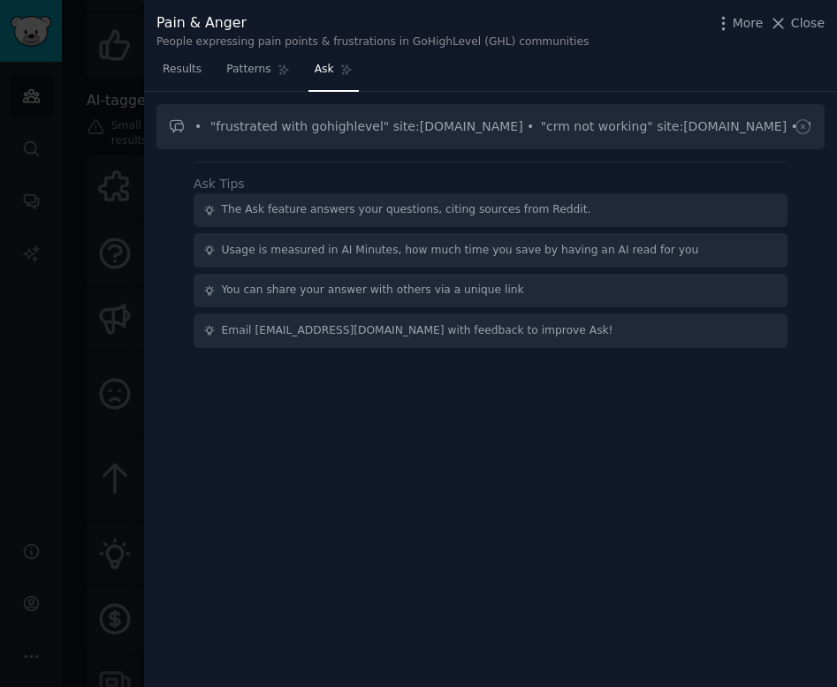
scroll to position [0, 817]
type input "• "frustrated with gohighlevel" site:[DOMAIN_NAME] • "crm not working" site:[DO…"
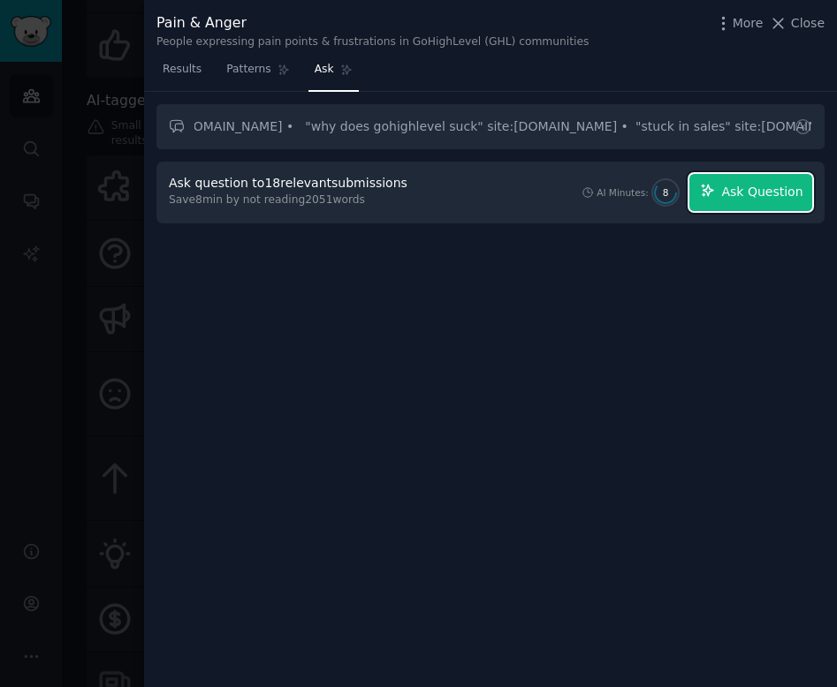
click at [772, 175] on button "Ask Question" at bounding box center [750, 192] width 123 height 37
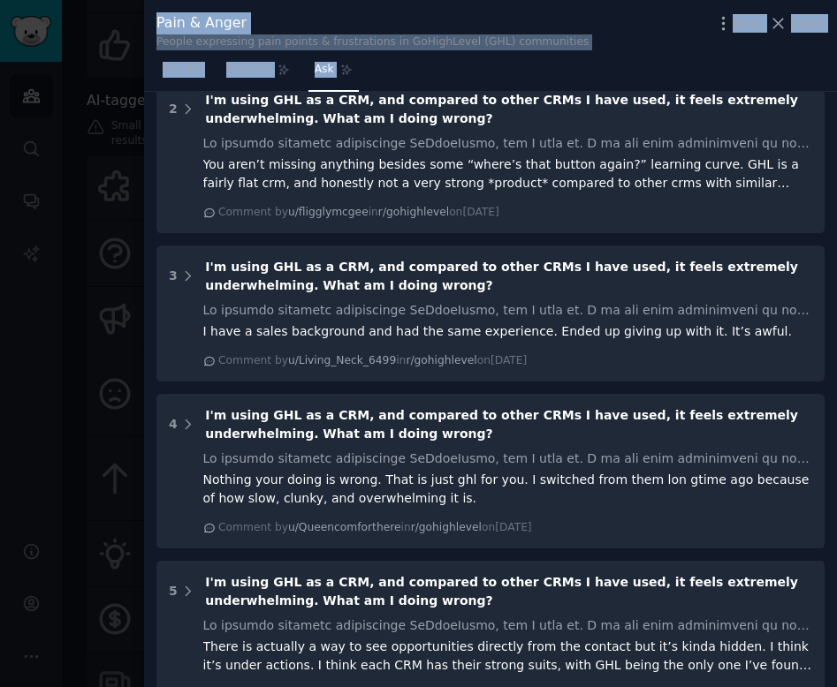
scroll to position [1308, 0]
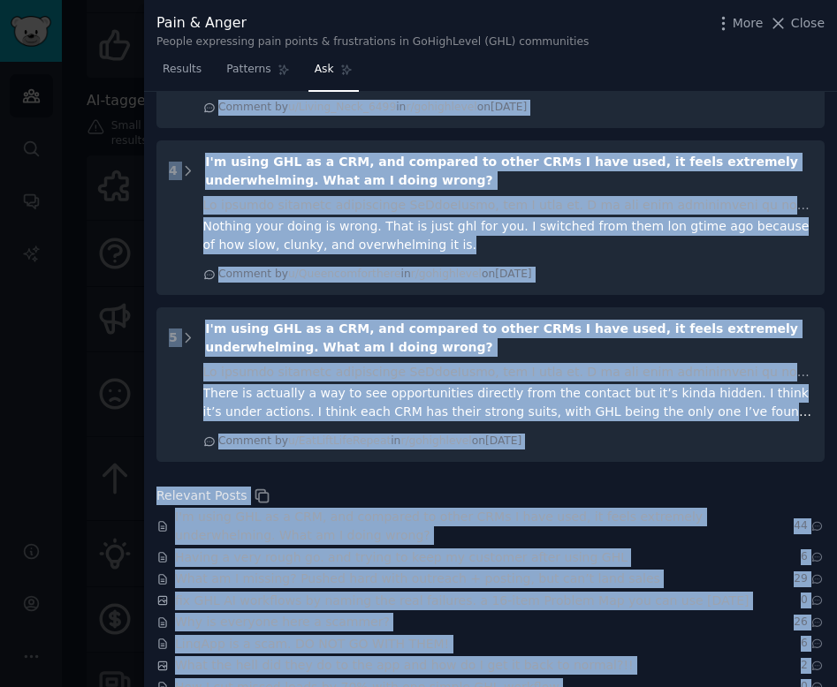
drag, startPoint x: 185, startPoint y: 185, endPoint x: 803, endPoint y: 672, distance: 787.6
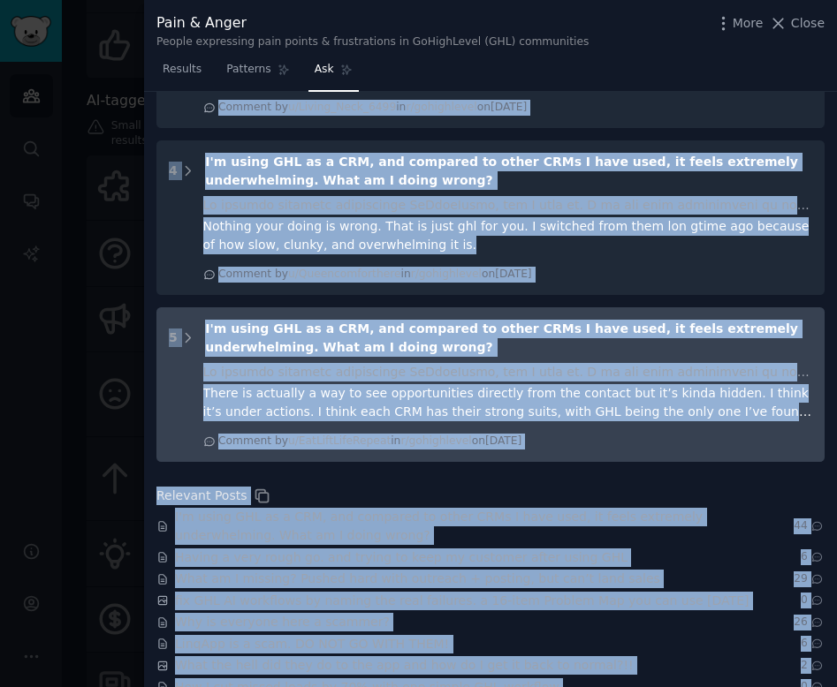
copy div ""loremipsum dolo sitametcons" adip:elitse.doe •"tem inc utlabor" etdo:magnaa.en…"
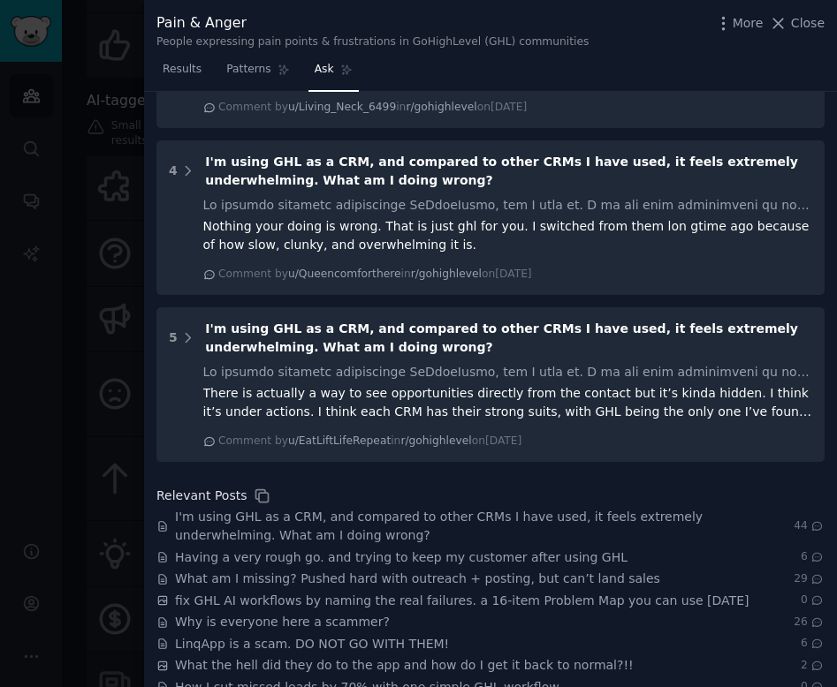
click at [115, 76] on div at bounding box center [418, 343] width 837 height 687
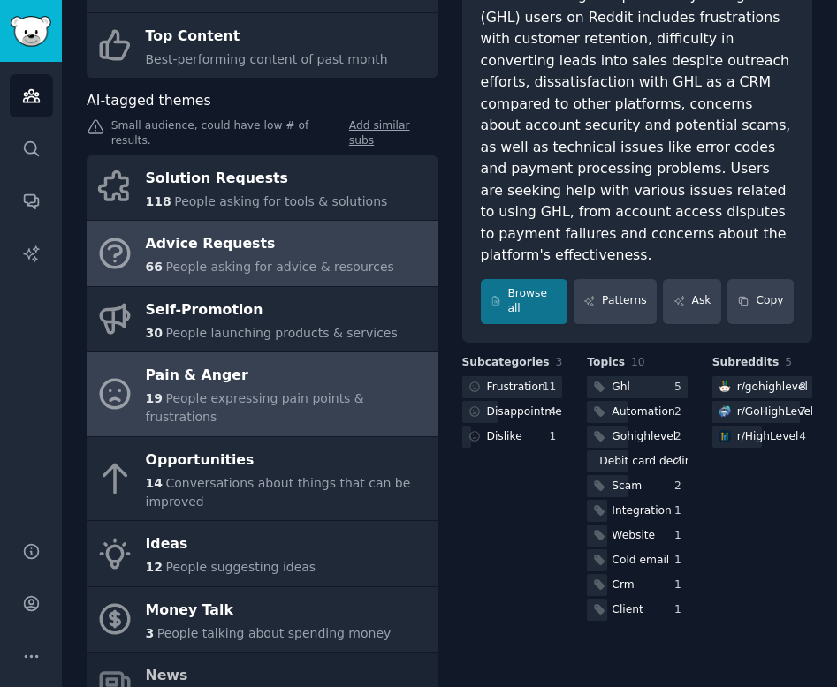
click at [366, 260] on span "People asking for advice & resources" at bounding box center [279, 267] width 228 height 14
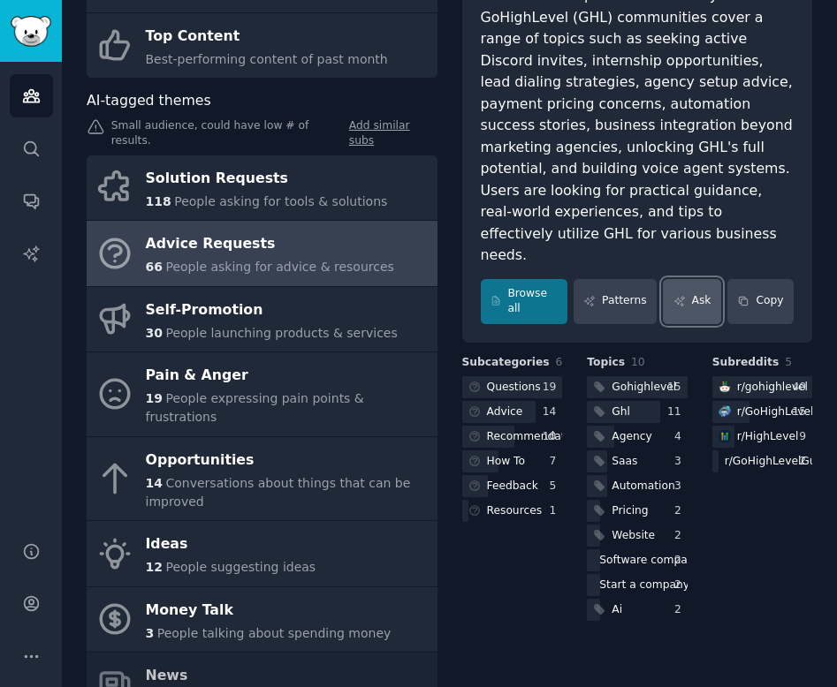
click at [694, 279] on link "Ask" at bounding box center [692, 301] width 58 height 45
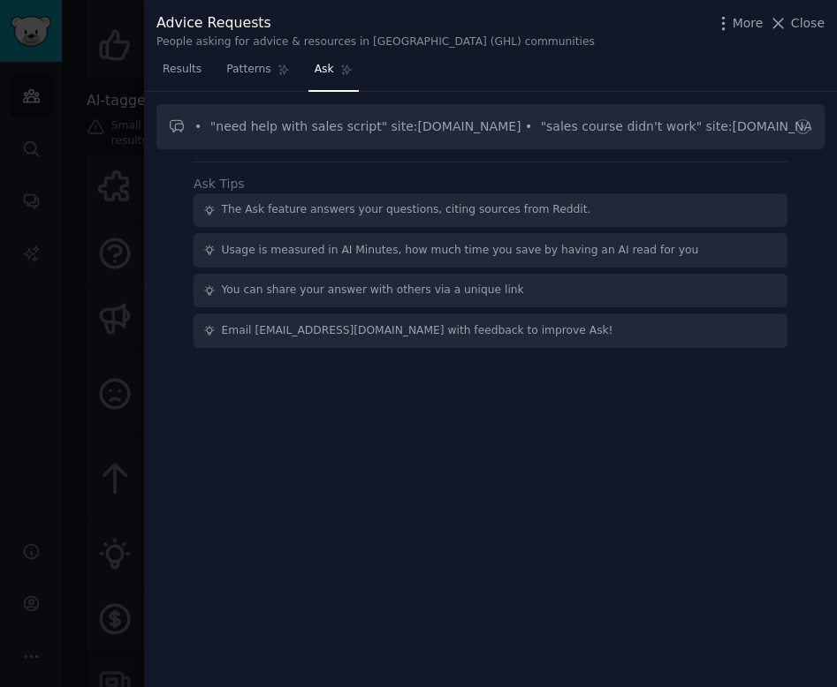
scroll to position [0, 1020]
type input "• "need help with sales script" site:[DOMAIN_NAME] • "sales course didn't work"…"
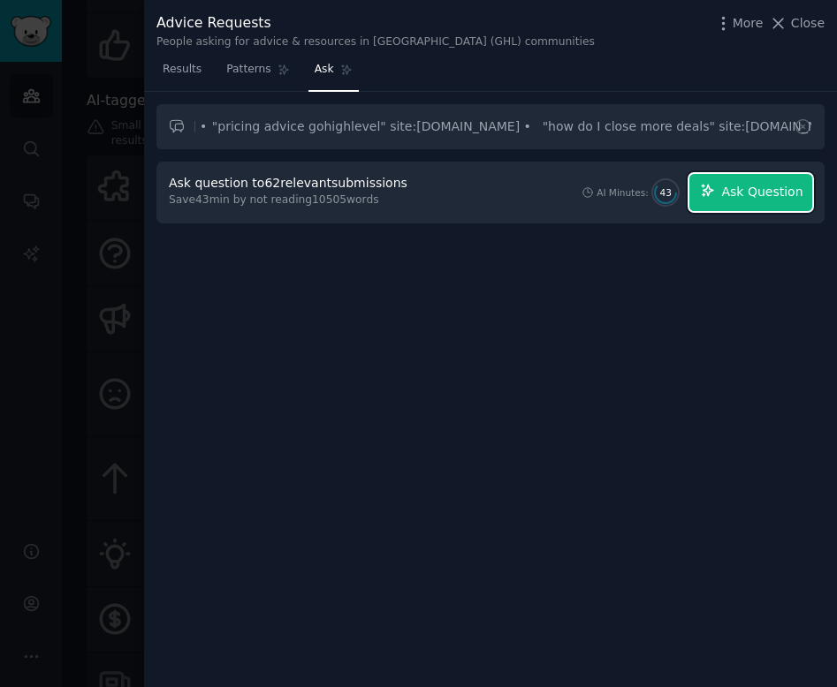
scroll to position [0, 0]
click at [762, 201] on button "Ask Question" at bounding box center [750, 192] width 123 height 37
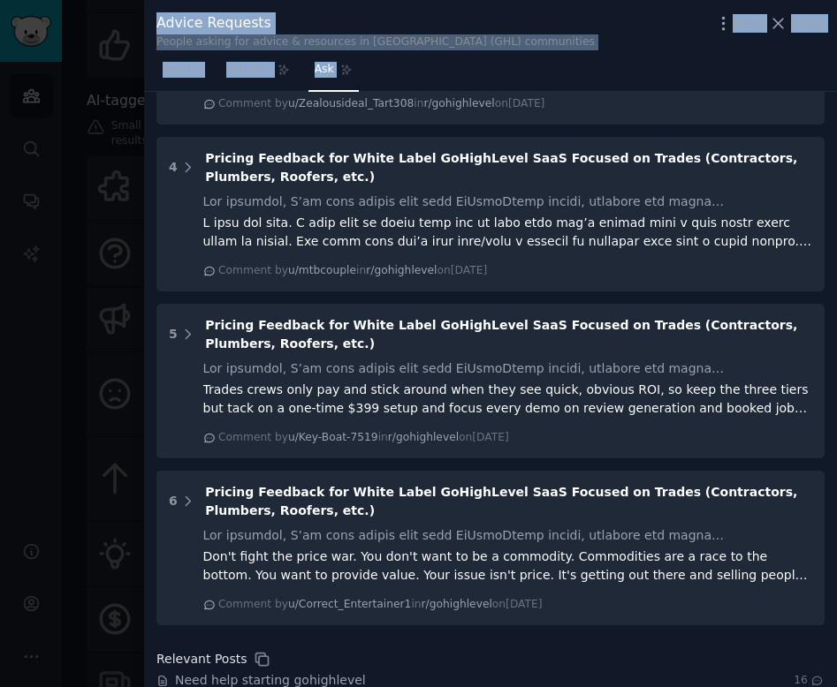
scroll to position [1577, 0]
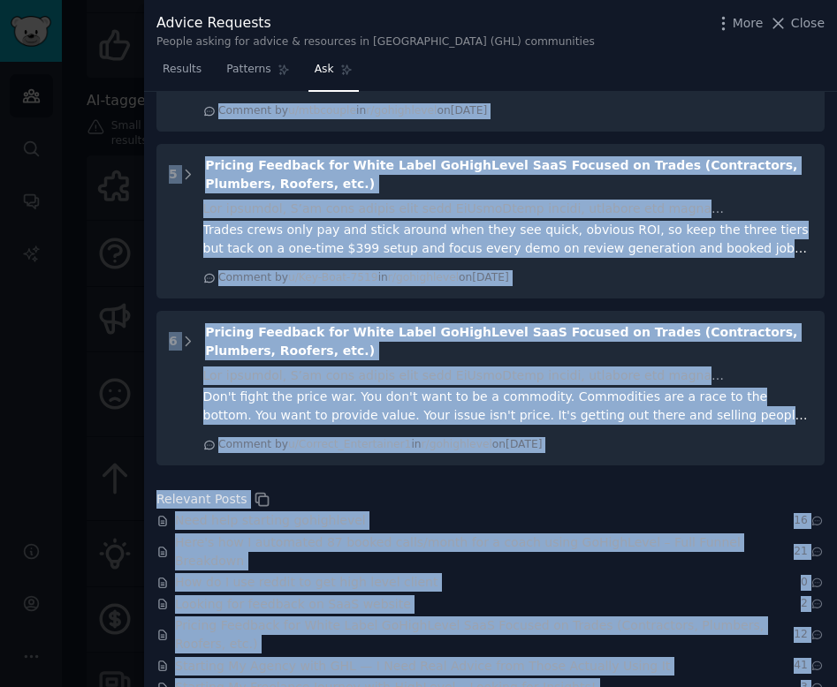
drag, startPoint x: 171, startPoint y: 190, endPoint x: 815, endPoint y: 661, distance: 797.9
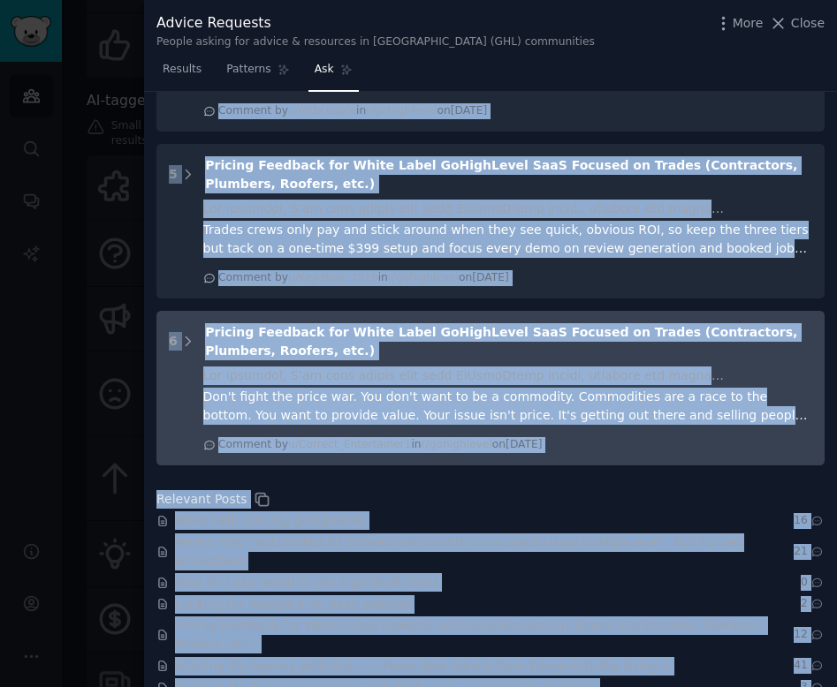
copy div "•"lore ipsu dolo sitam consec" adip:elitse.doe •"tempo incidi utla'e dolo" magn…"
